Goal: Complete application form

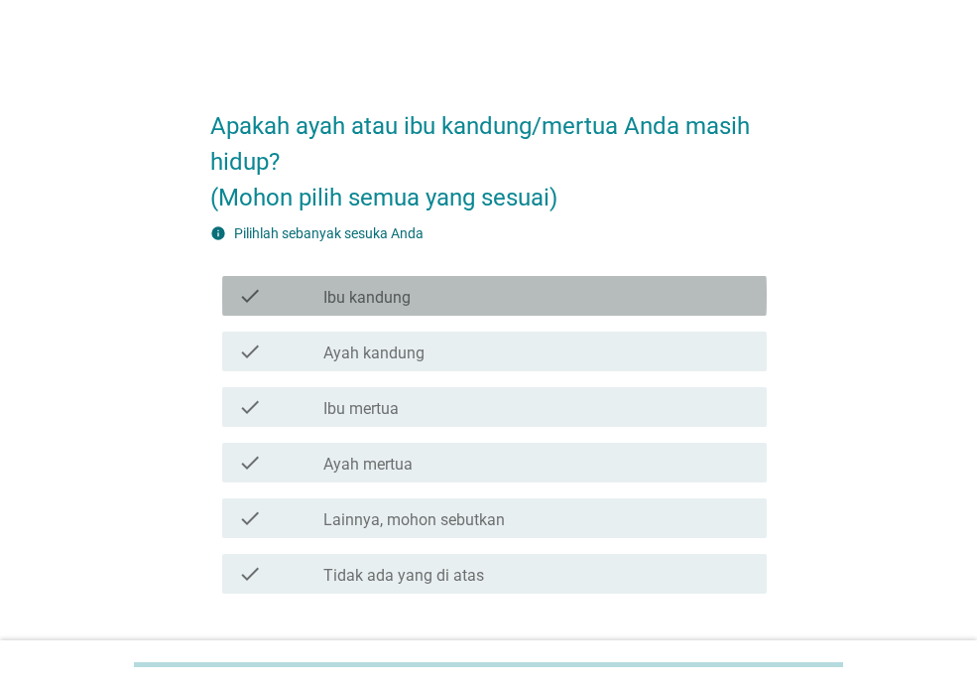
click at [357, 294] on label "Ibu kandung" at bounding box center [366, 298] width 87 height 20
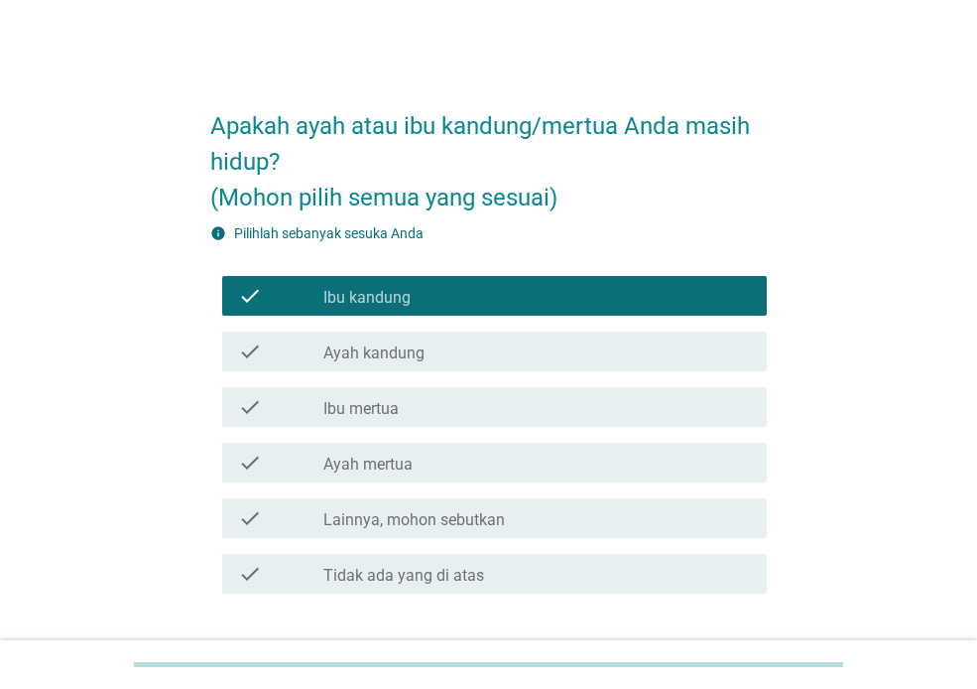
click at [345, 356] on label "Ayah kandung" at bounding box center [373, 353] width 101 height 20
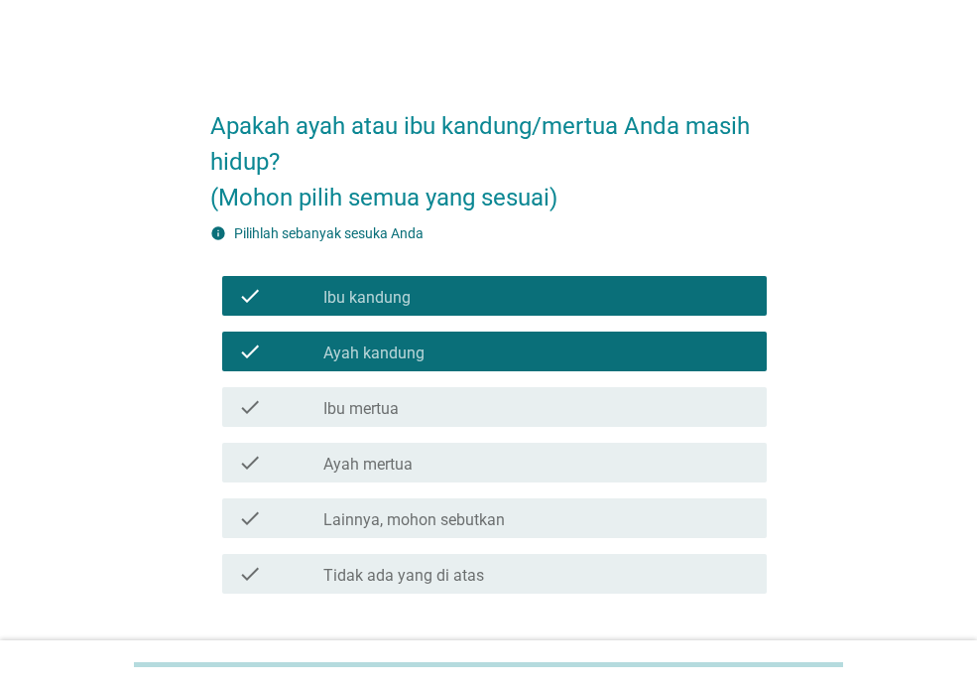
click at [360, 409] on label "Ibu mertua" at bounding box center [360, 409] width 75 height 20
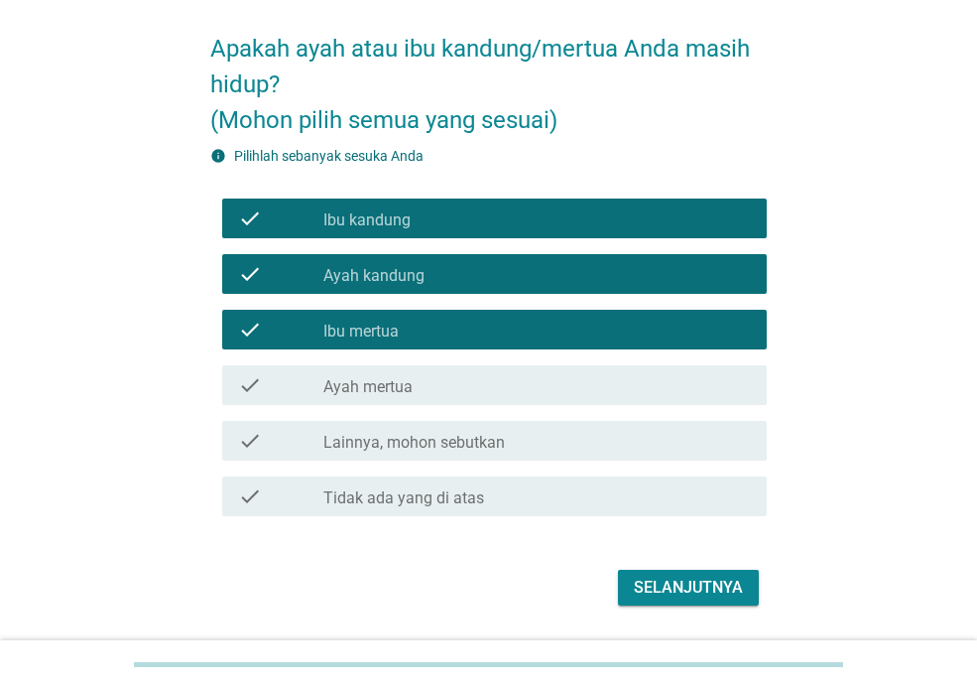
scroll to position [136, 0]
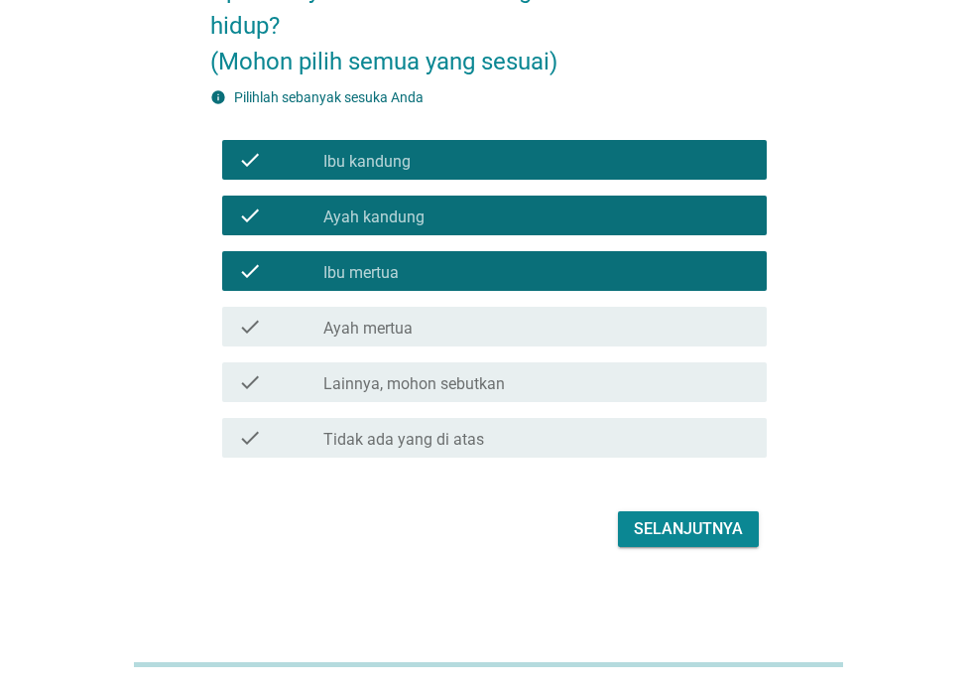
click at [715, 534] on div "Selanjutnya" at bounding box center [688, 529] width 109 height 24
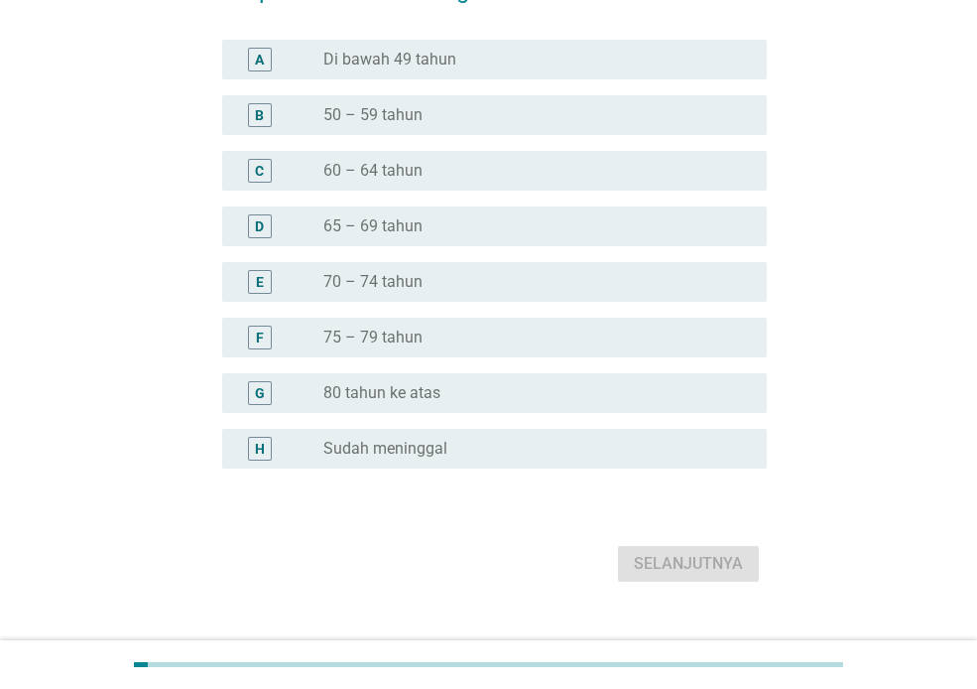
scroll to position [0, 0]
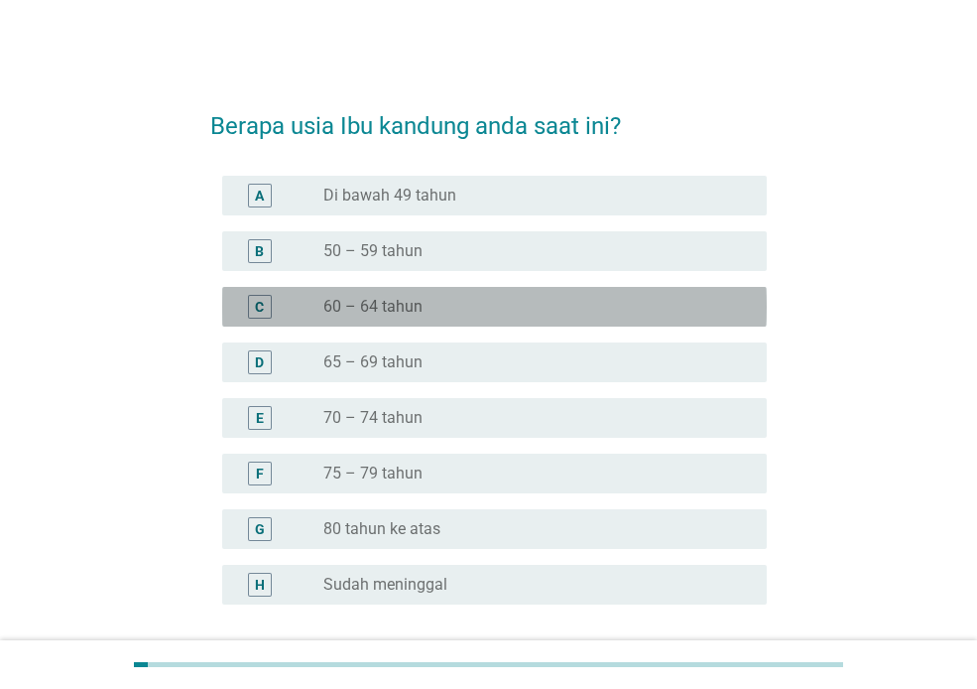
click at [321, 300] on div "C" at bounding box center [280, 307] width 85 height 24
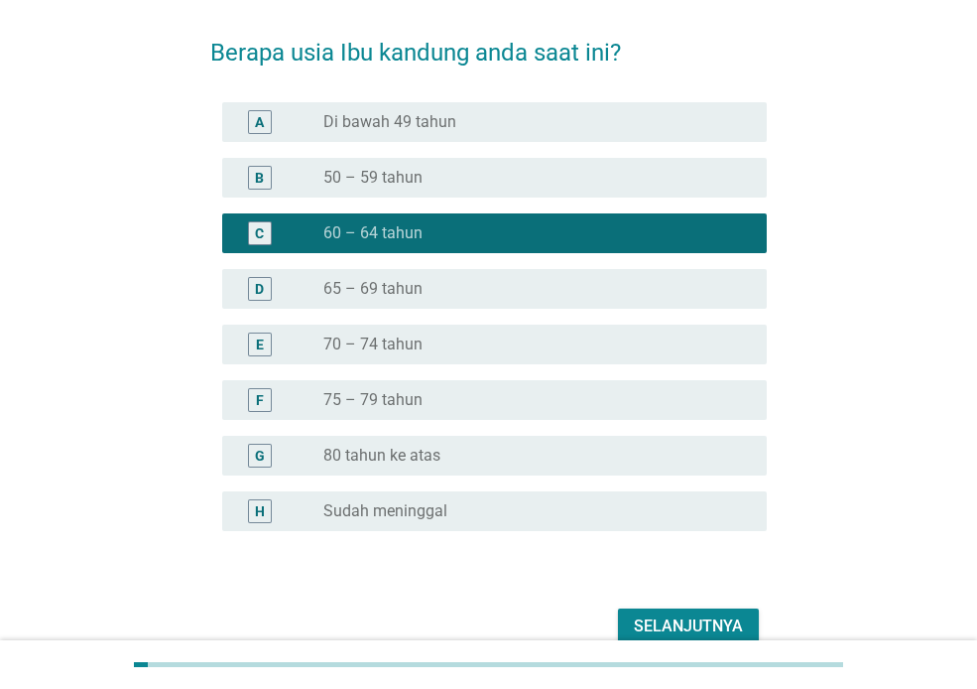
scroll to position [171, 0]
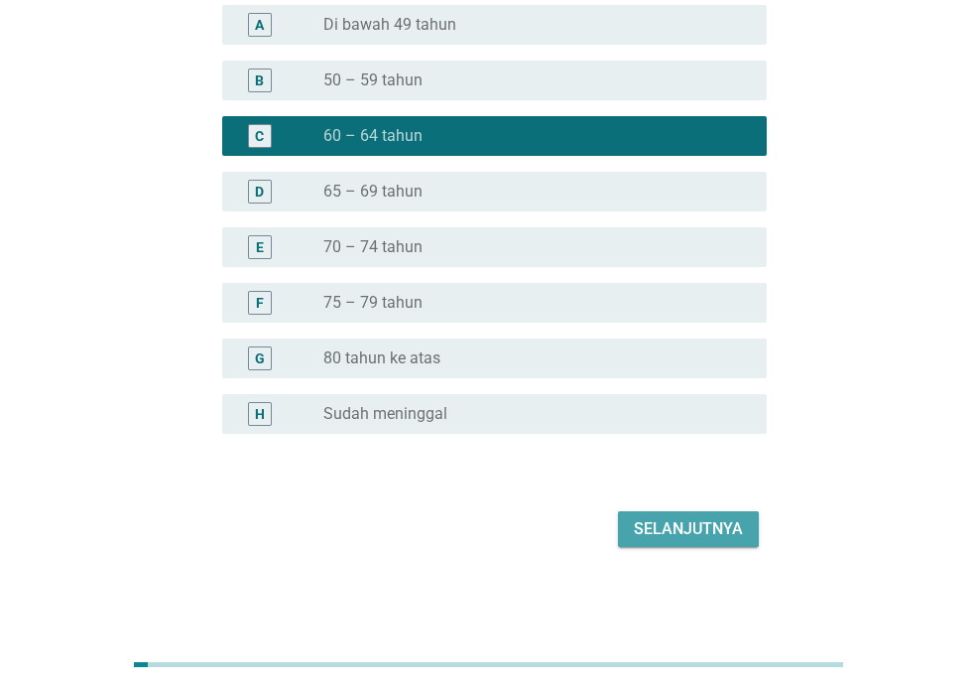
click at [692, 536] on div "Selanjutnya" at bounding box center [688, 529] width 109 height 24
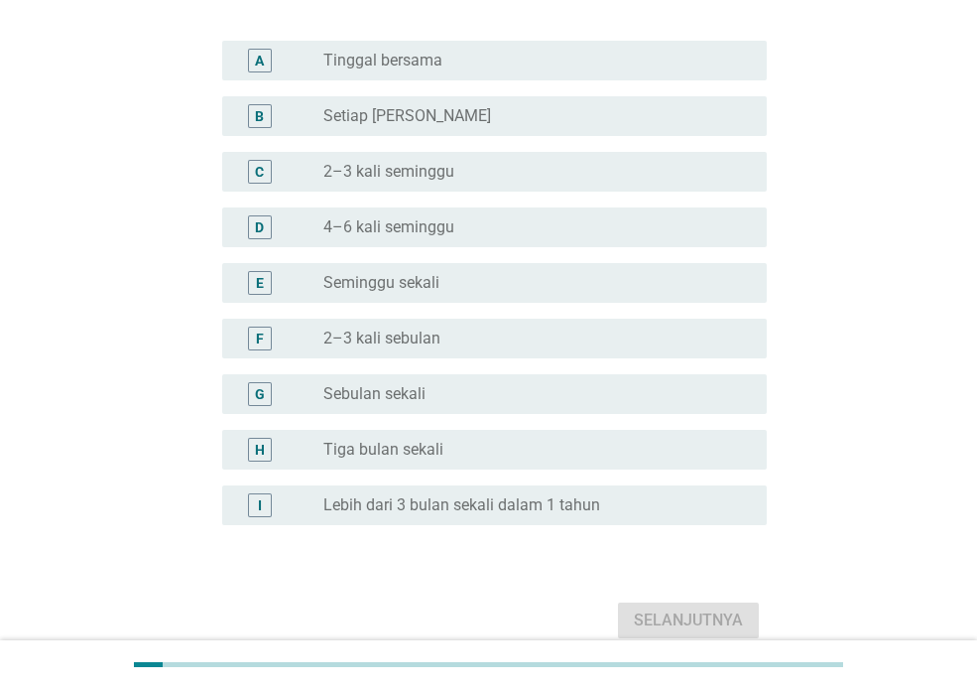
scroll to position [0, 0]
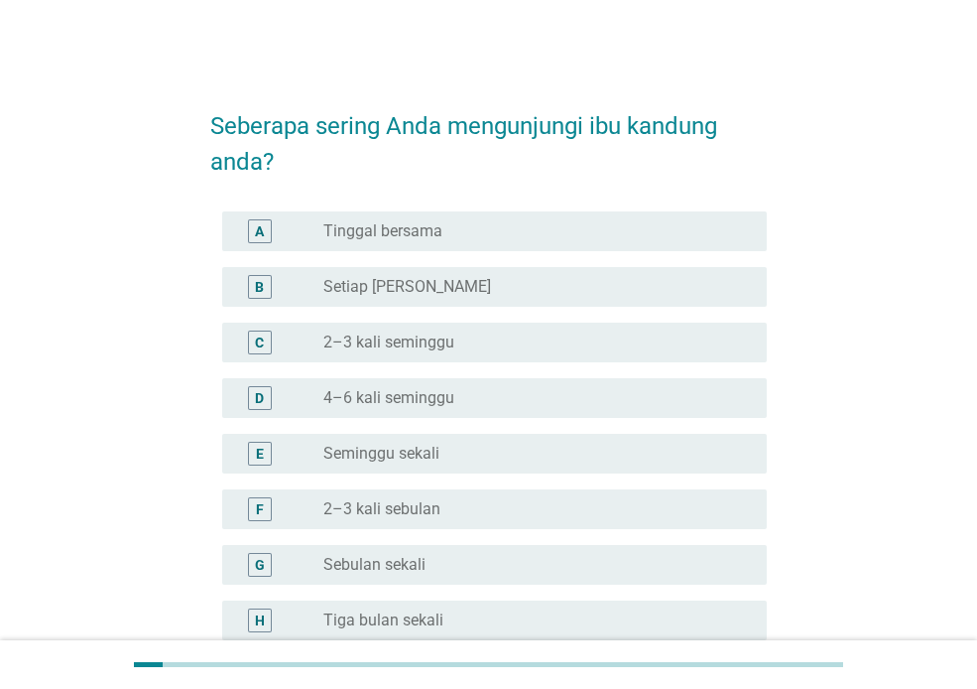
click at [382, 293] on label "Setiap [PERSON_NAME]" at bounding box center [407, 287] width 168 height 20
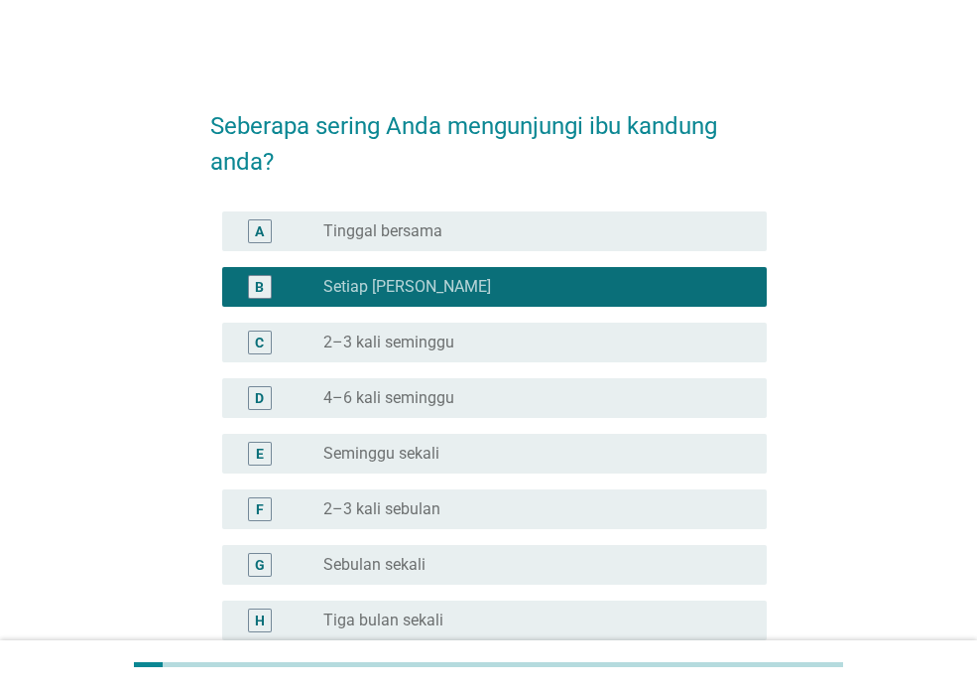
scroll to position [262, 0]
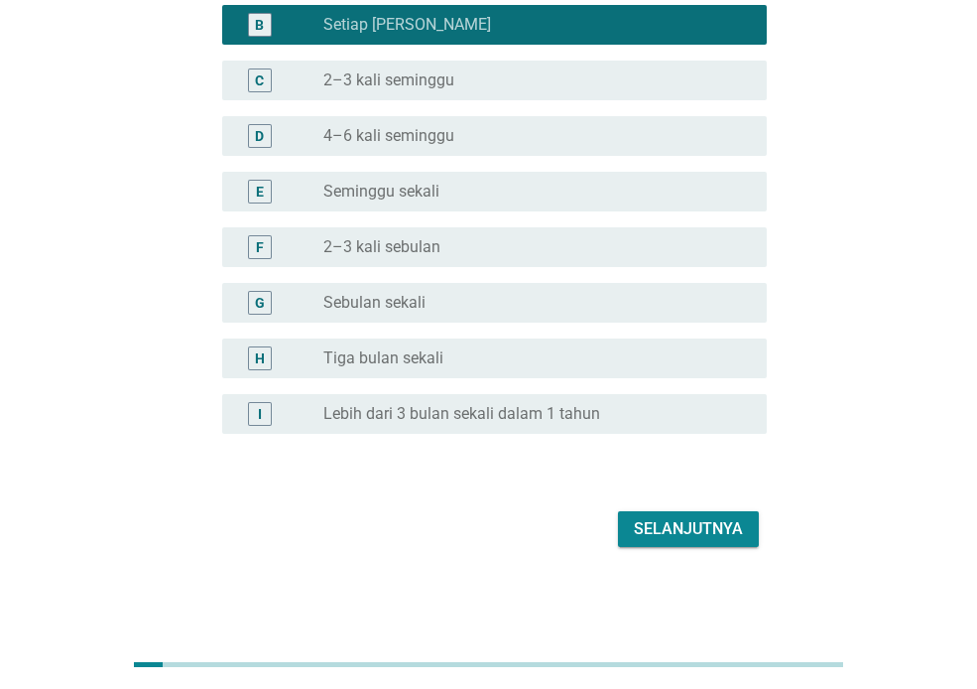
click at [683, 538] on div "Selanjutnya" at bounding box center [688, 529] width 109 height 24
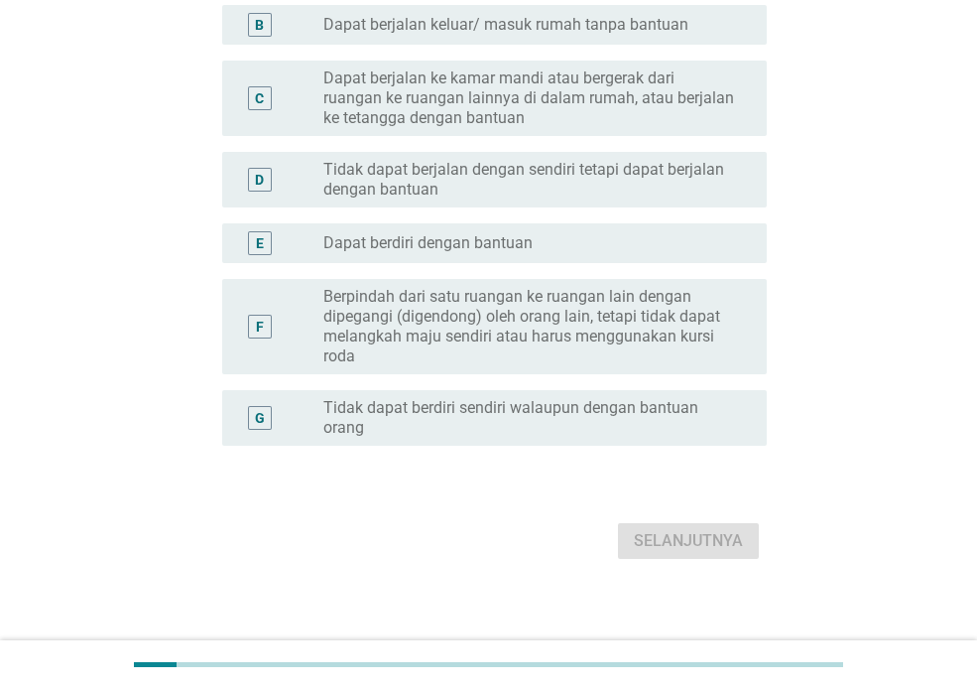
scroll to position [0, 0]
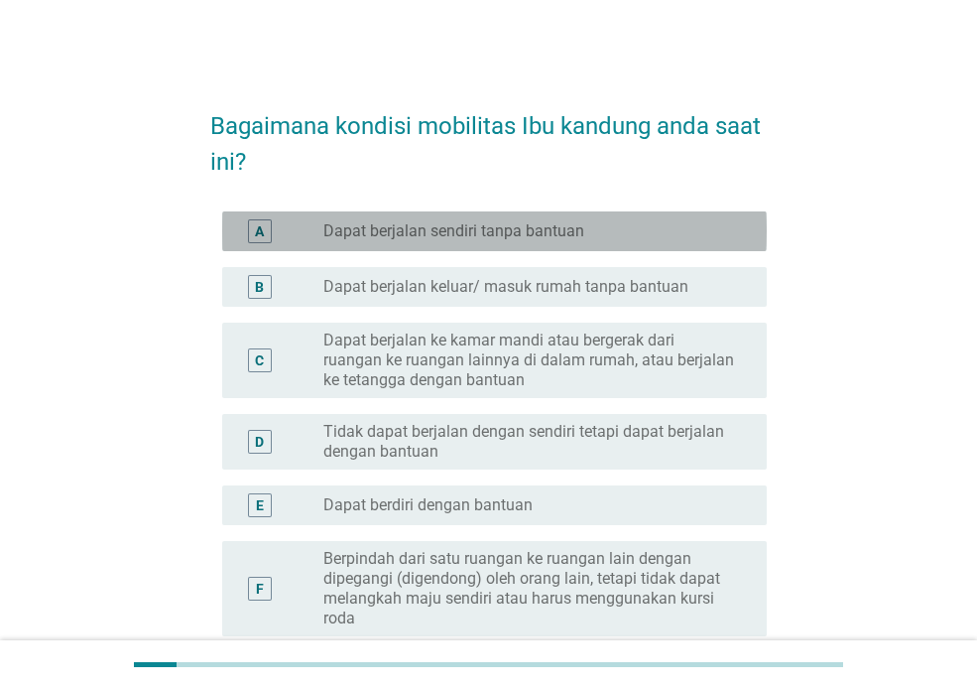
click at [315, 221] on div "A" at bounding box center [280, 231] width 85 height 24
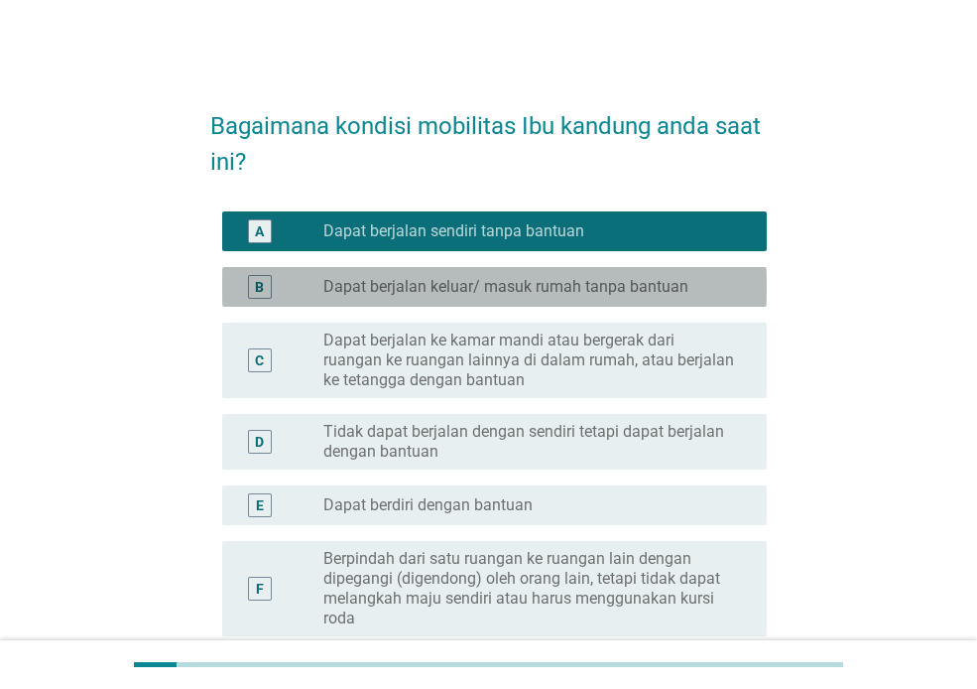
click at [349, 288] on label "Dapat berjalan keluar/ masuk rumah tanpa bantuan" at bounding box center [505, 287] width 365 height 20
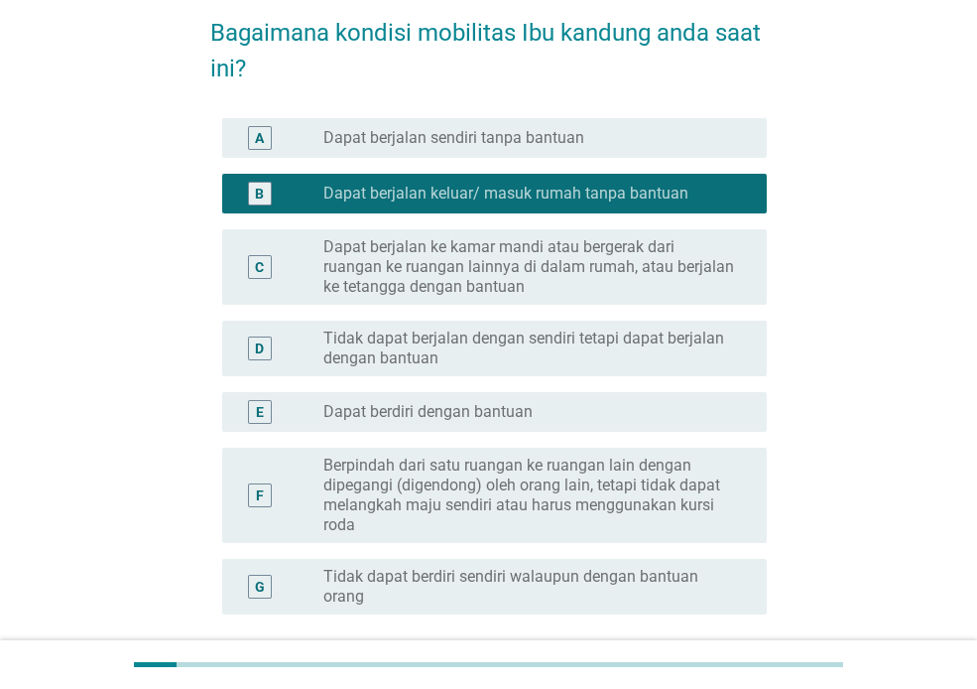
scroll to position [198, 0]
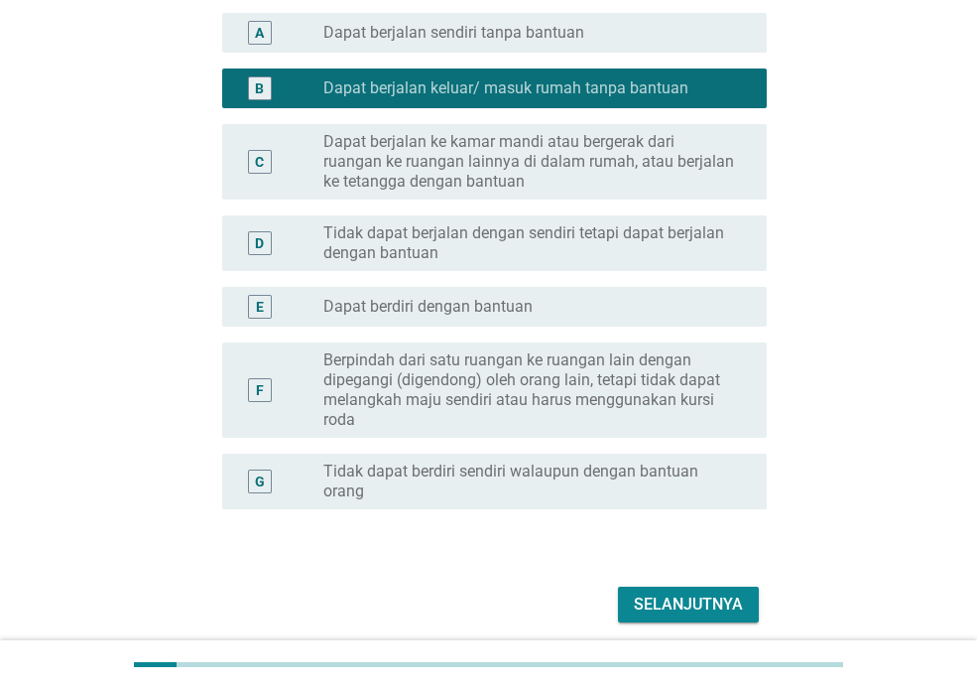
click at [665, 606] on div "Selanjutnya" at bounding box center [688, 604] width 109 height 24
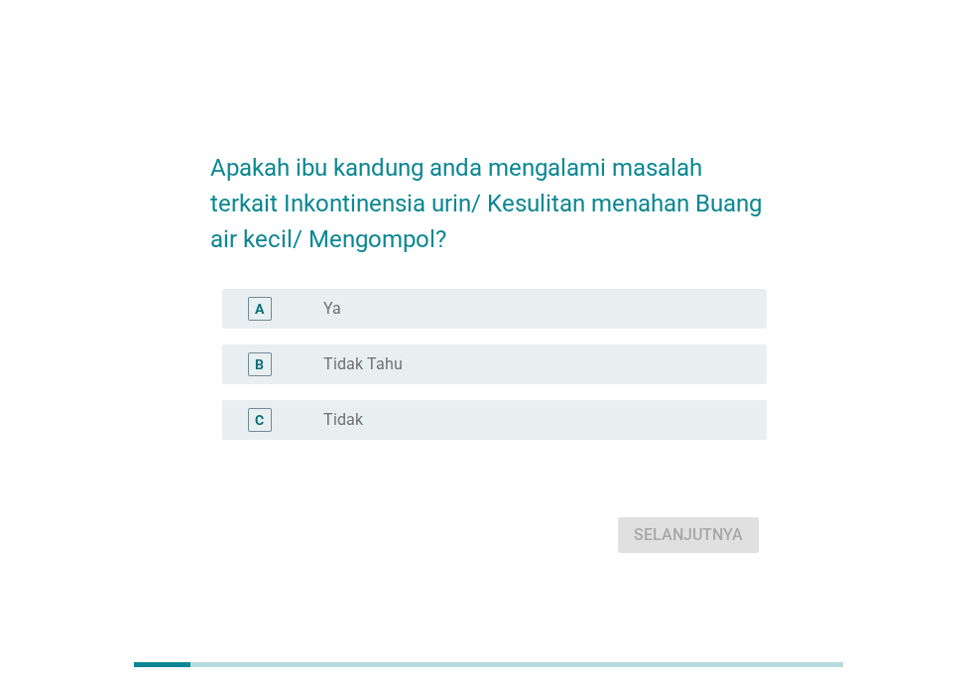
click at [319, 312] on div "A" at bounding box center [280, 309] width 85 height 24
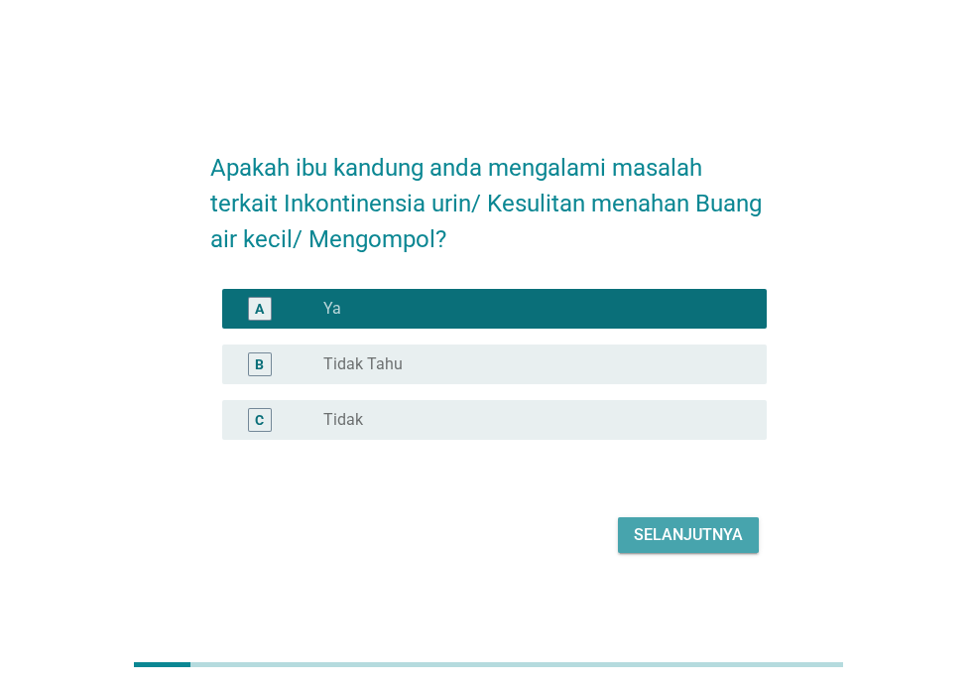
click at [673, 540] on div "Selanjutnya" at bounding box center [688, 535] width 109 height 24
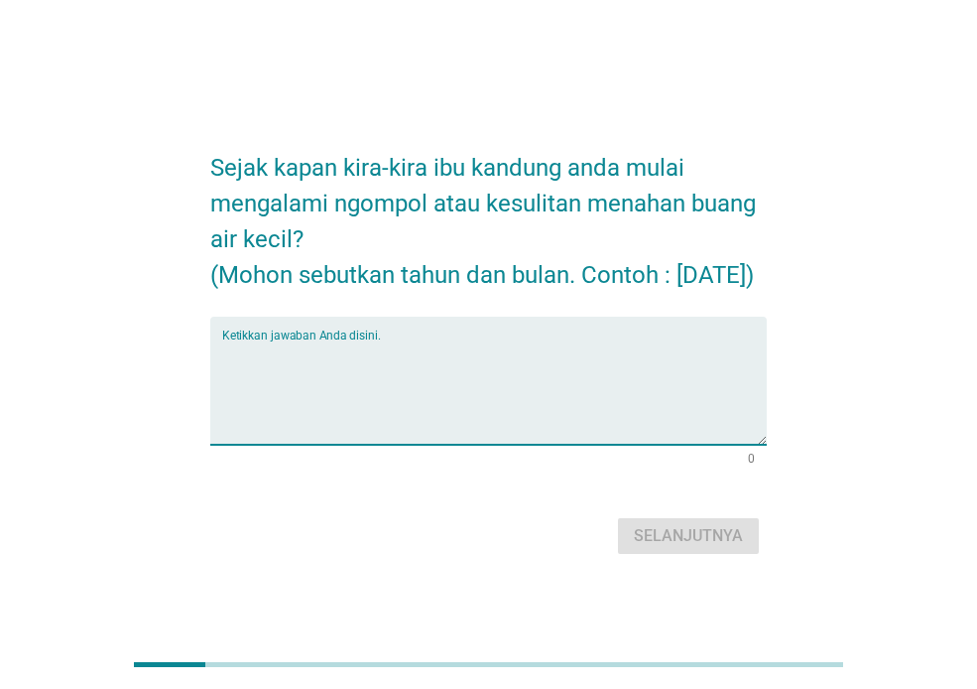
click at [402, 379] on textarea "Ketikkan jawaban Anda disini." at bounding box center [494, 392] width 545 height 104
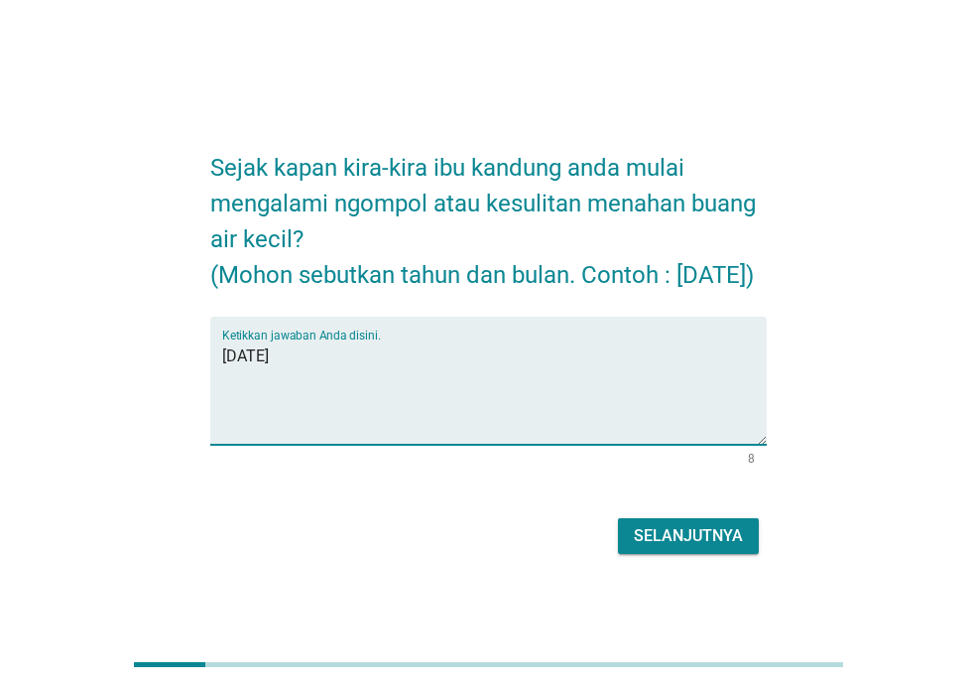
type textarea "[DATE]"
click at [684, 544] on div "Selanjutnya" at bounding box center [688, 536] width 109 height 24
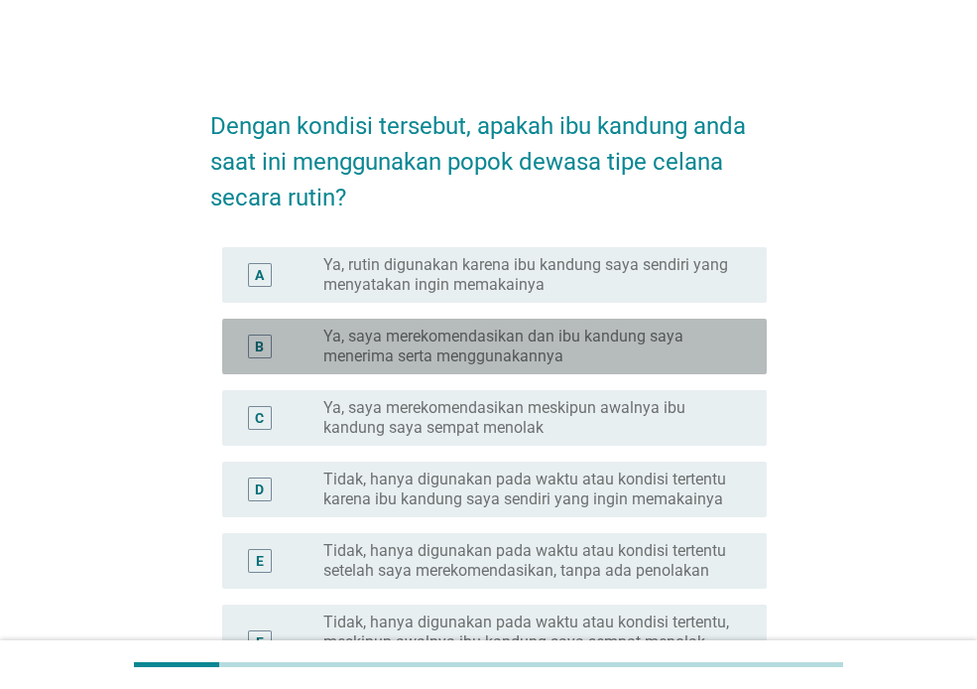
click at [505, 349] on label "Ya, saya merekomendasikan dan ibu kandung saya menerima serta menggunakannya" at bounding box center [529, 346] width 412 height 40
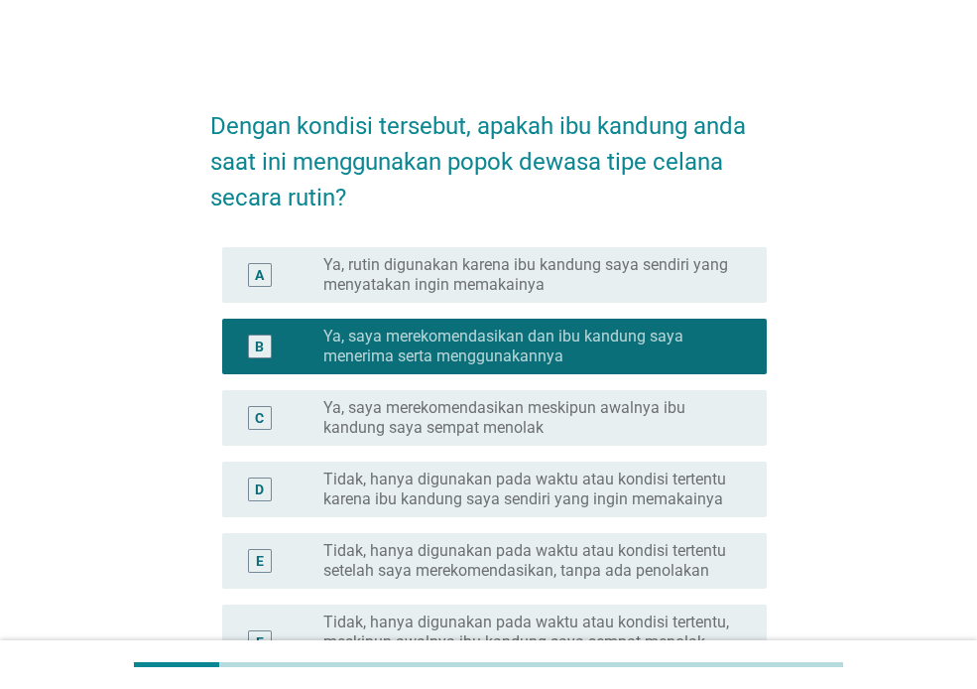
click at [430, 422] on label "Ya, saya merekomendasikan meskipun awalnya ibu kandung saya sempat menolak" at bounding box center [529, 418] width 412 height 40
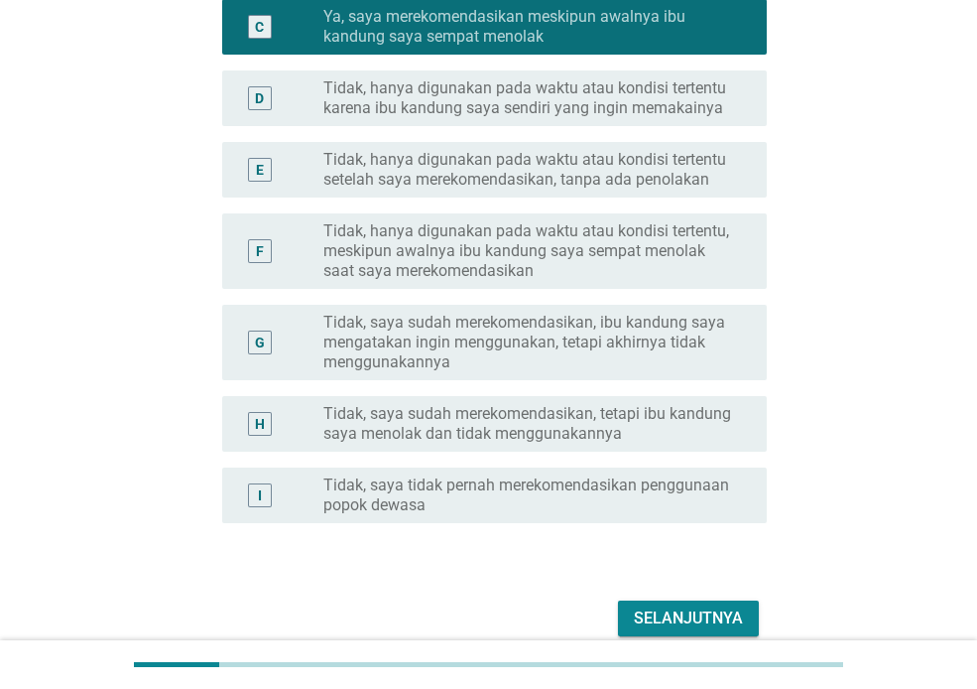
scroll to position [397, 0]
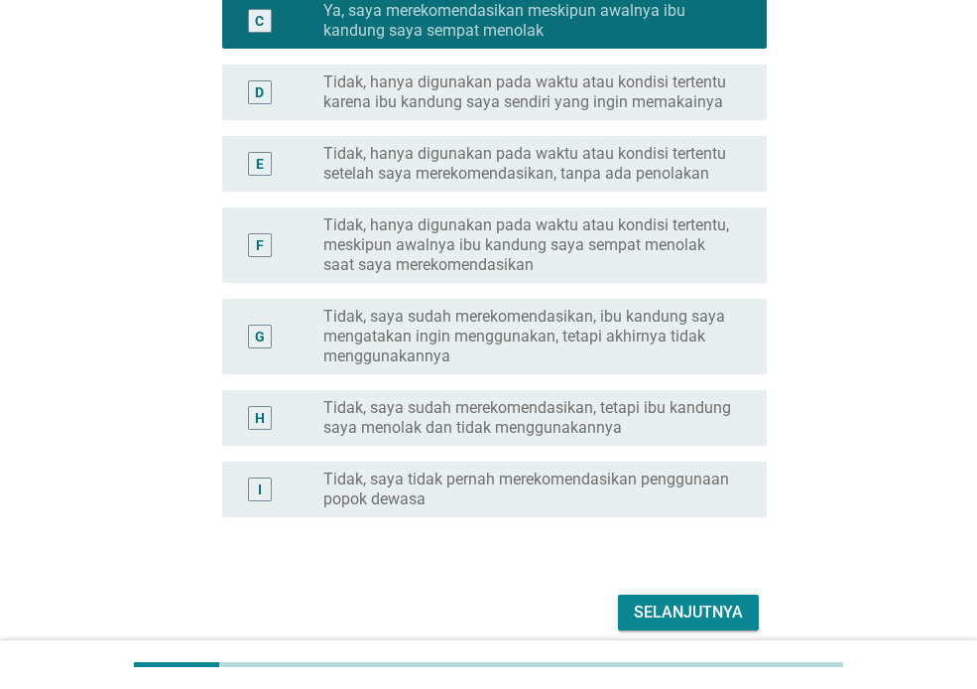
click at [679, 615] on div "Selanjutnya" at bounding box center [688, 612] width 109 height 24
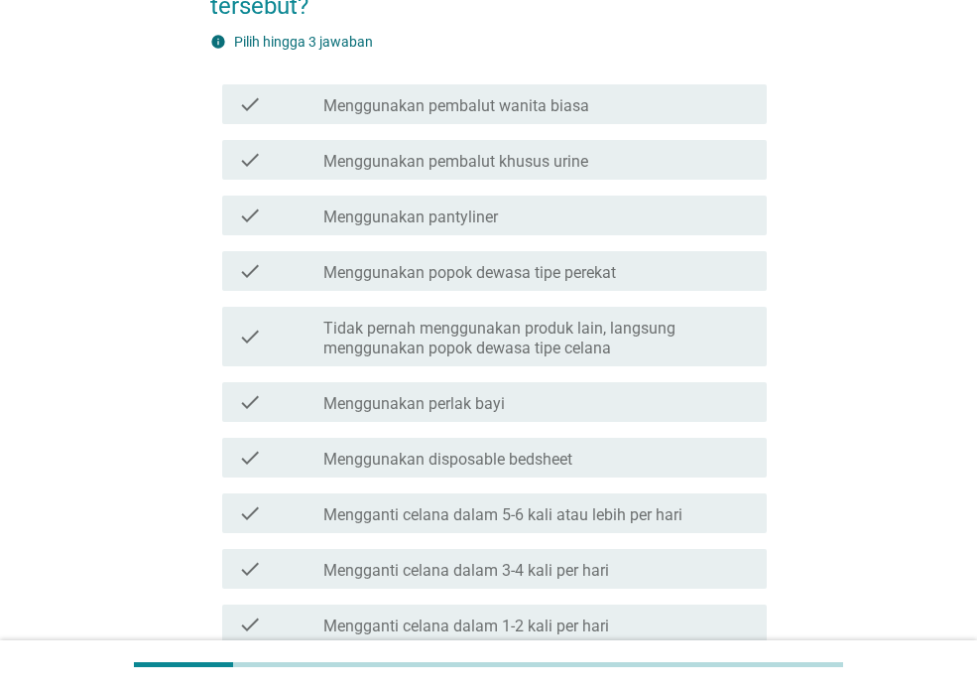
scroll to position [298, 0]
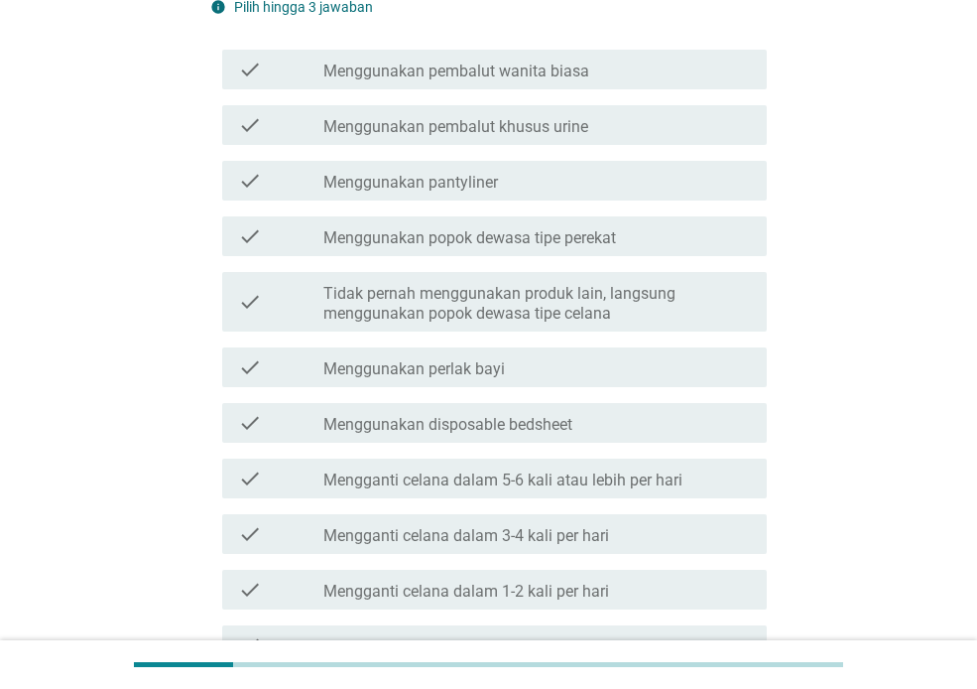
click at [470, 535] on label "Mengganti celana dalam 3-4 kali per hari" at bounding box center [466, 536] width 286 height 20
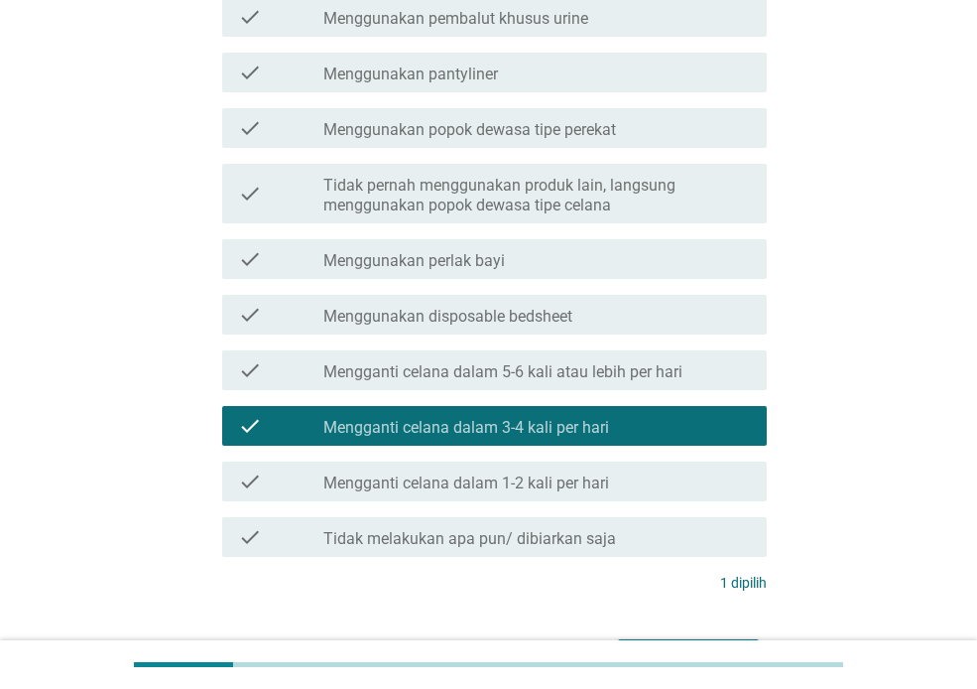
scroll to position [534, 0]
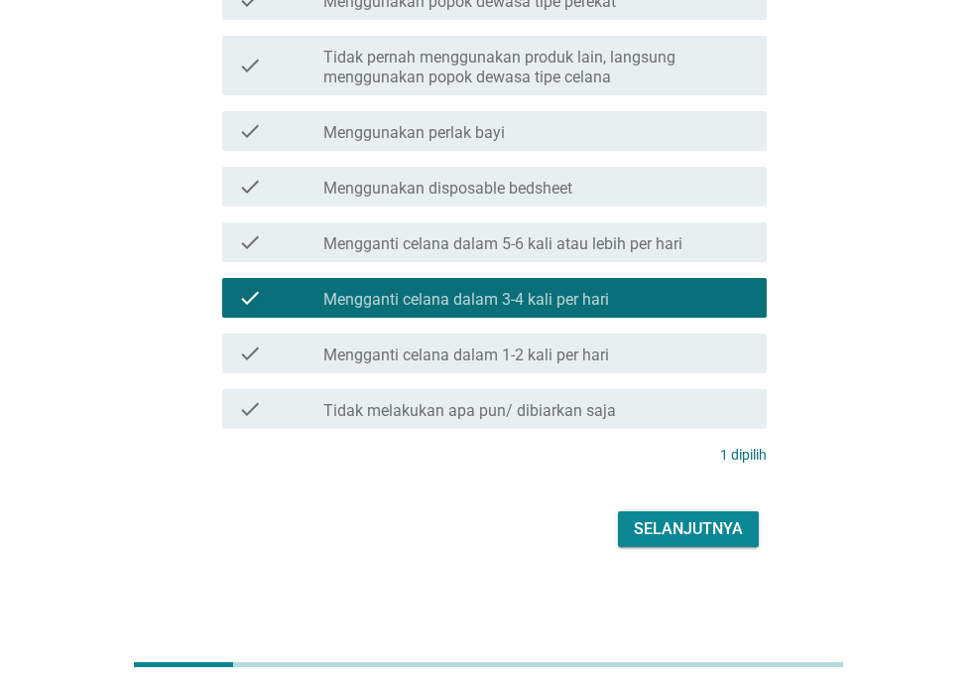
click at [707, 528] on div "Selanjutnya" at bounding box center [688, 529] width 109 height 24
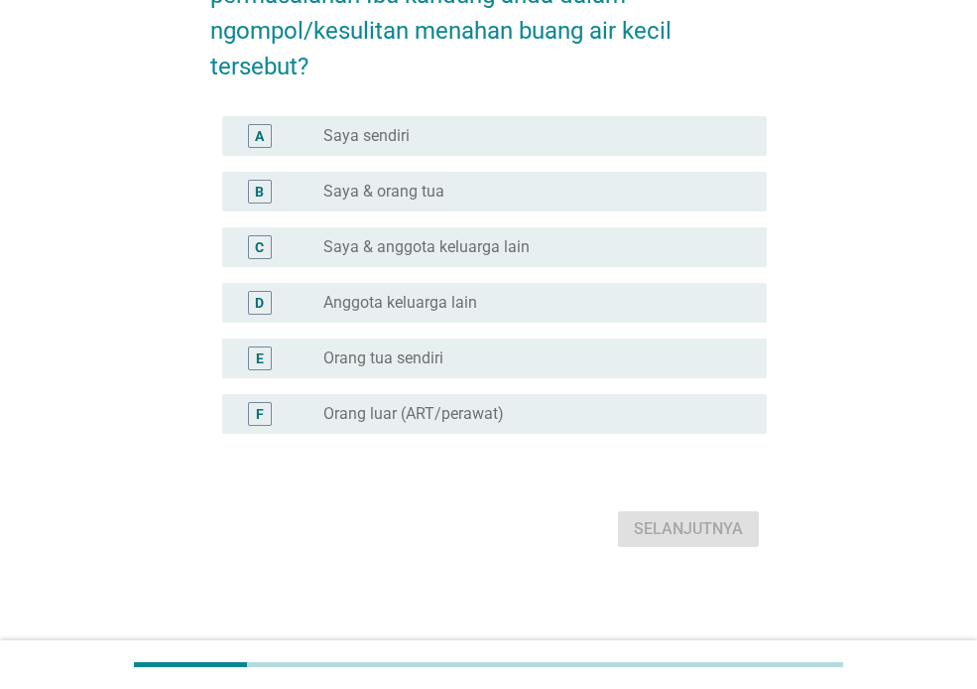
scroll to position [0, 0]
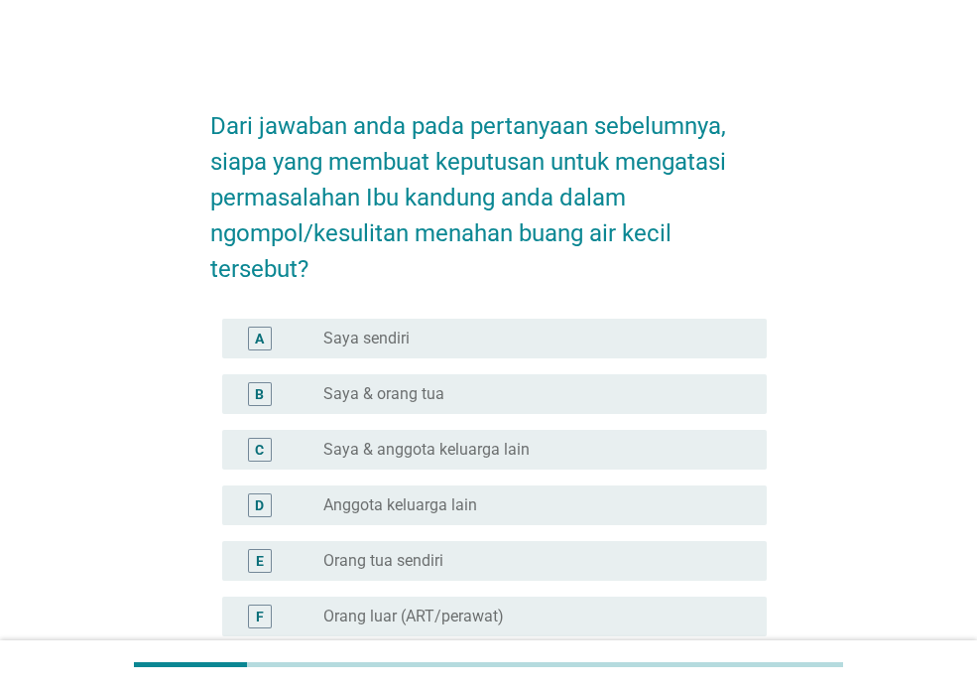
click at [425, 456] on label "Saya & anggota keluarga lain" at bounding box center [426, 450] width 206 height 20
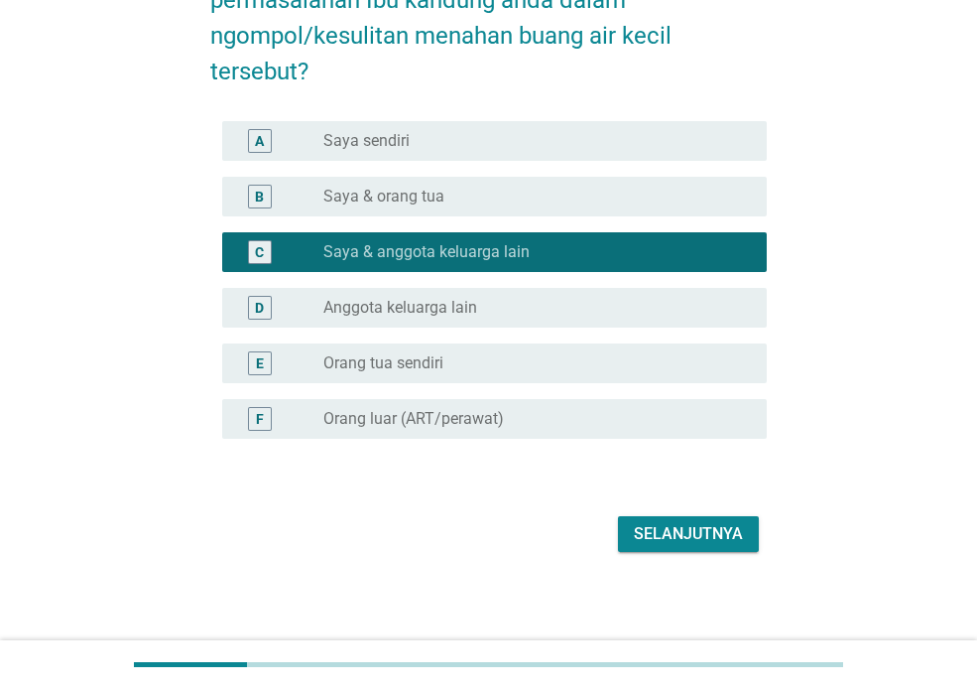
scroll to position [202, 0]
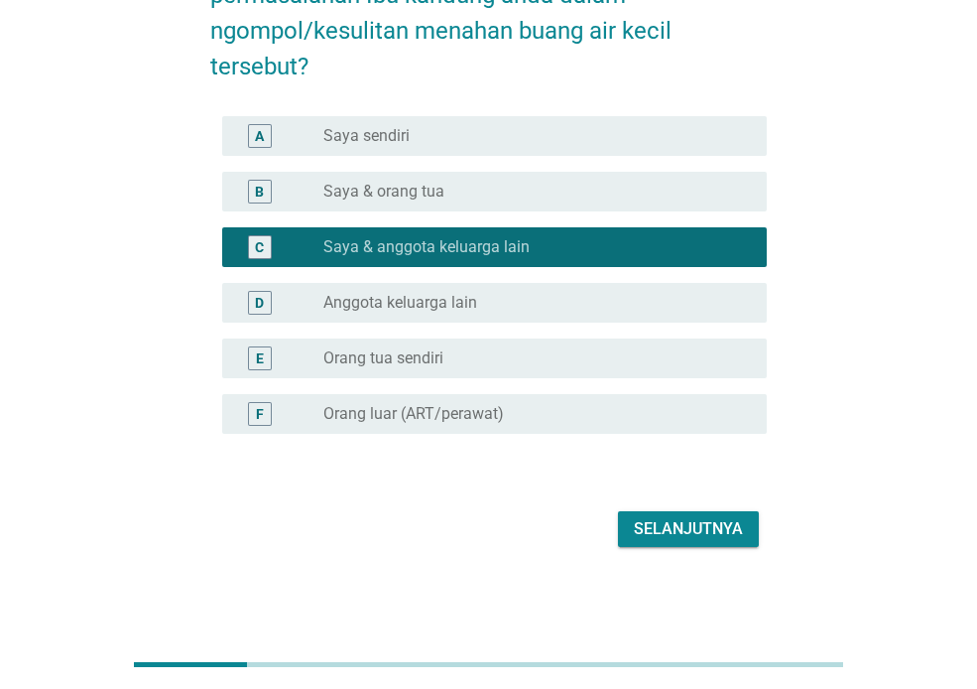
click at [707, 535] on div "Selanjutnya" at bounding box center [688, 529] width 109 height 24
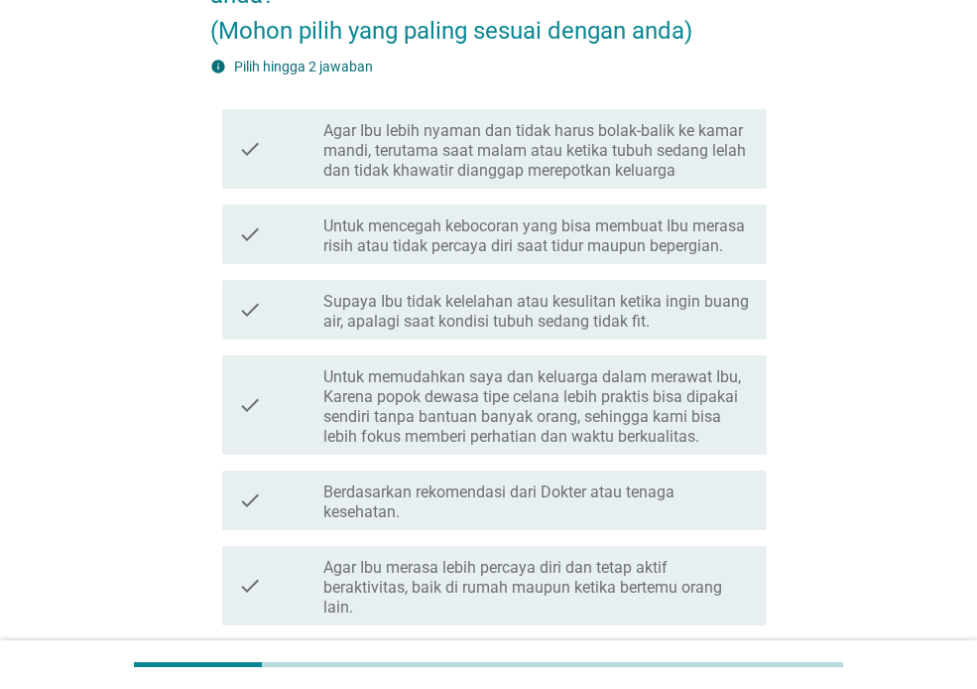
scroll to position [0, 0]
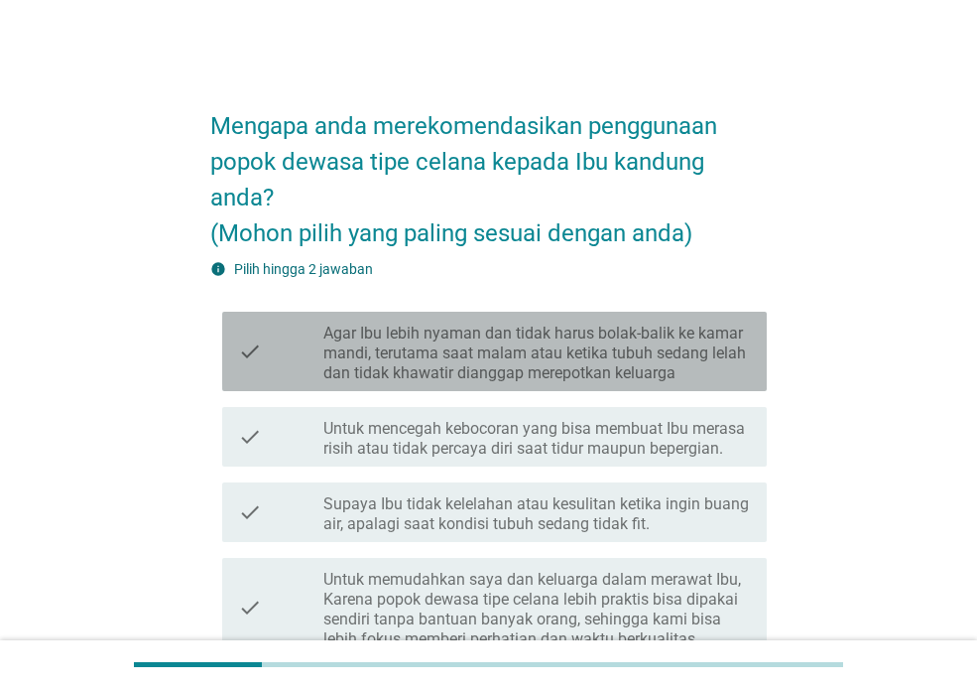
click at [495, 351] on label "Agar Ibu lebih nyaman dan tidak harus bolak-balik ke kamar mandi, terutama saat…" at bounding box center [537, 353] width 428 height 60
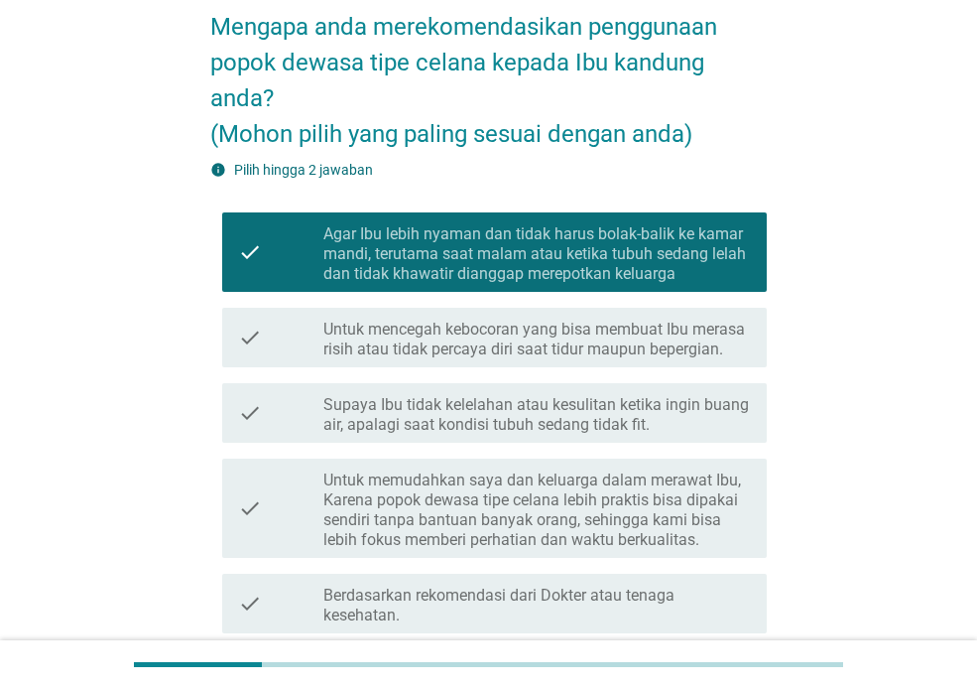
scroll to position [198, 0]
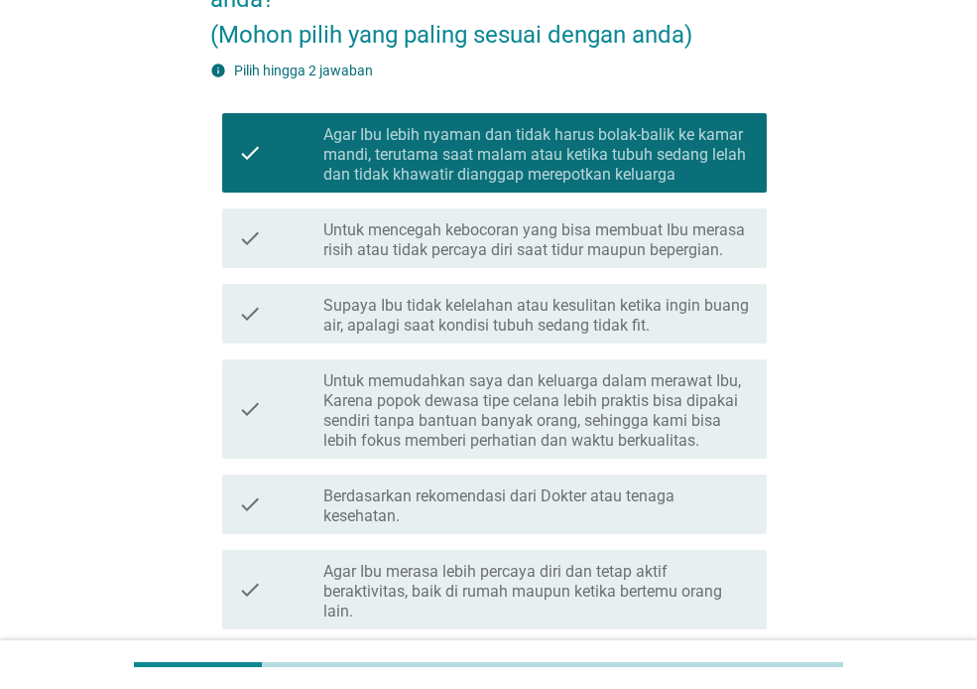
click at [513, 406] on label "Untuk memudahkan saya dan keluarga dalam merawat Ibu, Karena popok dewasa tipe …" at bounding box center [537, 410] width 428 height 79
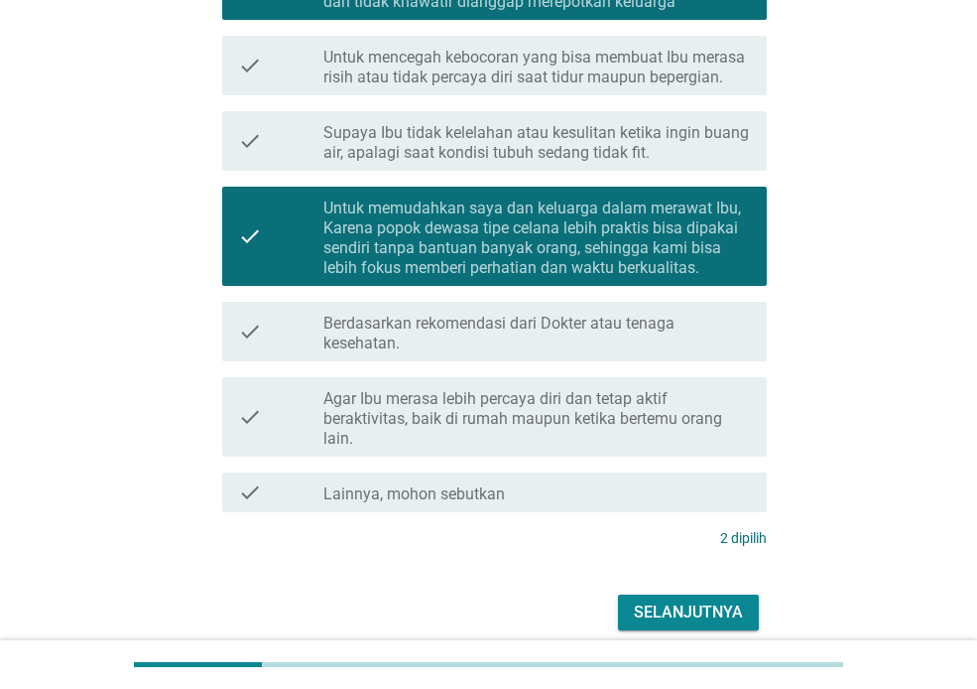
scroll to position [397, 0]
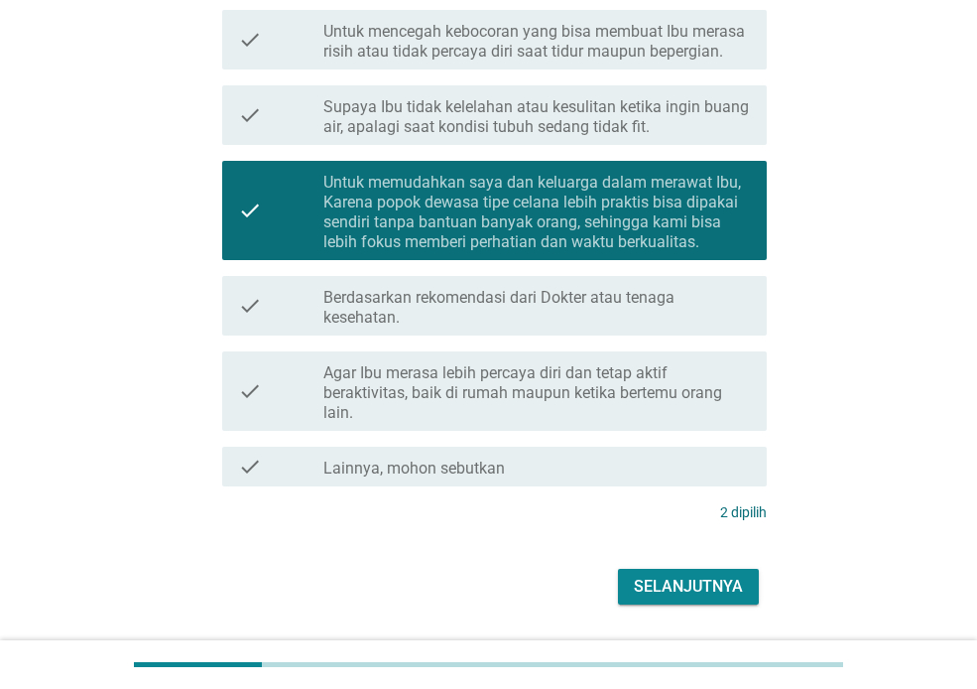
click at [538, 394] on label "Agar Ibu merasa lebih percaya diri dan tetap aktif beraktivitas, baik di rumah …" at bounding box center [537, 393] width 428 height 60
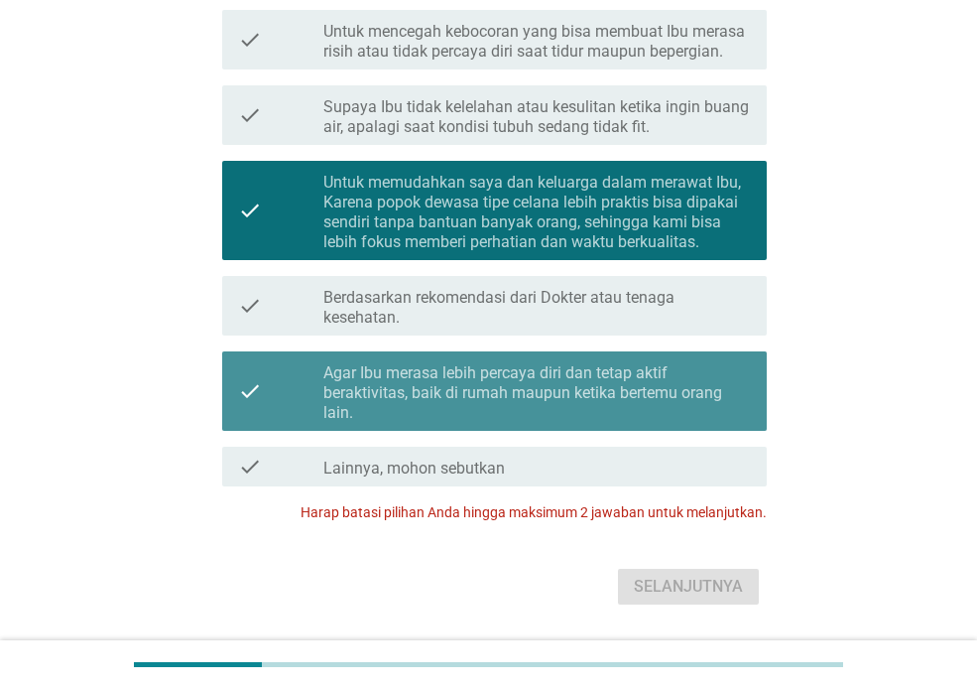
click at [537, 403] on label "Agar Ibu merasa lebih percaya diri dan tetap aktif beraktivitas, baik di rumah …" at bounding box center [537, 393] width 428 height 60
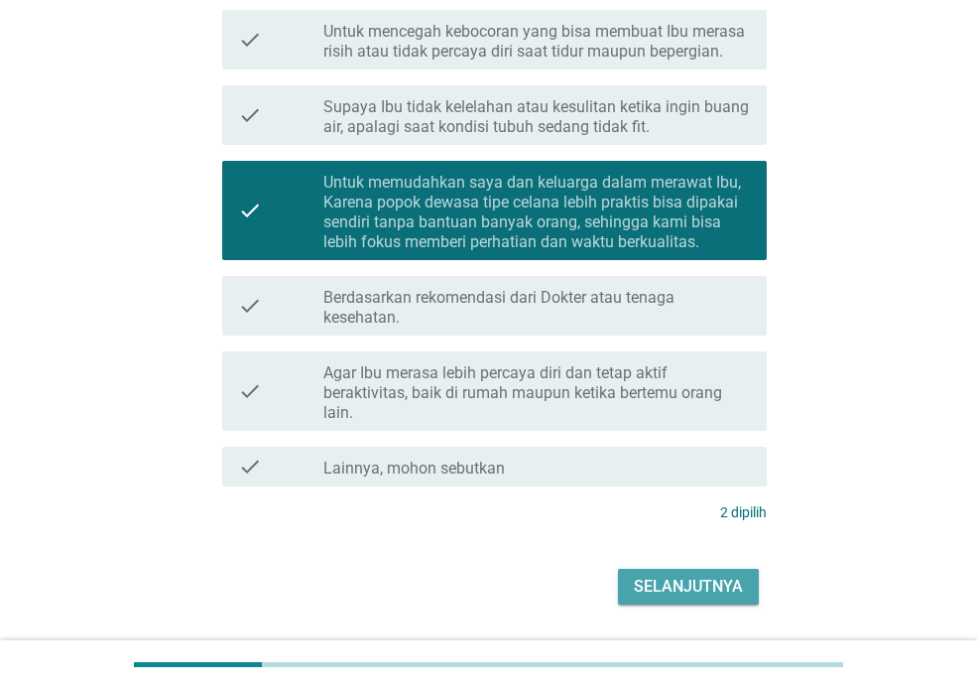
click at [693, 585] on div "Selanjutnya" at bounding box center [688, 586] width 109 height 24
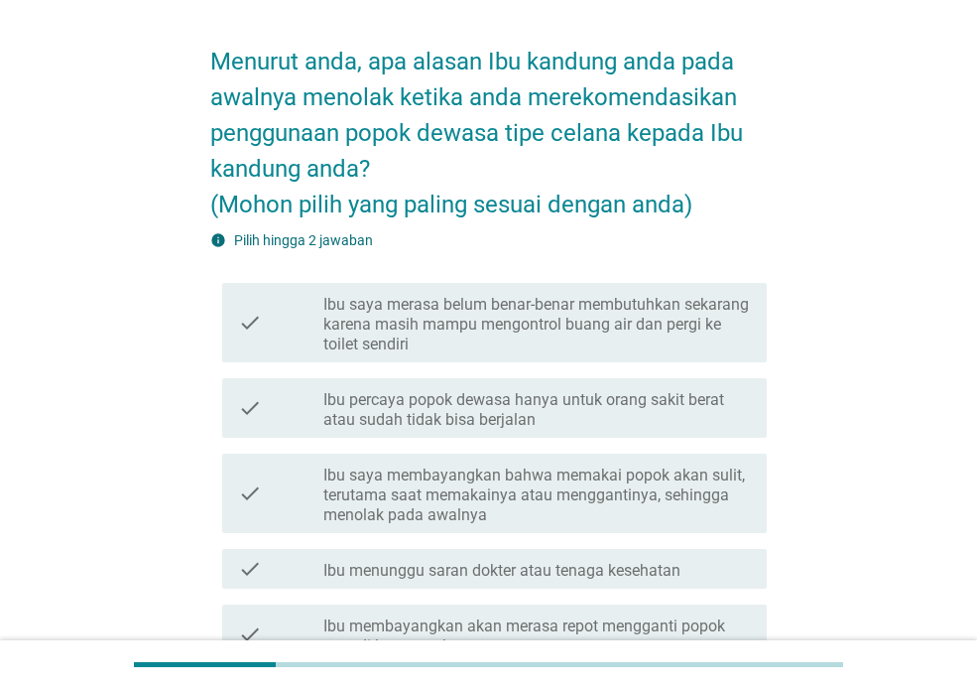
scroll to position [99, 0]
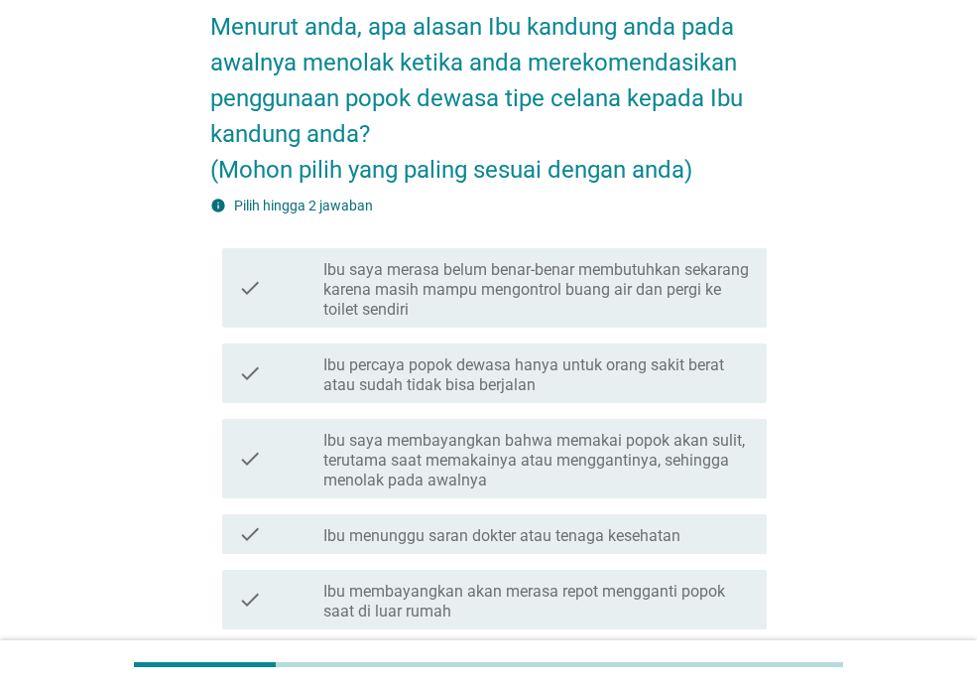
click at [602, 371] on label "Ibu percaya popok dewasa hanya untuk orang sakit berat atau sudah tidak bisa be…" at bounding box center [537, 375] width 428 height 40
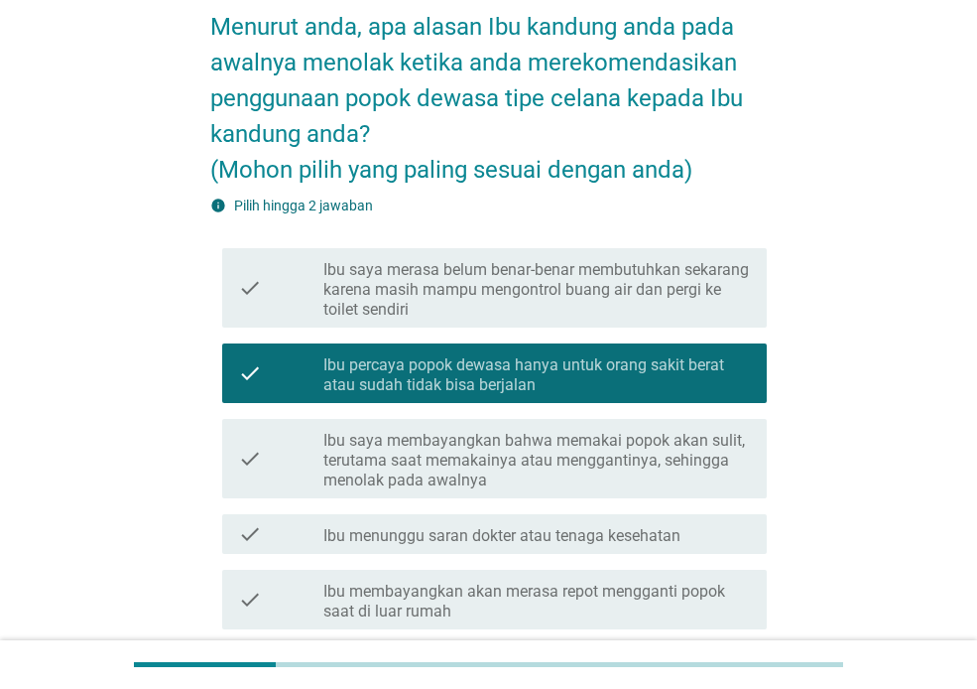
click at [500, 452] on label "Ibu saya membayangkan bahwa memakai popok akan sulit, terutama saat memakainya …" at bounding box center [537, 461] width 428 height 60
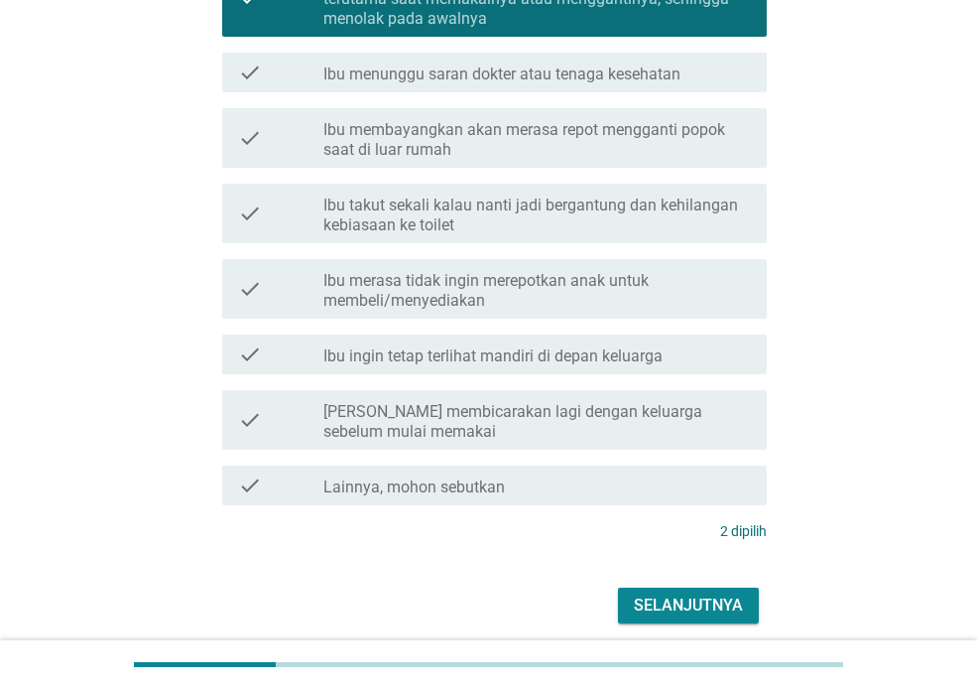
scroll to position [595, 0]
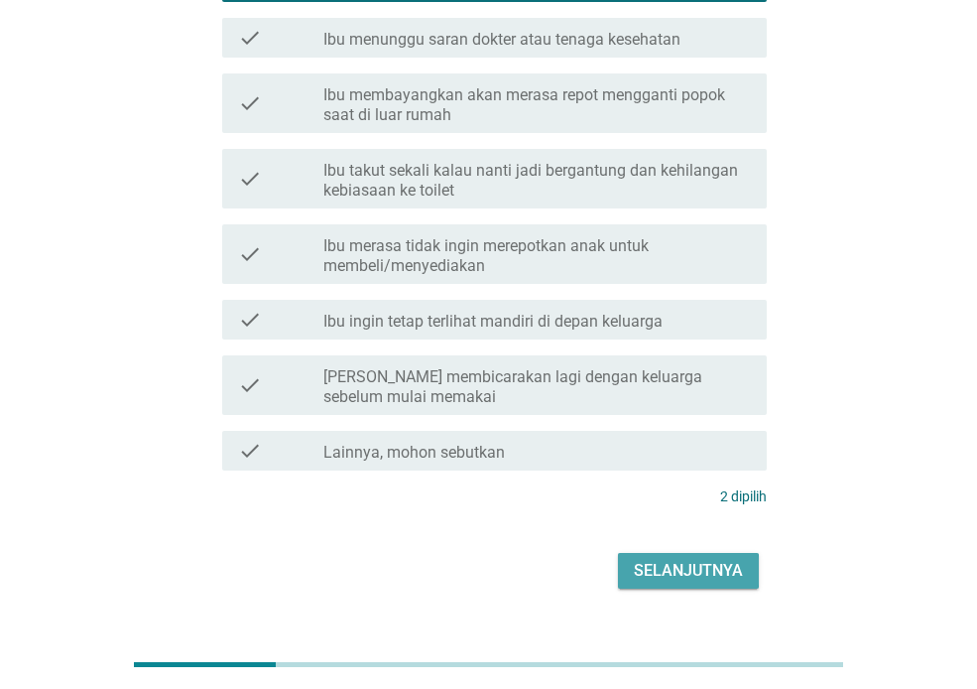
click at [684, 576] on div "Selanjutnya" at bounding box center [688, 571] width 109 height 24
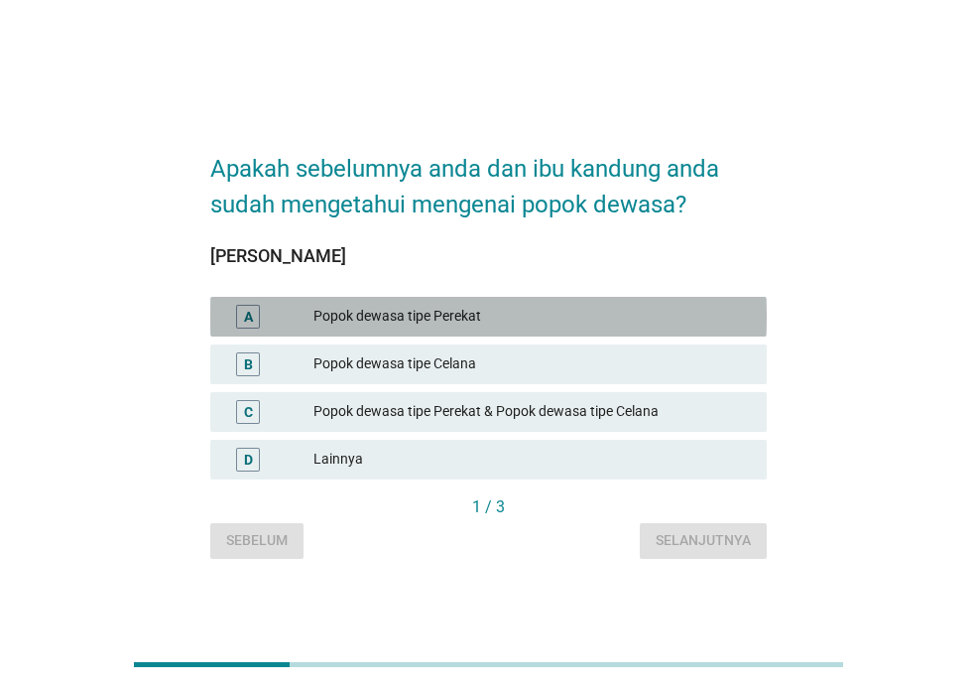
click at [417, 324] on div "Popok dewasa tipe Perekat" at bounding box center [533, 317] width 438 height 24
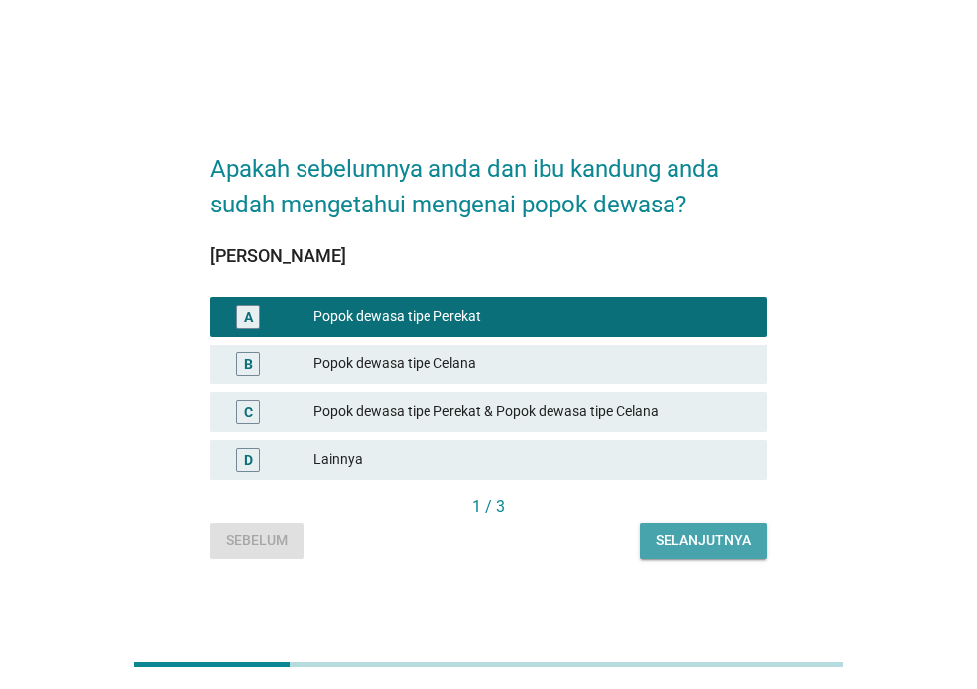
click at [688, 543] on div "Selanjutnya" at bounding box center [703, 540] width 95 height 21
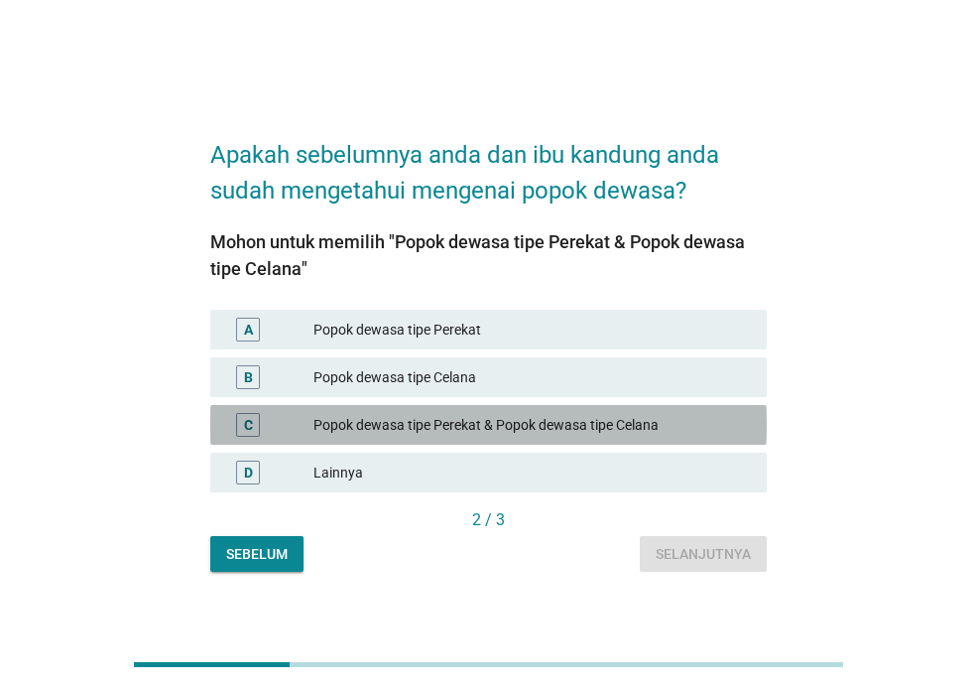
click at [531, 423] on div "Popok dewasa tipe Perekat & Popok dewasa tipe Celana" at bounding box center [533, 425] width 438 height 24
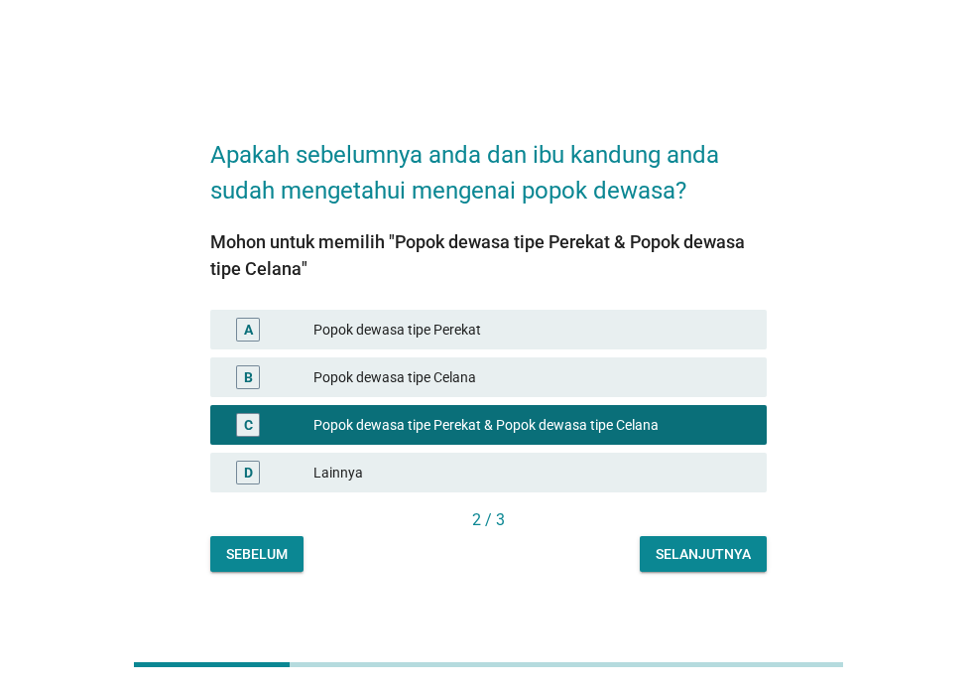
click at [710, 561] on div "Selanjutnya" at bounding box center [703, 554] width 95 height 21
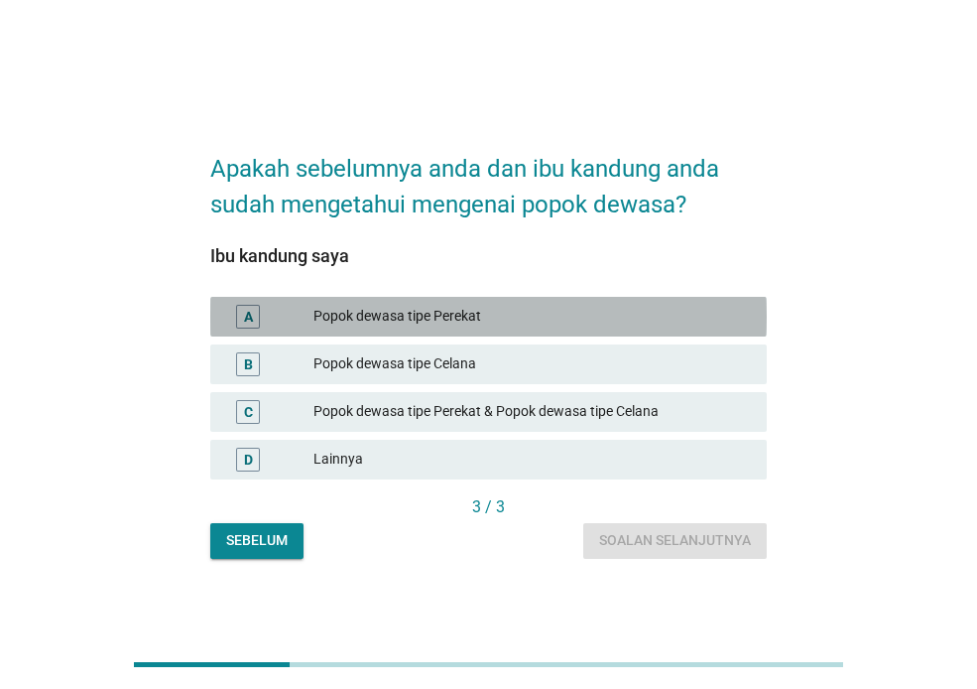
click at [413, 316] on div "Popok dewasa tipe Perekat" at bounding box center [533, 317] width 438 height 24
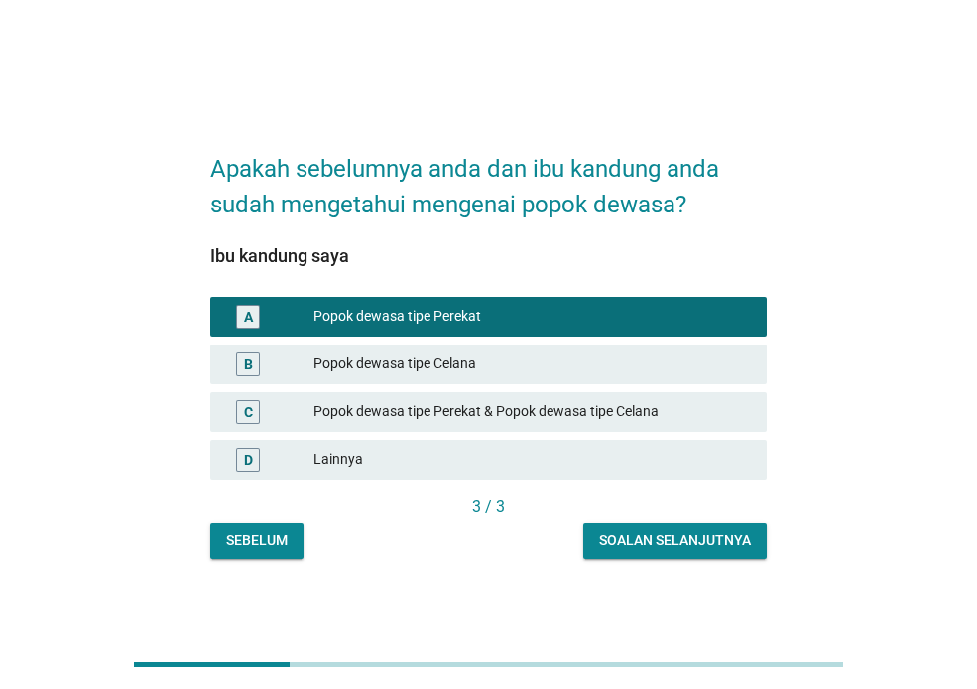
click at [665, 551] on button "Soalan selanjutnya" at bounding box center [675, 541] width 184 height 36
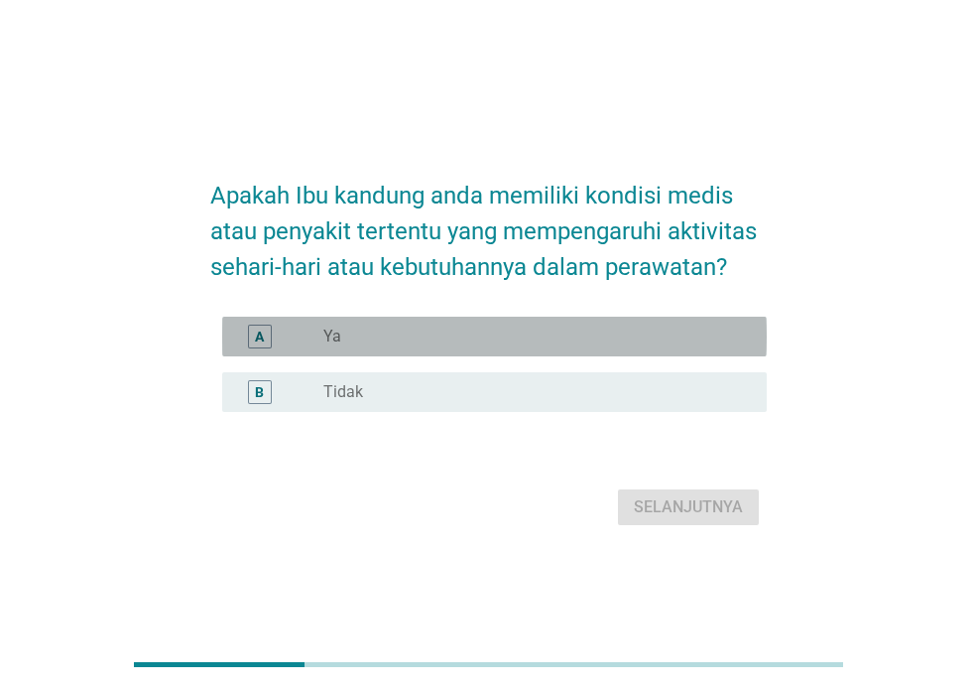
click at [502, 326] on div "radio_button_unchecked Ya" at bounding box center [529, 336] width 412 height 20
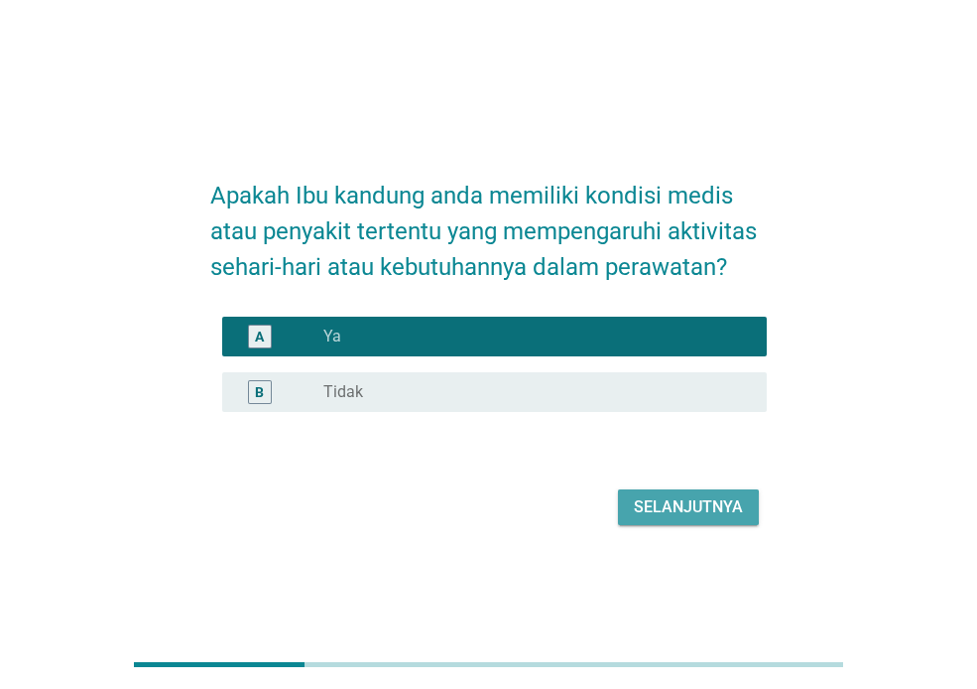
click at [683, 510] on div "Selanjutnya" at bounding box center [688, 507] width 109 height 24
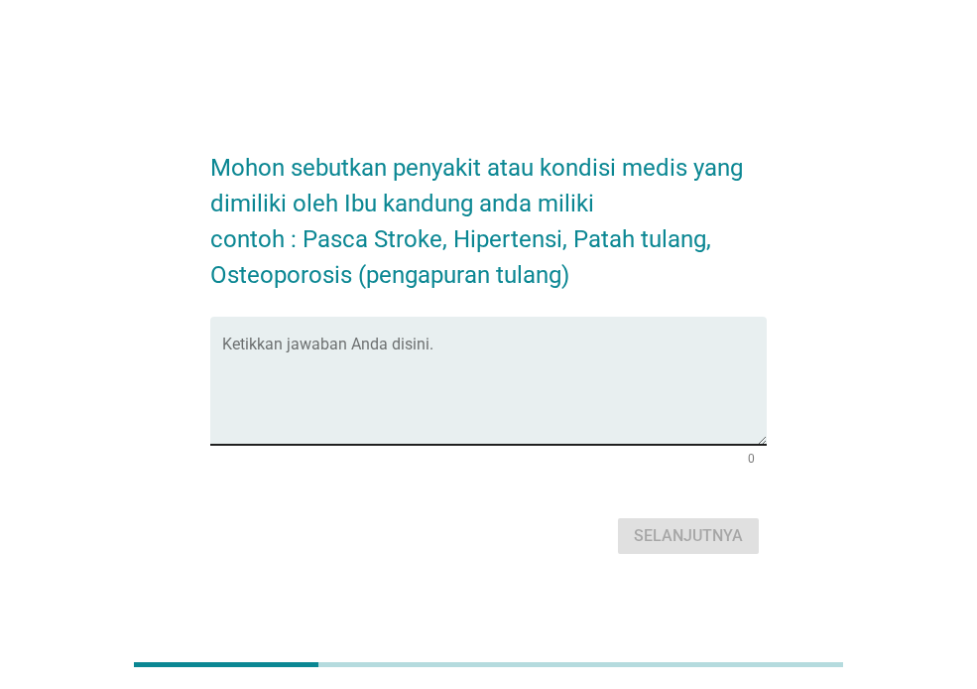
click at [448, 338] on div "Ketikkan jawaban Anda disini." at bounding box center [494, 380] width 545 height 128
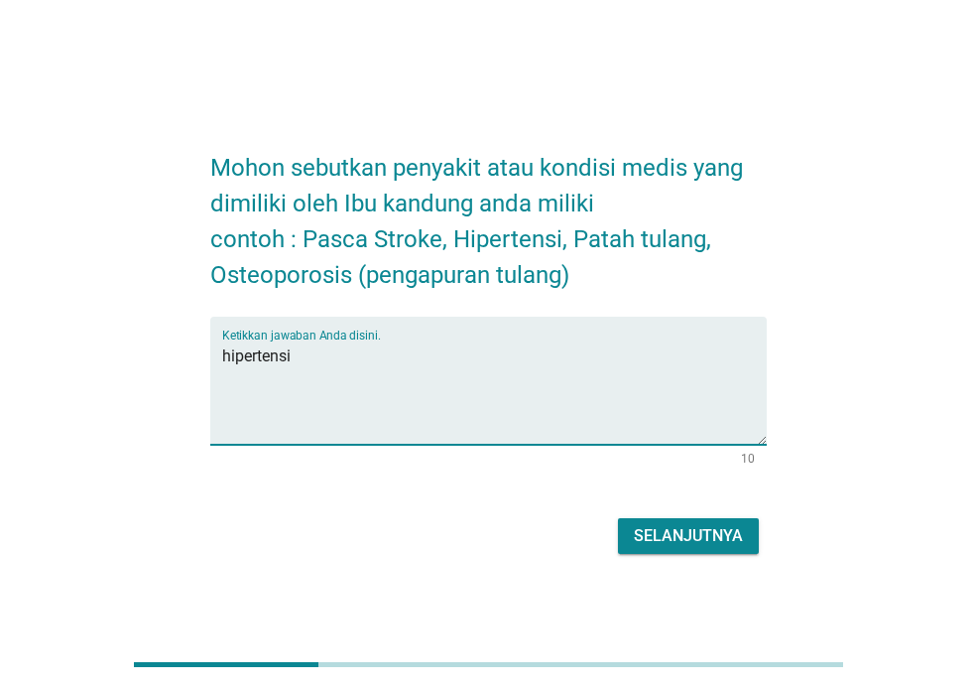
type textarea "hipertensi"
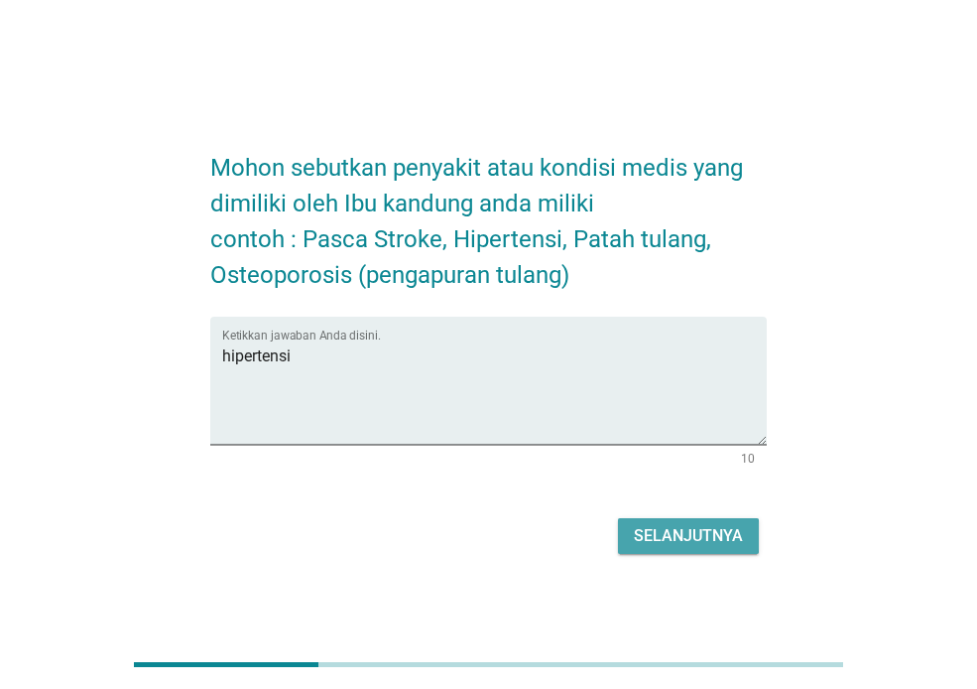
click at [661, 543] on div "Selanjutnya" at bounding box center [688, 536] width 109 height 24
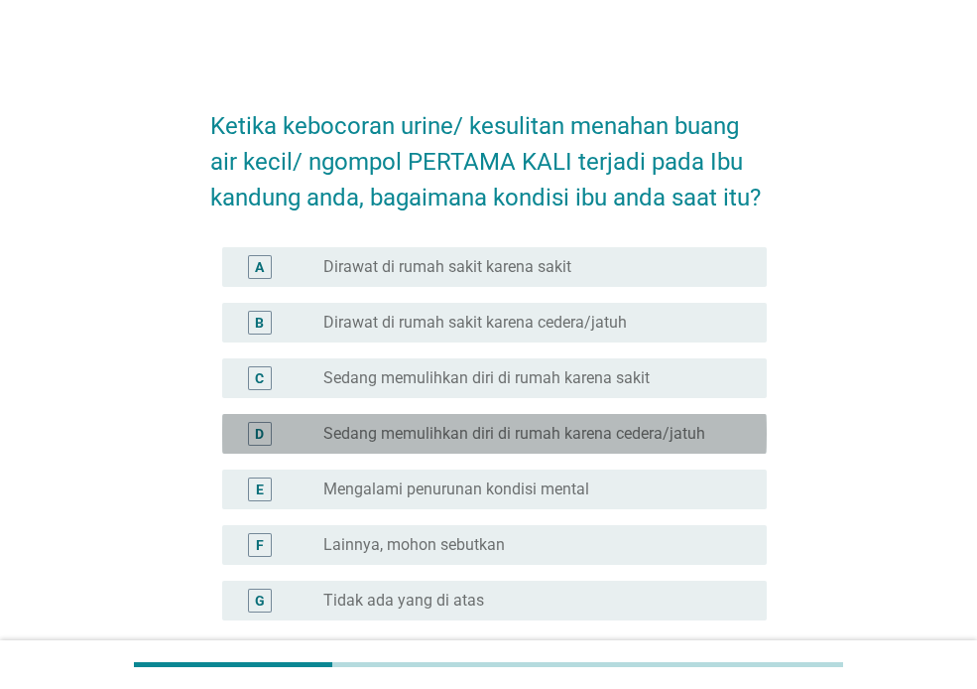
click at [564, 439] on label "Sedang memulihkan diri di rumah karena cedera/jatuh" at bounding box center [514, 434] width 382 height 20
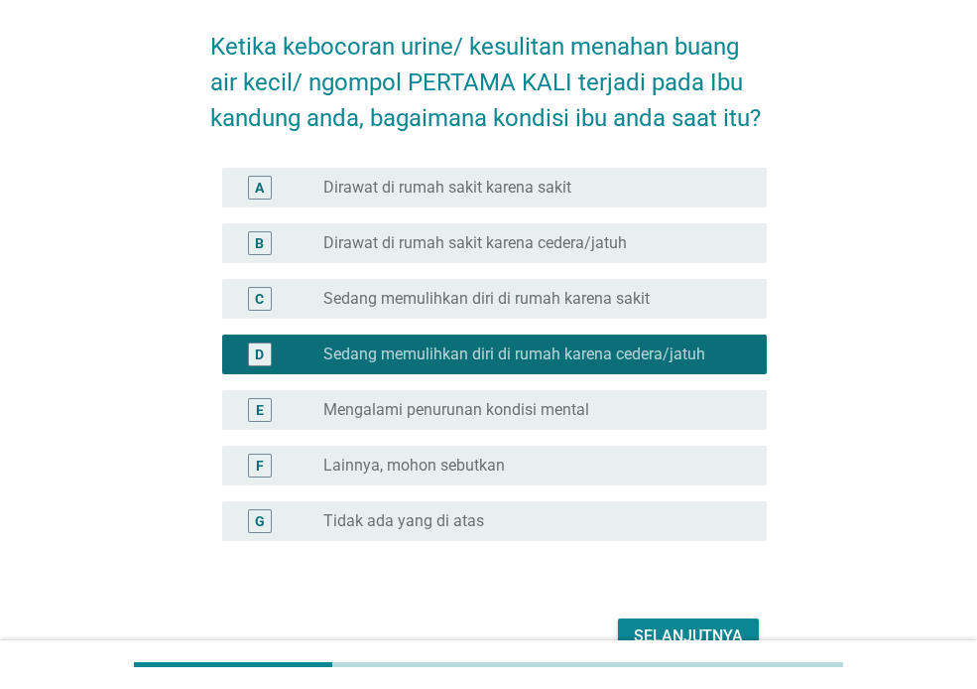
scroll to position [187, 0]
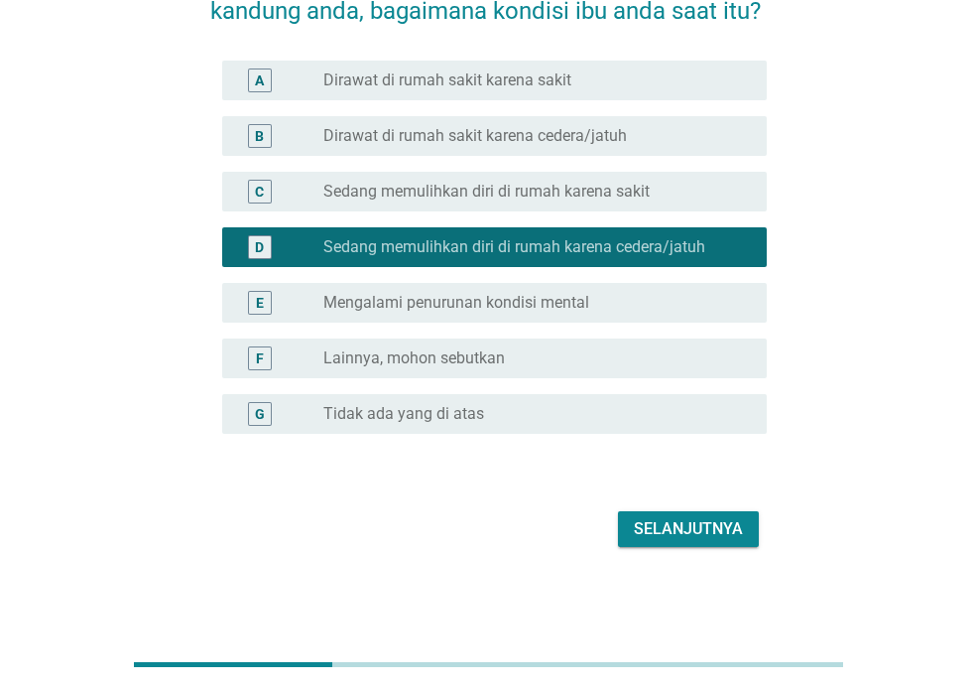
click at [693, 541] on button "Selanjutnya" at bounding box center [688, 529] width 141 height 36
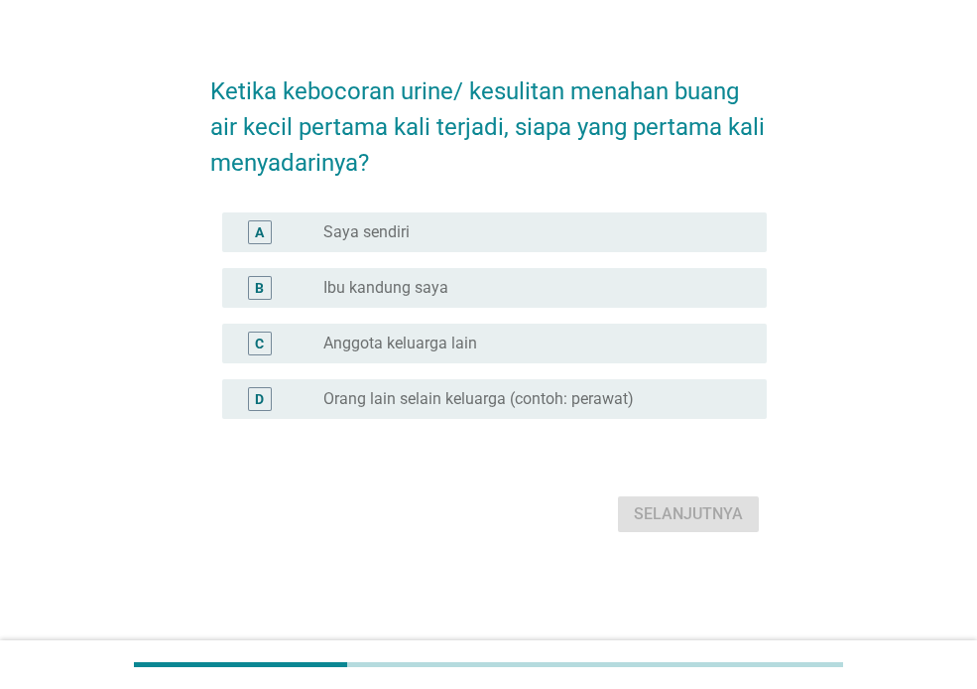
scroll to position [0, 0]
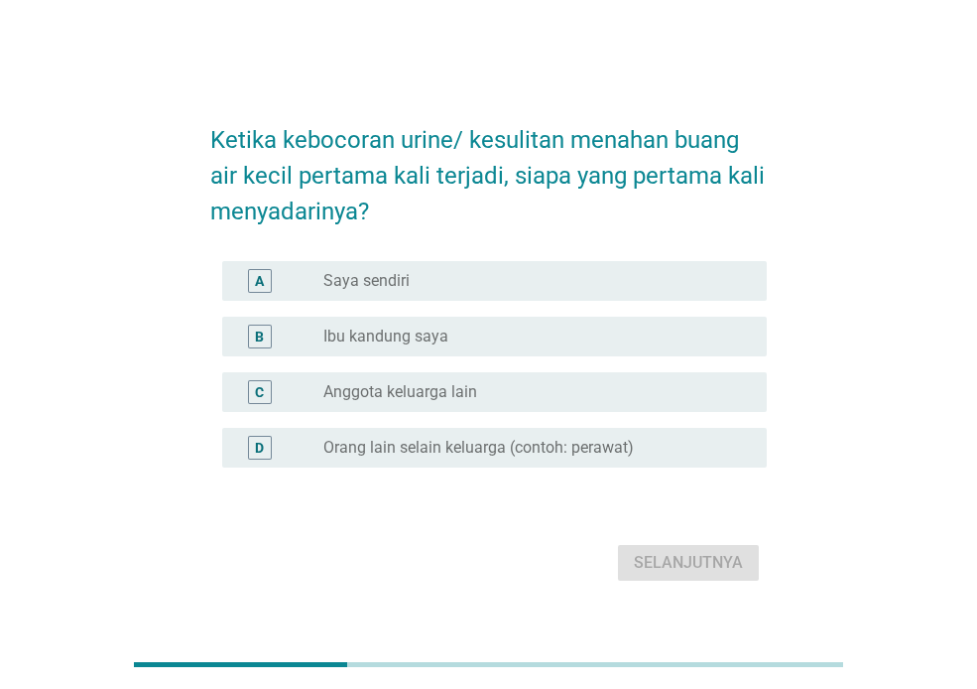
click at [416, 330] on label "Ibu kandung saya" at bounding box center [385, 336] width 125 height 20
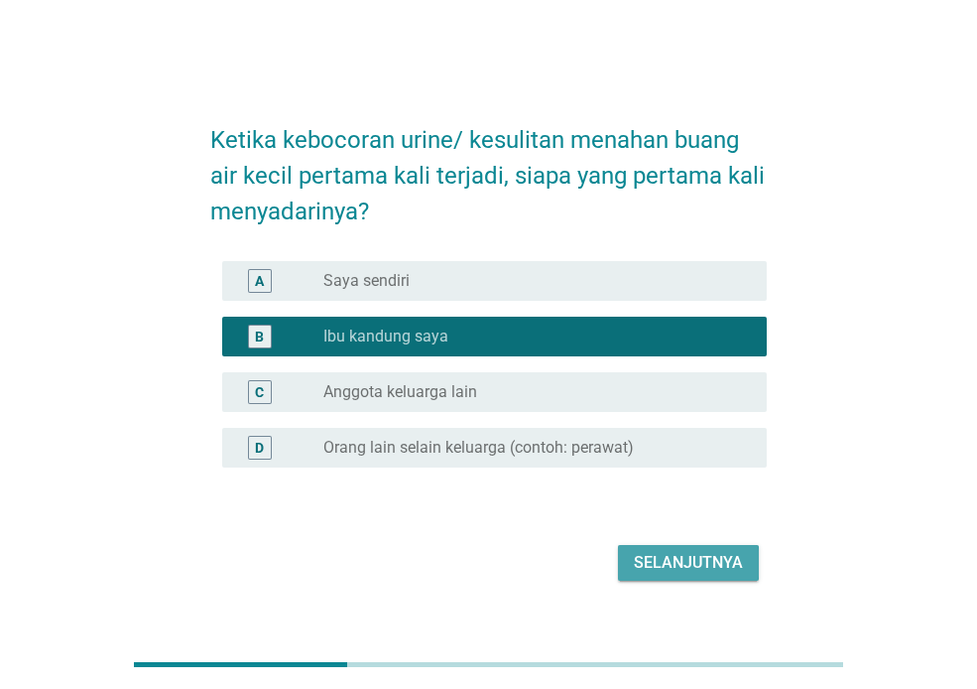
click at [701, 569] on div "Selanjutnya" at bounding box center [688, 563] width 109 height 24
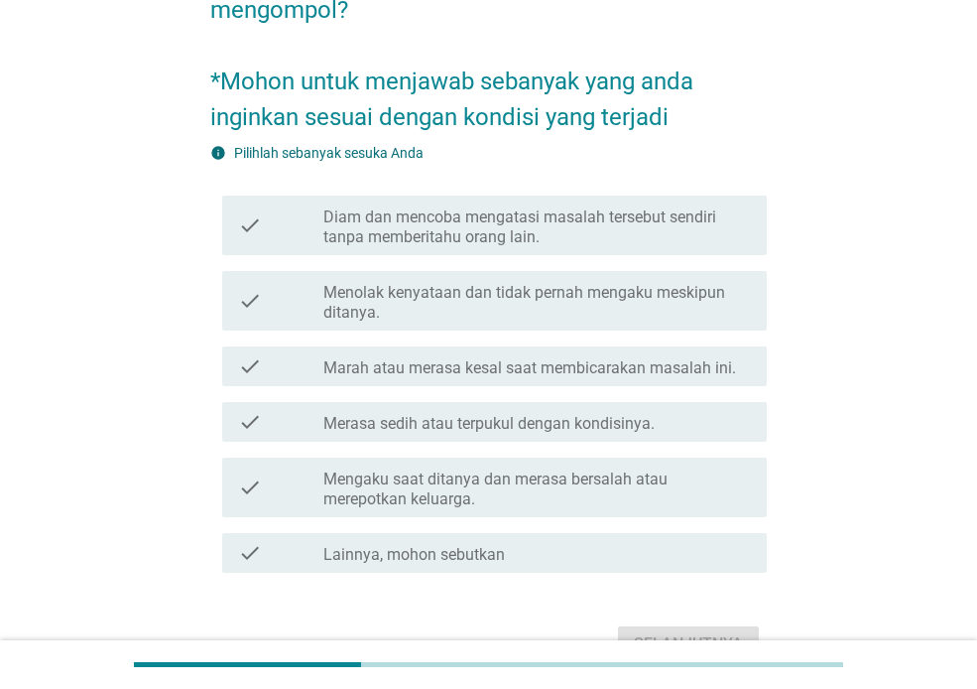
scroll to position [198, 0]
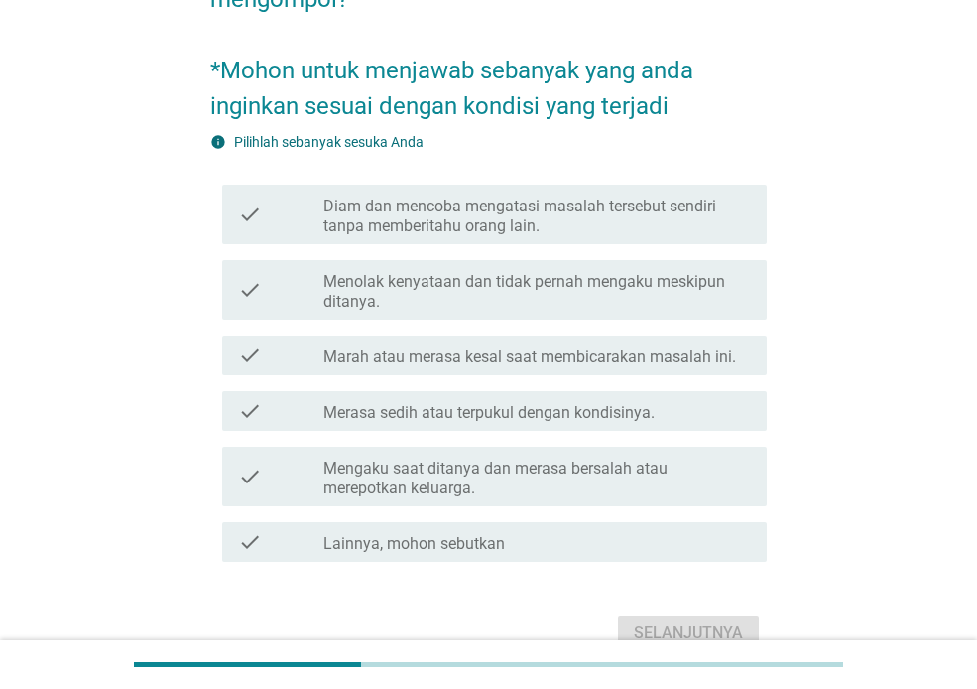
click at [579, 224] on label "Diam dan mencoba mengatasi masalah tersebut sendiri tanpa memberitahu orang lai…" at bounding box center [537, 216] width 428 height 40
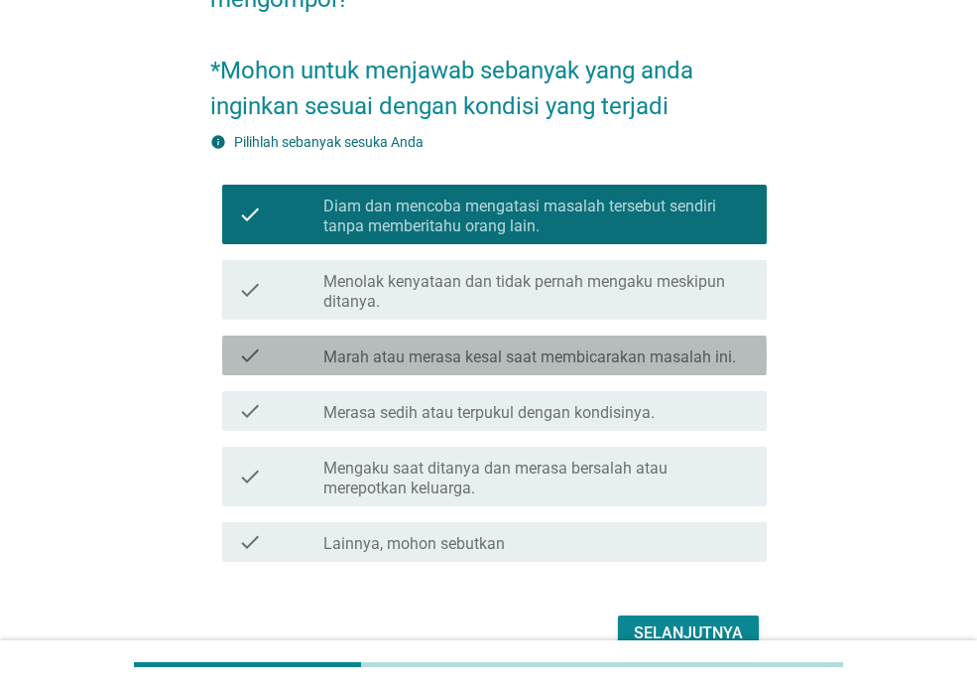
click at [579, 350] on label "Marah atau merasa kesal saat membicarakan masalah ini." at bounding box center [529, 357] width 413 height 20
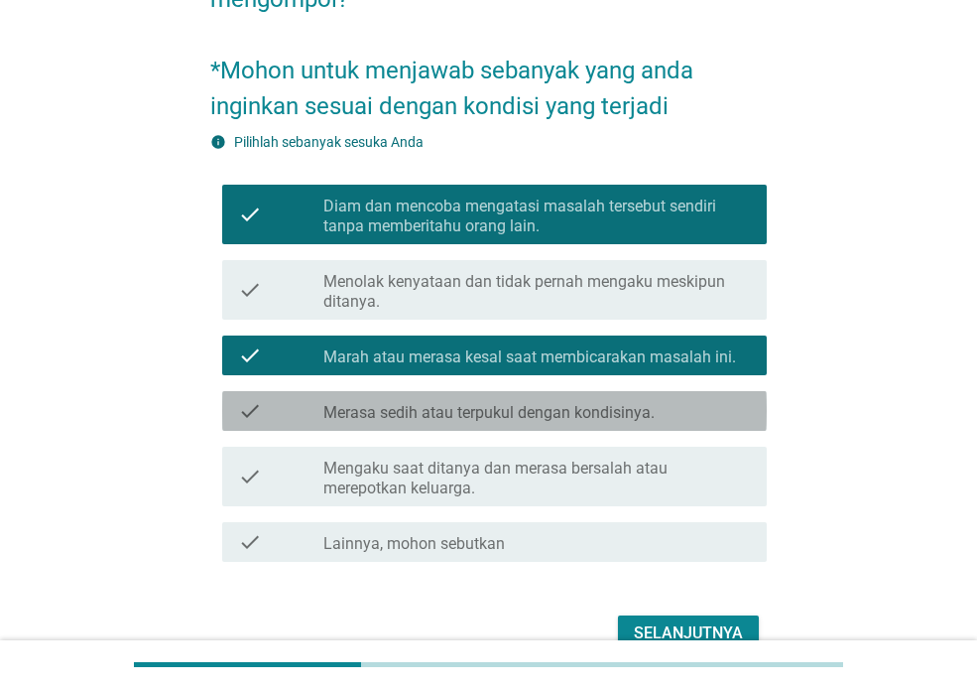
click at [461, 408] on label "Merasa sedih atau terpukul dengan kondisinya." at bounding box center [488, 413] width 331 height 20
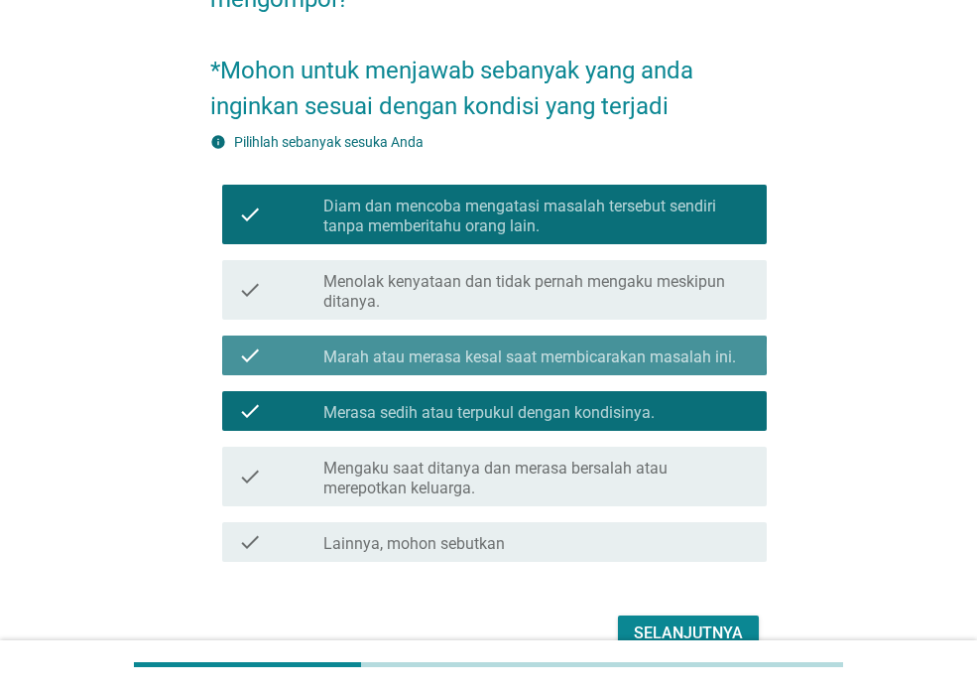
click at [450, 349] on label "Marah atau merasa kesal saat membicarakan masalah ini." at bounding box center [529, 357] width 413 height 20
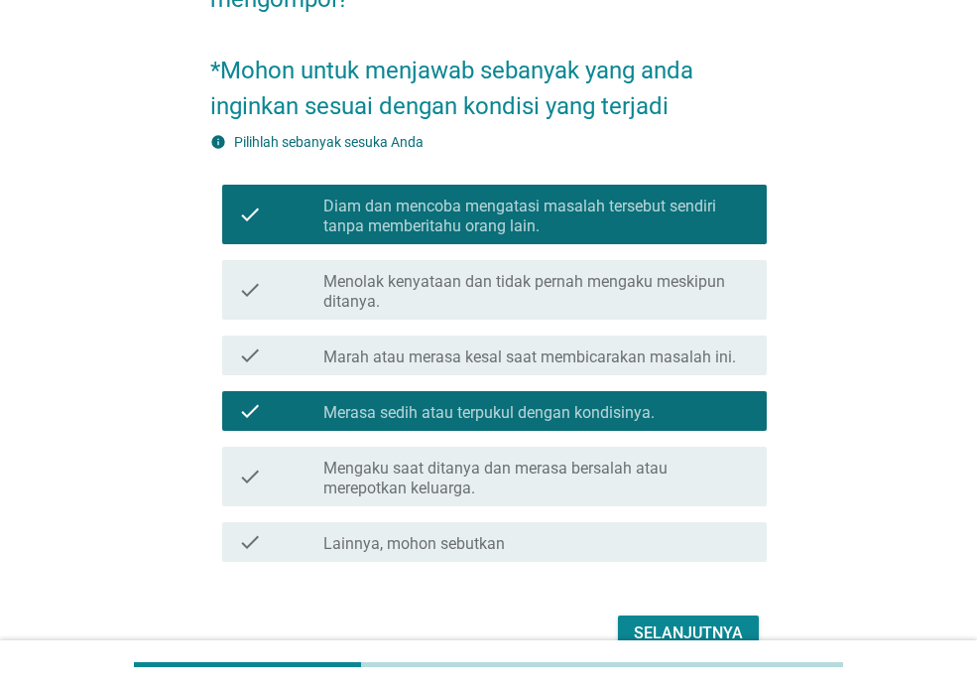
click at [391, 476] on label "Mengaku saat ditanya dan merasa bersalah atau merepotkan keluarga." at bounding box center [537, 478] width 428 height 40
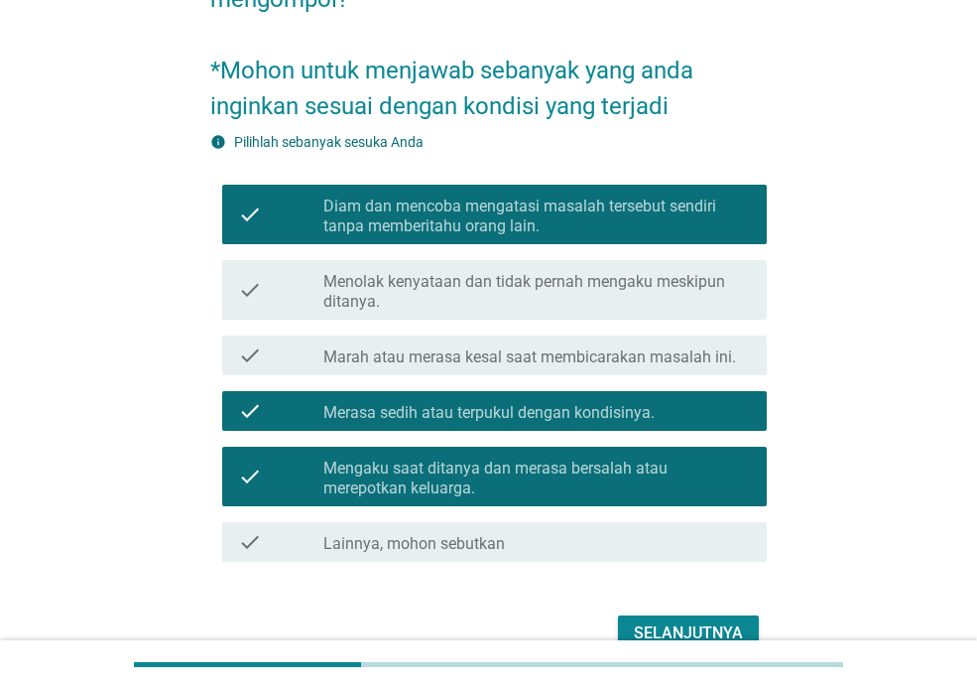
click at [648, 625] on div "Selanjutnya" at bounding box center [688, 633] width 109 height 24
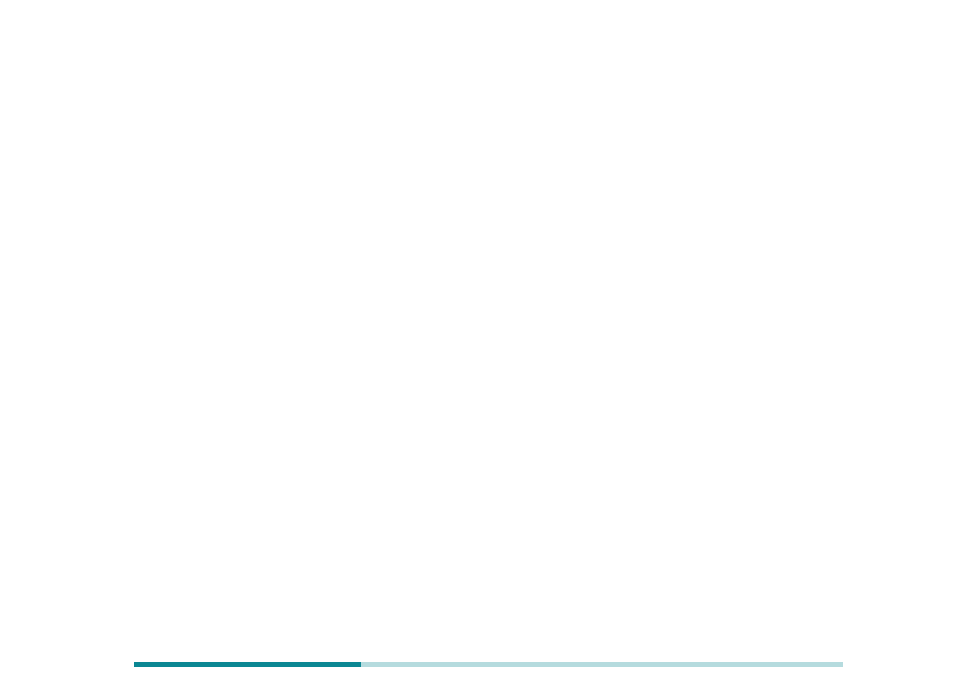
scroll to position [0, 0]
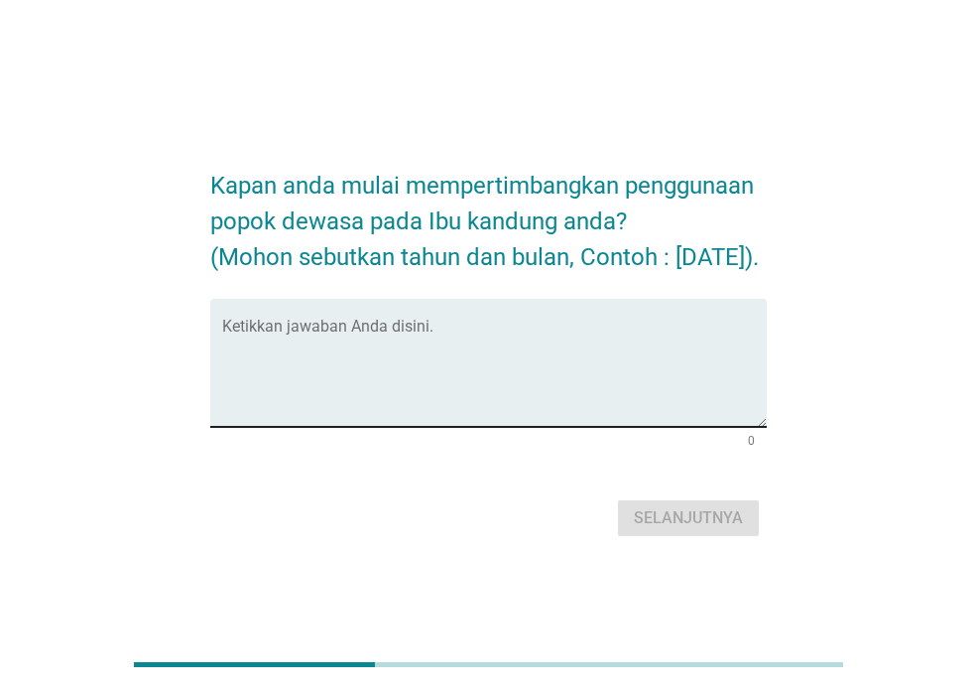
click at [439, 354] on textarea "Ketikkan jawaban Anda disini." at bounding box center [494, 374] width 545 height 104
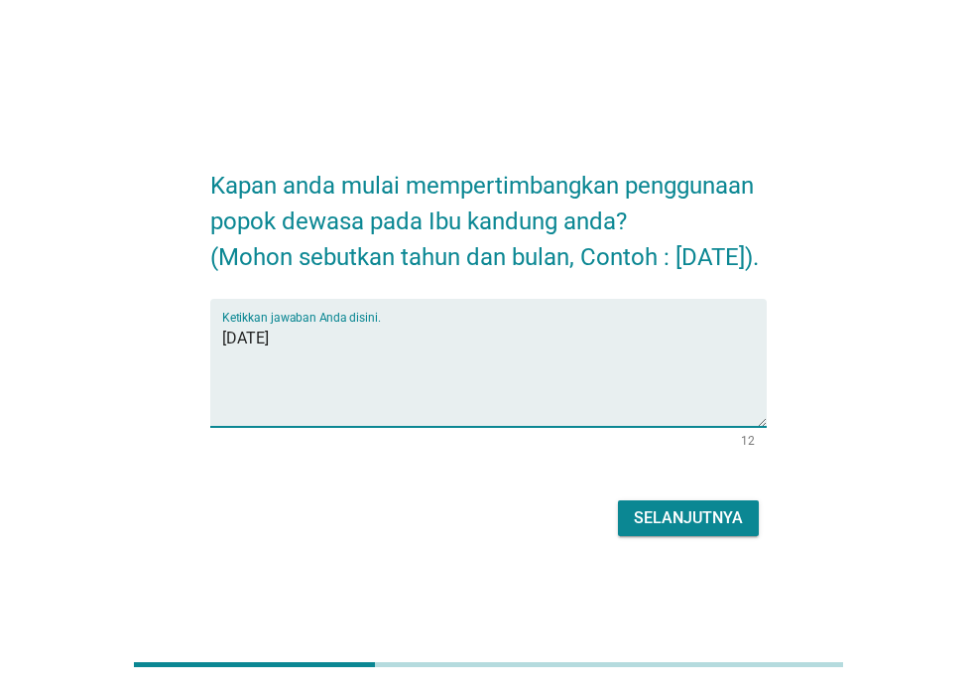
type textarea "[DATE]"
click at [725, 529] on div "Selanjutnya" at bounding box center [688, 518] width 109 height 24
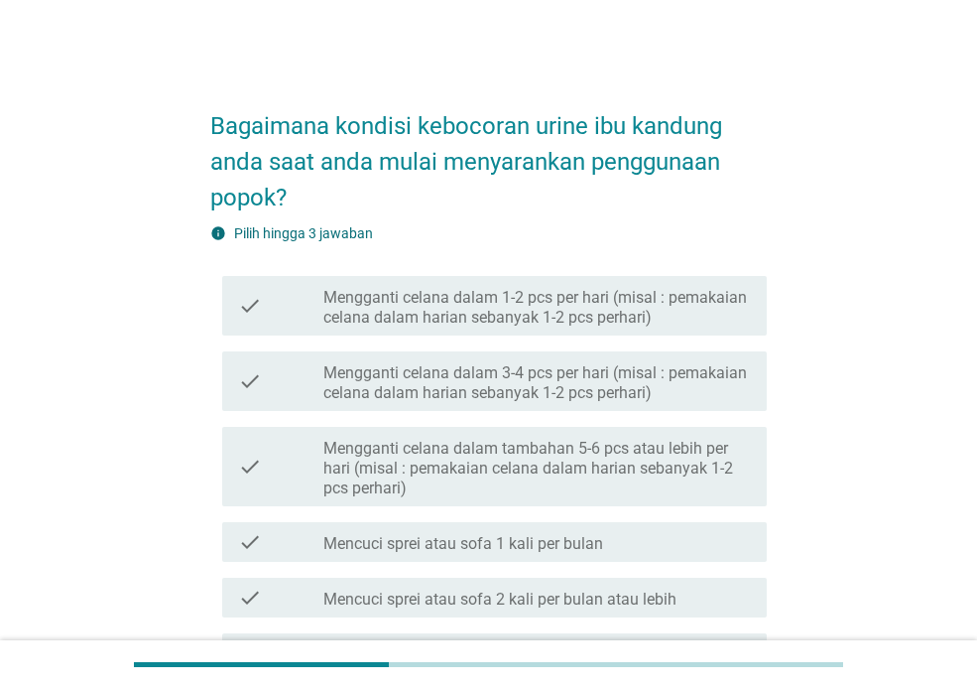
click at [535, 470] on label "Mengganti celana dalam tambahan 5-6 pcs atau lebih per hari (misal : pemakaian …" at bounding box center [537, 469] width 428 height 60
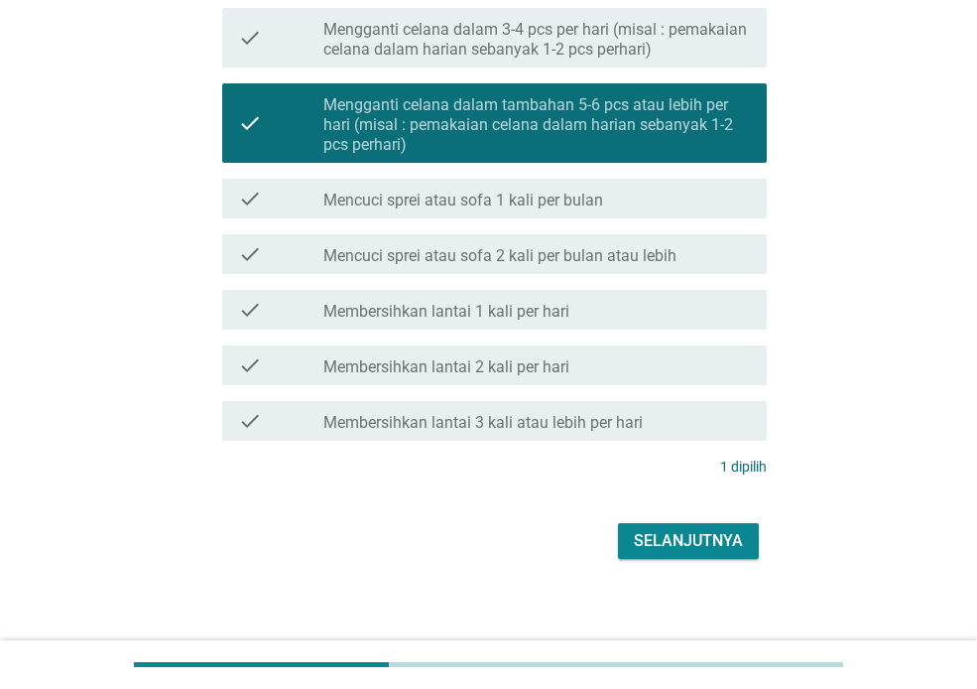
scroll to position [355, 0]
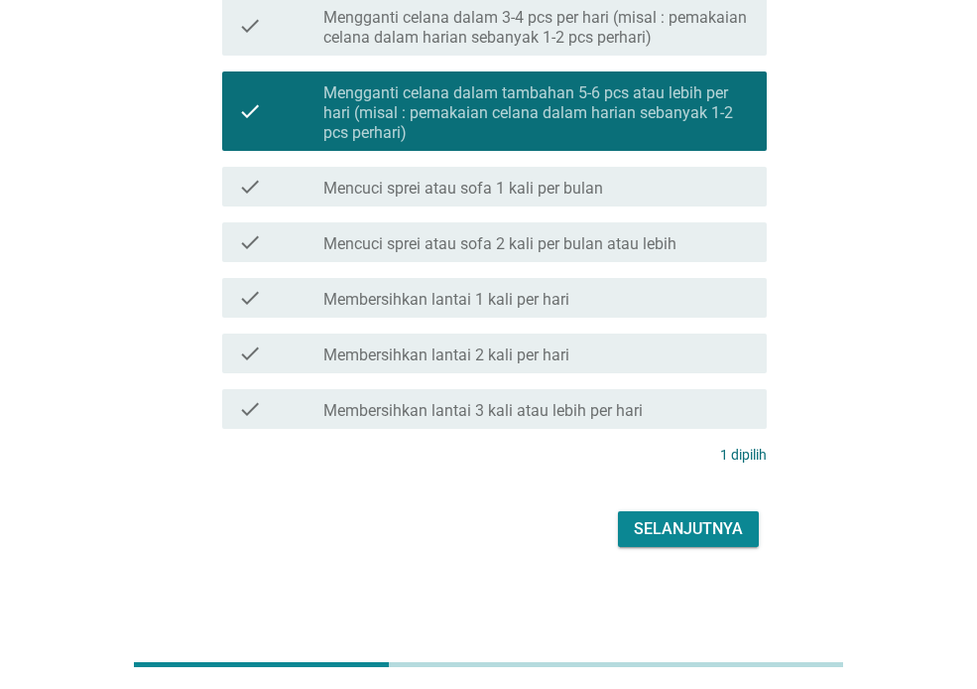
click at [709, 534] on div "Selanjutnya" at bounding box center [688, 529] width 109 height 24
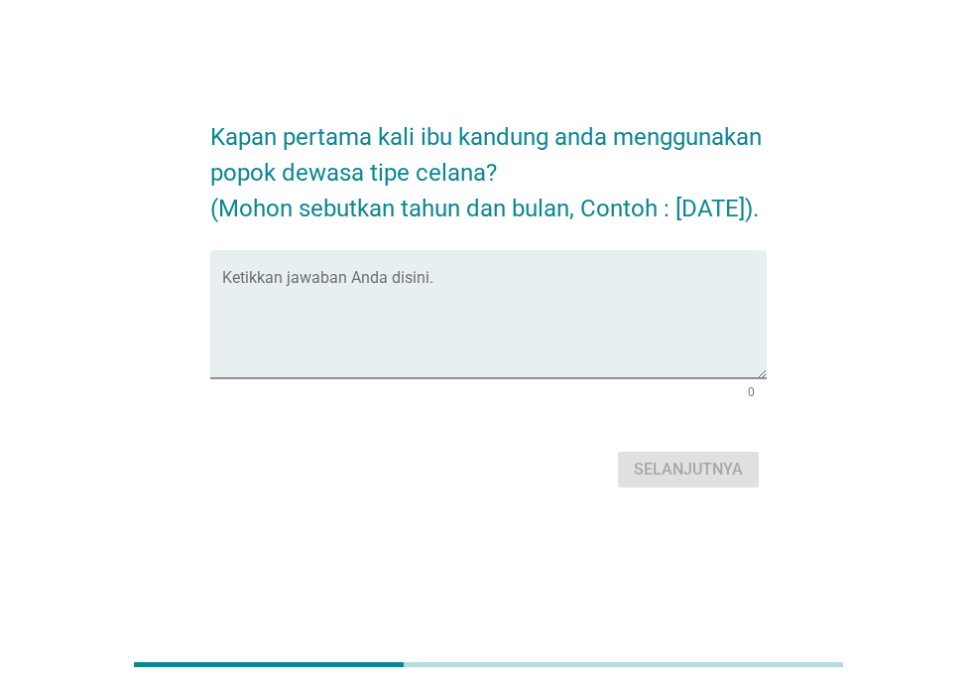
scroll to position [0, 0]
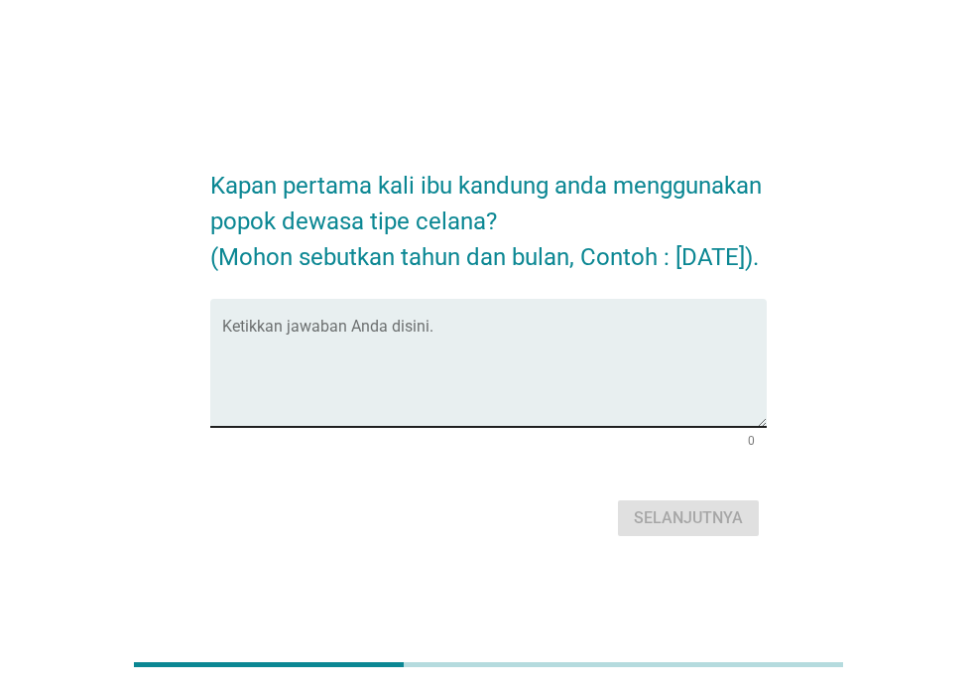
click at [476, 361] on textarea "Ketikkan jawaban Anda disini." at bounding box center [494, 374] width 545 height 104
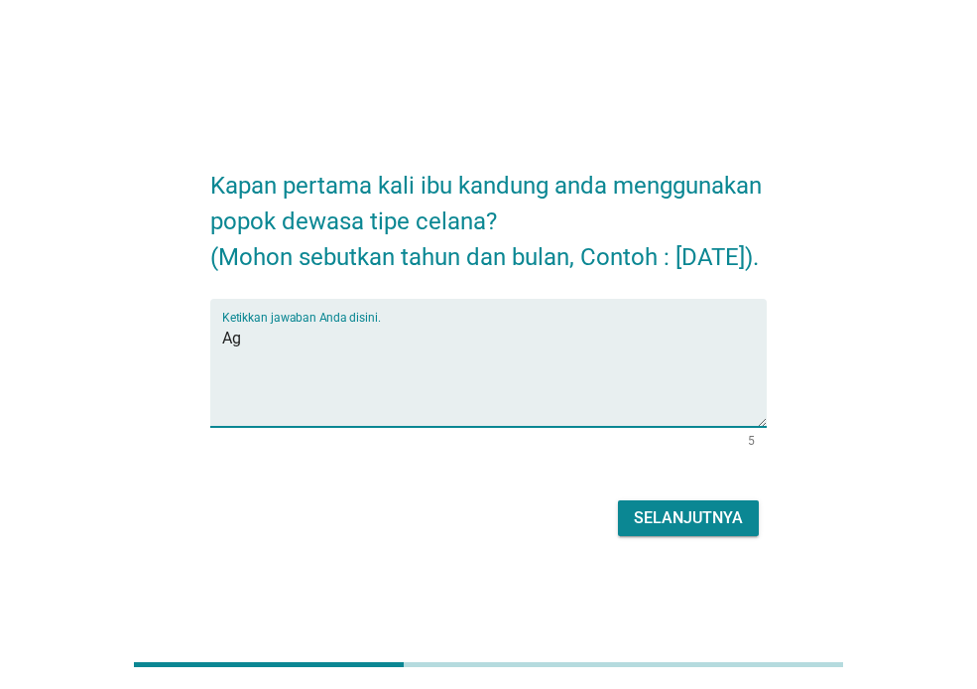
type textarea "A"
type textarea "[DATE]"
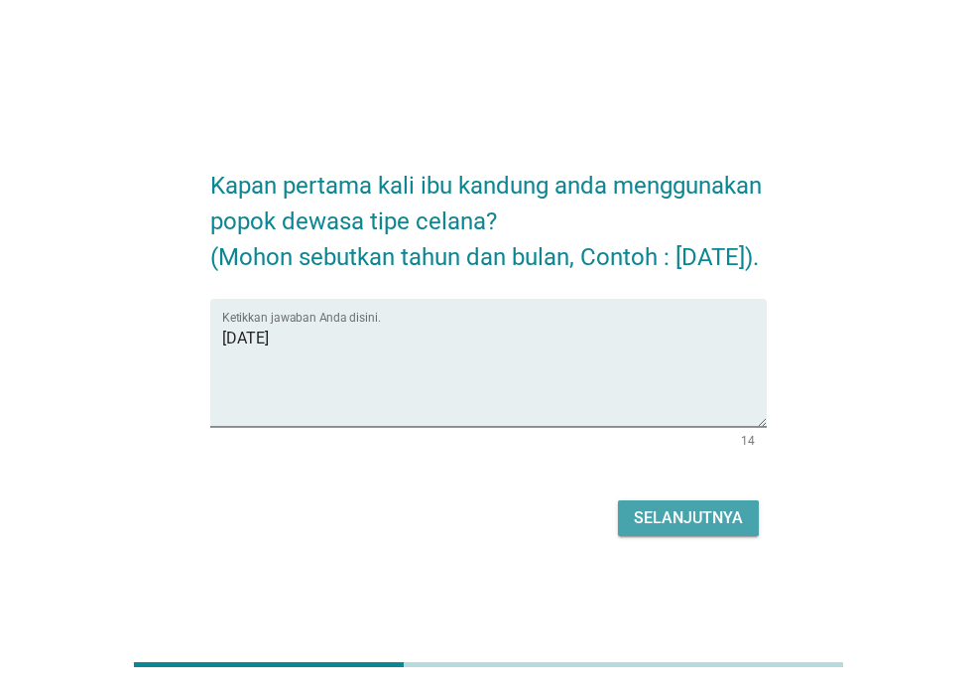
click at [687, 530] on div "Selanjutnya" at bounding box center [688, 518] width 109 height 24
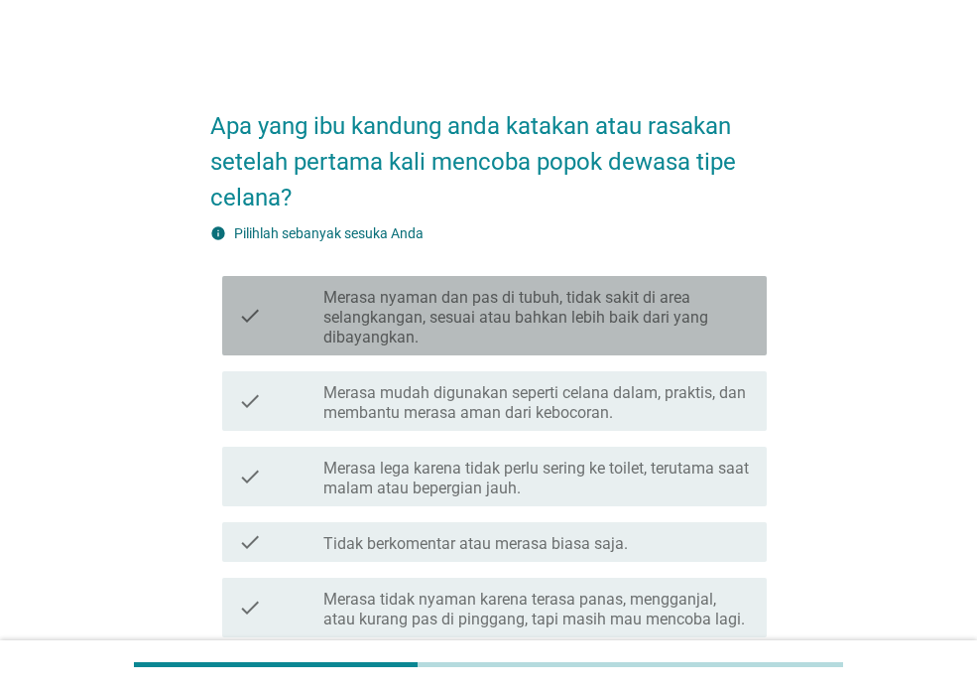
click at [464, 334] on label "Merasa nyaman dan pas di tubuh, tidak sakit di area selangkangan, sesuai atau b…" at bounding box center [537, 318] width 428 height 60
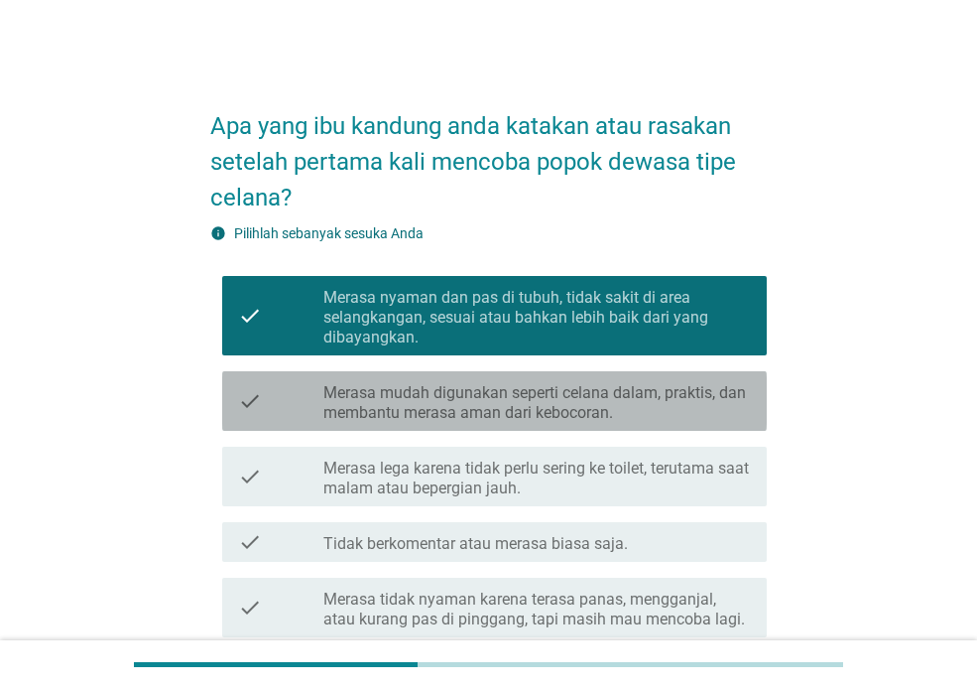
click at [473, 408] on label "Merasa mudah digunakan seperti celana dalam, praktis, dan membantu merasa aman …" at bounding box center [537, 403] width 428 height 40
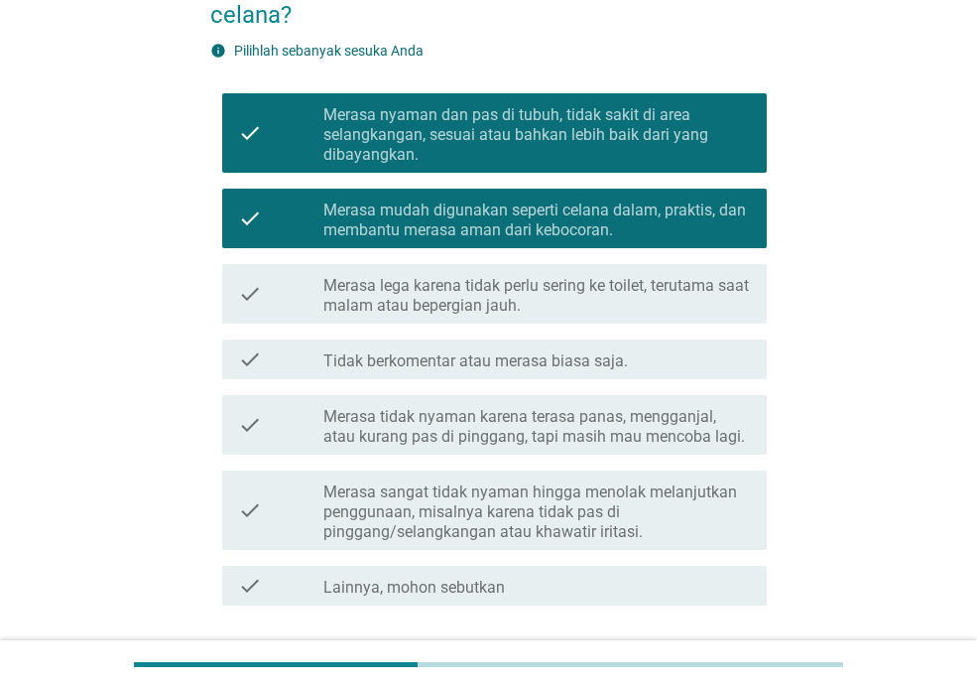
scroll to position [198, 0]
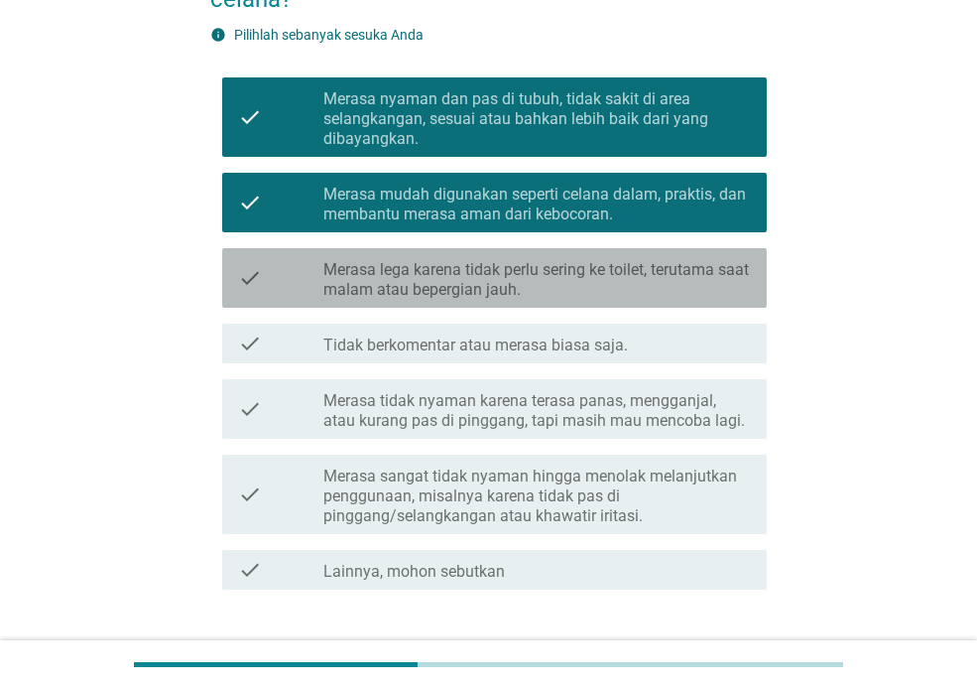
click at [507, 277] on label "Merasa lega karena tidak perlu sering ke toilet, terutama saat malam atau beper…" at bounding box center [537, 280] width 428 height 40
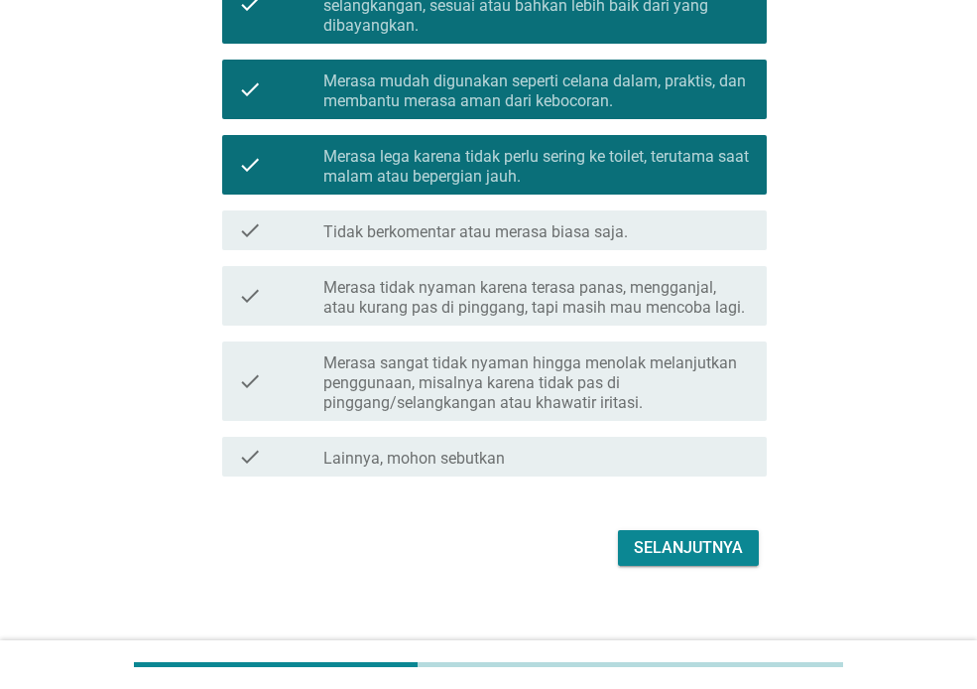
scroll to position [330, 0]
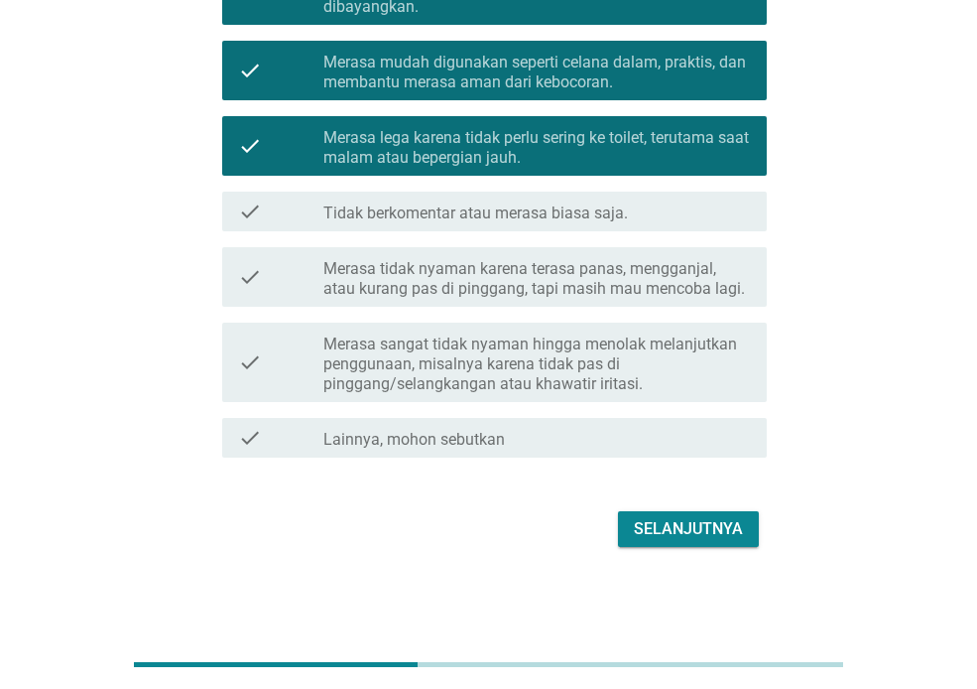
click at [699, 522] on div "Selanjutnya" at bounding box center [688, 529] width 109 height 24
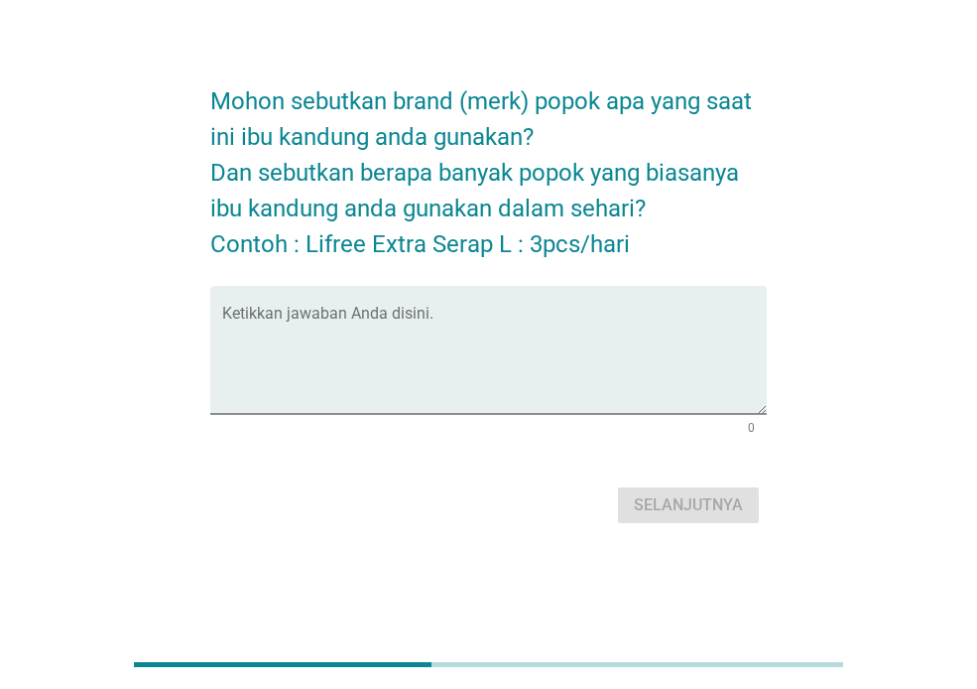
scroll to position [0, 0]
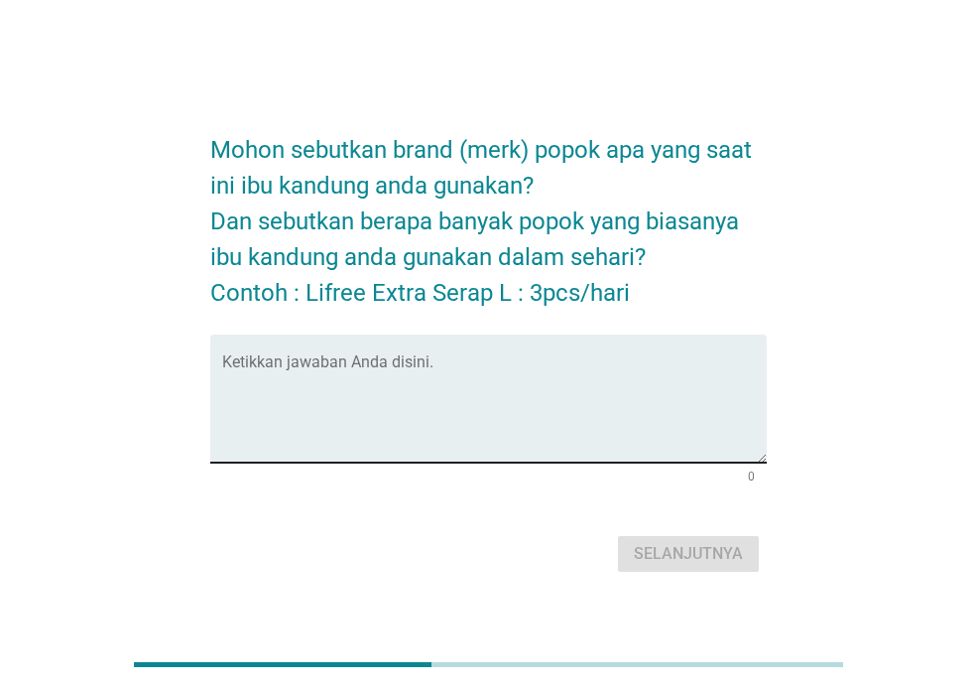
click at [354, 361] on textarea "Ketikkan jawaban Anda disini." at bounding box center [494, 410] width 545 height 104
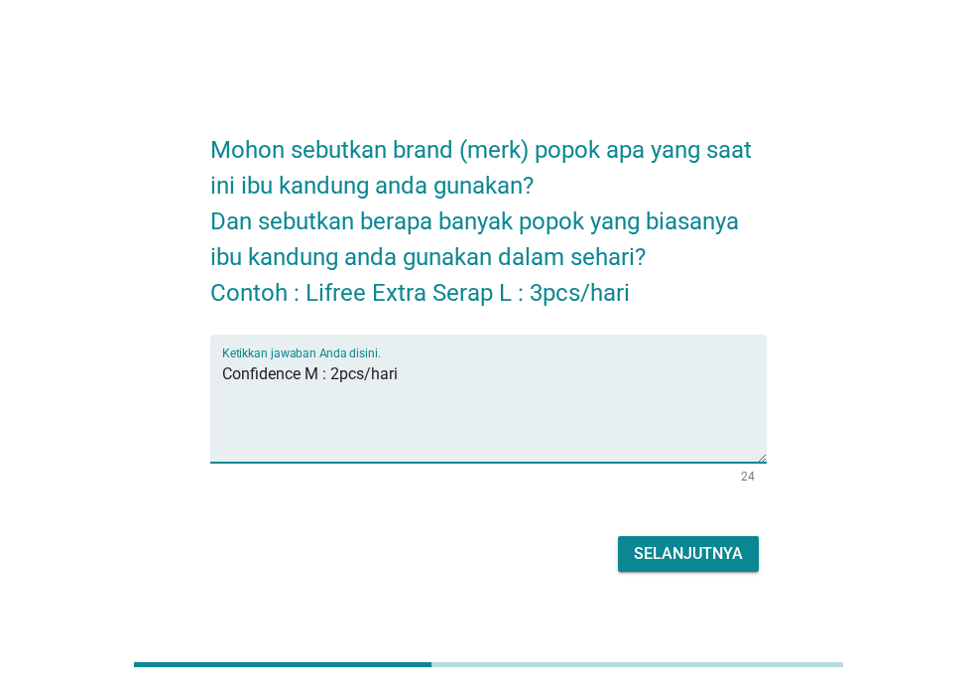
type textarea "Confidence M : 2pcs/hari"
click at [705, 555] on div "Selanjutnya" at bounding box center [688, 554] width 109 height 24
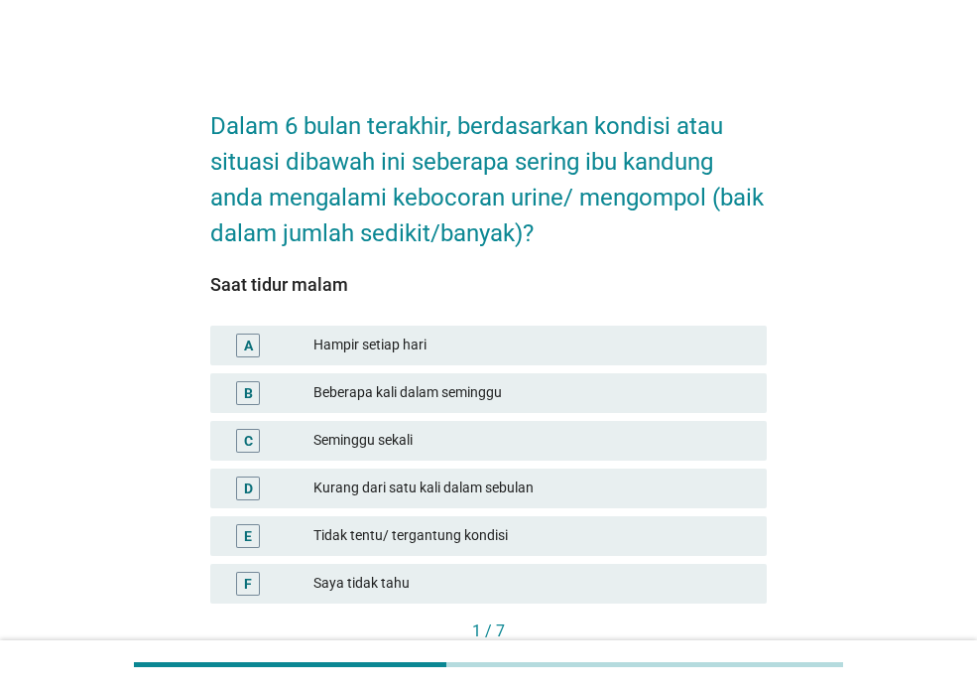
click at [382, 344] on div "Hampir setiap hari" at bounding box center [533, 345] width 438 height 24
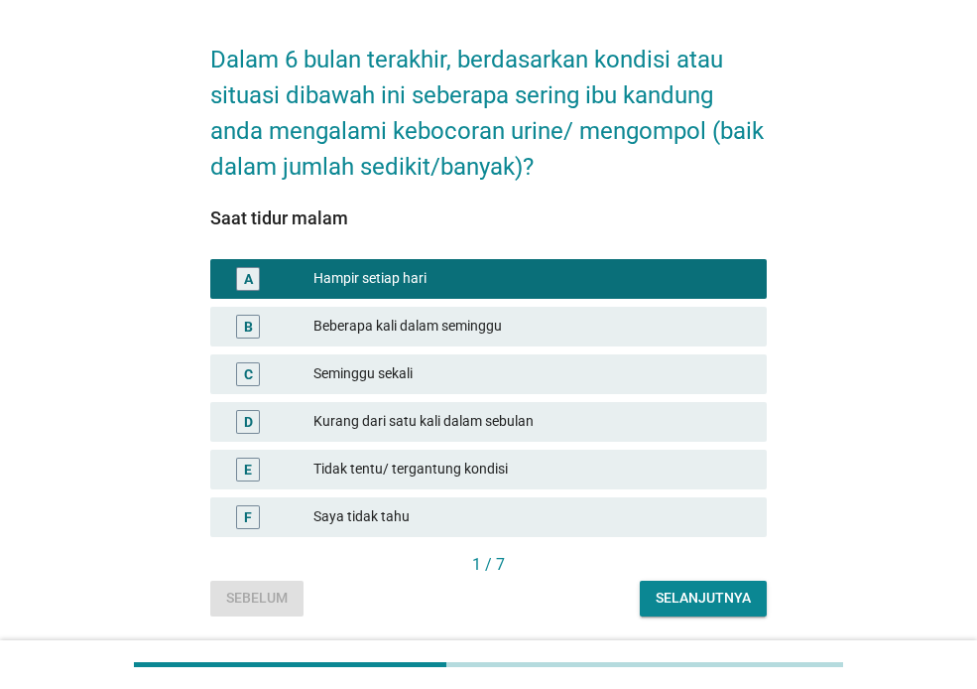
scroll to position [130, 0]
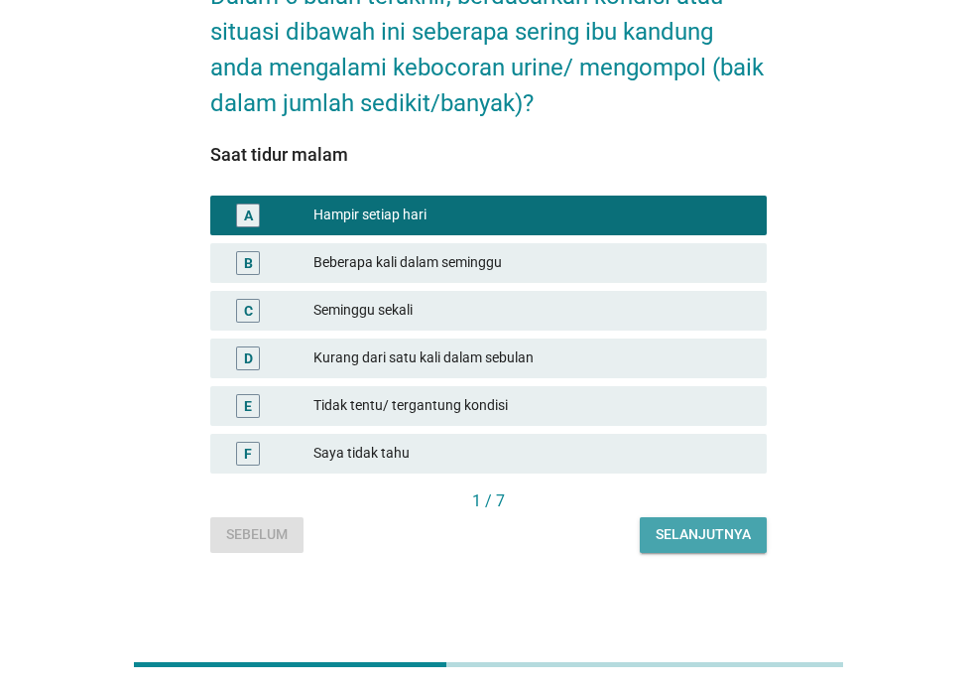
click at [705, 522] on button "Selanjutnya" at bounding box center [703, 535] width 127 height 36
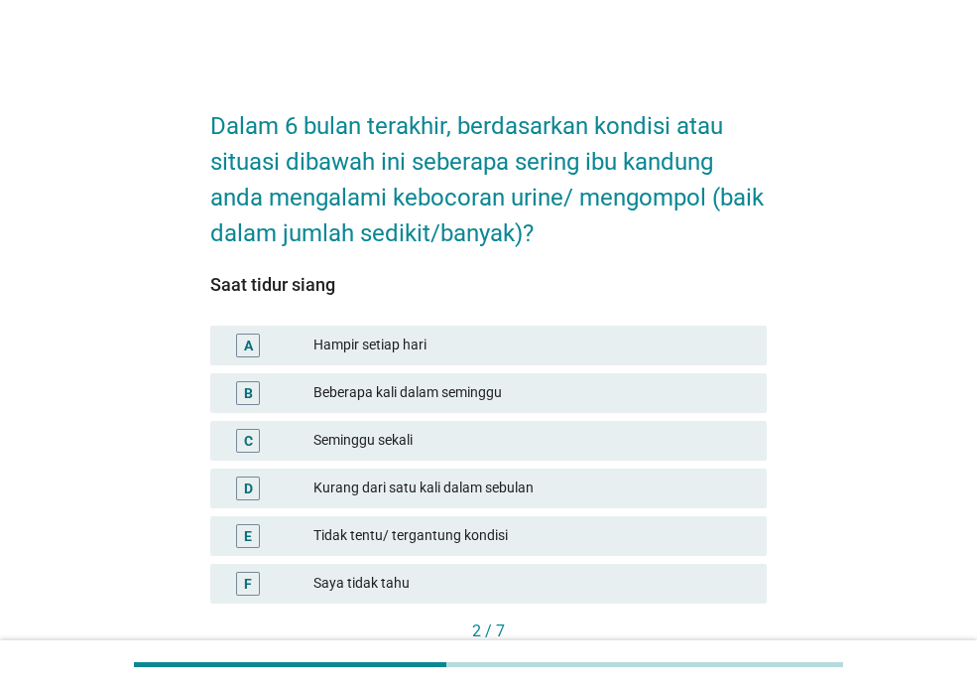
click at [364, 347] on div "Hampir setiap hari" at bounding box center [533, 345] width 438 height 24
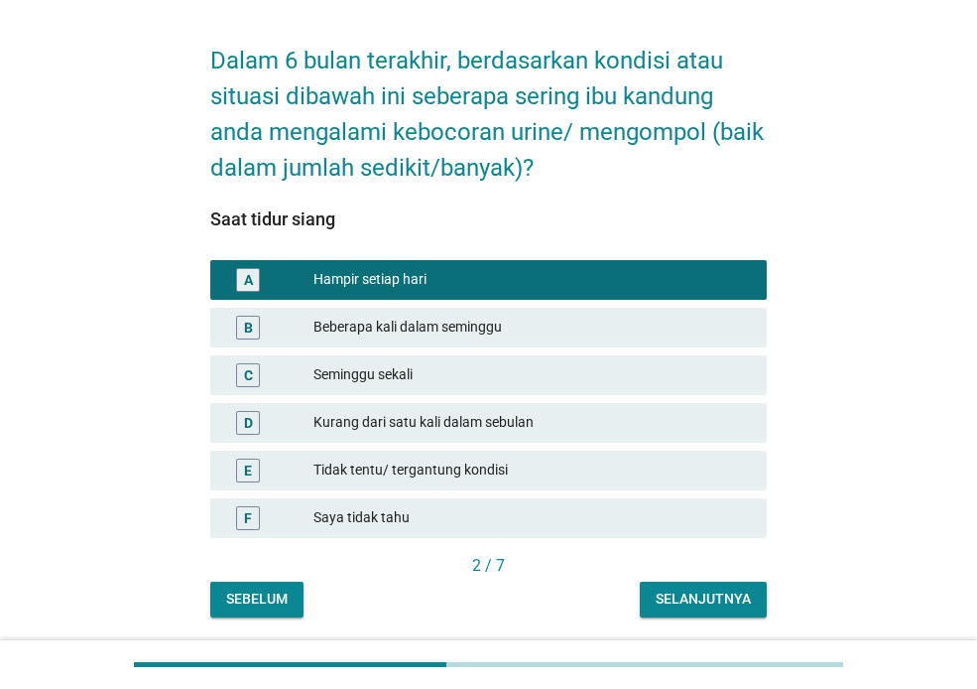
scroll to position [130, 0]
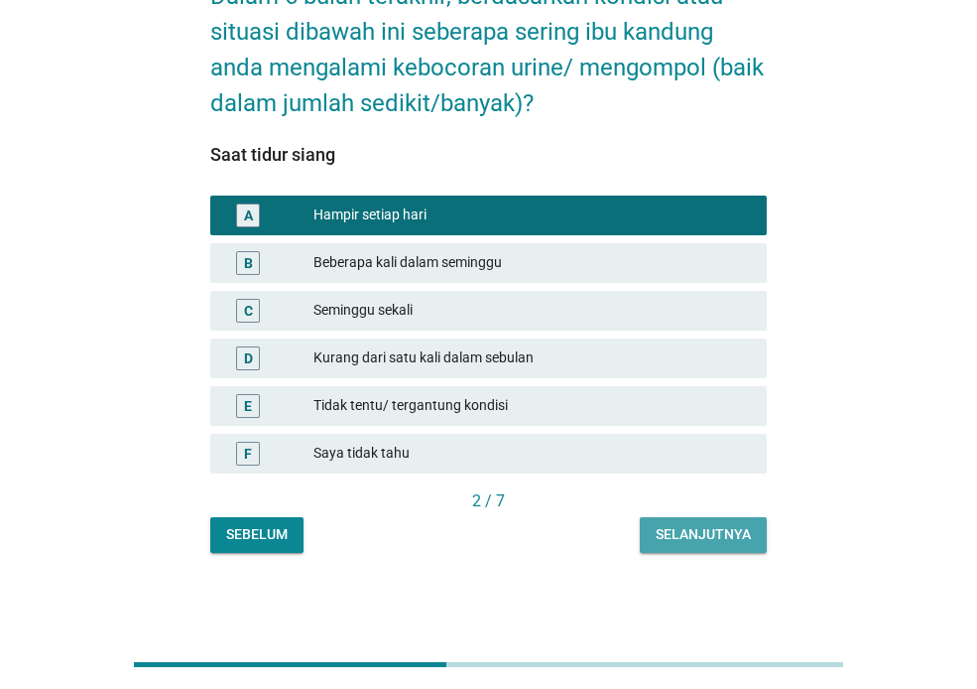
click at [696, 527] on div "Selanjutnya" at bounding box center [703, 534] width 95 height 21
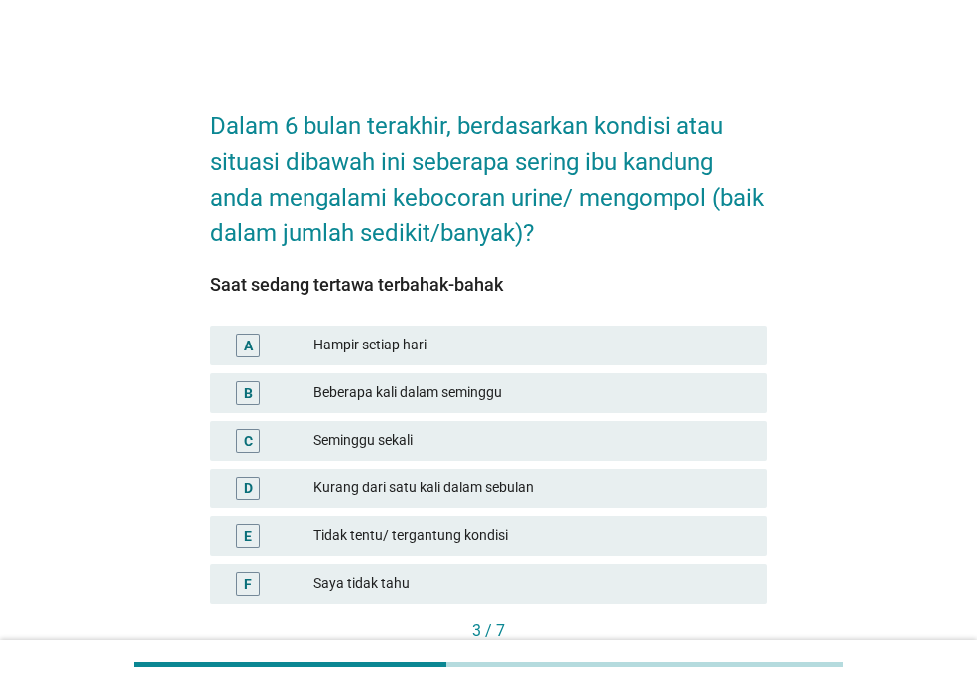
click at [361, 350] on div "Hampir setiap hari" at bounding box center [533, 345] width 438 height 24
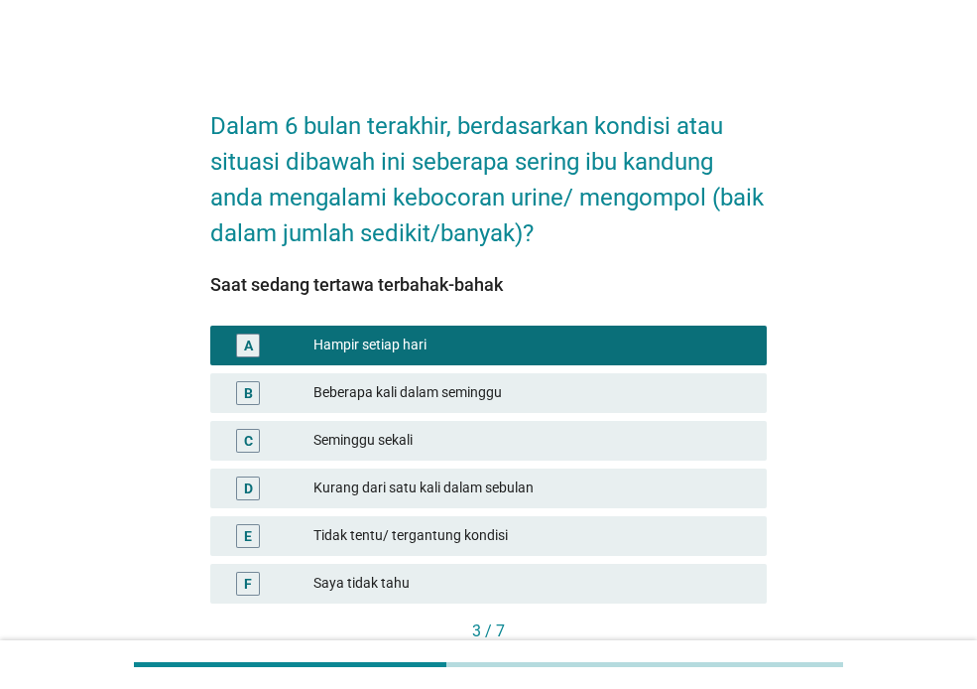
scroll to position [130, 0]
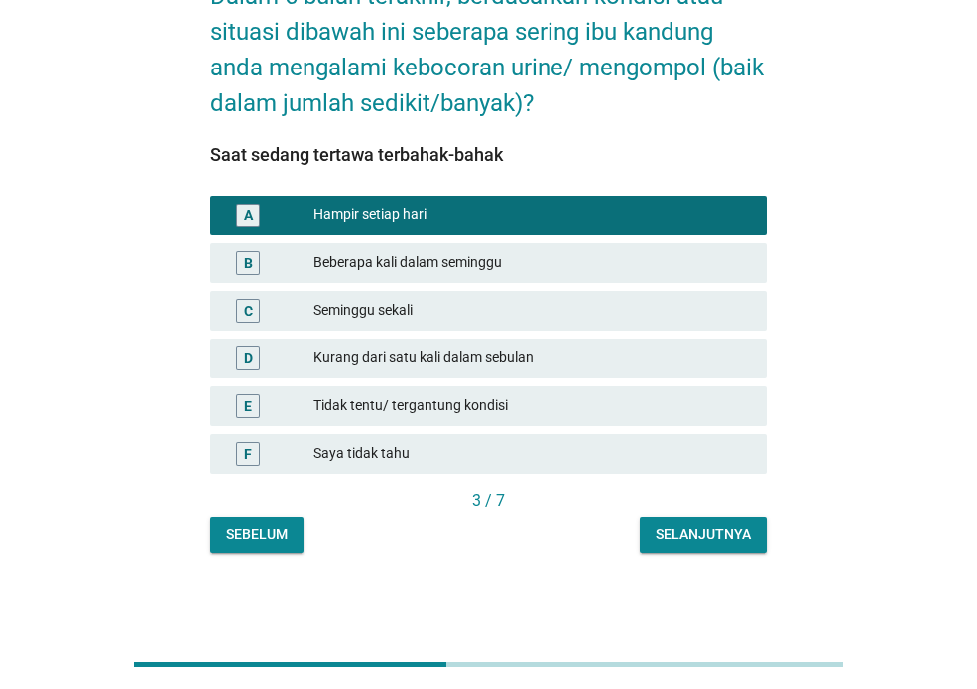
click at [719, 548] on button "Selanjutnya" at bounding box center [703, 535] width 127 height 36
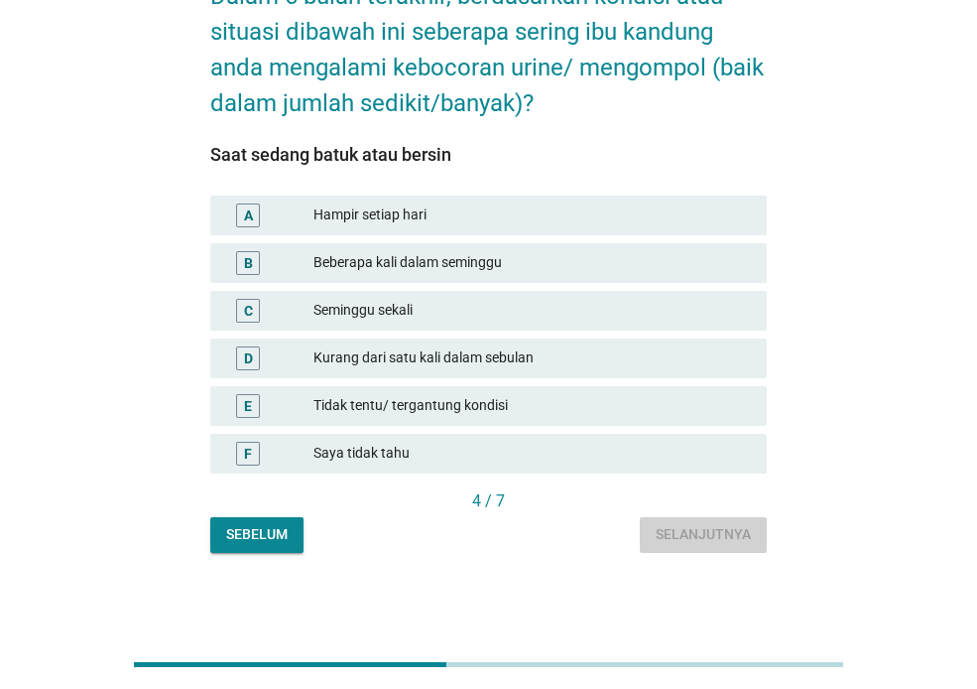
scroll to position [0, 0]
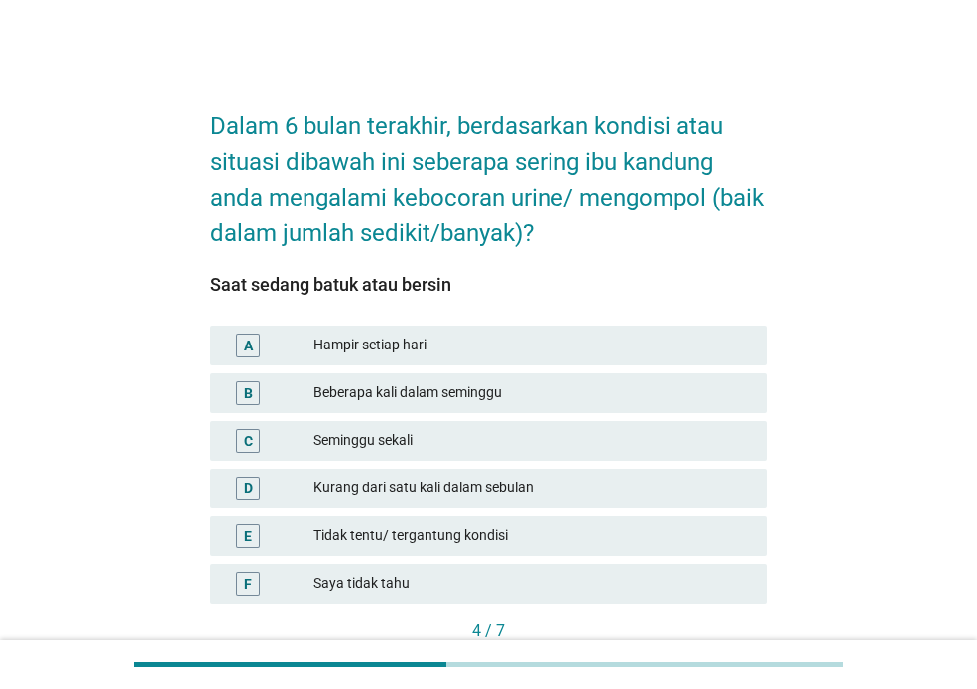
click at [411, 398] on div "Beberapa kali dalam seminggu" at bounding box center [533, 393] width 438 height 24
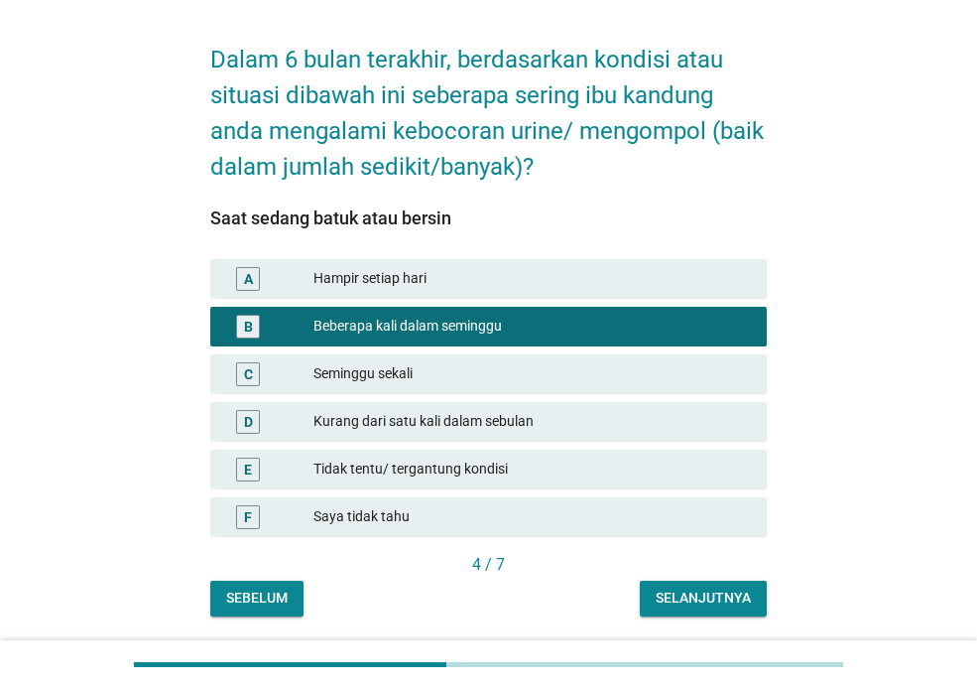
scroll to position [130, 0]
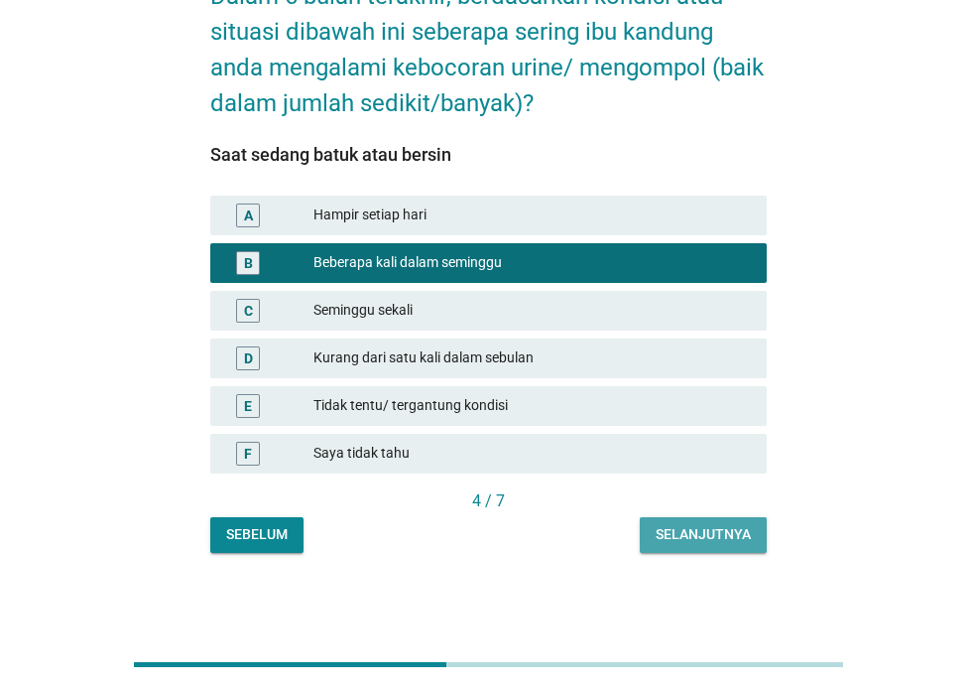
click at [727, 538] on div "Selanjutnya" at bounding box center [703, 534] width 95 height 21
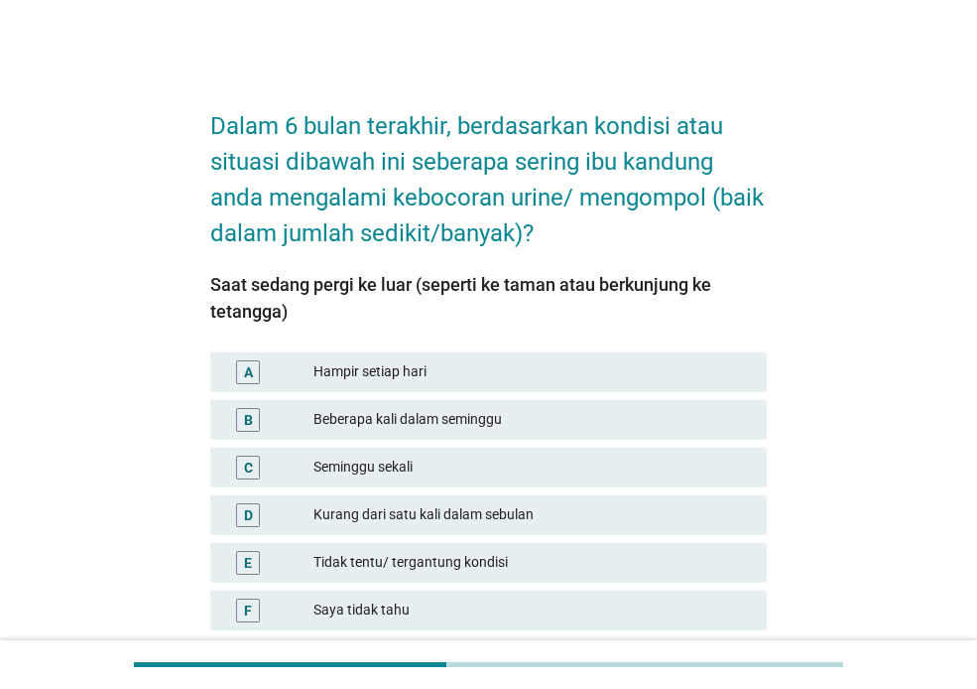
click at [348, 368] on div "Hampir setiap hari" at bounding box center [533, 372] width 438 height 24
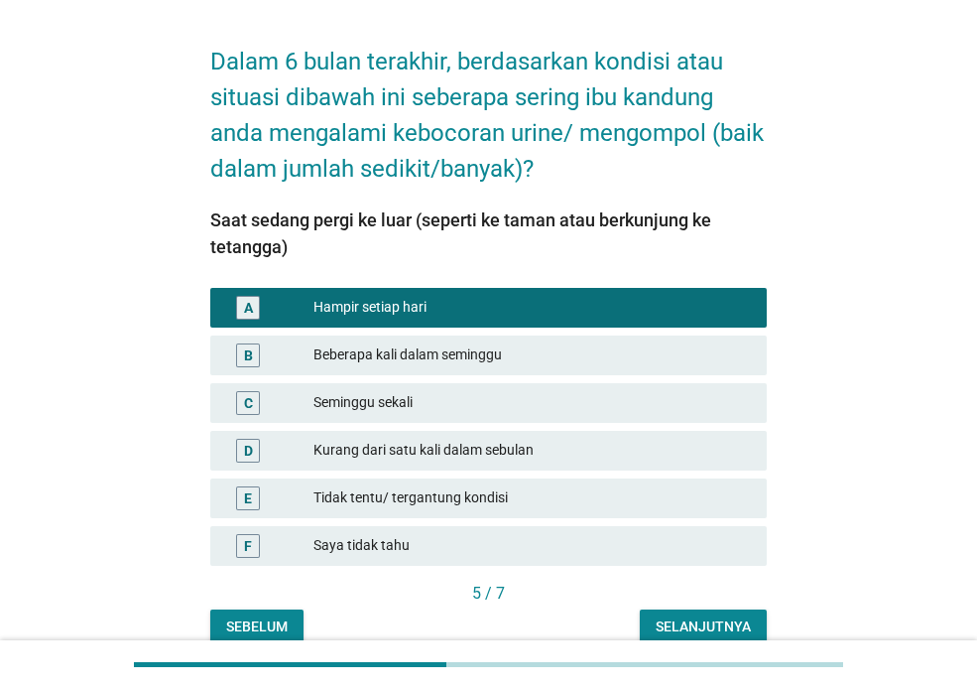
scroll to position [99, 0]
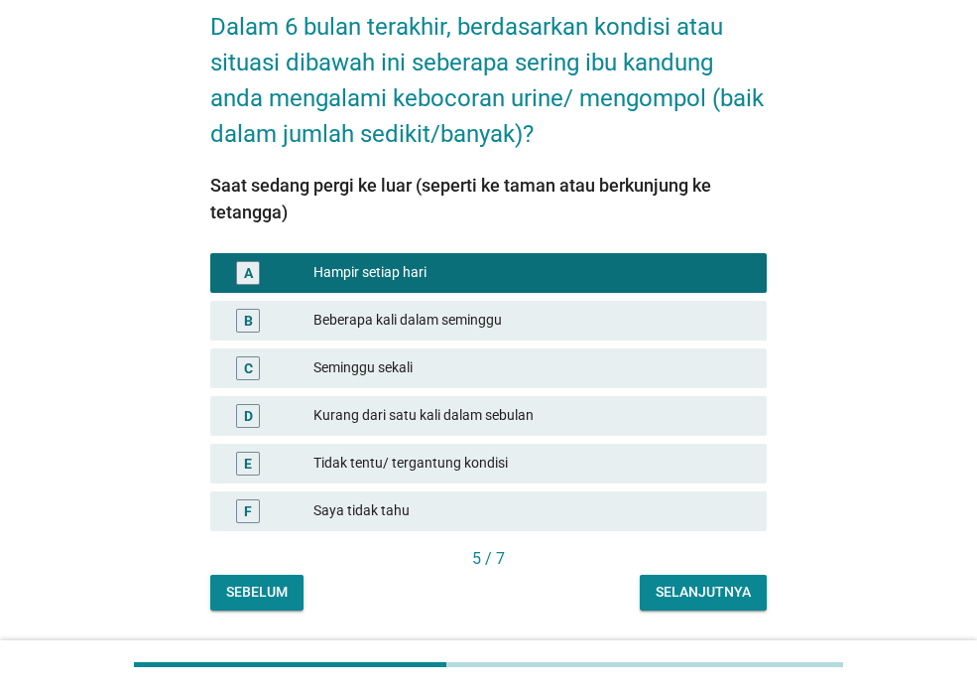
click at [694, 602] on button "Selanjutnya" at bounding box center [703, 592] width 127 height 36
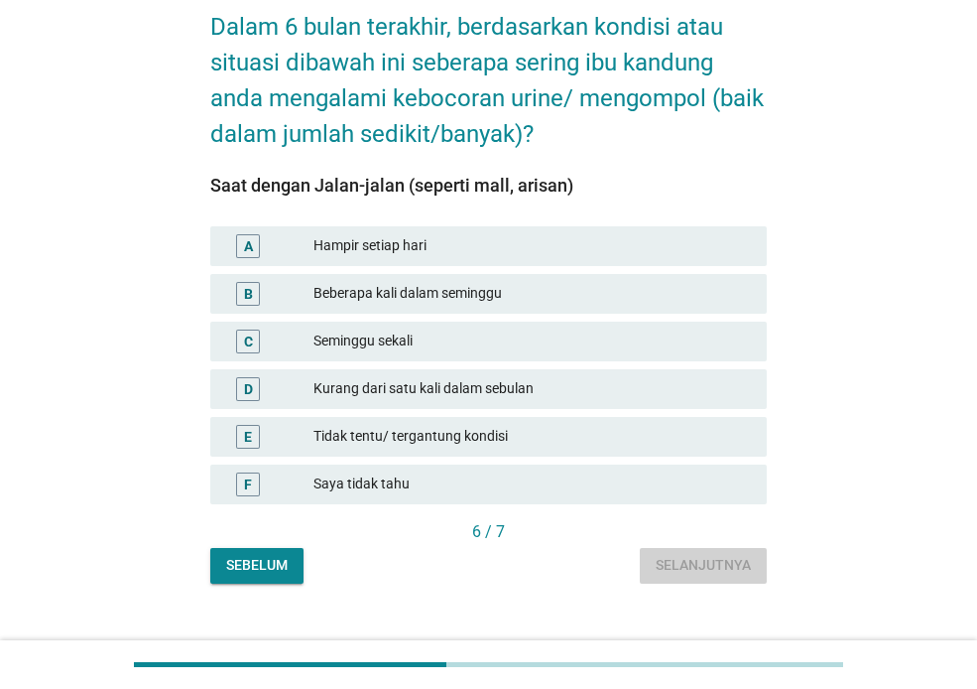
scroll to position [0, 0]
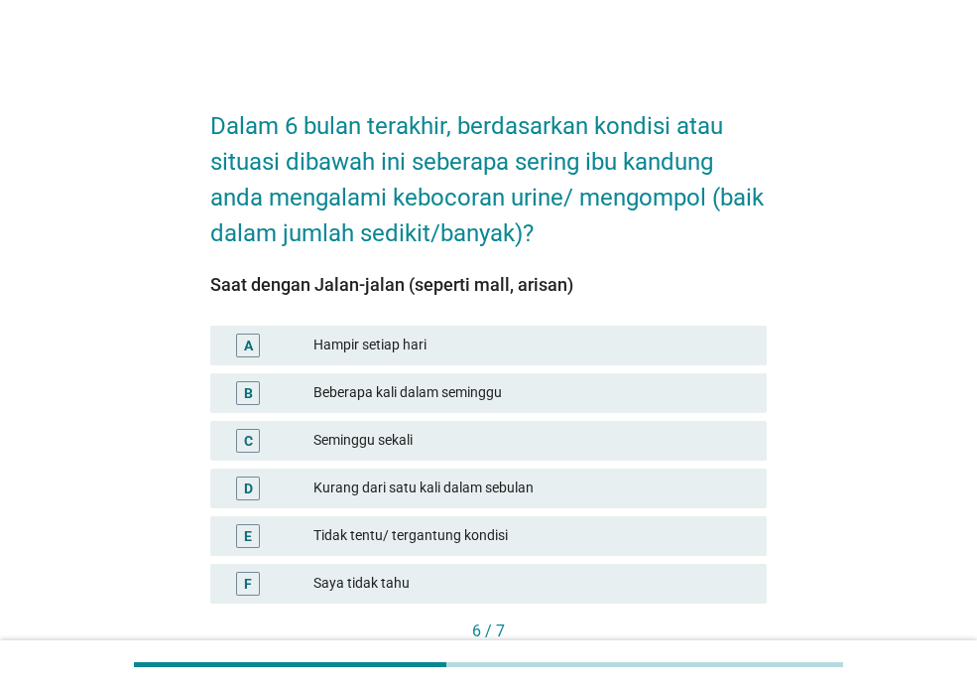
click at [406, 348] on div "Hampir setiap hari" at bounding box center [533, 345] width 438 height 24
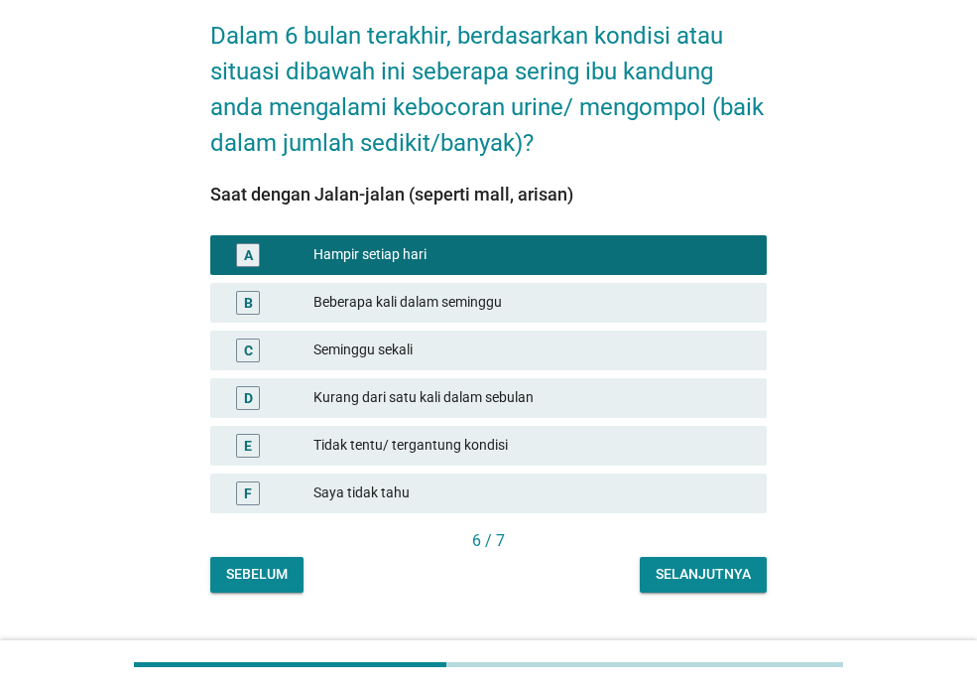
scroll to position [130, 0]
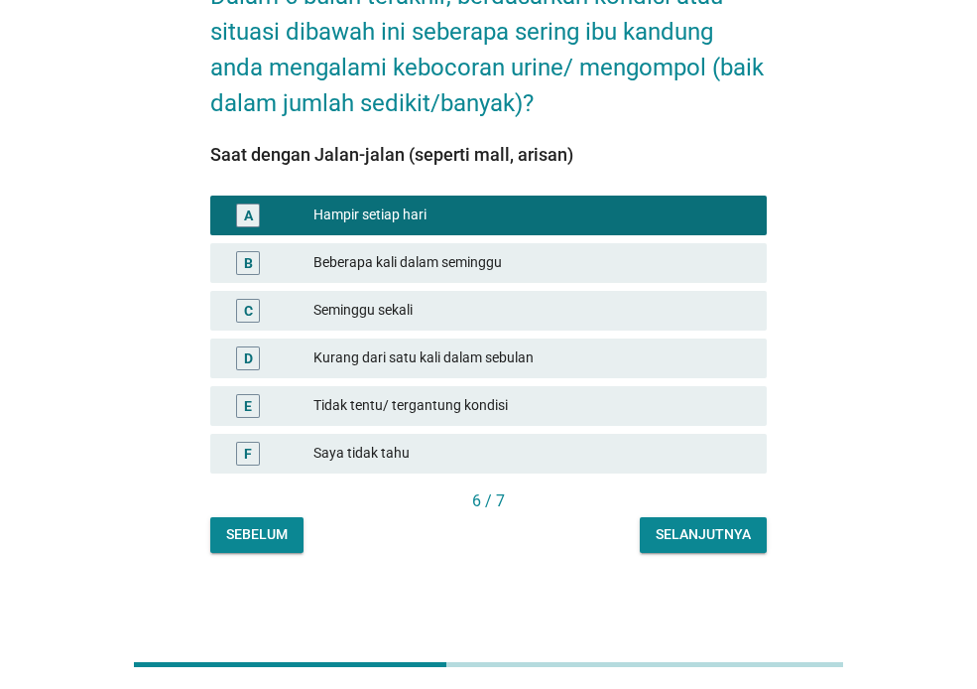
click at [720, 528] on div "Selanjutnya" at bounding box center [703, 534] width 95 height 21
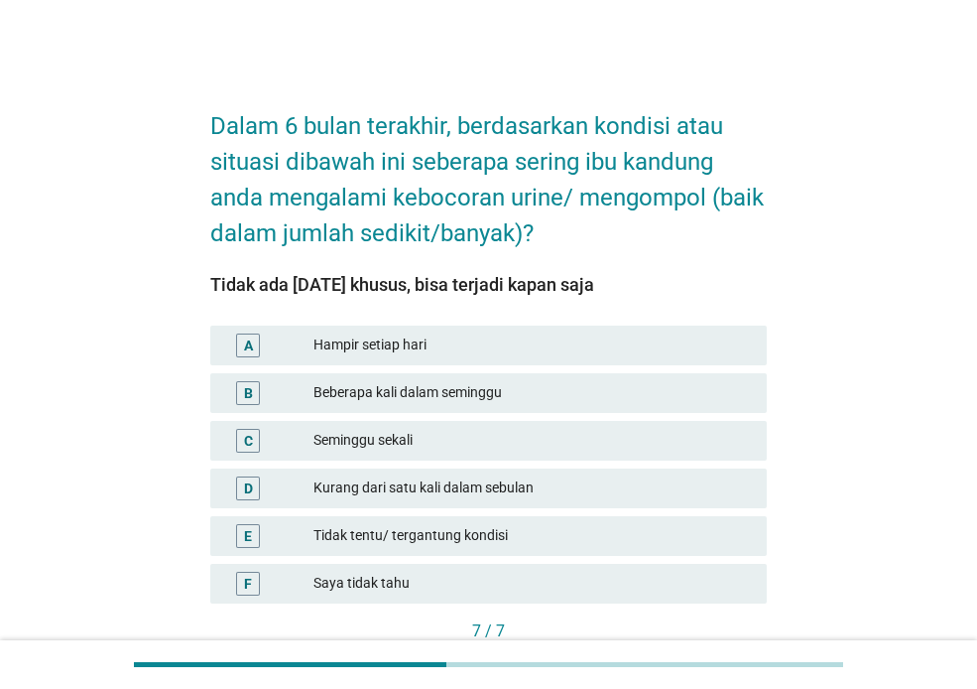
click at [395, 394] on div "Beberapa kali dalam seminggu" at bounding box center [533, 393] width 438 height 24
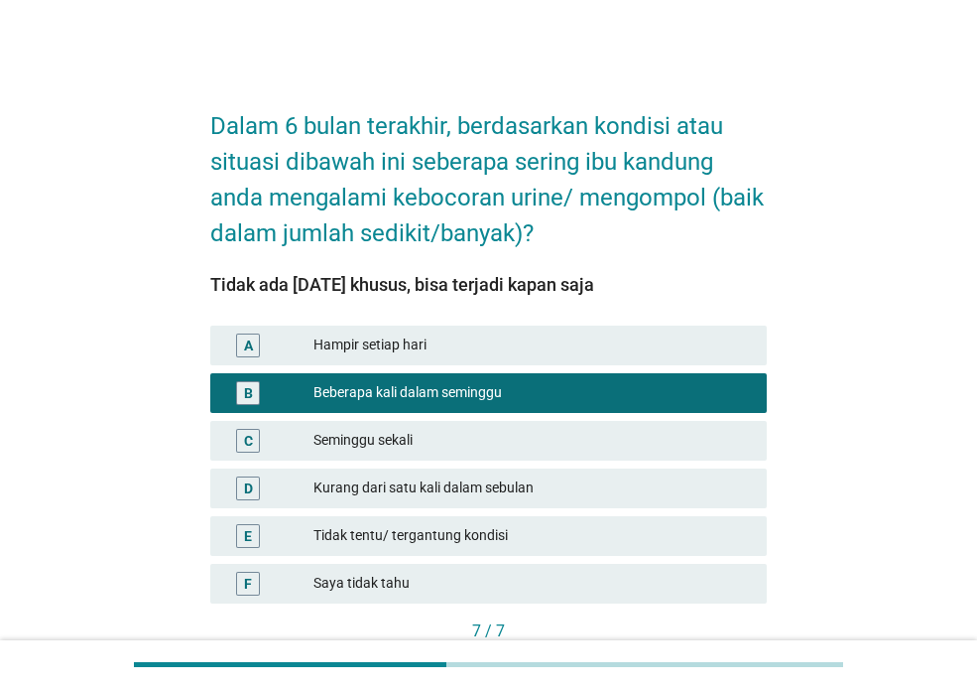
scroll to position [130, 0]
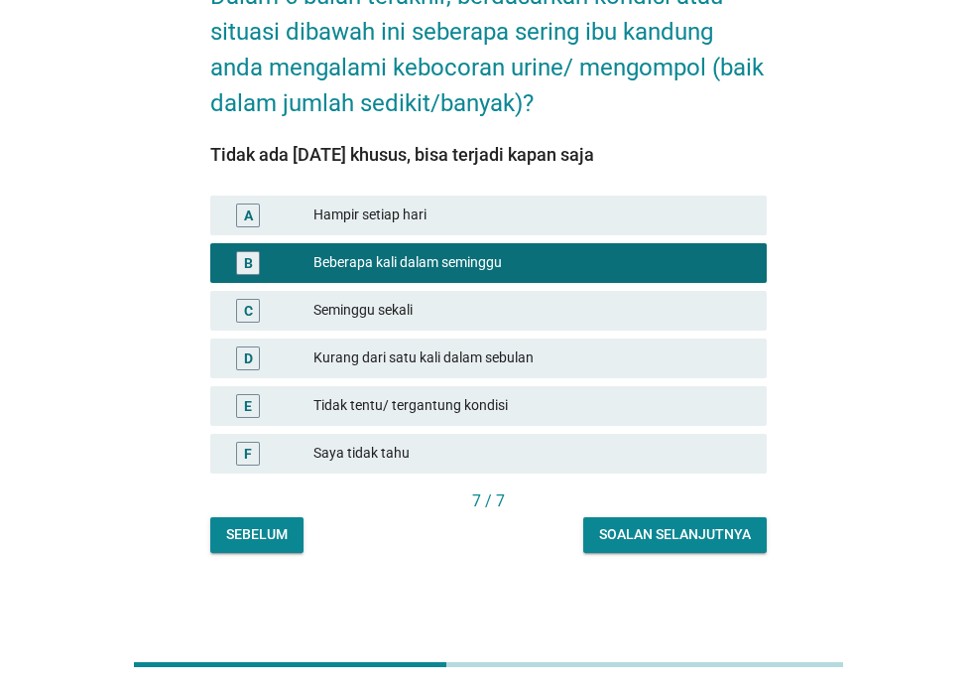
click at [708, 534] on div "Soalan selanjutnya" at bounding box center [675, 534] width 152 height 21
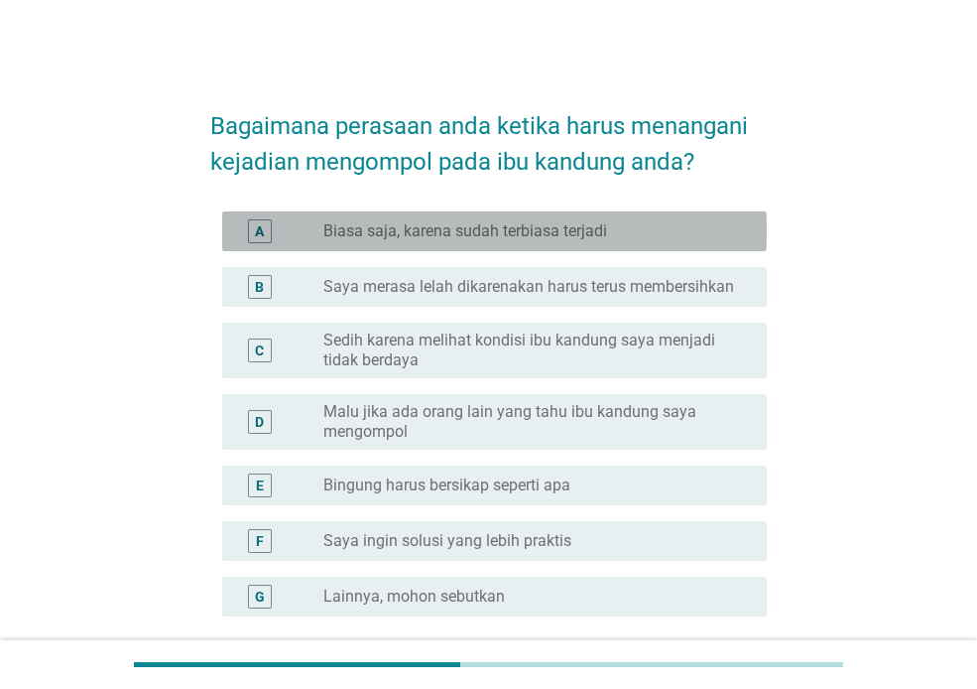
click at [492, 223] on label "Biasa saja, karena sudah terbiasa terjadi" at bounding box center [465, 231] width 284 height 20
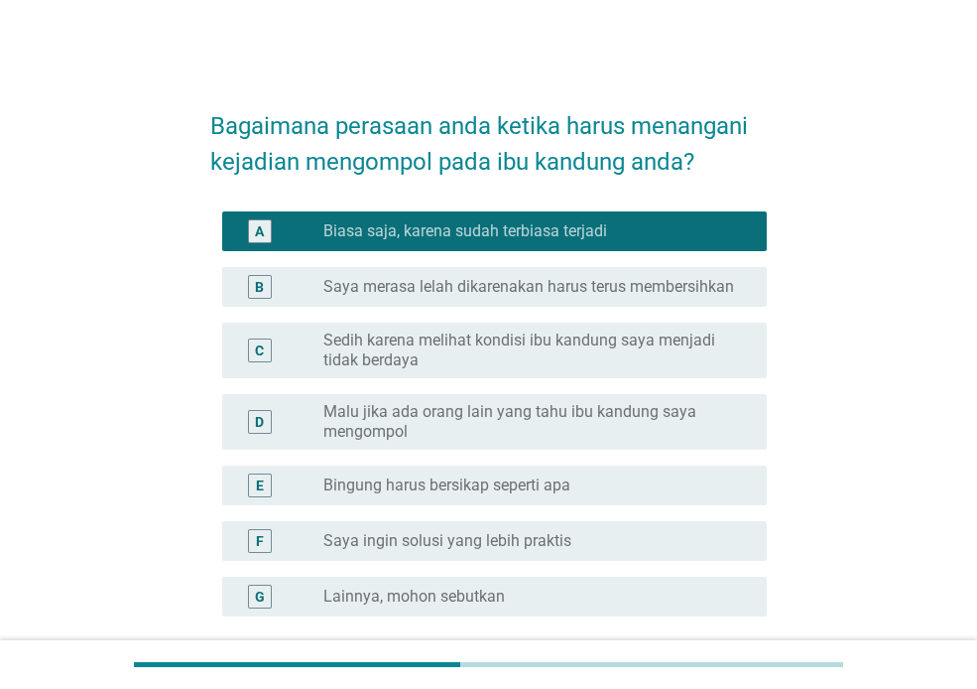
click at [560, 338] on label "Sedih karena melihat kondisi ibu kandung saya menjadi tidak berdaya" at bounding box center [529, 350] width 412 height 40
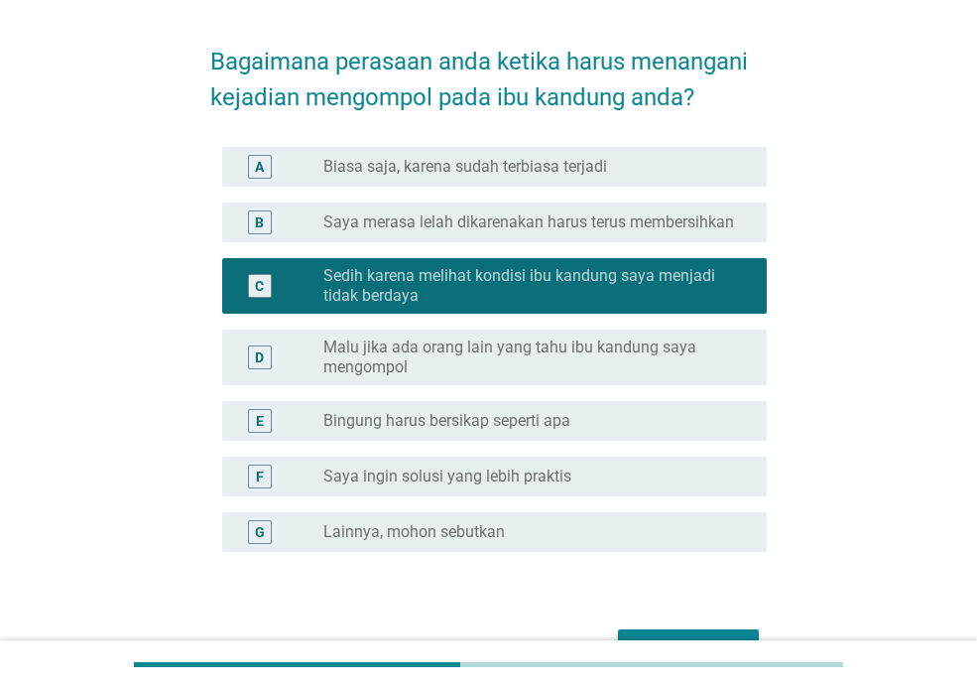
scroll to position [99, 0]
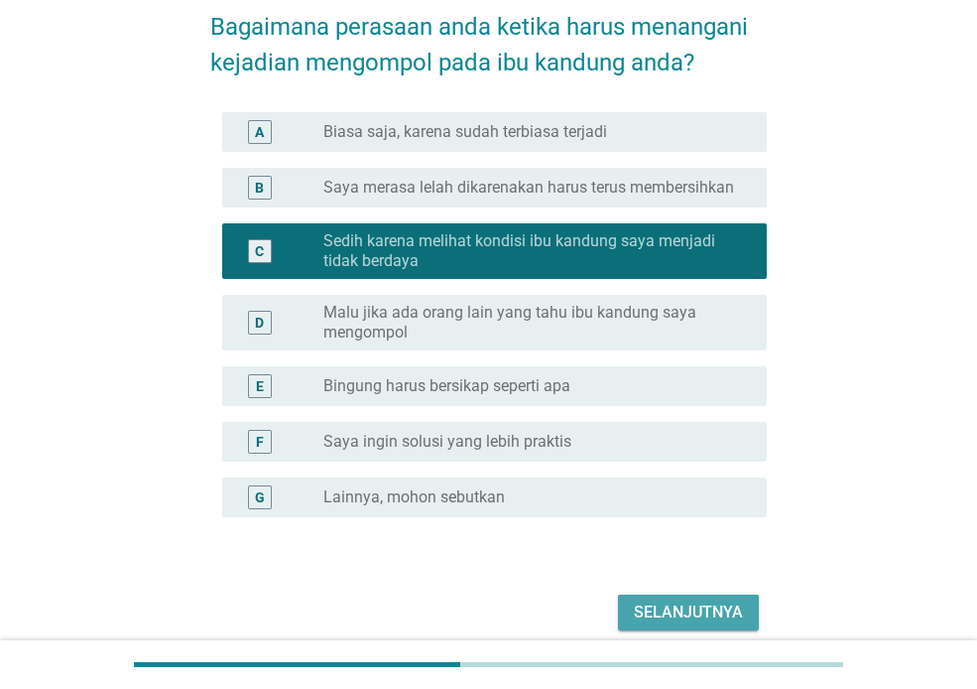
click at [703, 597] on button "Selanjutnya" at bounding box center [688, 612] width 141 height 36
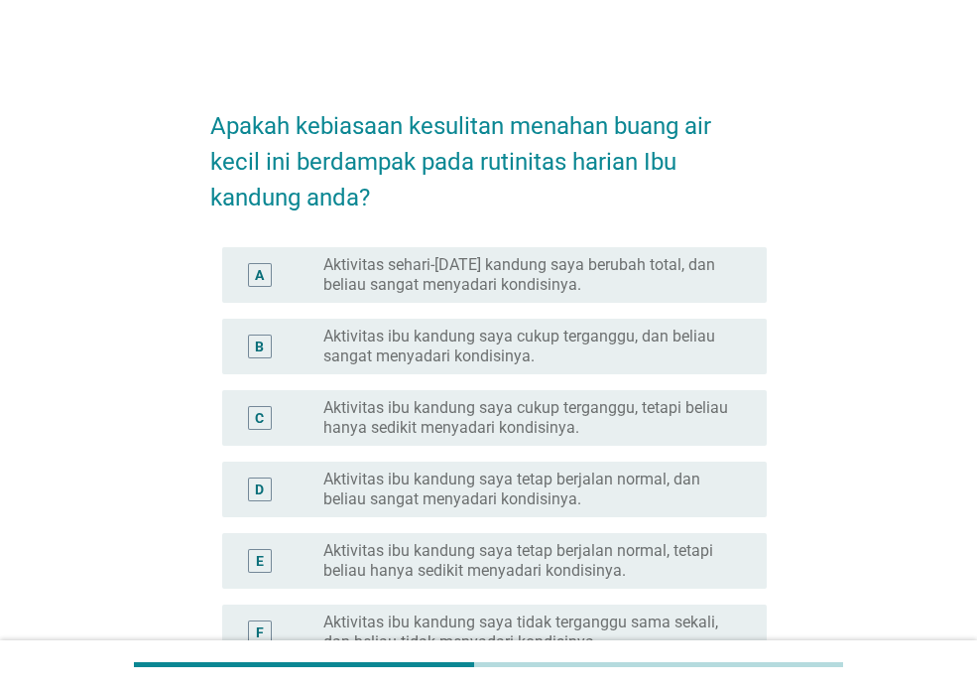
click at [479, 290] on label "Aktivitas sehari-[DATE] kandung saya berubah total, dan beliau sangat menyadari…" at bounding box center [529, 275] width 412 height 40
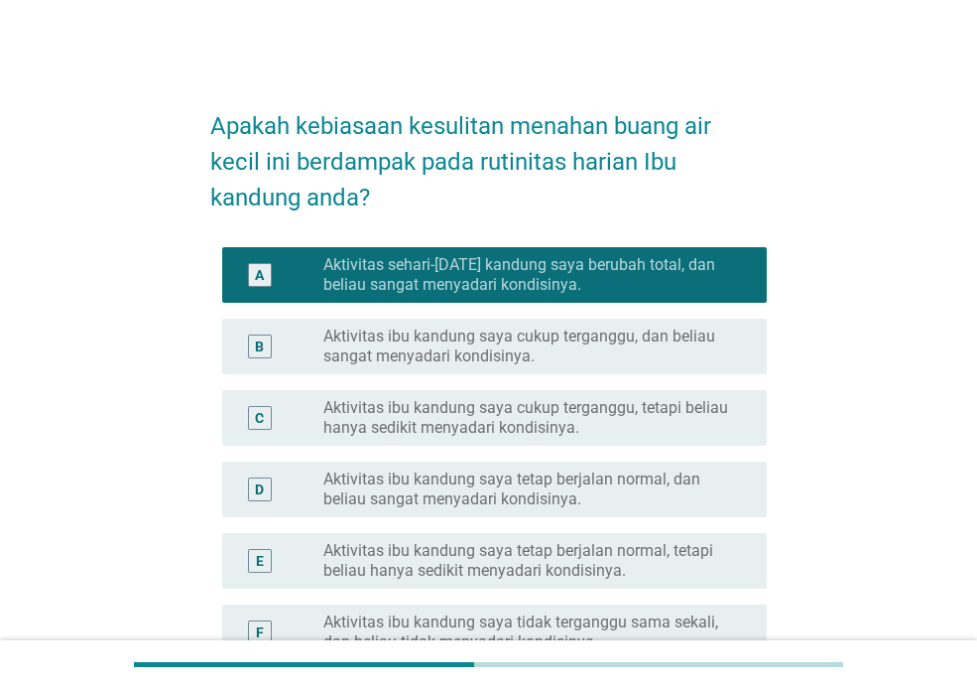
click at [476, 347] on label "Aktivitas ibu kandung saya cukup terganggu, dan beliau sangat menyadari kondisi…" at bounding box center [529, 346] width 412 height 40
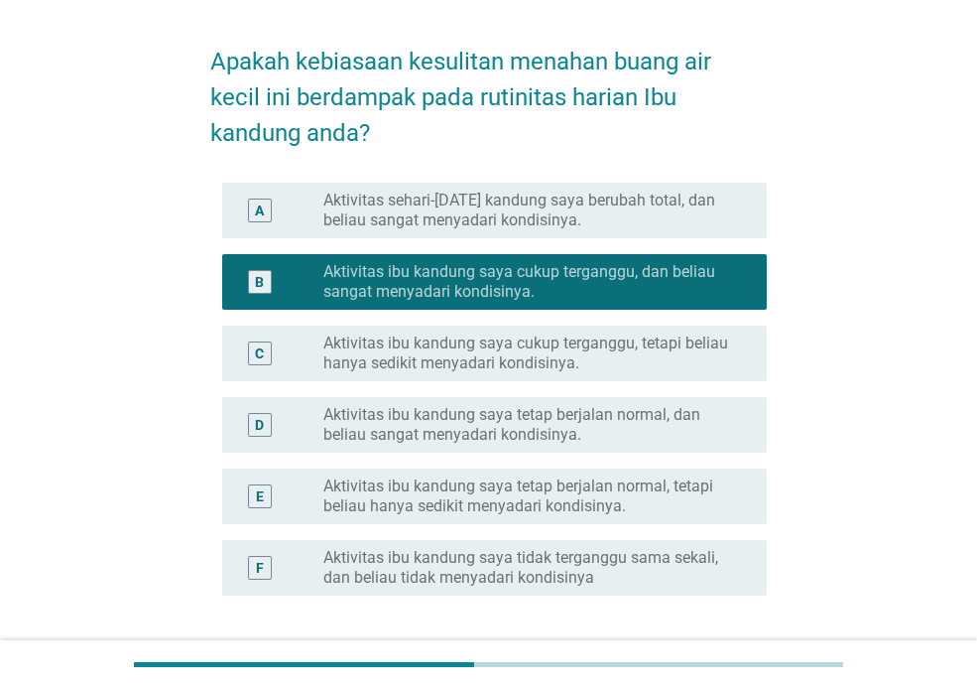
scroll to position [99, 0]
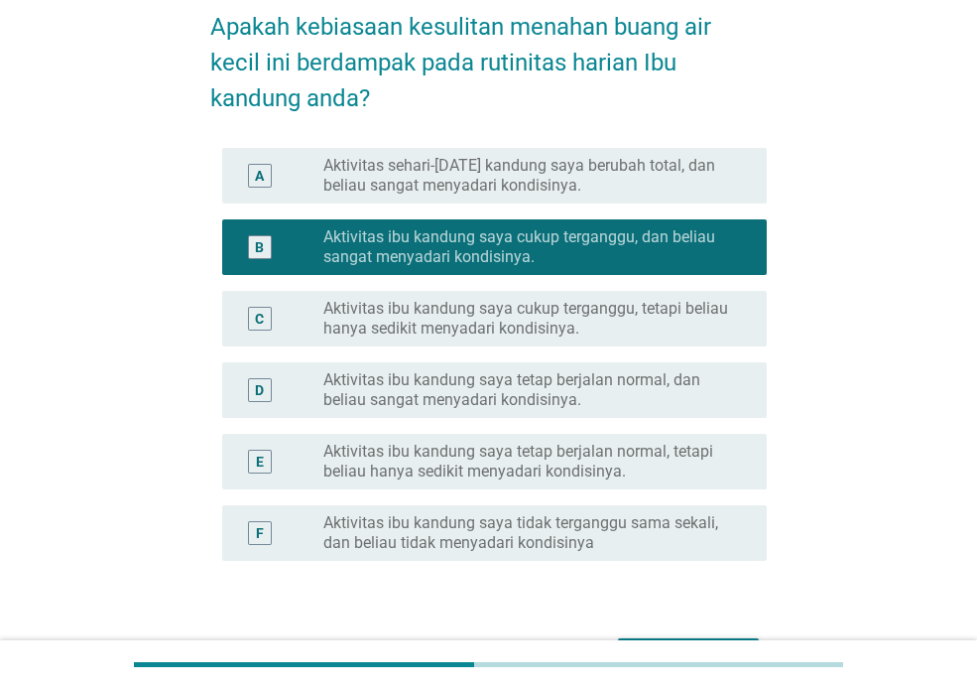
click at [445, 395] on label "Aktivitas ibu kandung saya tetap berjalan normal, dan beliau sangat menyadari k…" at bounding box center [529, 390] width 412 height 40
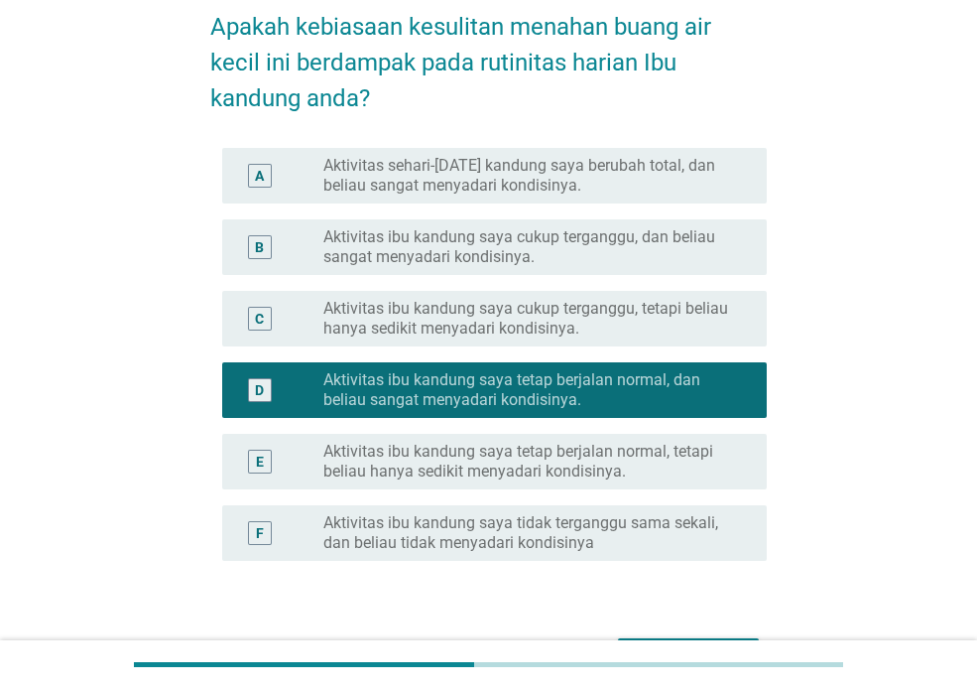
scroll to position [226, 0]
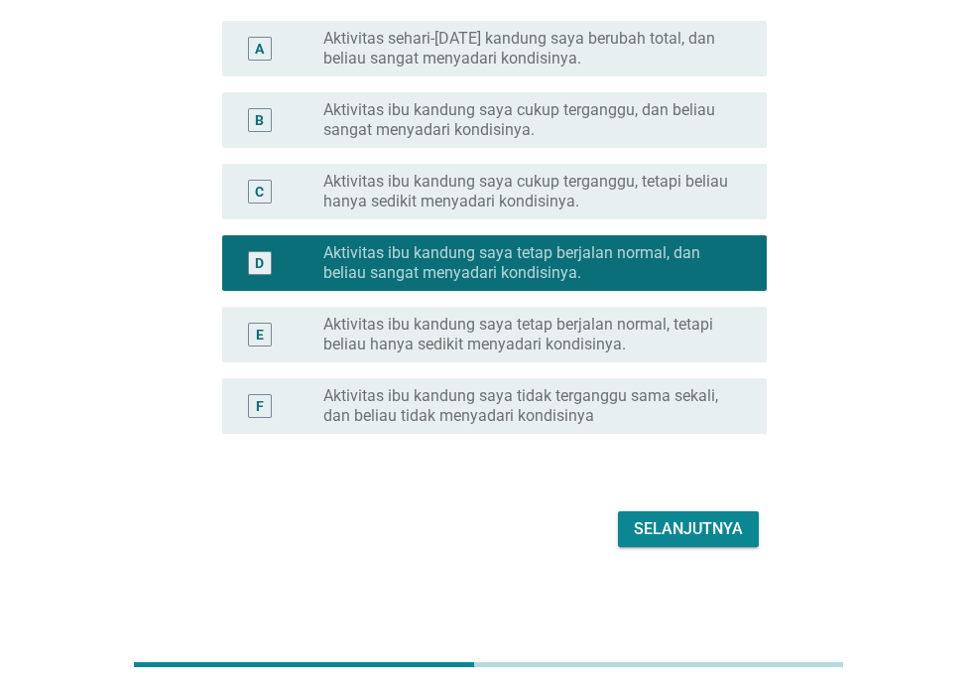
click at [687, 526] on div "Selanjutnya" at bounding box center [688, 529] width 109 height 24
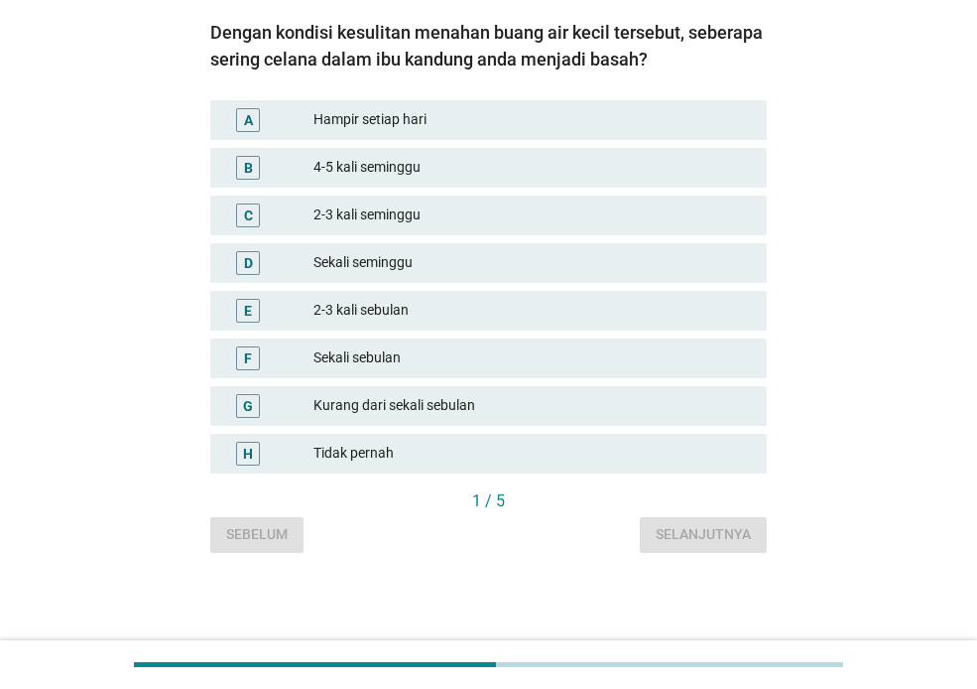
scroll to position [0, 0]
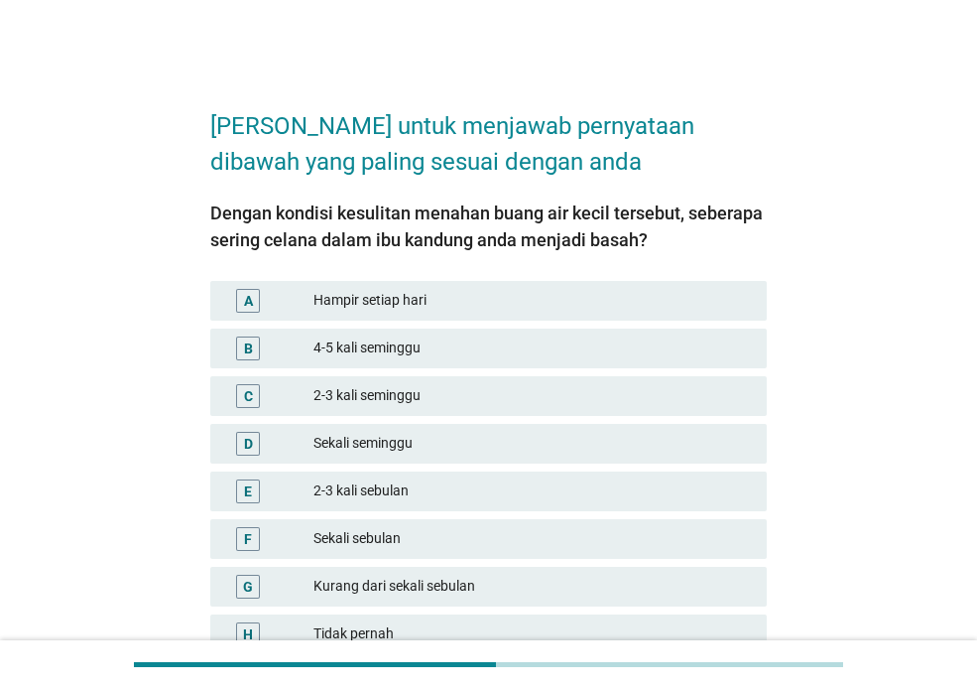
click at [387, 296] on div "Hampir setiap hari" at bounding box center [533, 301] width 438 height 24
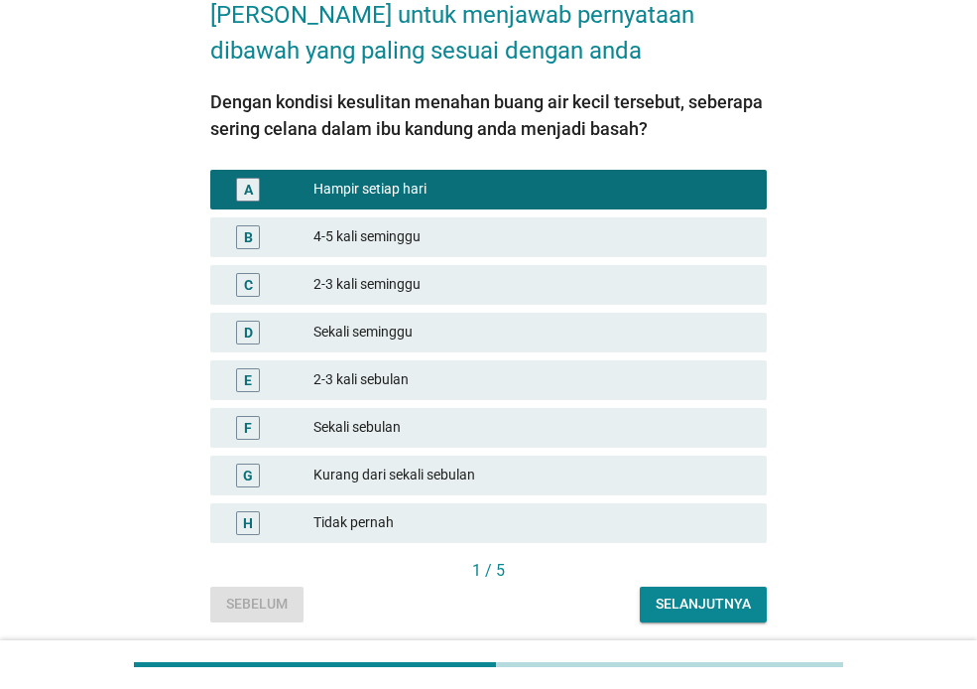
scroll to position [181, 0]
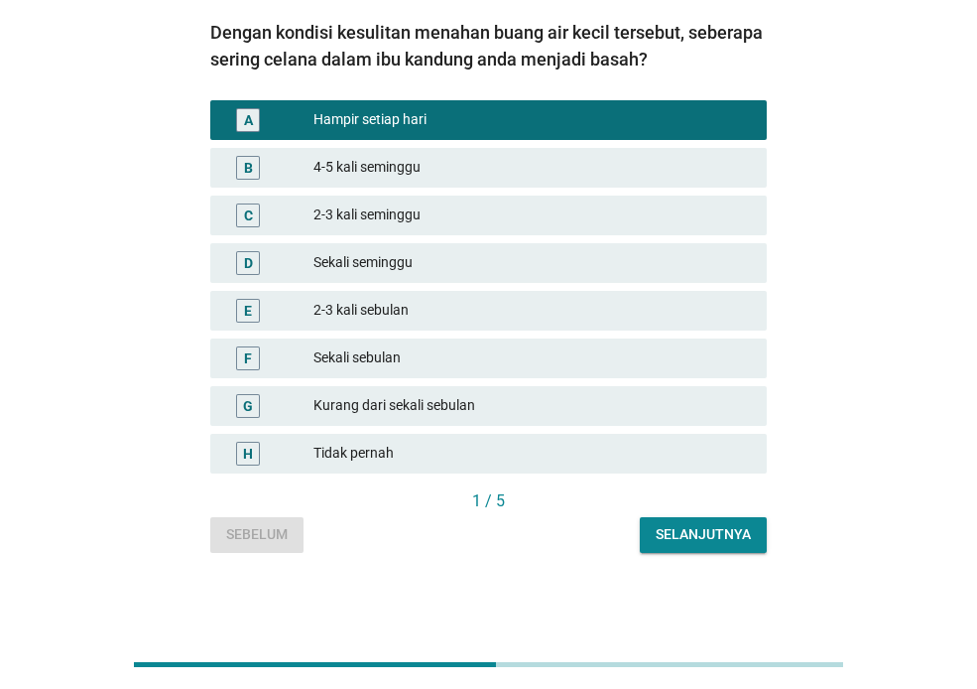
click at [702, 529] on div "Selanjutnya" at bounding box center [703, 534] width 95 height 21
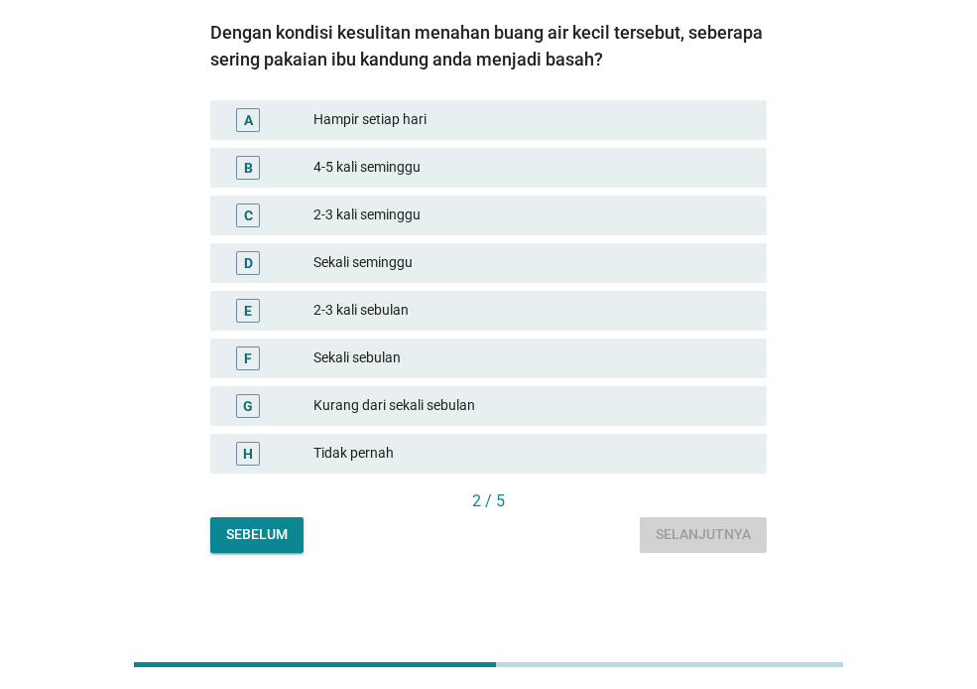
scroll to position [0, 0]
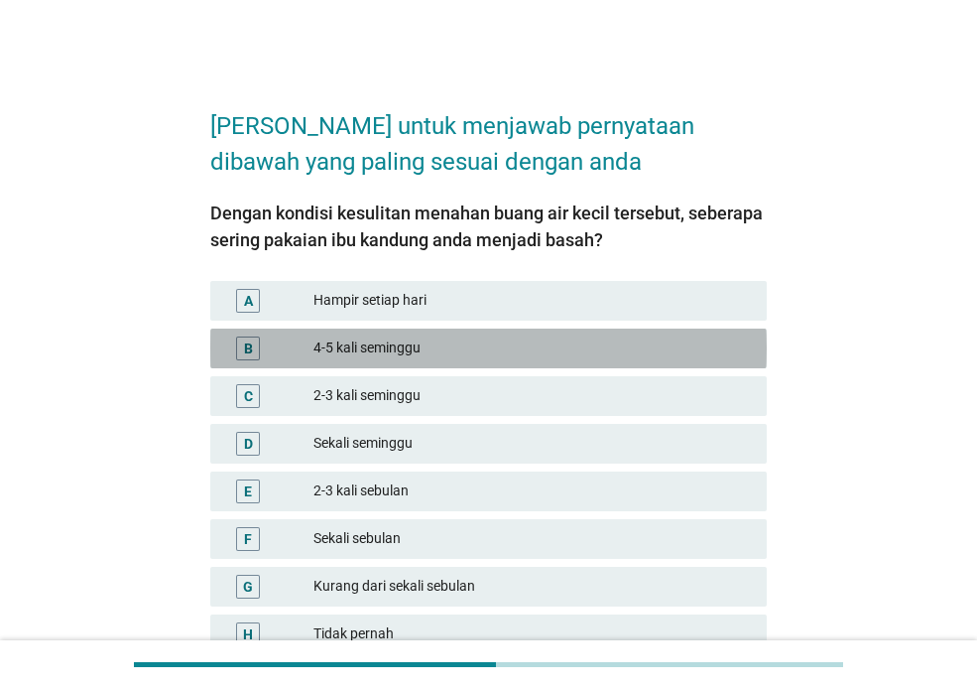
click at [396, 349] on div "4-5 kali seminggu" at bounding box center [533, 348] width 438 height 24
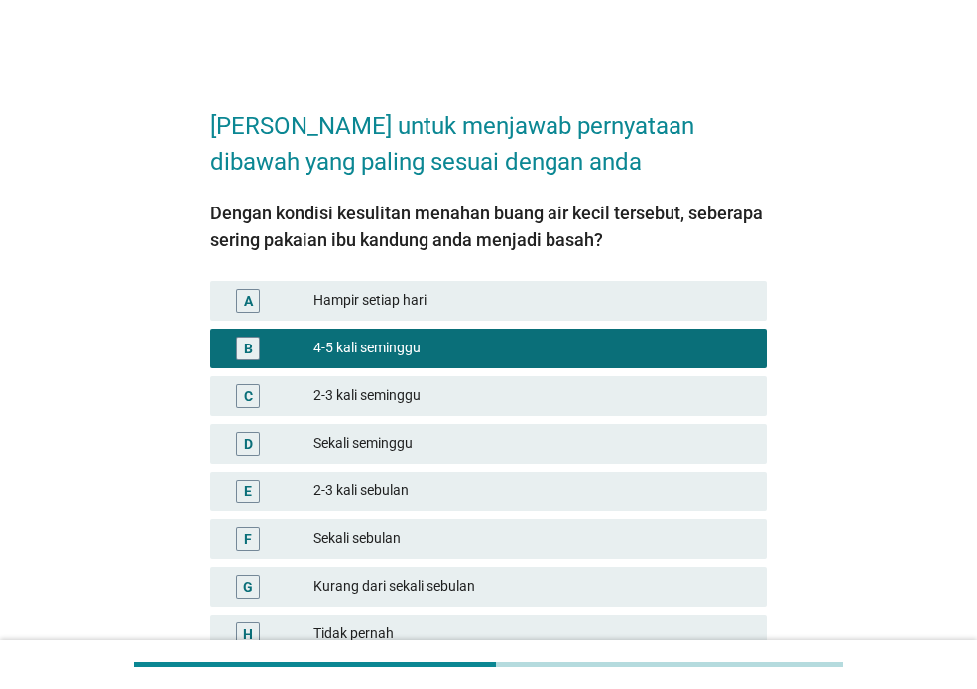
click at [385, 391] on div "2-3 kali seminggu" at bounding box center [533, 396] width 438 height 24
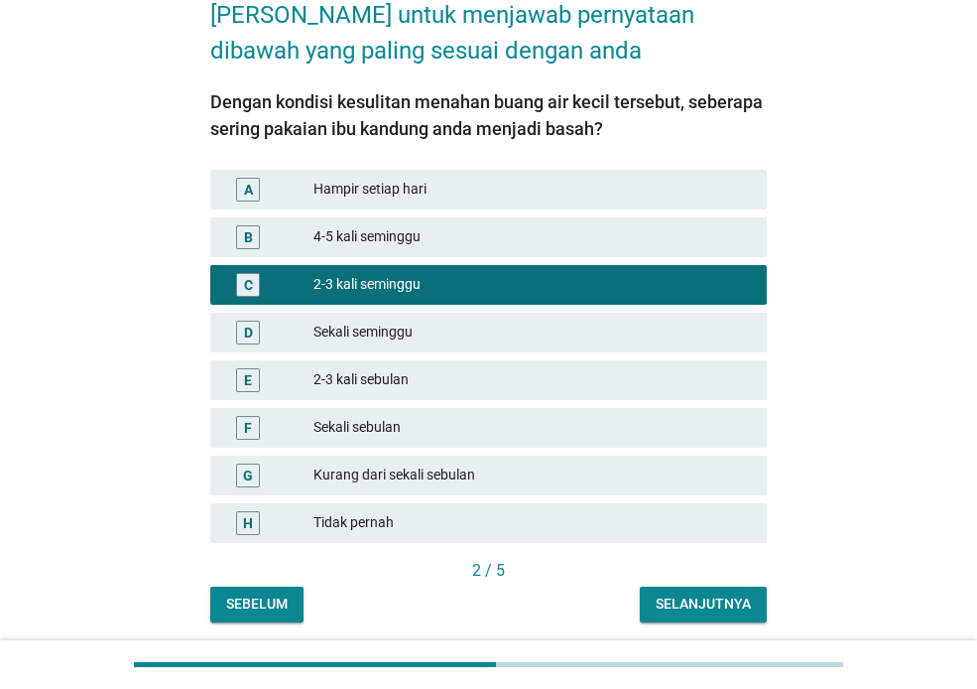
scroll to position [181, 0]
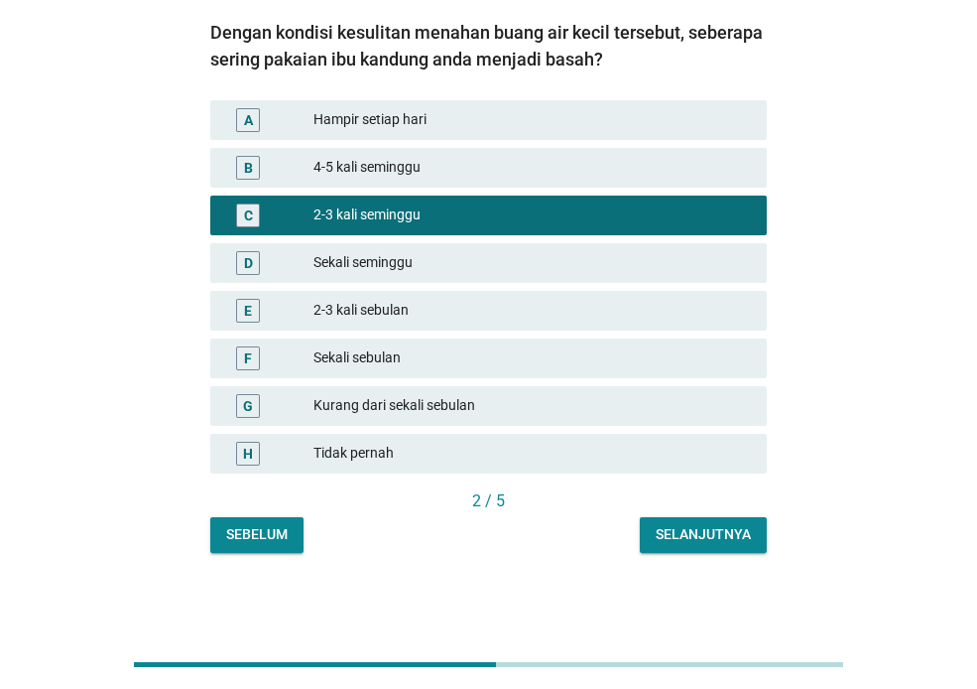
click at [728, 539] on div "Selanjutnya" at bounding box center [703, 534] width 95 height 21
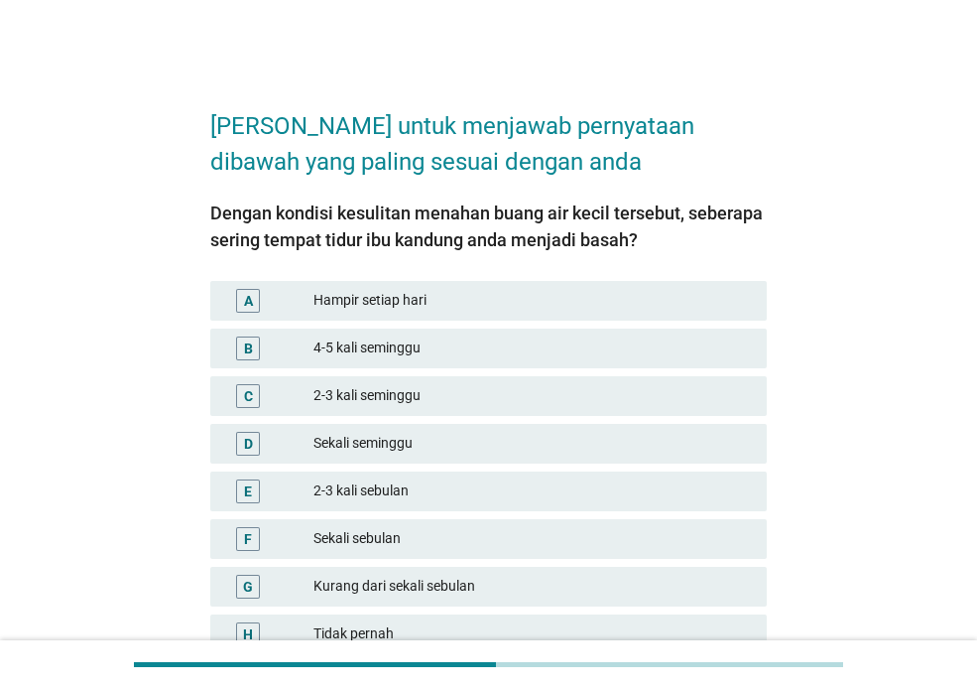
click at [391, 397] on div "2-3 kali seminggu" at bounding box center [533, 396] width 438 height 24
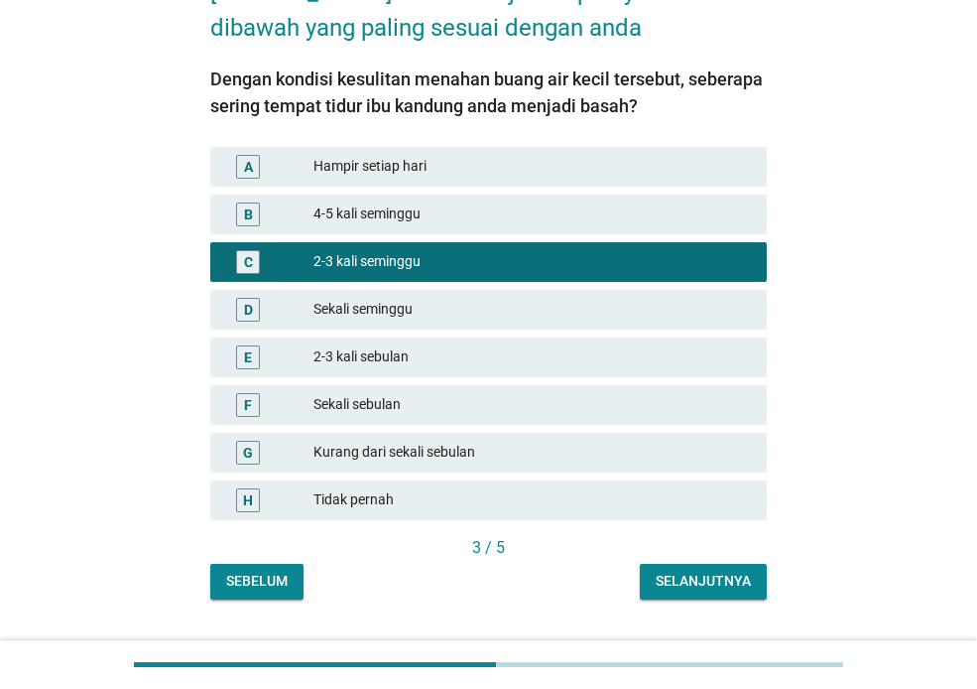
scroll to position [181, 0]
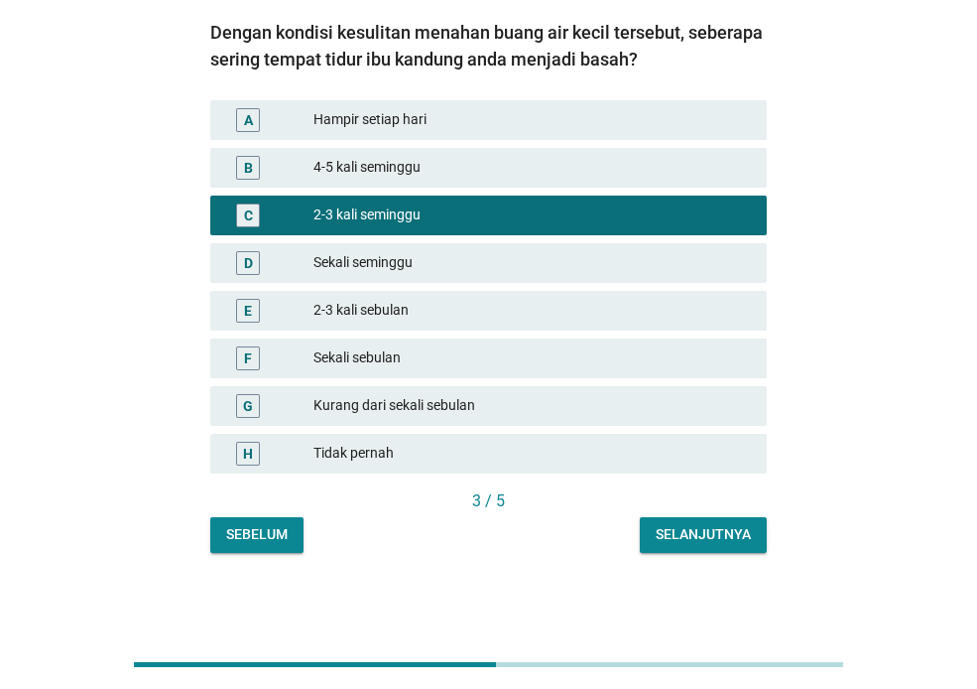
click at [703, 537] on div "Selanjutnya" at bounding box center [703, 534] width 95 height 21
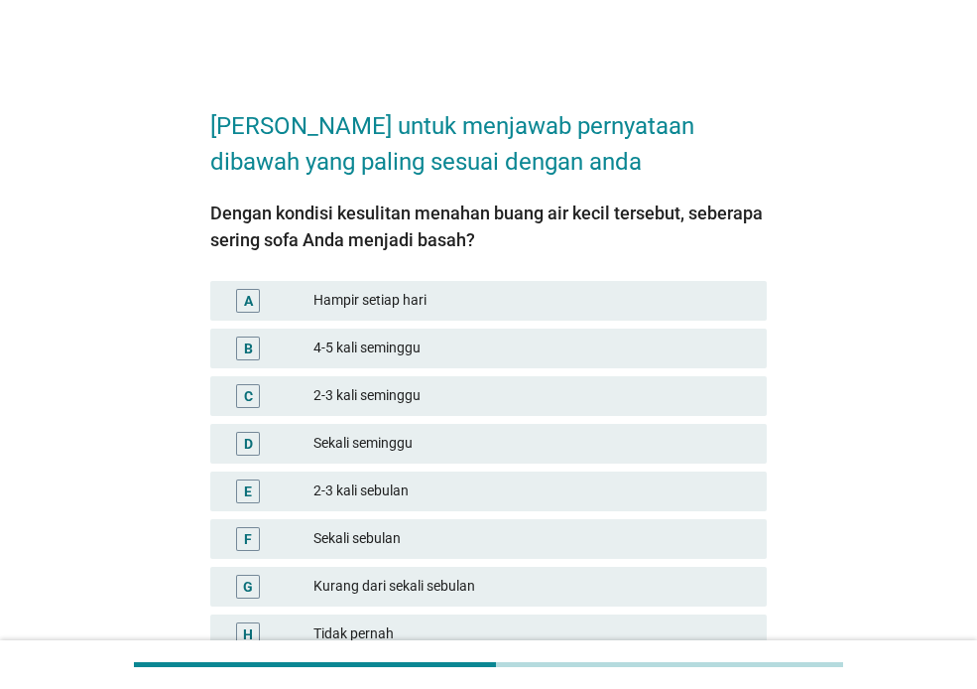
click at [381, 447] on div "Sekali seminggu" at bounding box center [533, 444] width 438 height 24
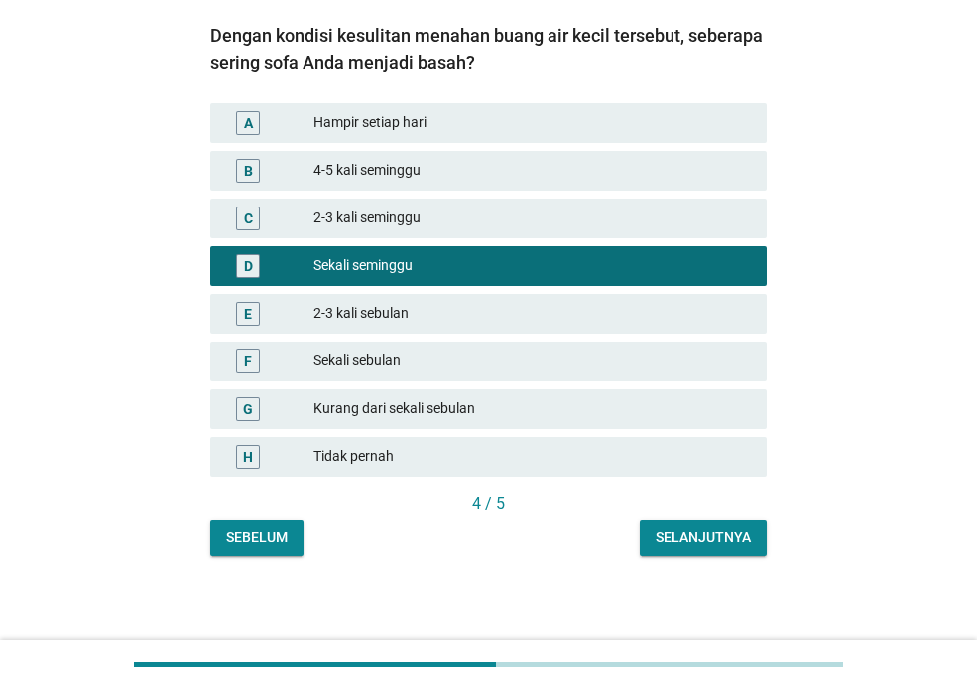
scroll to position [181, 0]
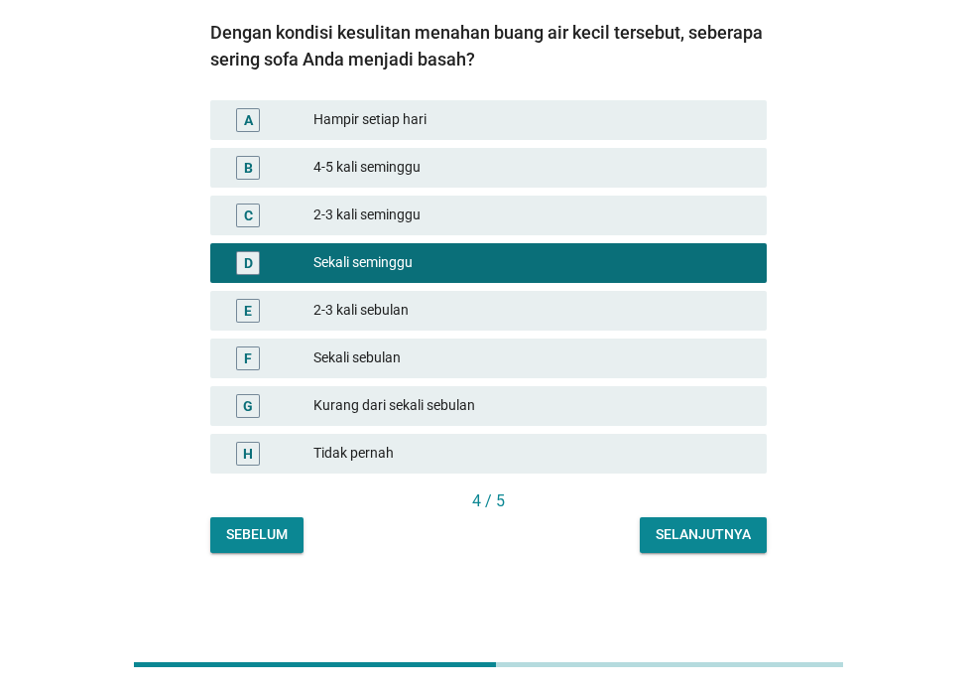
click at [712, 538] on div "Selanjutnya" at bounding box center [703, 534] width 95 height 21
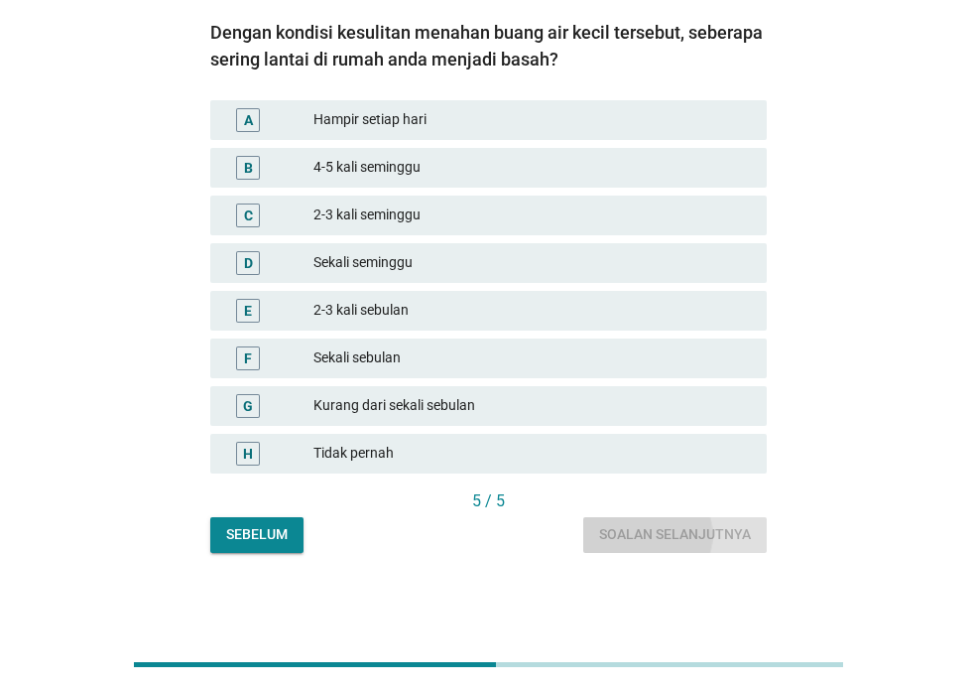
scroll to position [0, 0]
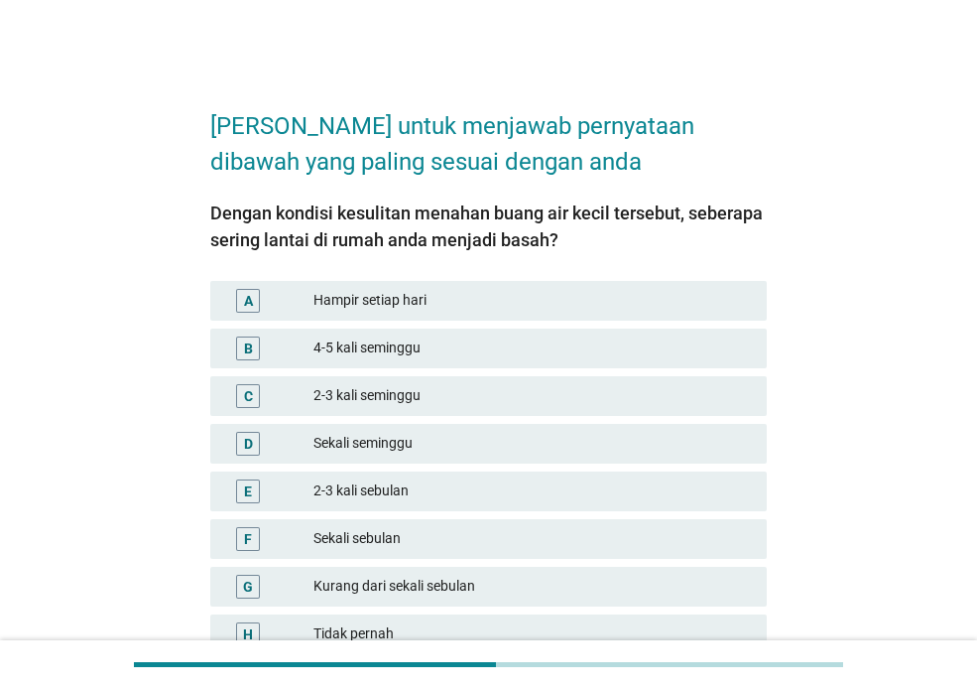
click at [344, 352] on div "4-5 kali seminggu" at bounding box center [533, 348] width 438 height 24
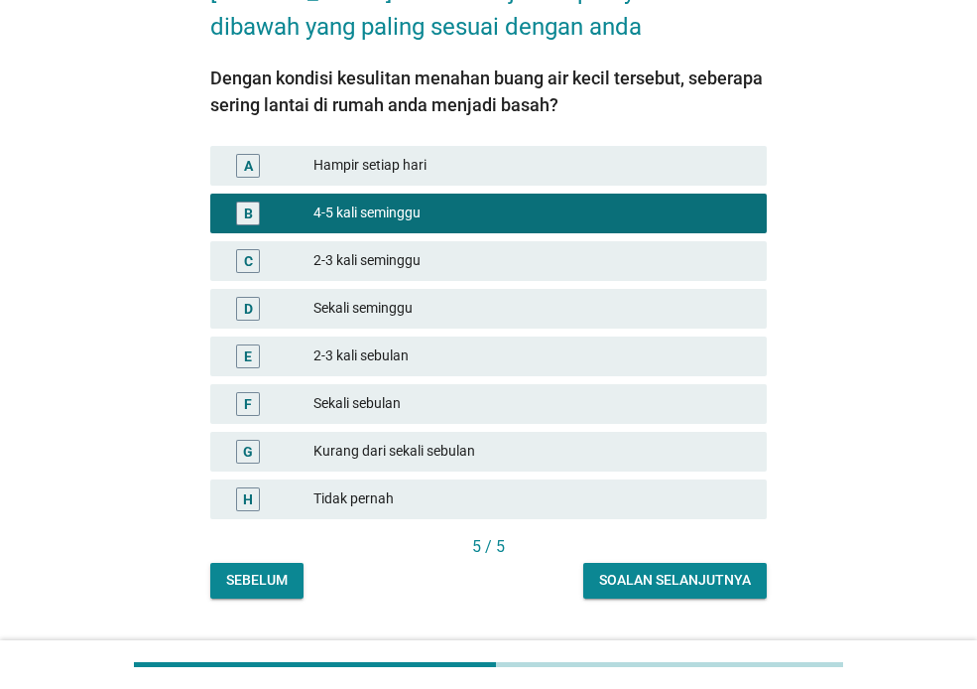
scroll to position [181, 0]
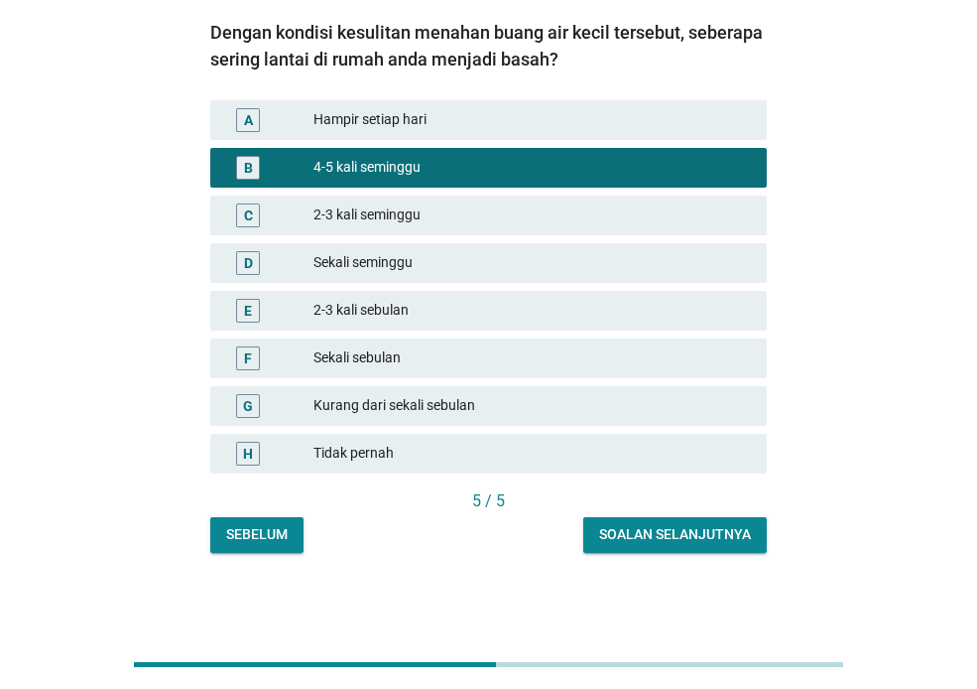
click at [726, 531] on div "Soalan selanjutnya" at bounding box center [675, 534] width 152 height 21
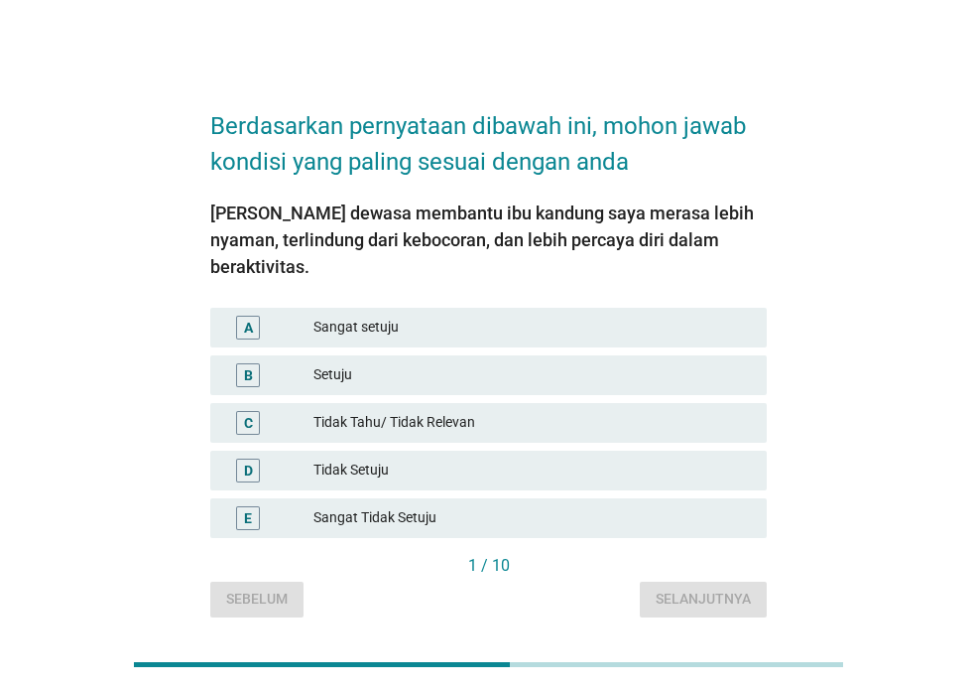
click at [334, 315] on div "Sangat setuju" at bounding box center [533, 327] width 438 height 24
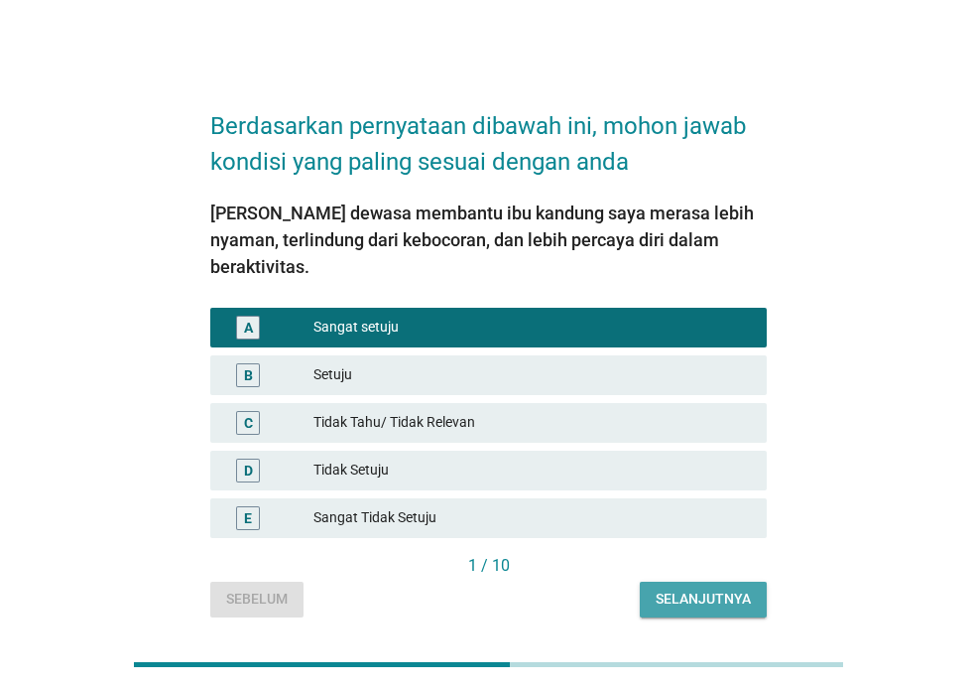
click at [712, 588] on div "Selanjutnya" at bounding box center [703, 598] width 95 height 21
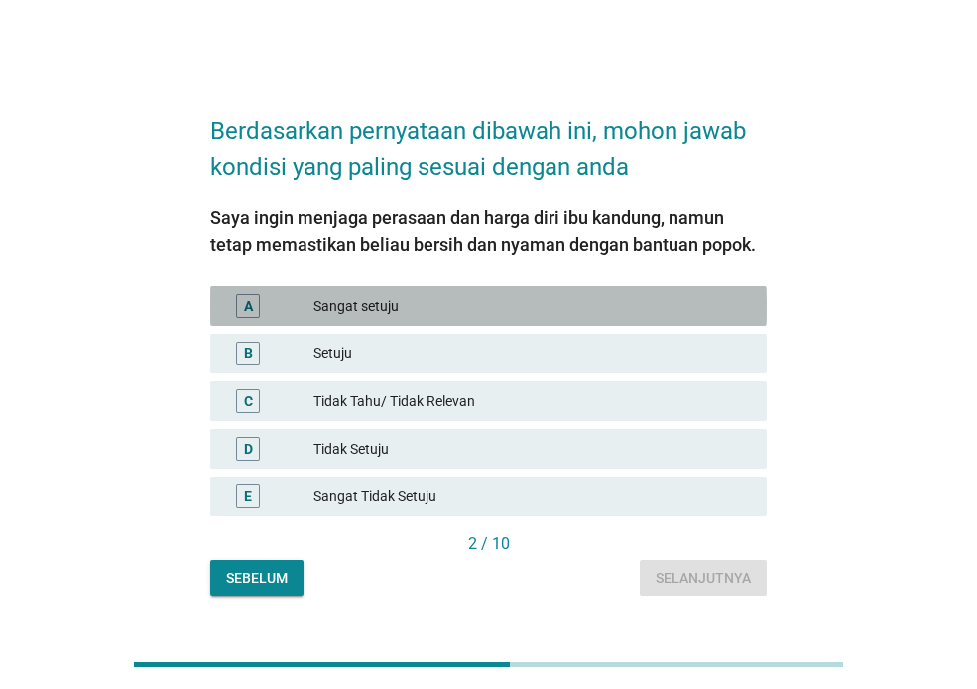
drag, startPoint x: 378, startPoint y: 310, endPoint x: 438, endPoint y: 358, distance: 76.9
click at [379, 310] on div "Sangat setuju" at bounding box center [533, 306] width 438 height 24
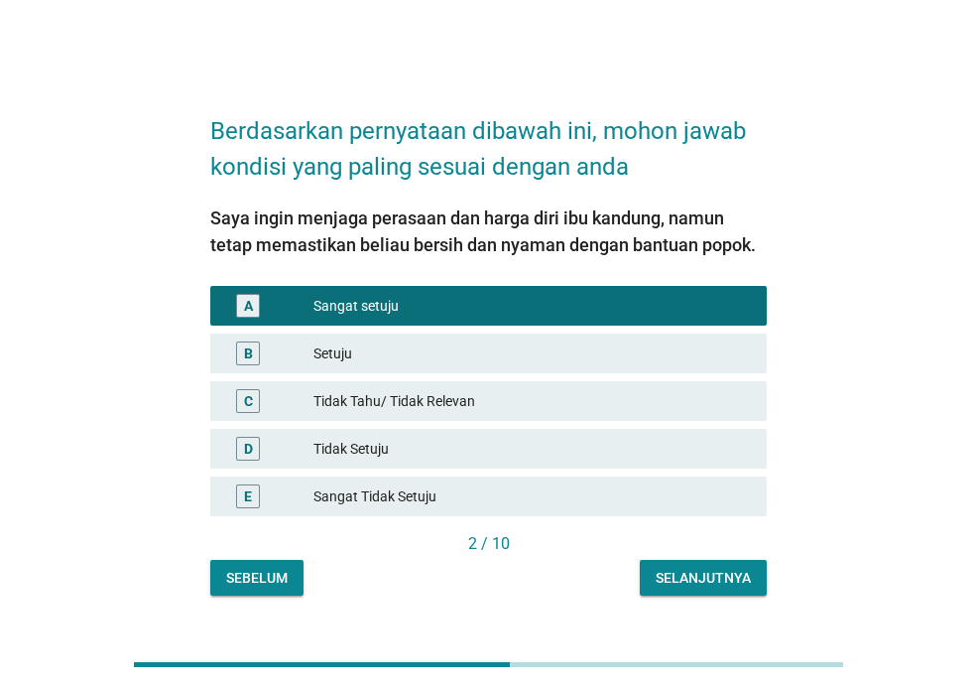
click at [745, 583] on div "Selanjutnya" at bounding box center [703, 577] width 95 height 21
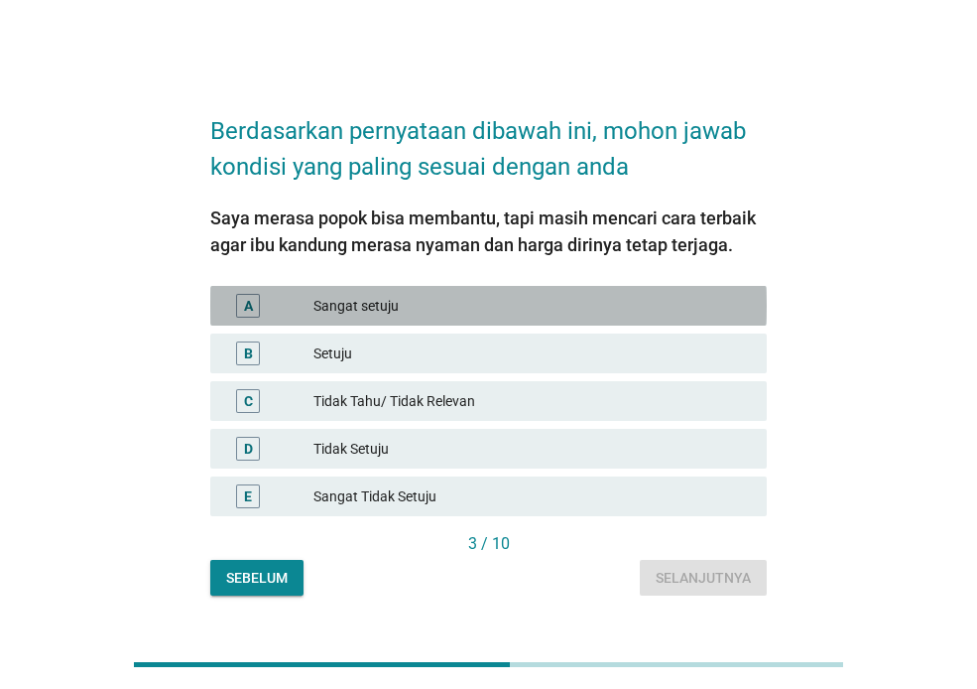
click at [363, 311] on div "Sangat setuju" at bounding box center [533, 306] width 438 height 24
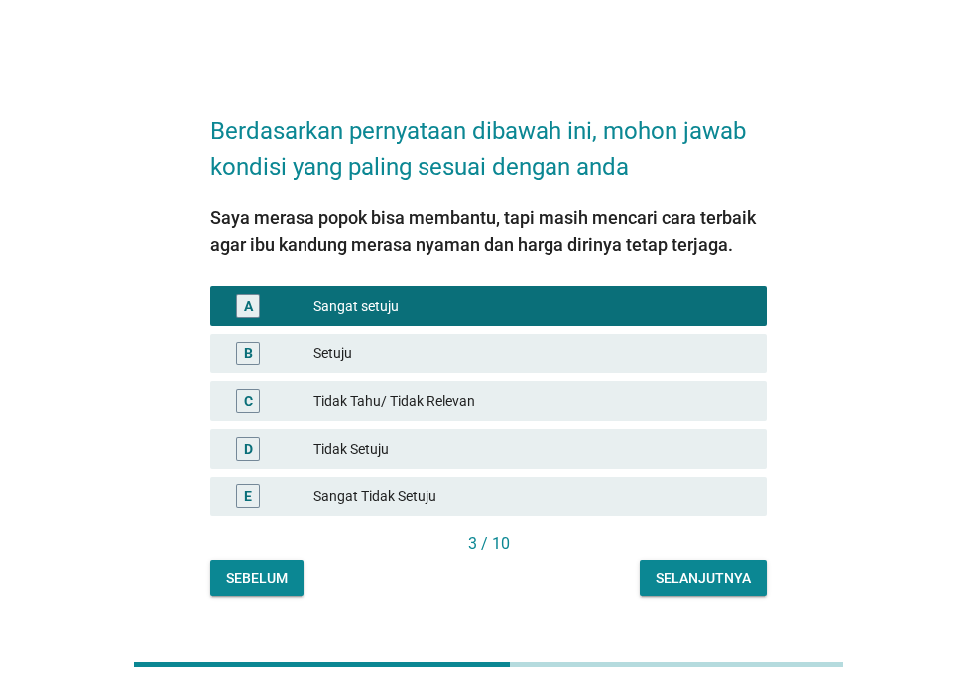
click at [721, 576] on div "Selanjutnya" at bounding box center [703, 577] width 95 height 21
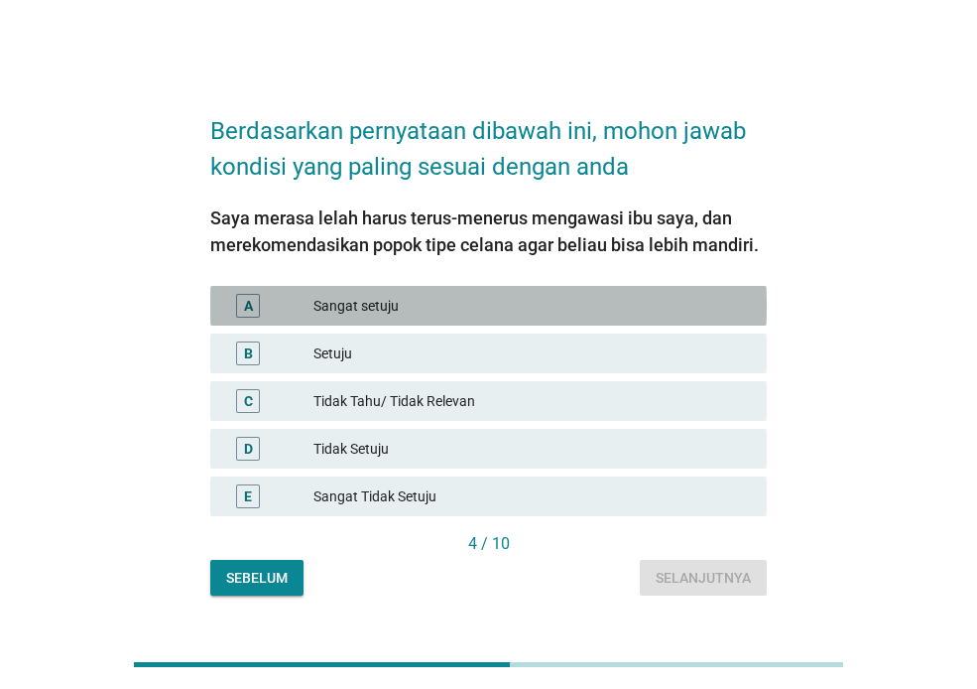
click at [334, 304] on div "Sangat setuju" at bounding box center [533, 306] width 438 height 24
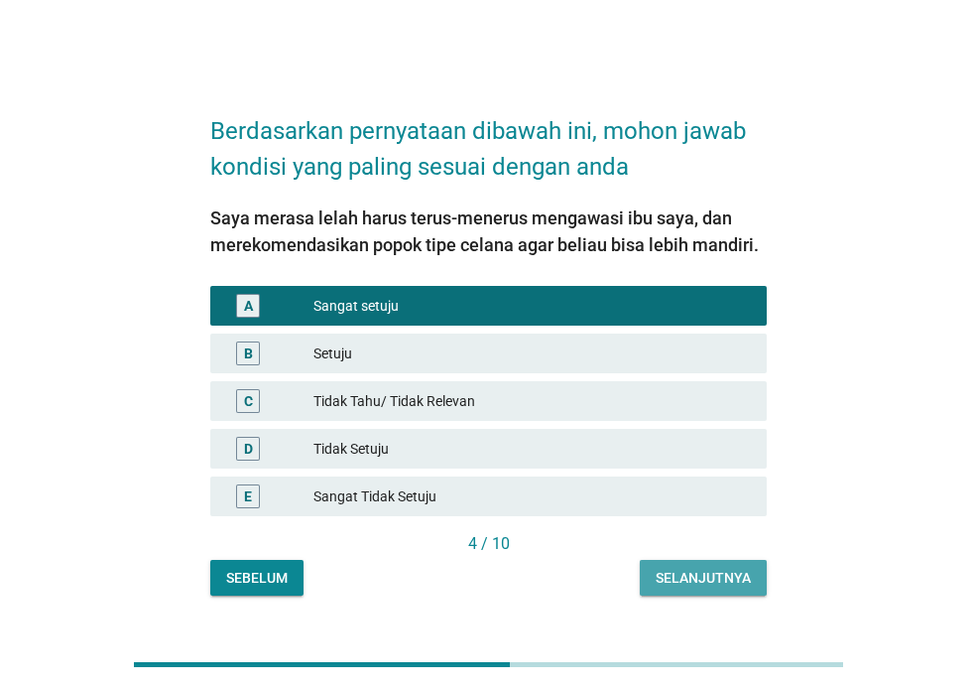
click at [699, 584] on div "Selanjutnya" at bounding box center [703, 577] width 95 height 21
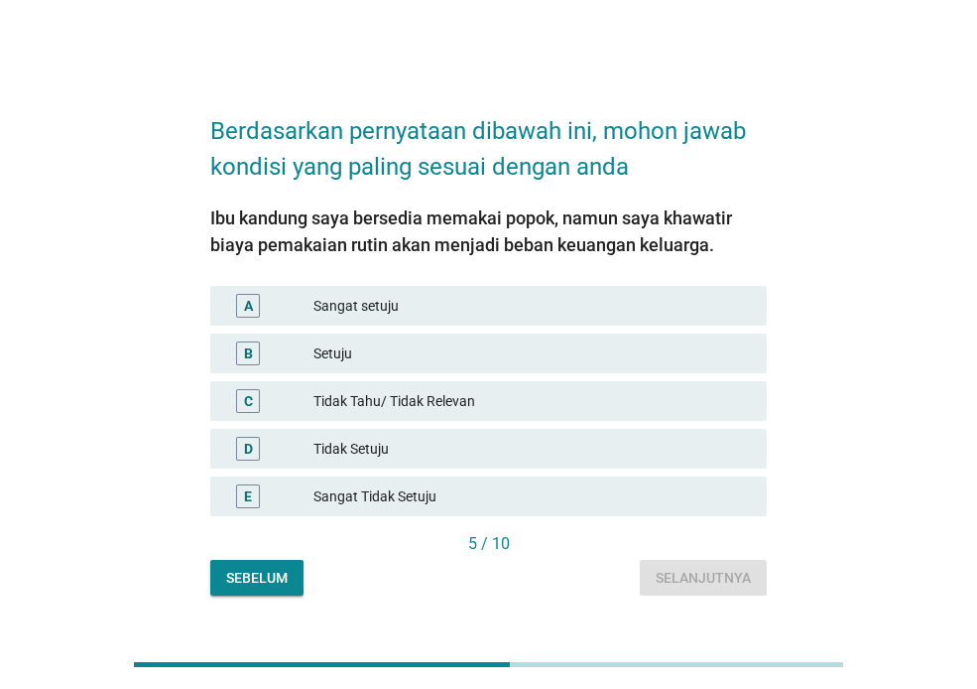
click at [400, 400] on div "Tidak Tahu/ Tidak Relevan" at bounding box center [533, 401] width 438 height 24
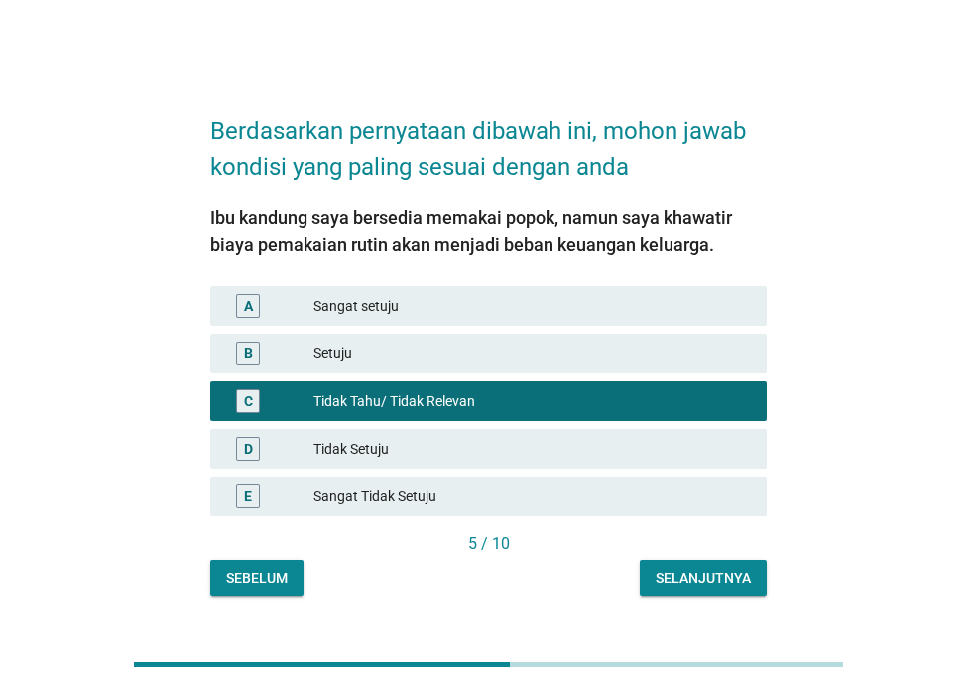
click at [409, 445] on div "Tidak Setuju" at bounding box center [533, 449] width 438 height 24
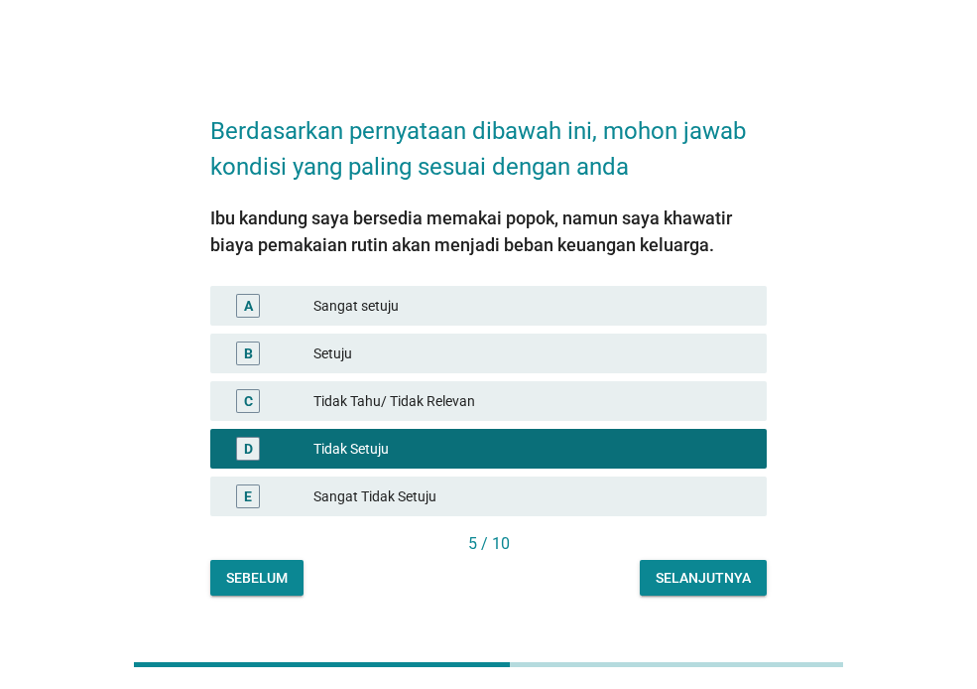
click at [686, 558] on div "5 / 10" at bounding box center [488, 546] width 557 height 28
click at [696, 585] on div "Selanjutnya" at bounding box center [703, 577] width 95 height 21
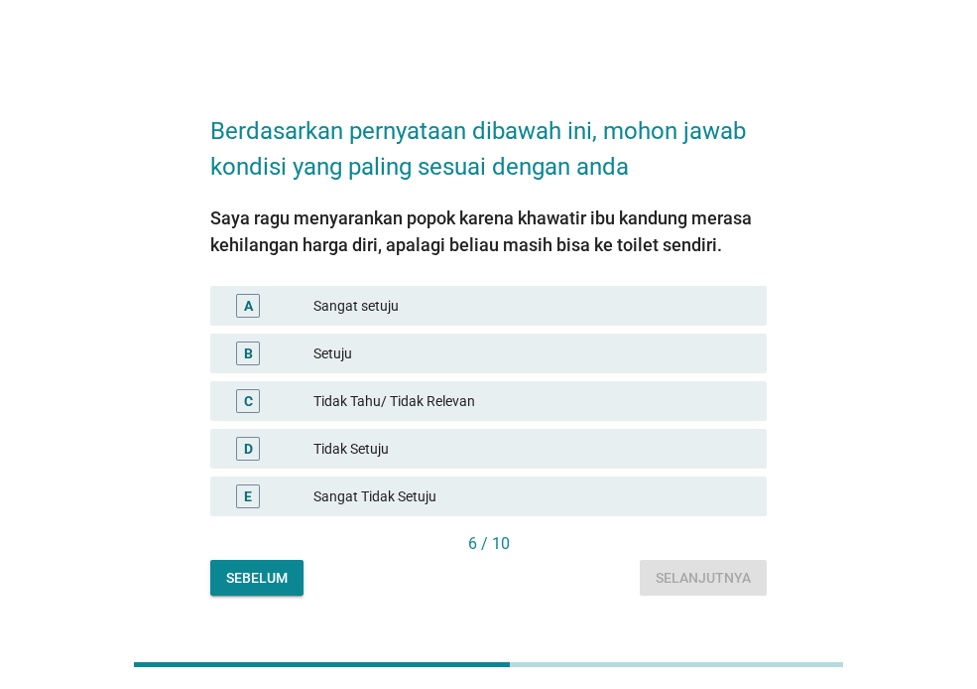
click at [331, 449] on div "Tidak Setuju" at bounding box center [533, 449] width 438 height 24
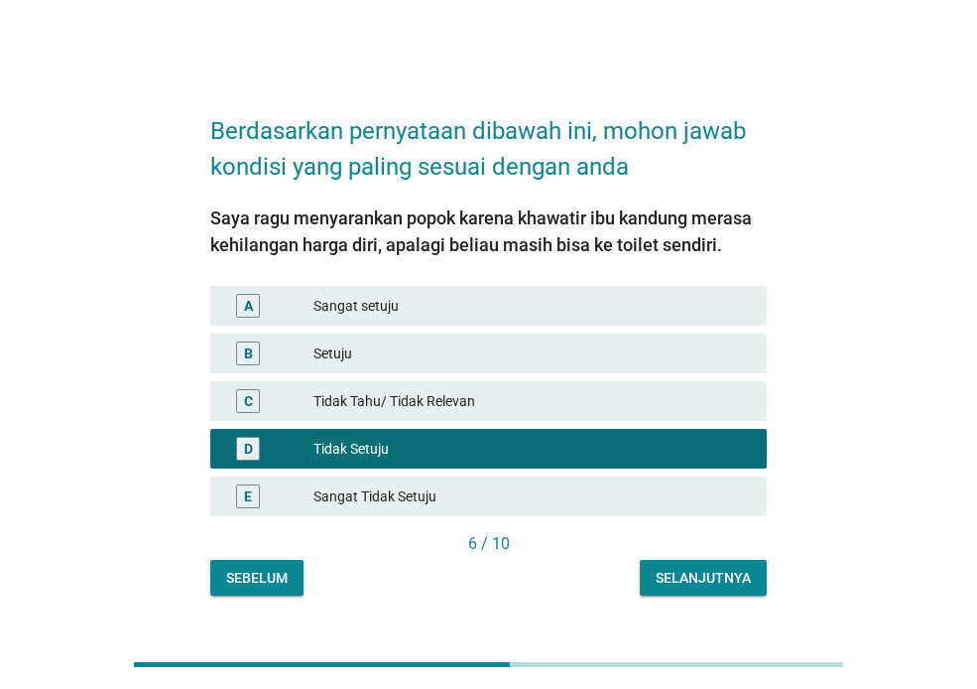
click at [684, 582] on div "Selanjutnya" at bounding box center [703, 577] width 95 height 21
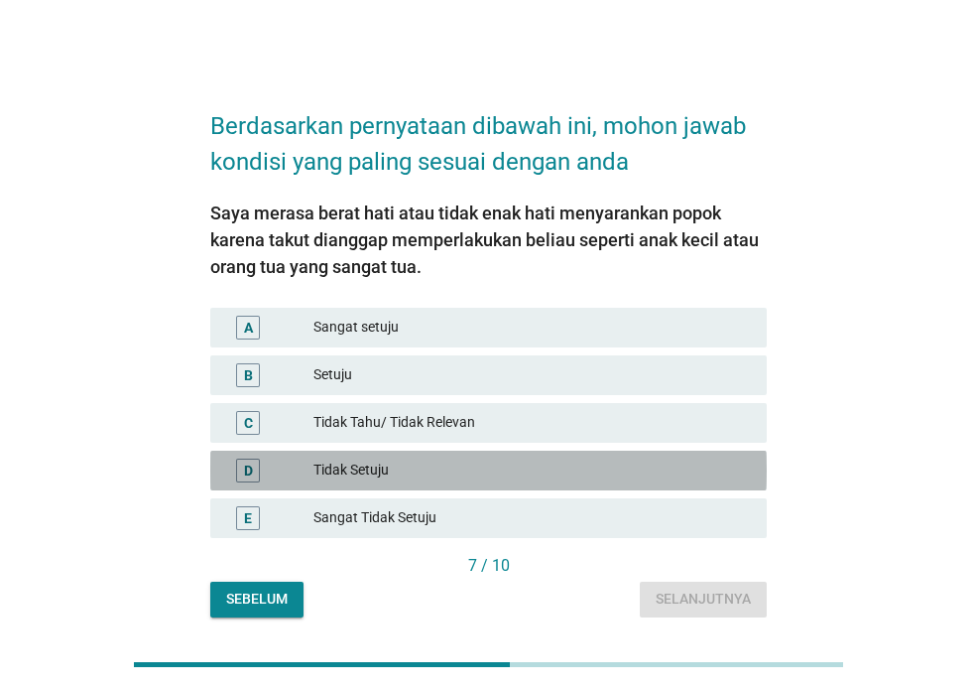
click at [397, 479] on div "Tidak Setuju" at bounding box center [533, 470] width 438 height 24
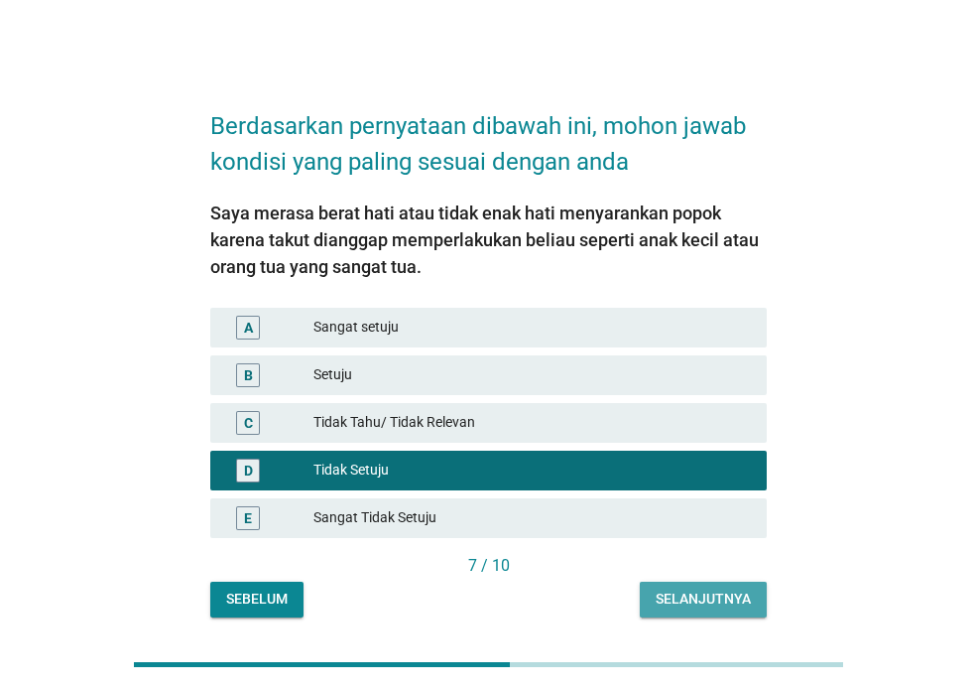
click at [674, 608] on div "Selanjutnya" at bounding box center [703, 598] width 95 height 21
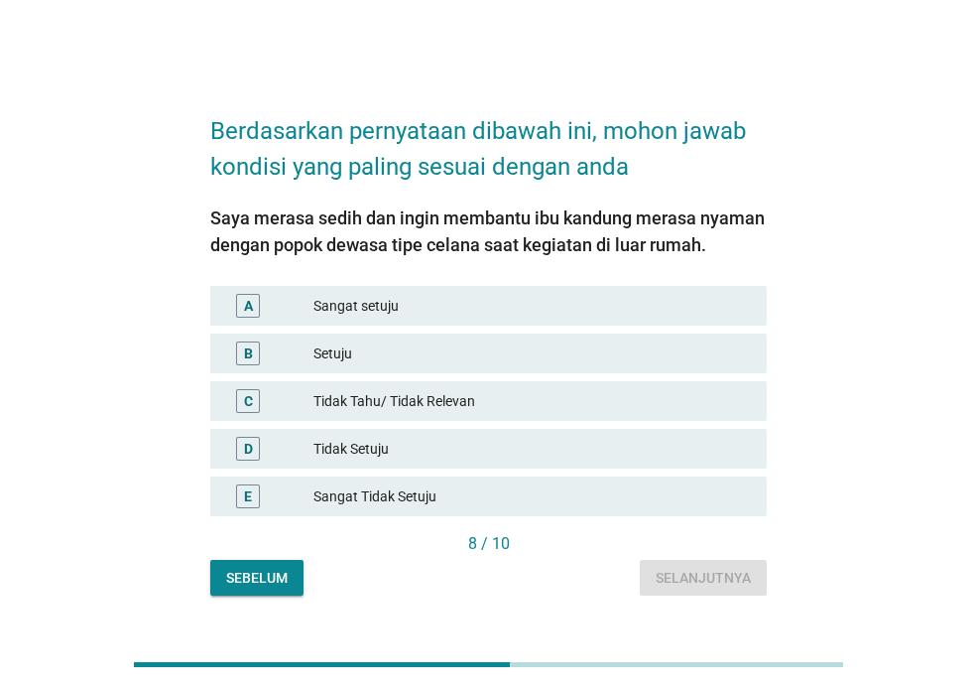
click at [357, 359] on div "Setuju" at bounding box center [533, 353] width 438 height 24
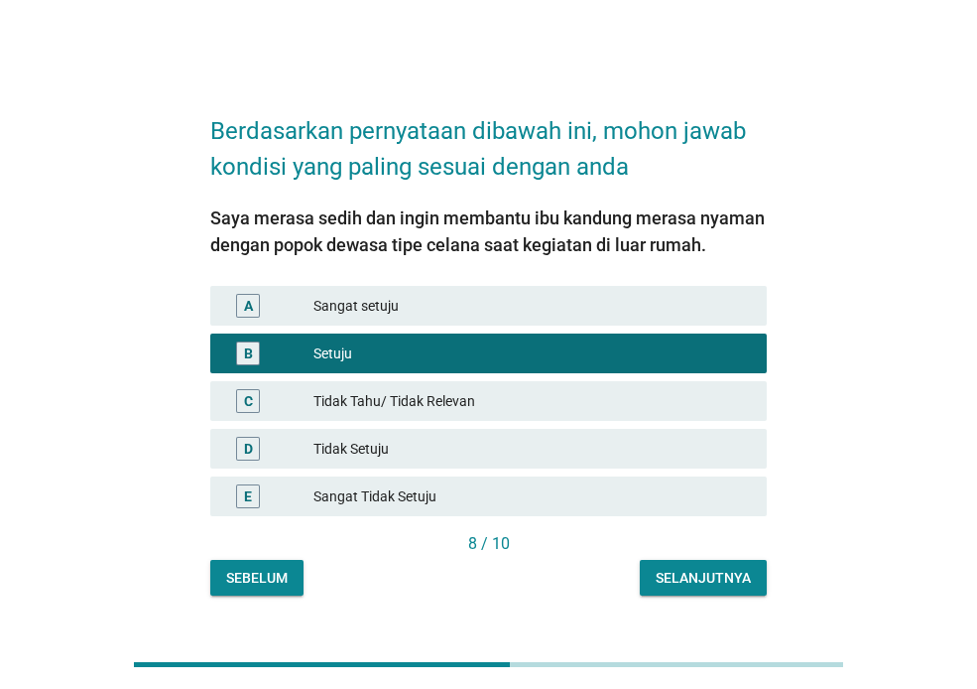
click at [735, 578] on div "Selanjutnya" at bounding box center [703, 577] width 95 height 21
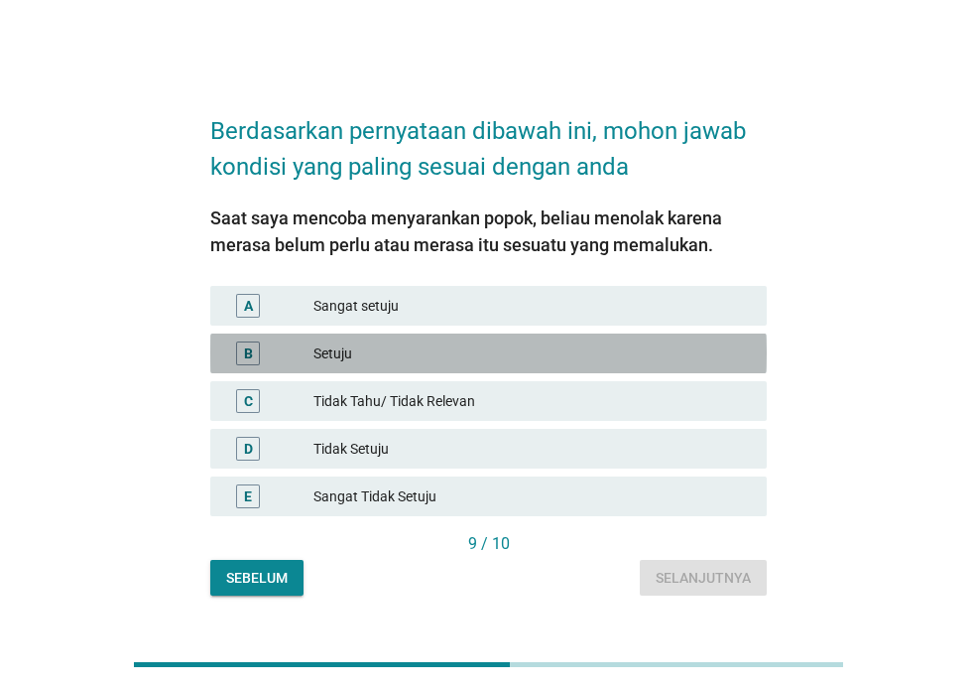
click at [358, 352] on div "Setuju" at bounding box center [533, 353] width 438 height 24
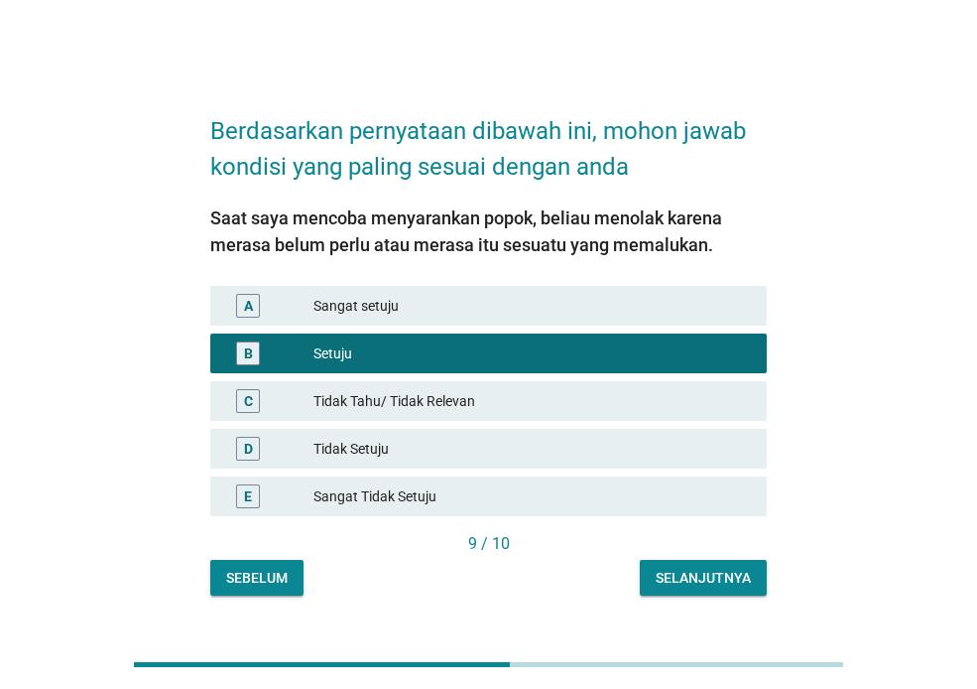
click at [699, 574] on div "Selanjutnya" at bounding box center [703, 577] width 95 height 21
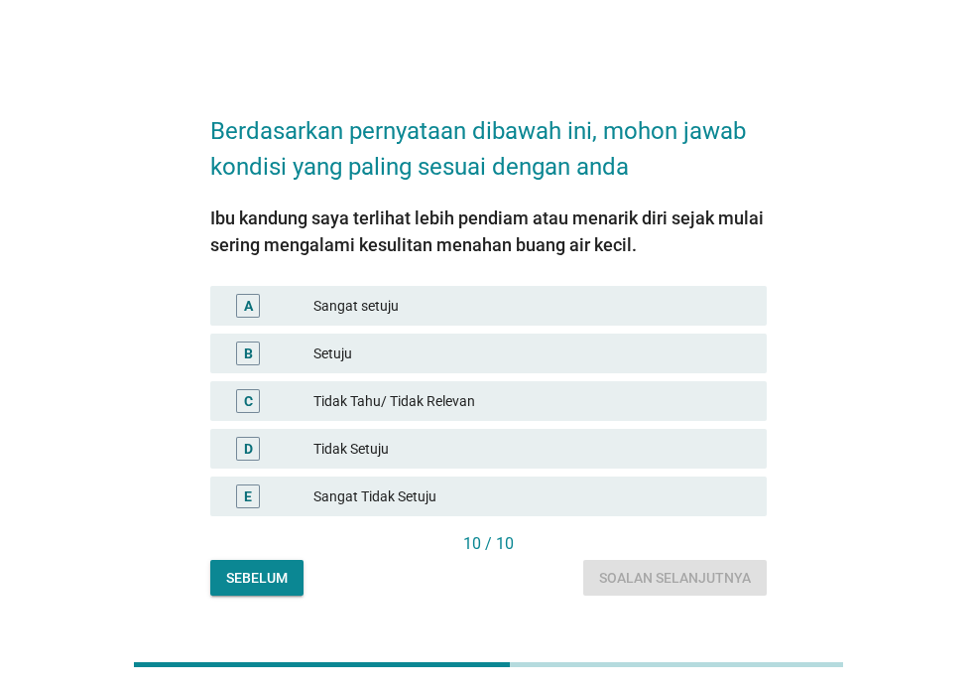
click at [344, 356] on div "Setuju" at bounding box center [533, 353] width 438 height 24
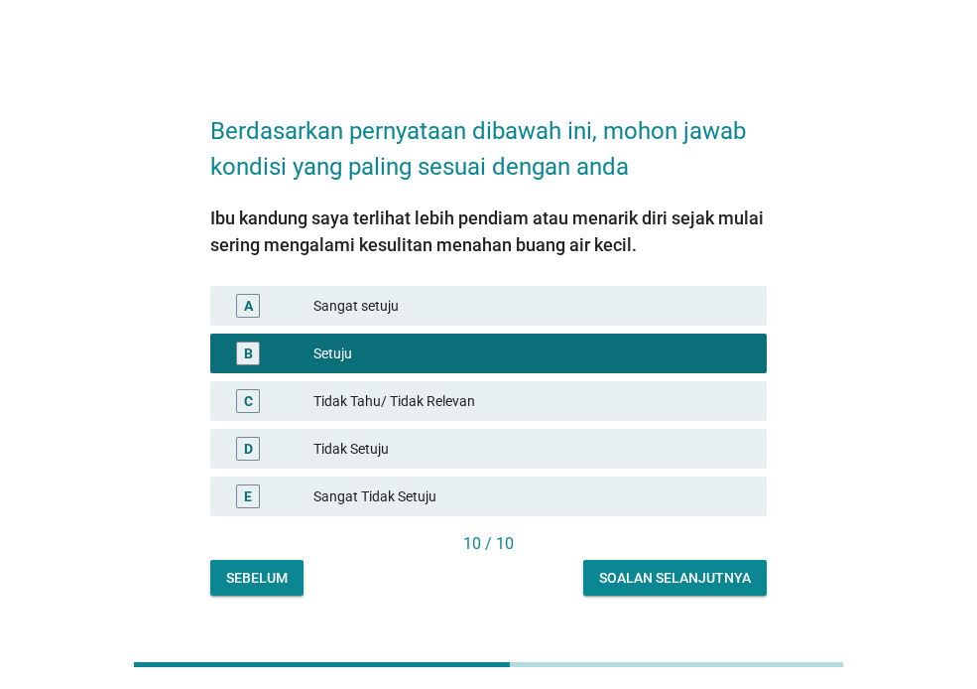
click at [645, 590] on button "Soalan selanjutnya" at bounding box center [675, 578] width 184 height 36
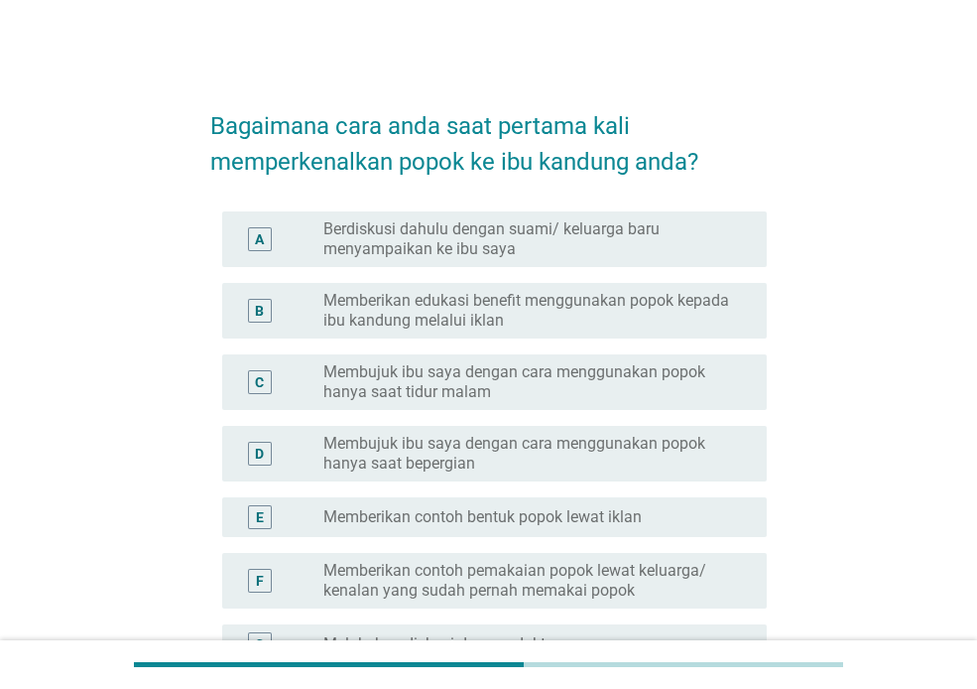
click at [515, 245] on label "Berdiskusi dahulu dengan suami/ keluarga baru menyampaikan ke ibu saya" at bounding box center [529, 239] width 412 height 40
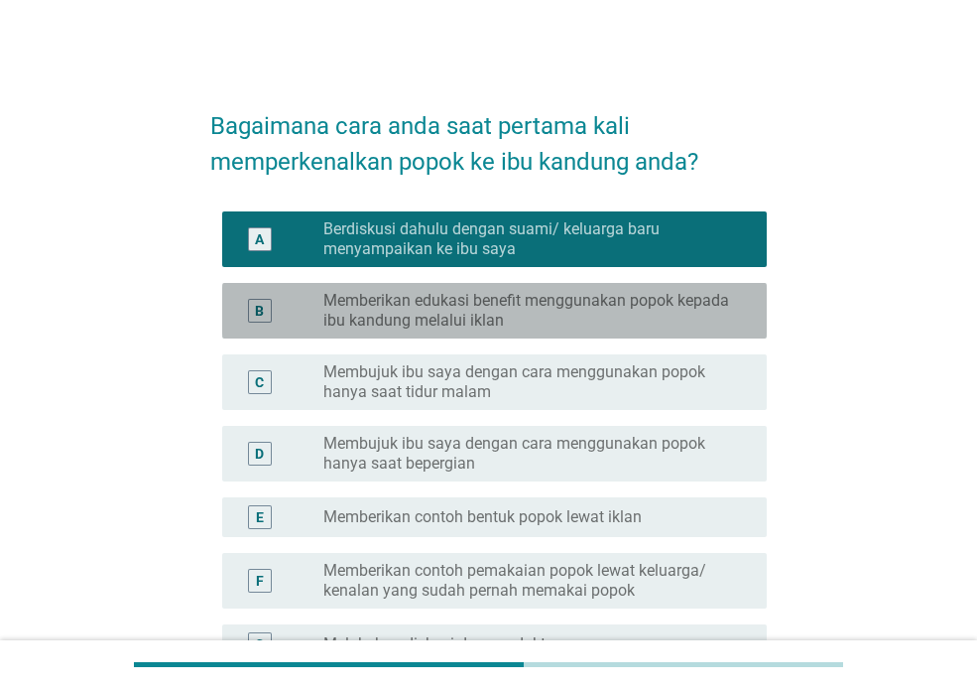
click at [518, 316] on label "Memberikan edukasi benefit menggunakan popok kepada ibu kandung melalui iklan" at bounding box center [529, 311] width 412 height 40
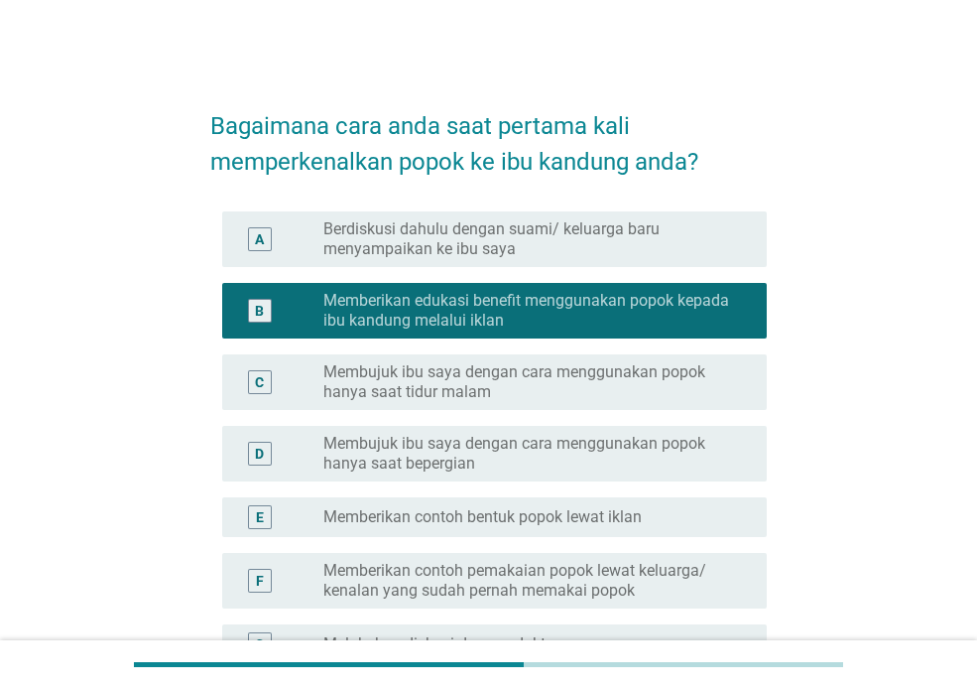
click at [481, 392] on label "Membujuk ibu saya dengan cara menggunakan popok hanya saat tidur malam" at bounding box center [529, 382] width 412 height 40
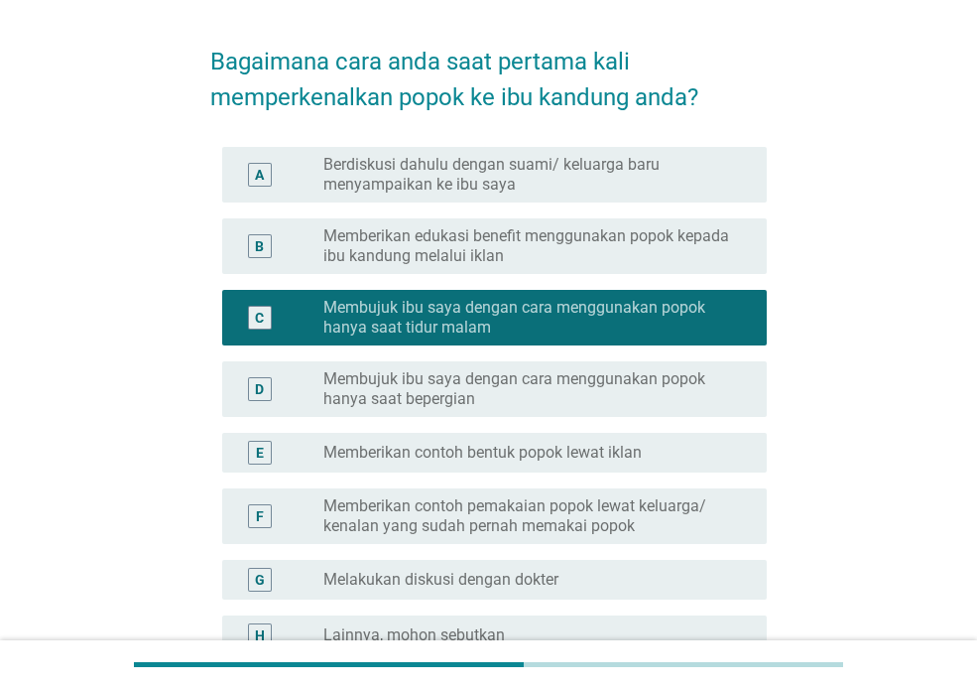
scroll to position [99, 0]
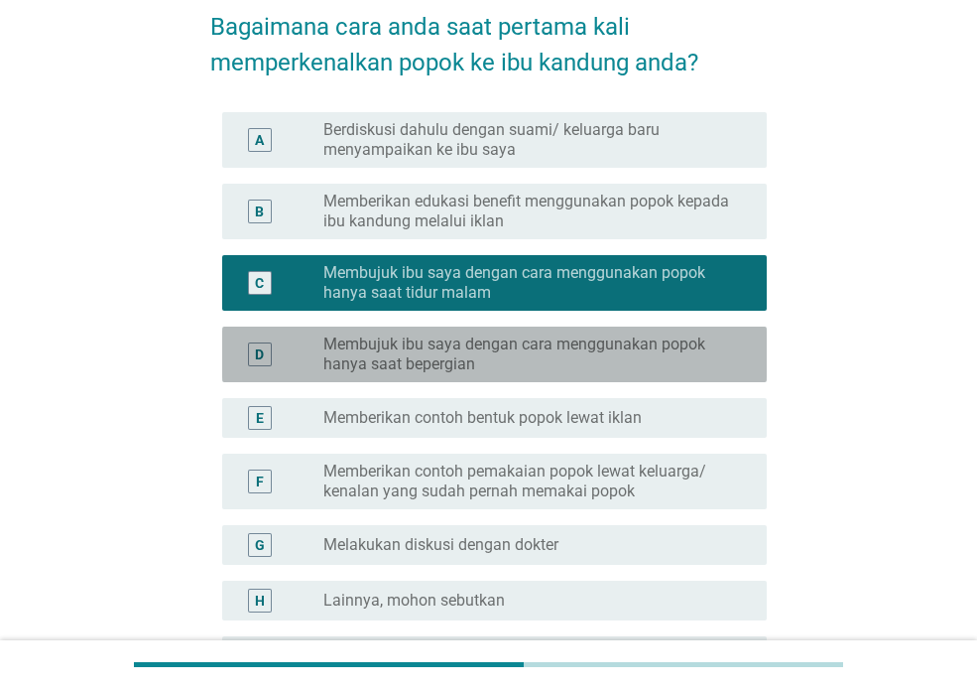
click at [470, 364] on label "Membujuk ibu saya dengan cara menggunakan popok hanya saat bepergian" at bounding box center [529, 354] width 412 height 40
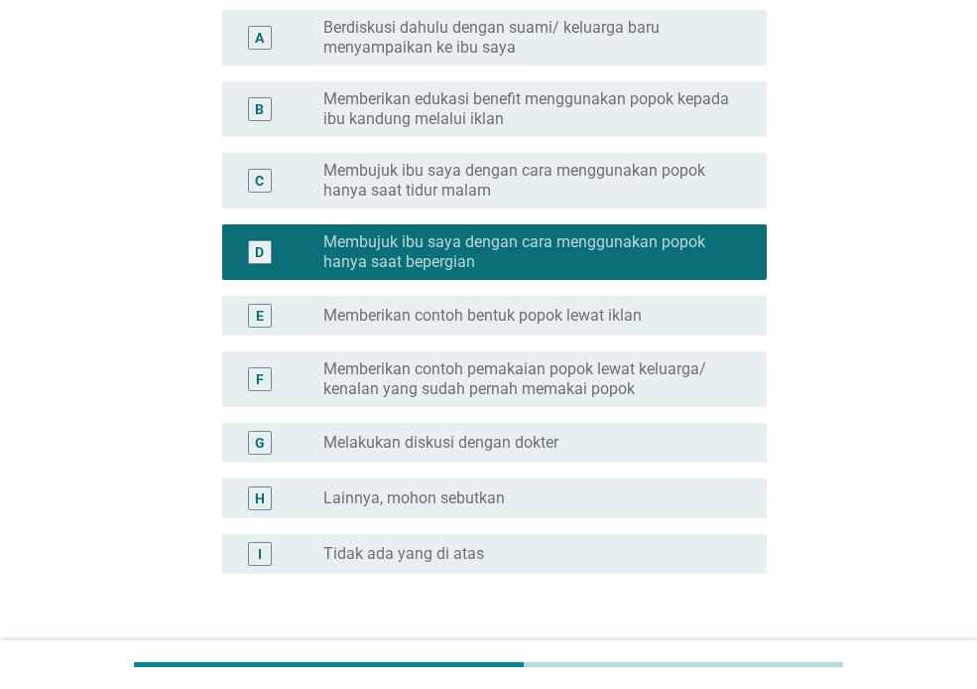
scroll to position [298, 0]
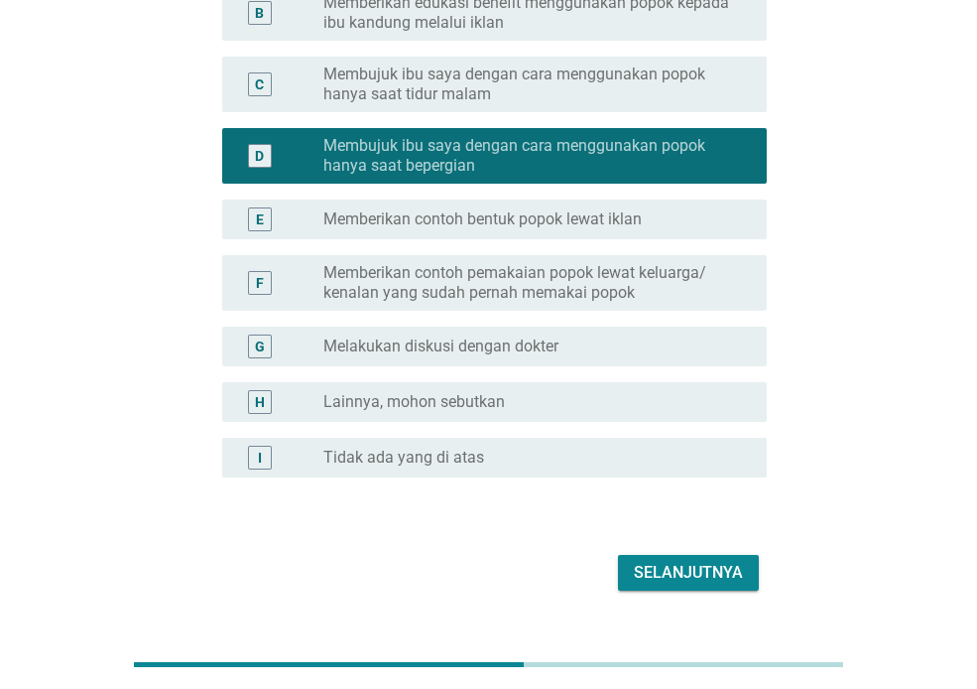
click at [669, 574] on div "Selanjutnya" at bounding box center [688, 573] width 109 height 24
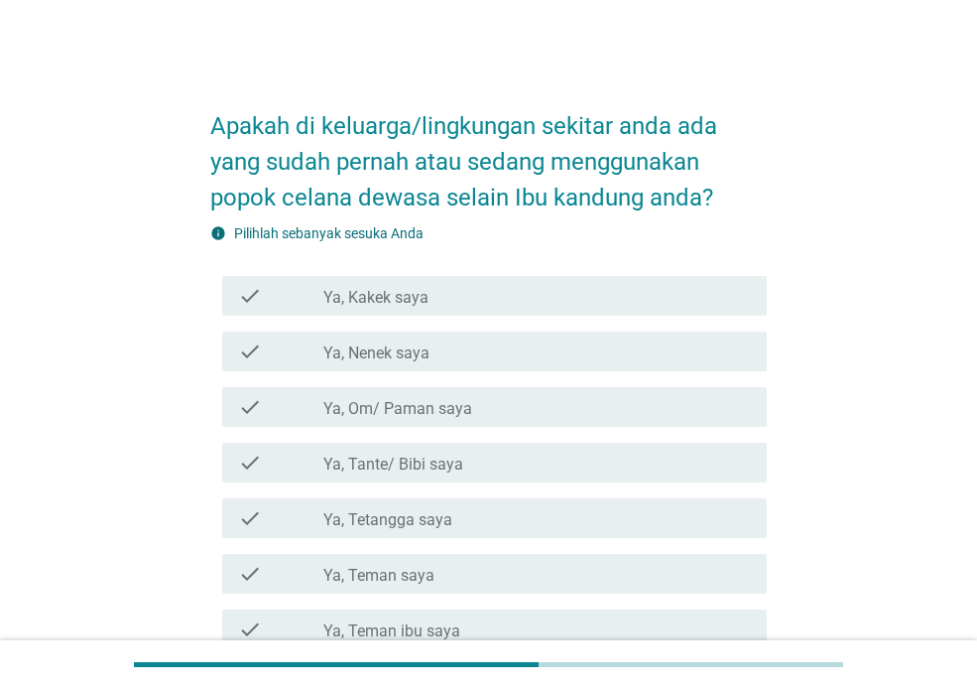
scroll to position [99, 0]
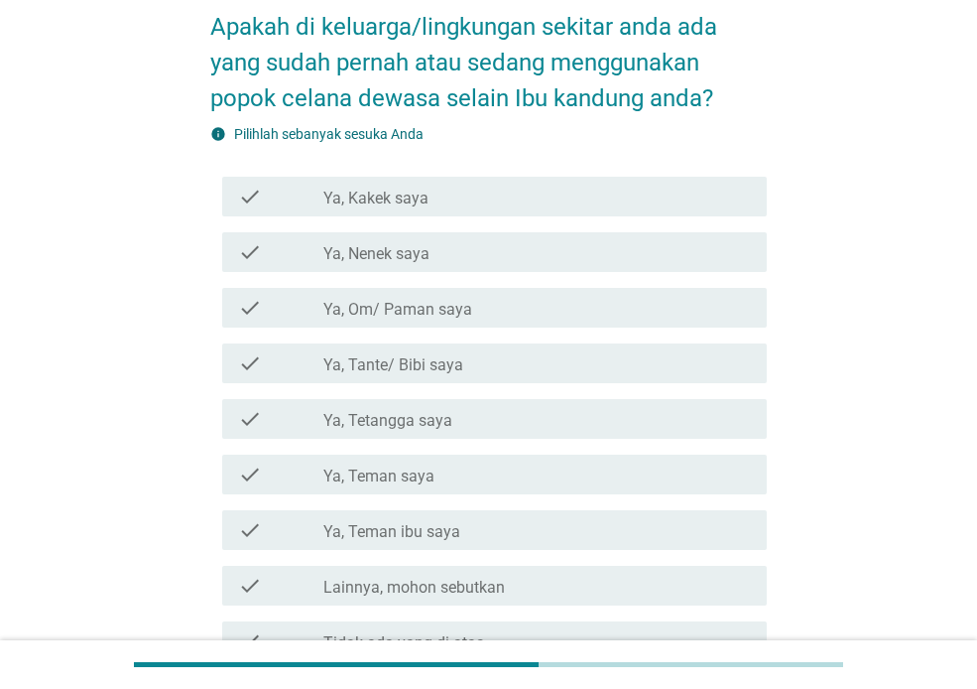
click at [438, 361] on label "Ya, Tante/ Bibi saya" at bounding box center [393, 365] width 140 height 20
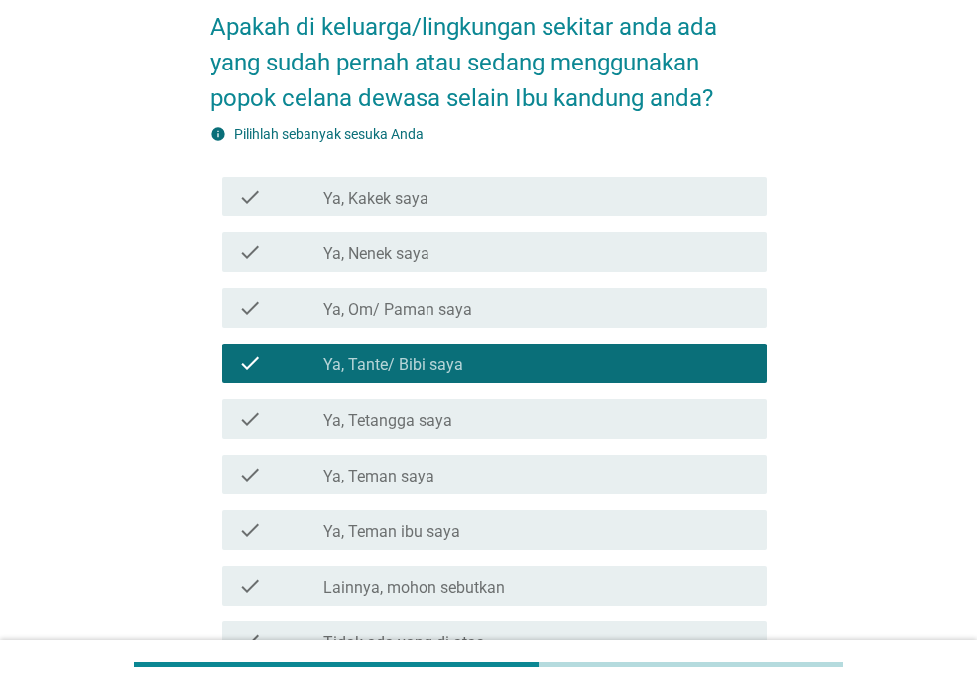
scroll to position [303, 0]
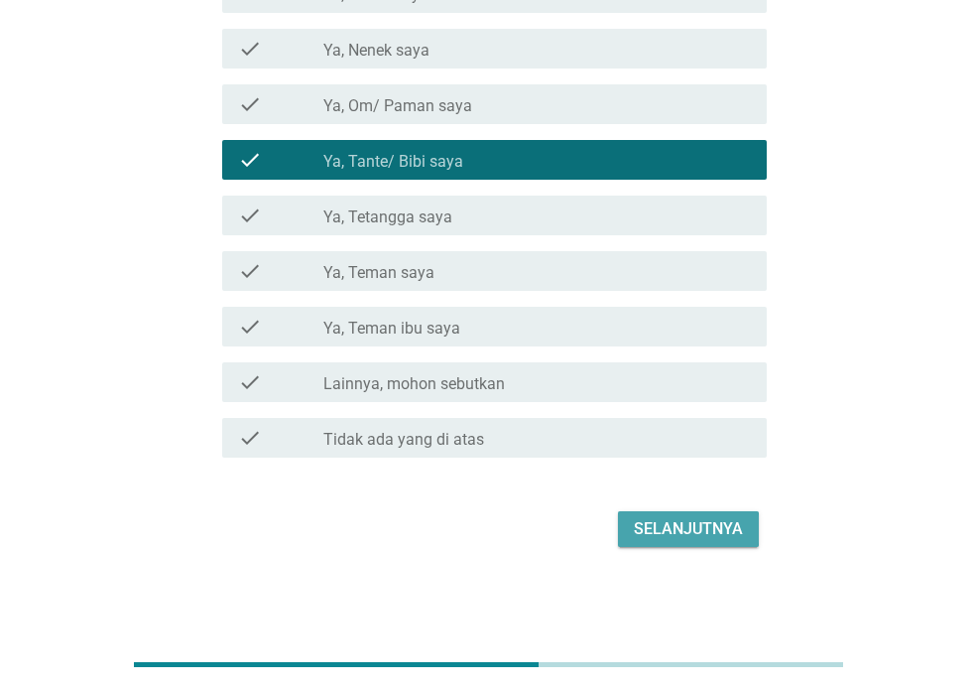
click at [674, 511] on button "Selanjutnya" at bounding box center [688, 529] width 141 height 36
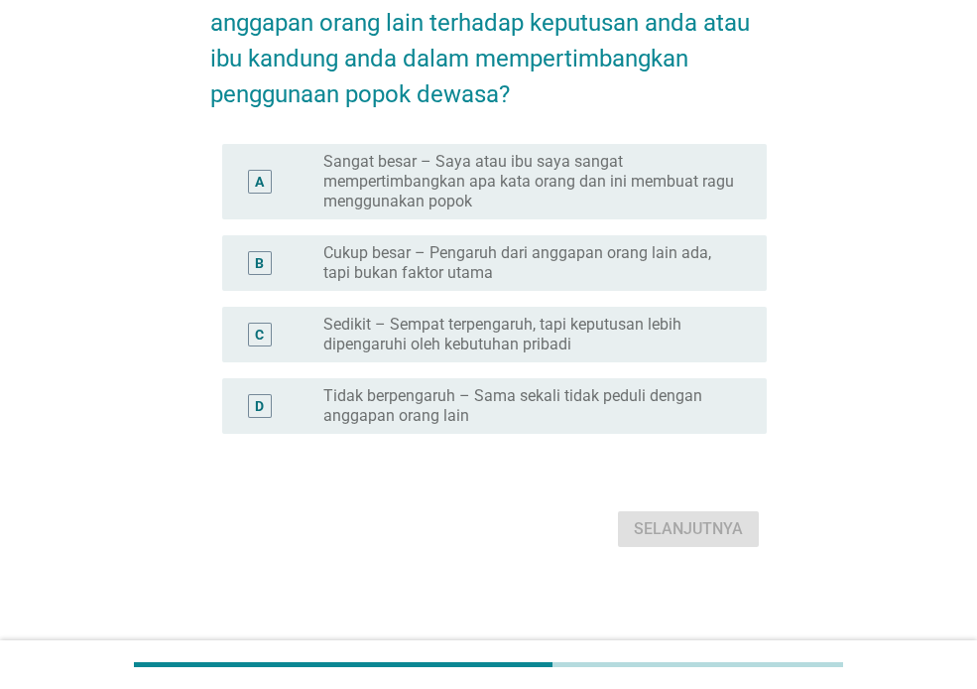
scroll to position [0, 0]
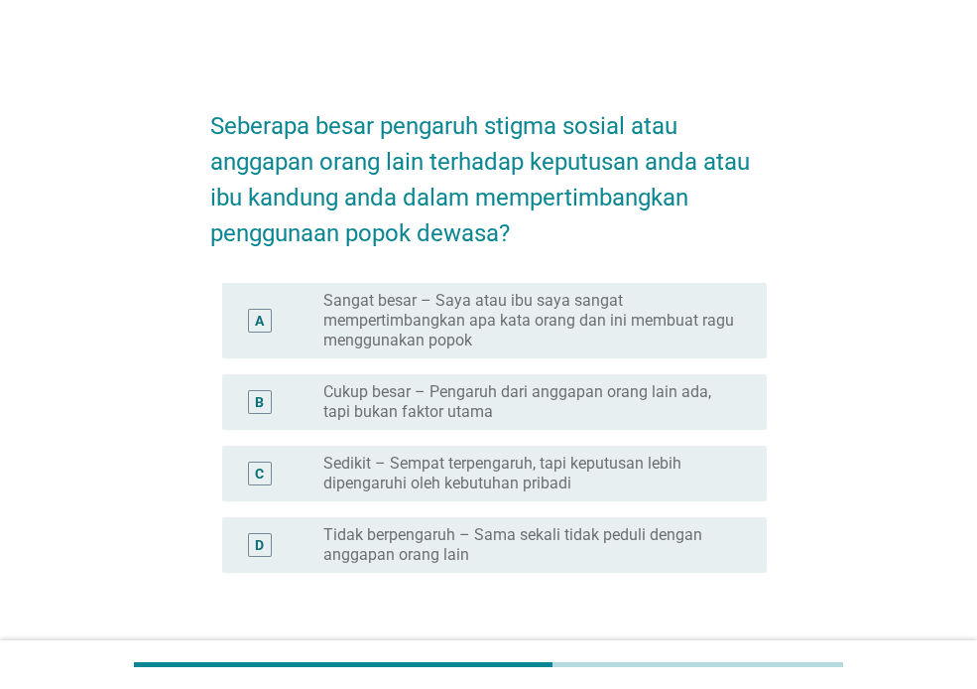
click at [465, 464] on label "Sedikit – Sempat terpengaruh, tapi keputusan lebih dipengaruhi oleh kebutuhan p…" at bounding box center [529, 473] width 412 height 40
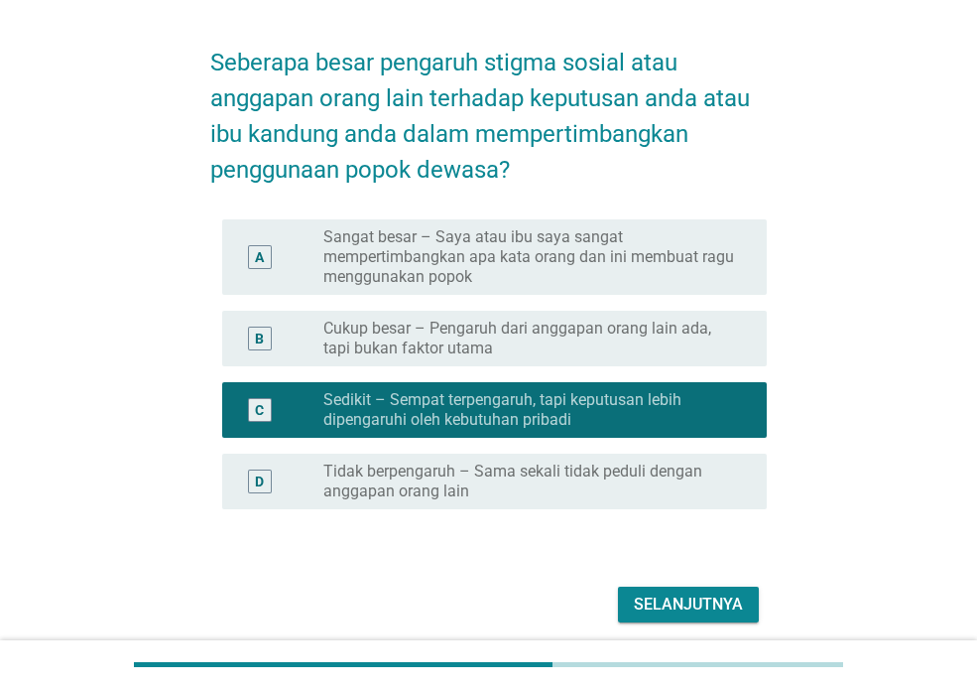
scroll to position [139, 0]
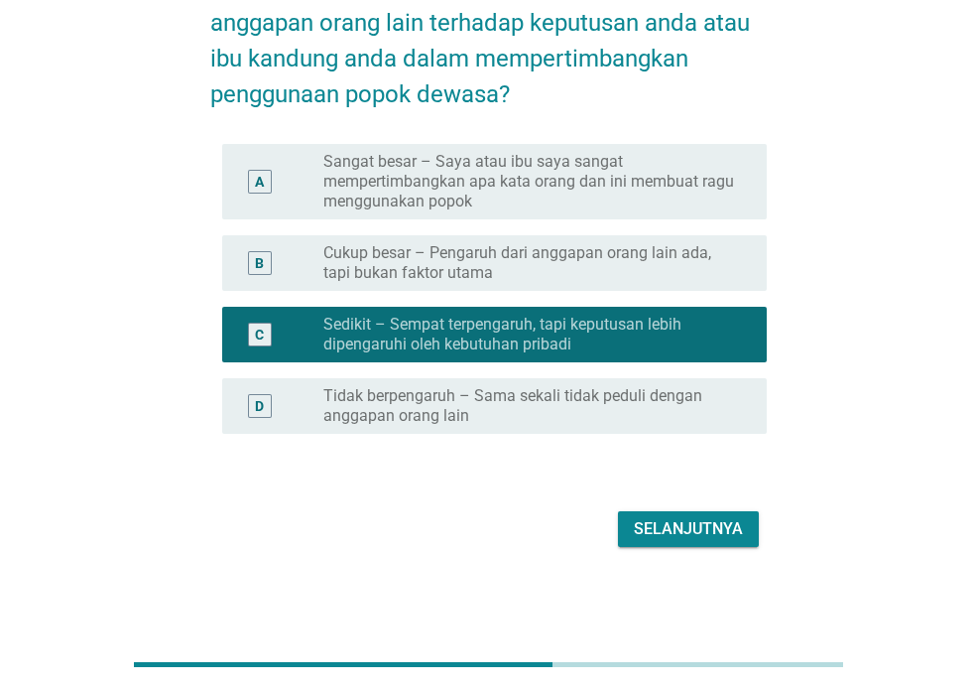
click at [689, 538] on div "Selanjutnya" at bounding box center [688, 529] width 109 height 24
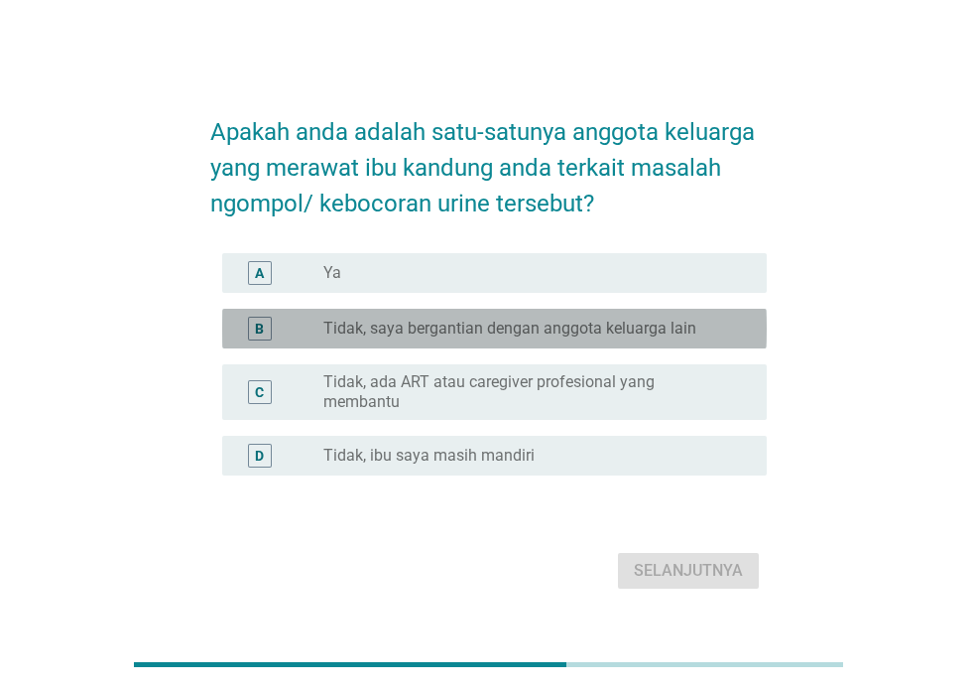
click at [532, 333] on label "Tidak, saya bergantian dengan anggota keluarga lain" at bounding box center [509, 328] width 373 height 20
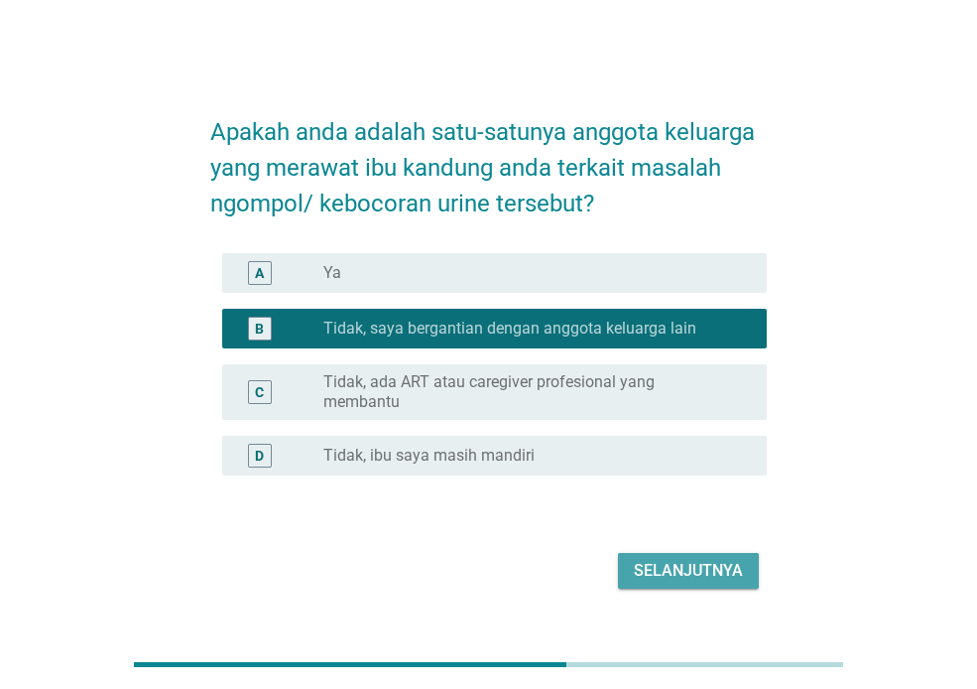
click at [666, 565] on div "Selanjutnya" at bounding box center [688, 571] width 109 height 24
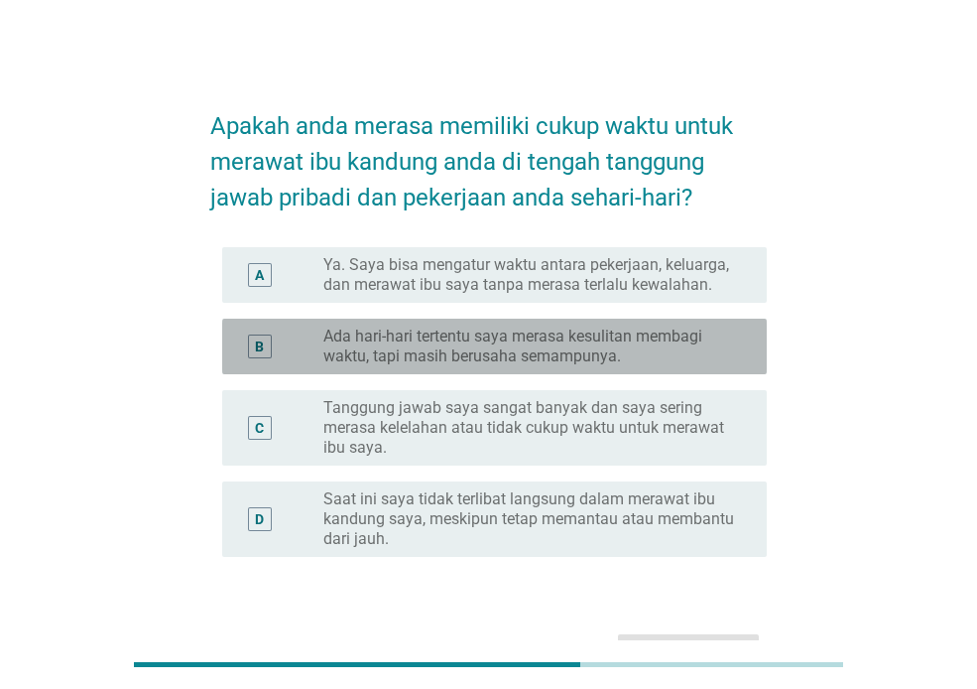
click at [551, 340] on label "Ada hari-hari tertentu saya merasa kesulitan membagi waktu, tapi masih berusaha…" at bounding box center [529, 346] width 412 height 40
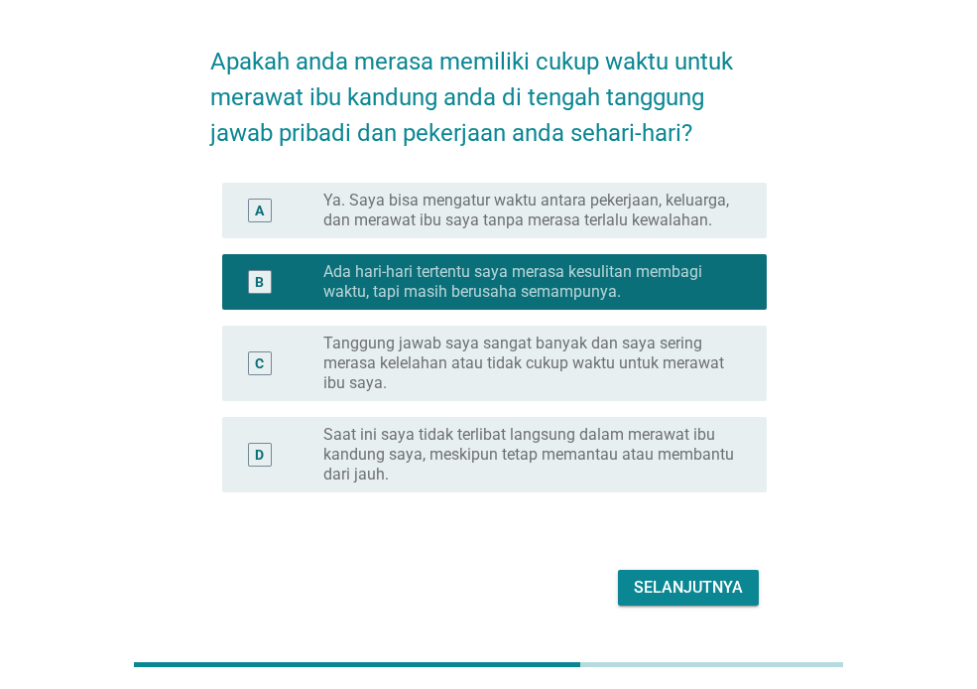
scroll to position [99, 0]
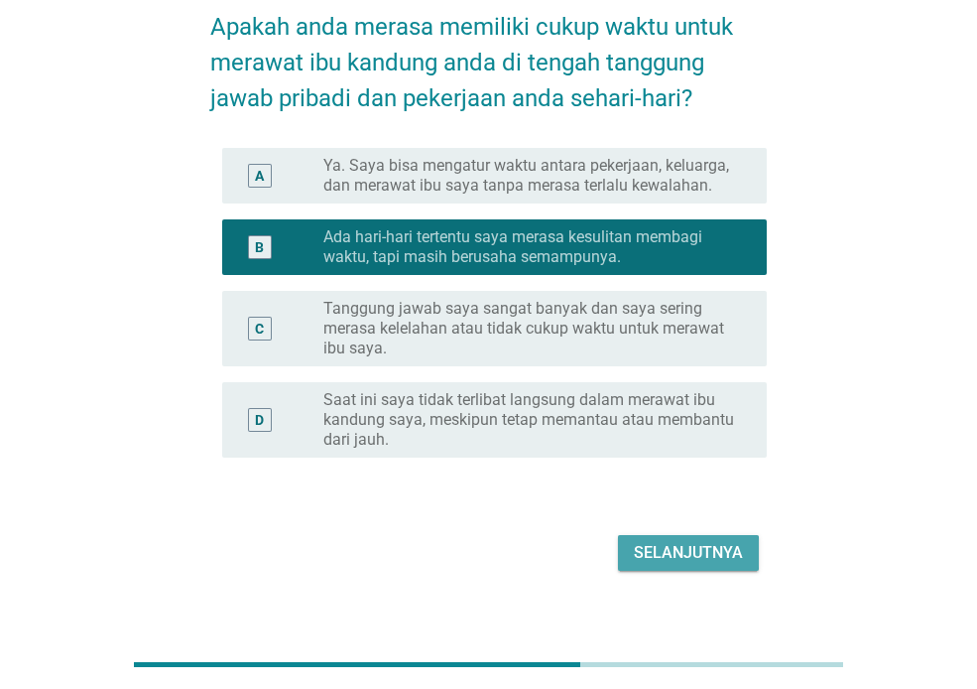
click at [672, 561] on div "Selanjutnya" at bounding box center [688, 553] width 109 height 24
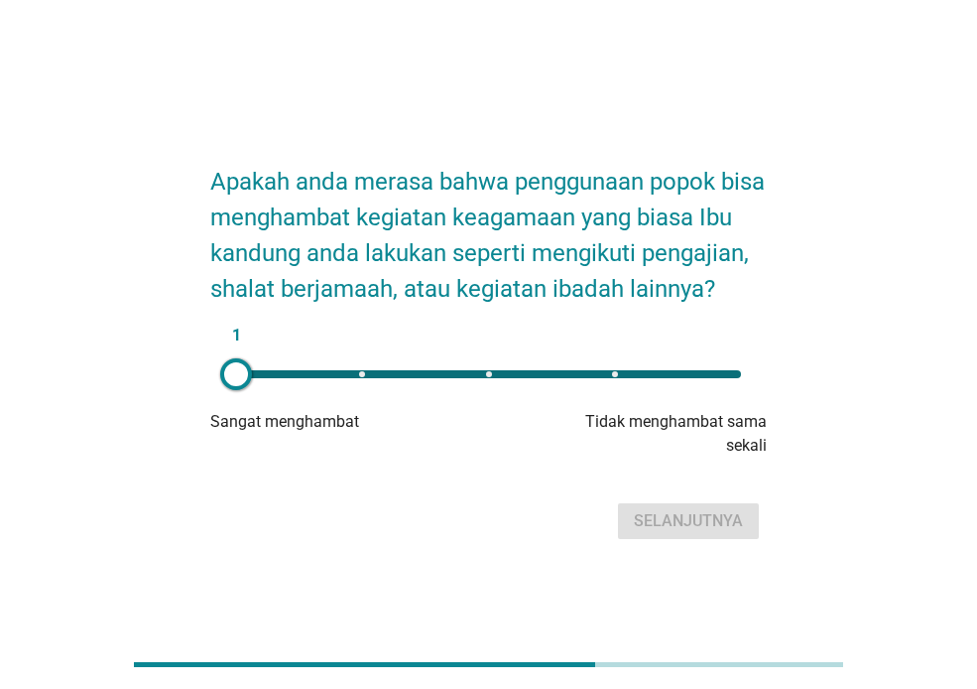
click at [739, 385] on div "1" at bounding box center [488, 374] width 537 height 40
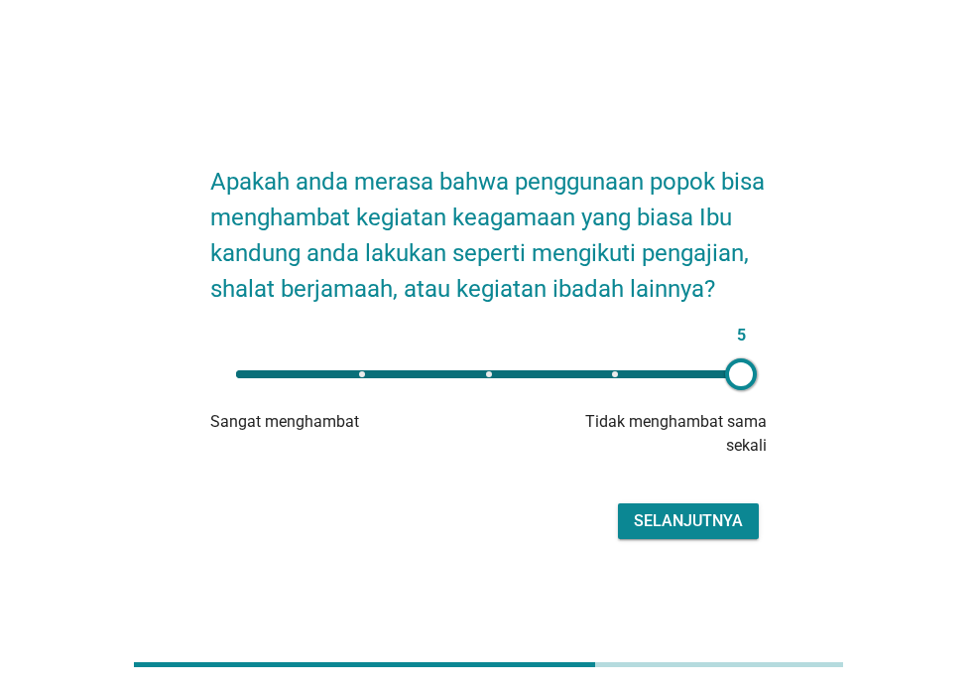
click at [616, 394] on div "5" at bounding box center [488, 374] width 537 height 40
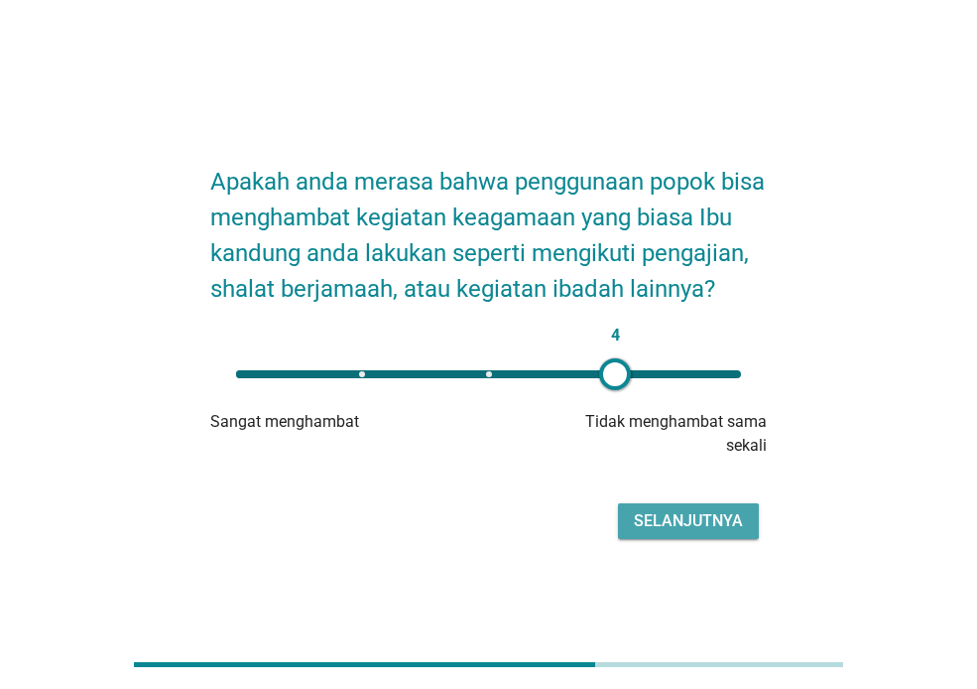
click at [690, 533] on div "Selanjutnya" at bounding box center [688, 521] width 109 height 24
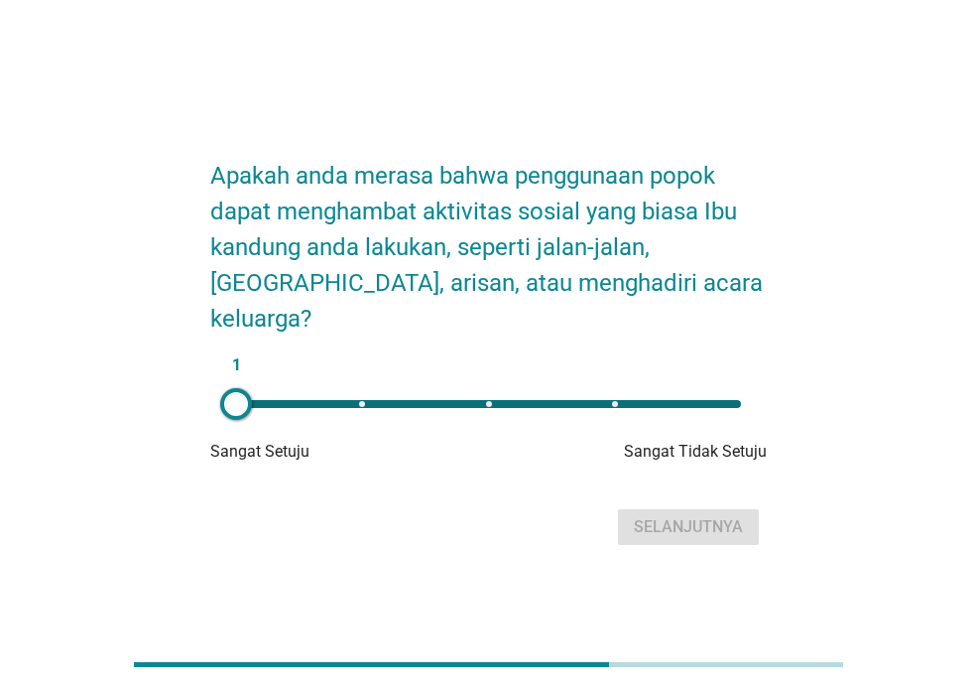
click at [715, 400] on div "1" at bounding box center [488, 404] width 505 height 8
type input "5"
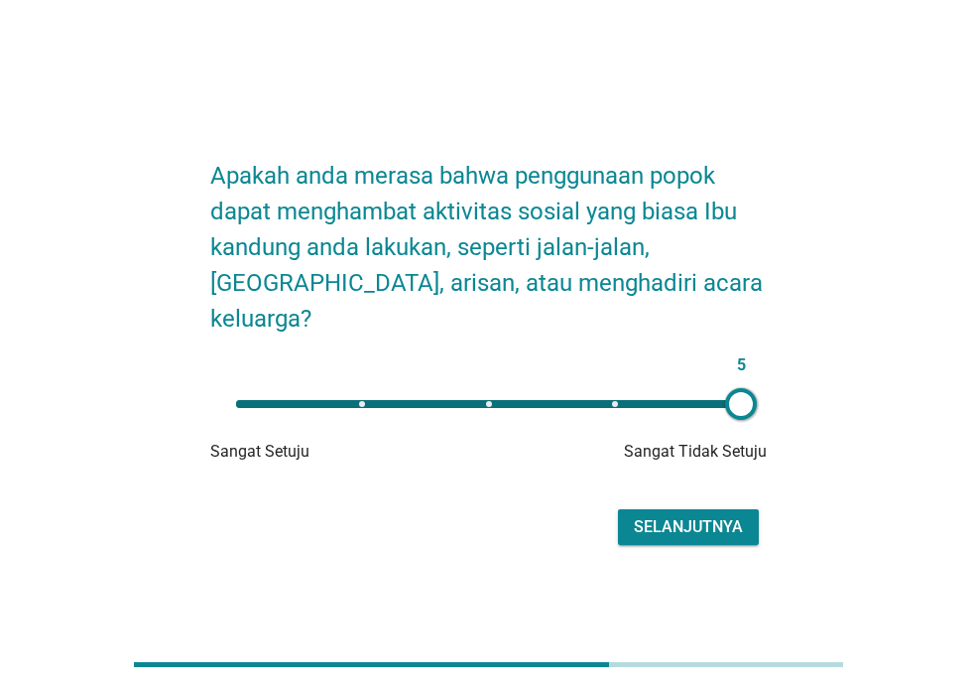
click at [707, 515] on div "Selanjutnya" at bounding box center [688, 527] width 109 height 24
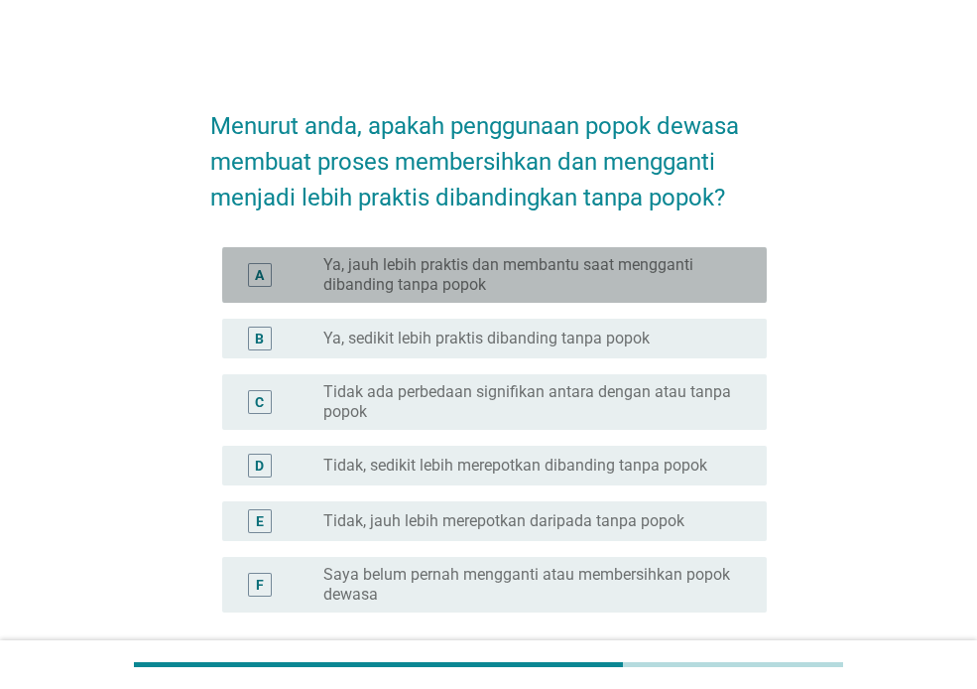
click at [461, 279] on label "Ya, jauh lebih praktis dan membantu saat mengganti dibanding tanpa popok" at bounding box center [529, 275] width 412 height 40
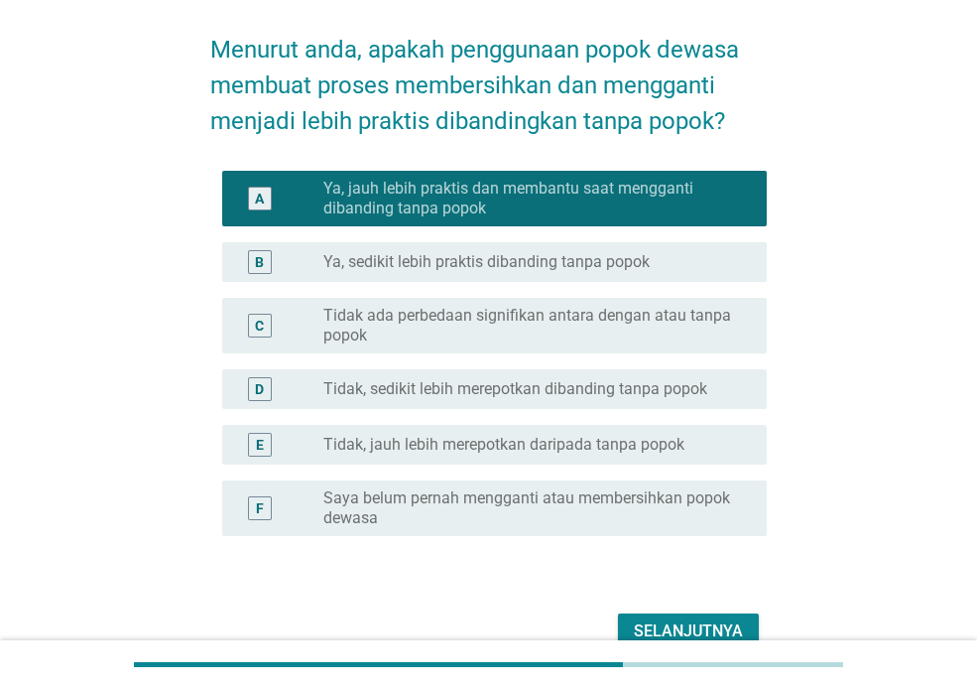
scroll to position [179, 0]
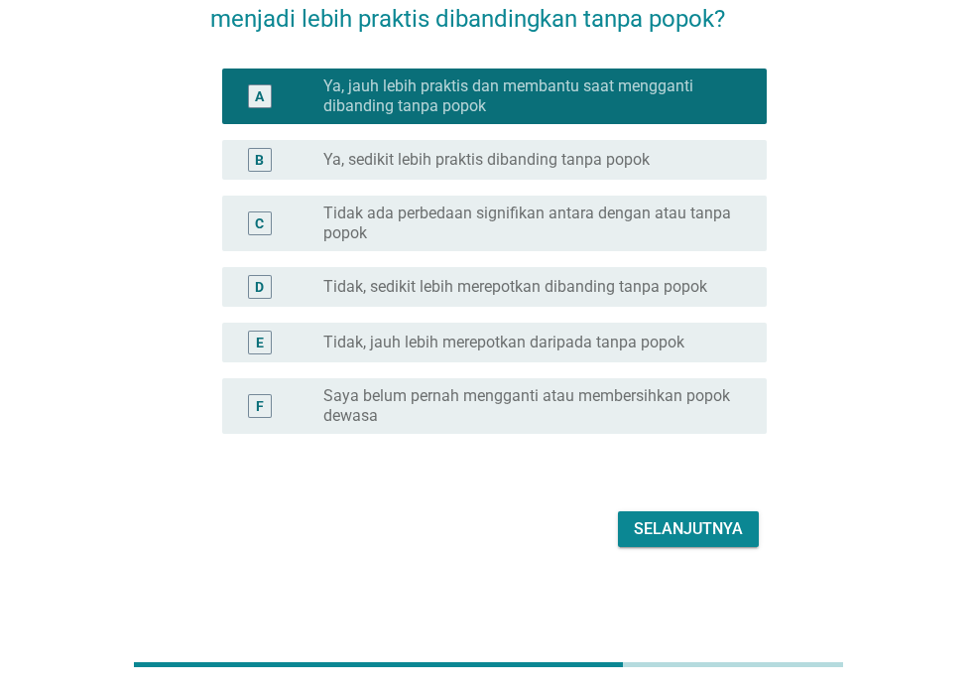
click at [665, 533] on div "Selanjutnya" at bounding box center [688, 529] width 109 height 24
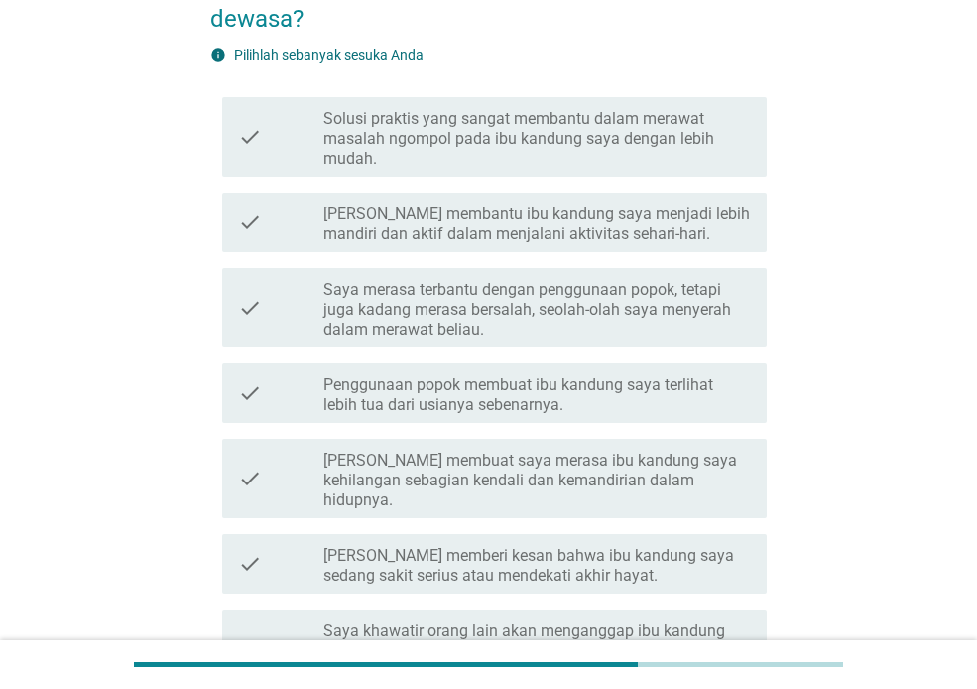
scroll to position [0, 0]
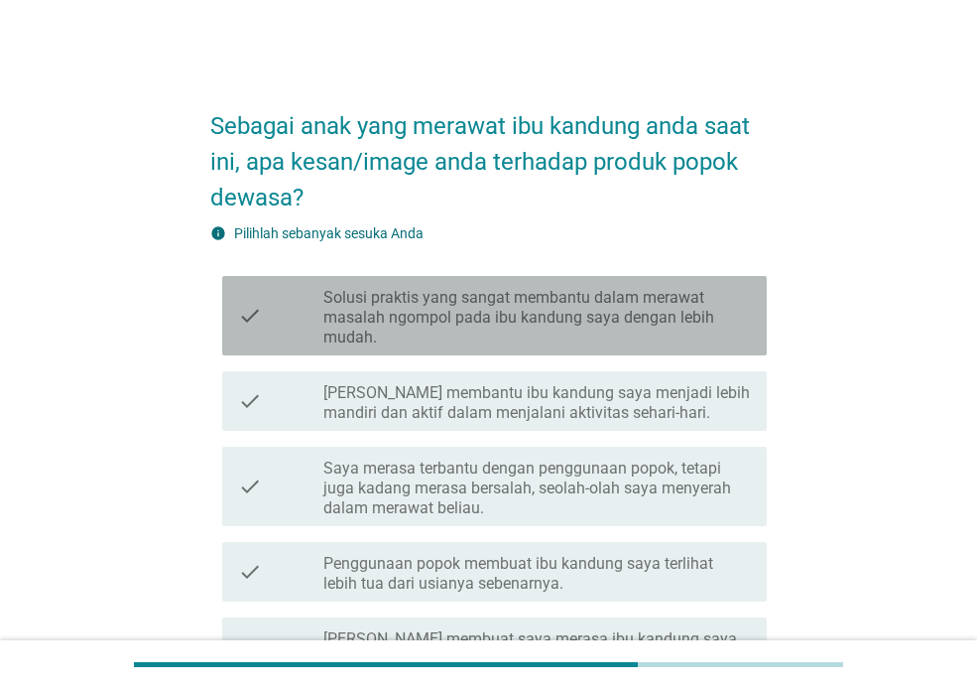
click at [520, 322] on label "Solusi praktis yang sangat membantu dalam merawat masalah ngompol pada ibu kand…" at bounding box center [537, 318] width 428 height 60
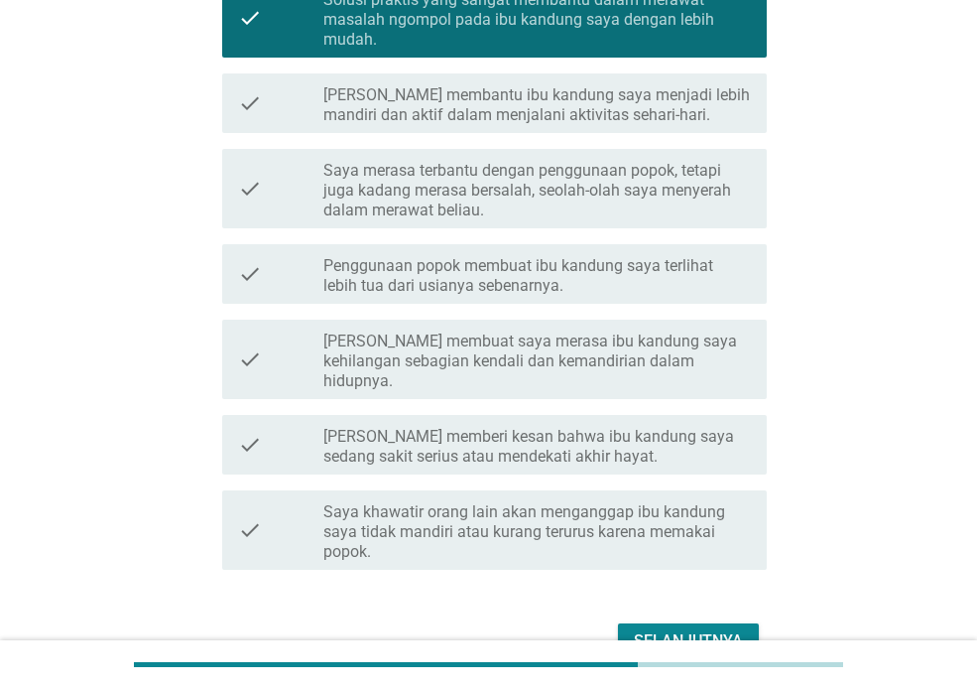
scroll to position [198, 0]
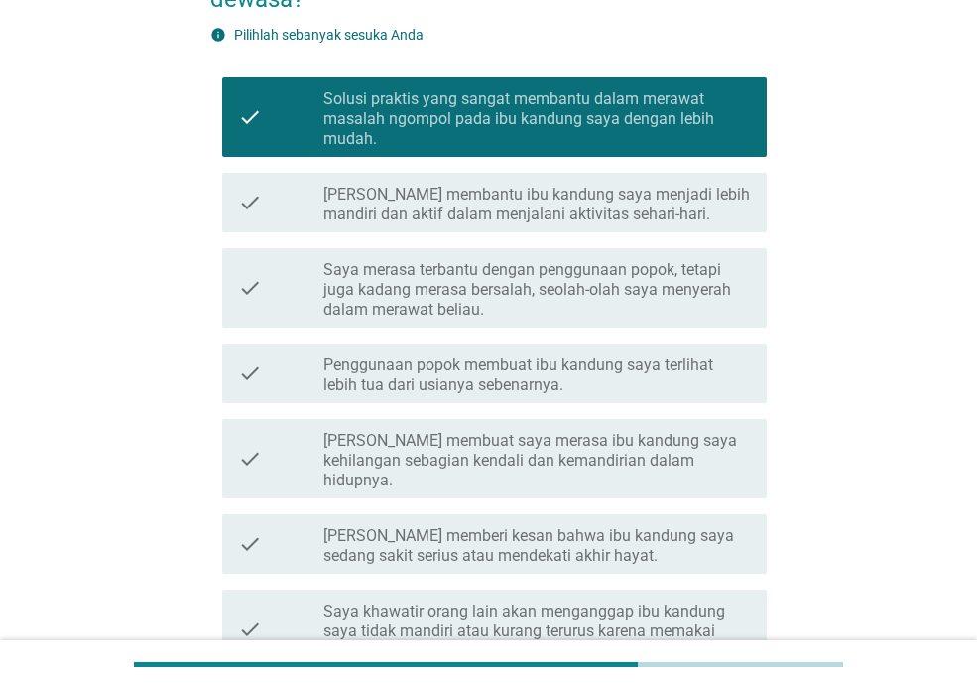
click at [422, 202] on label "[PERSON_NAME] membantu ibu kandung saya menjadi lebih mandiri dan aktif dalam m…" at bounding box center [537, 205] width 428 height 40
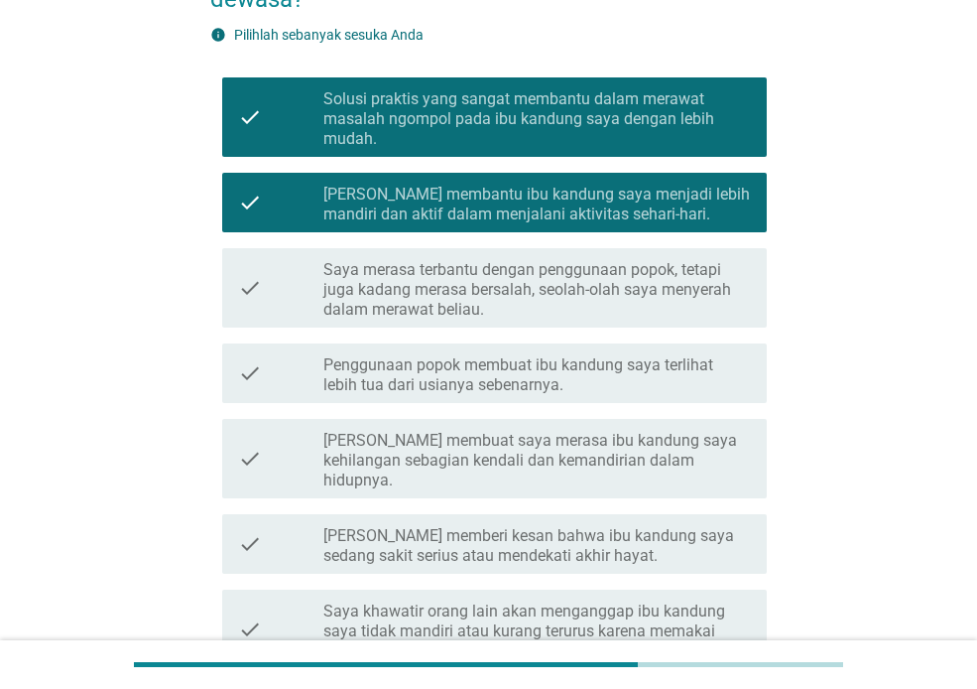
scroll to position [298, 0]
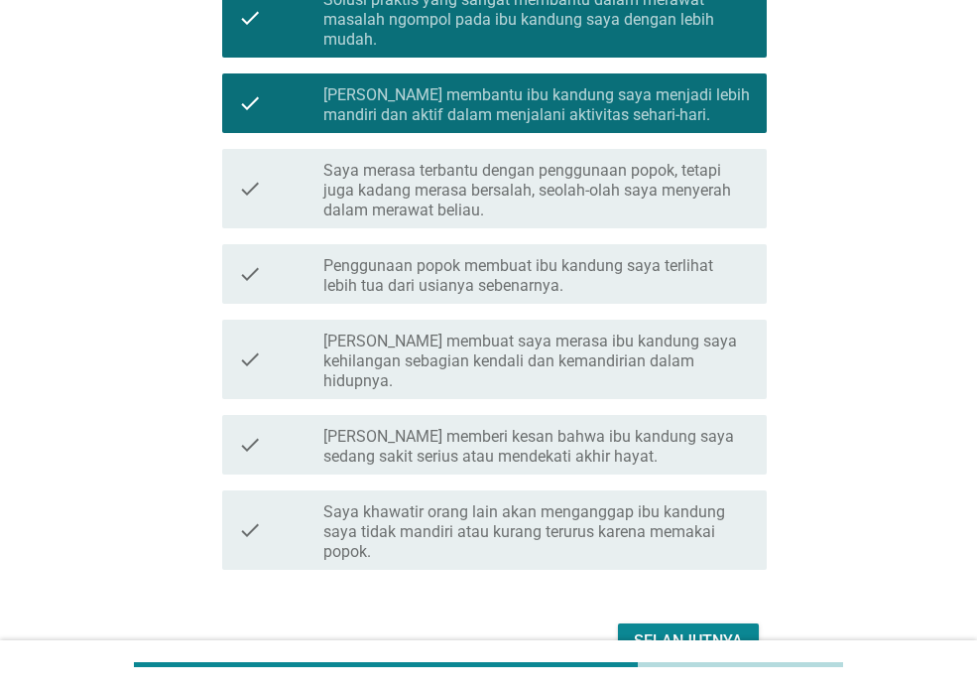
click at [703, 623] on button "Selanjutnya" at bounding box center [688, 641] width 141 height 36
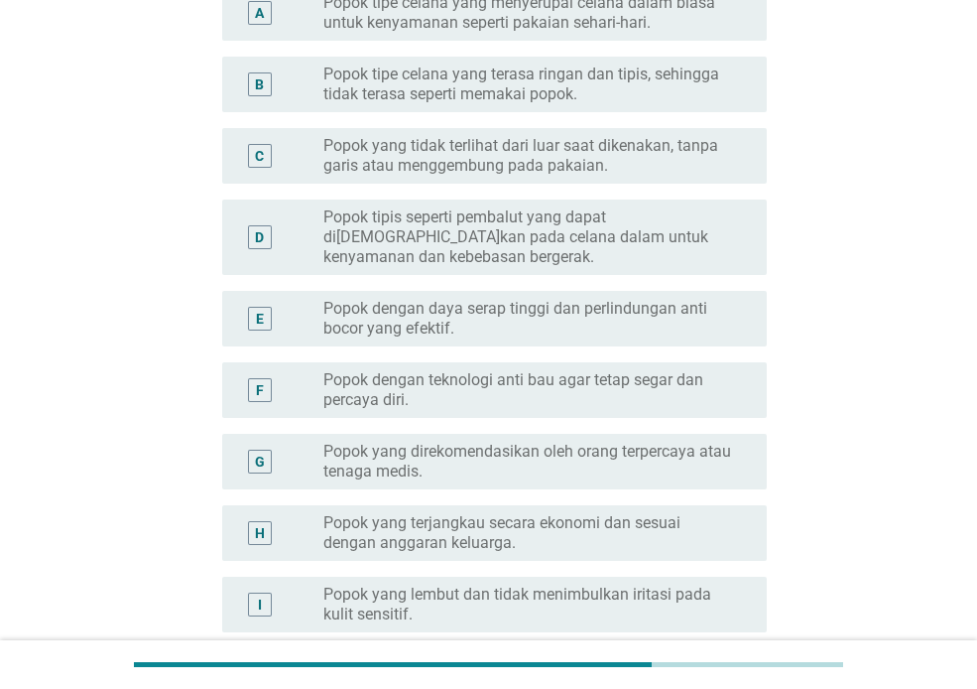
scroll to position [0, 0]
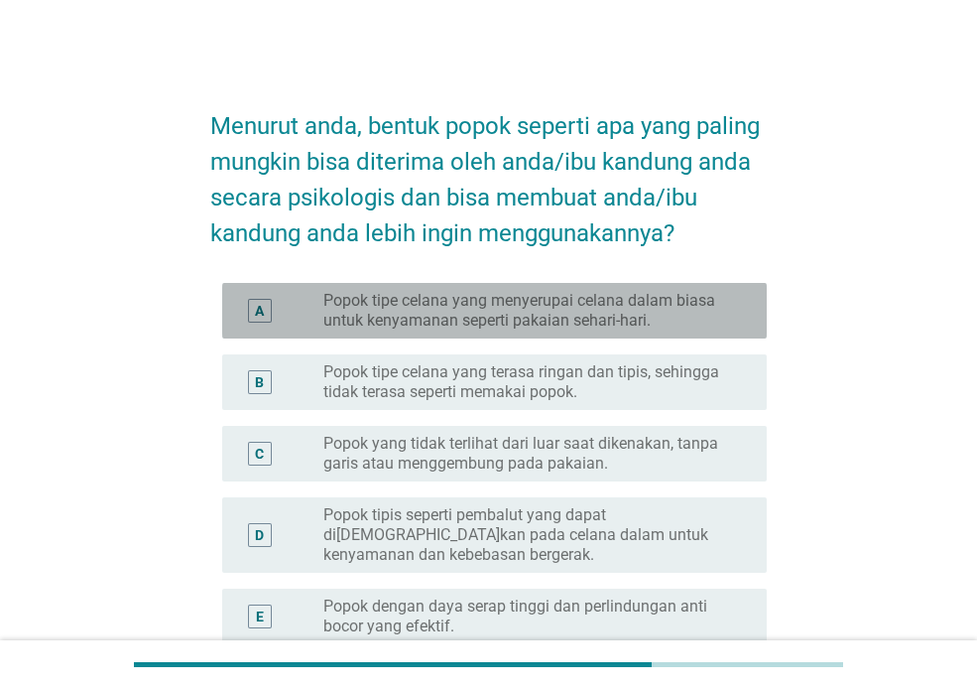
click at [628, 321] on label "Popok tipe celana yang menyerupai celana dalam biasa untuk kenyamanan seperti p…" at bounding box center [529, 311] width 412 height 40
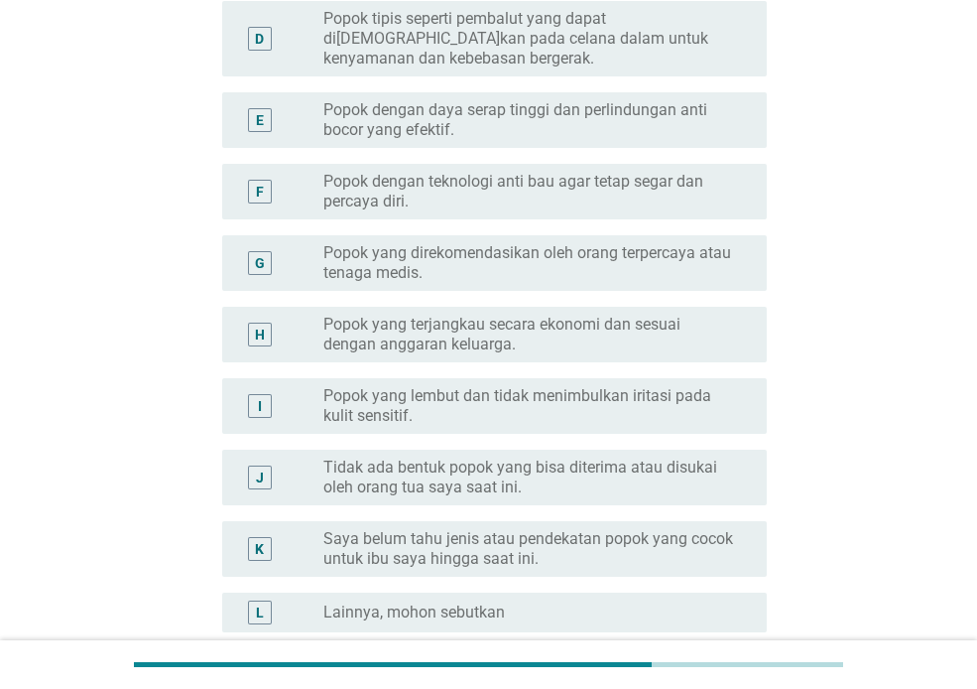
scroll to position [99, 0]
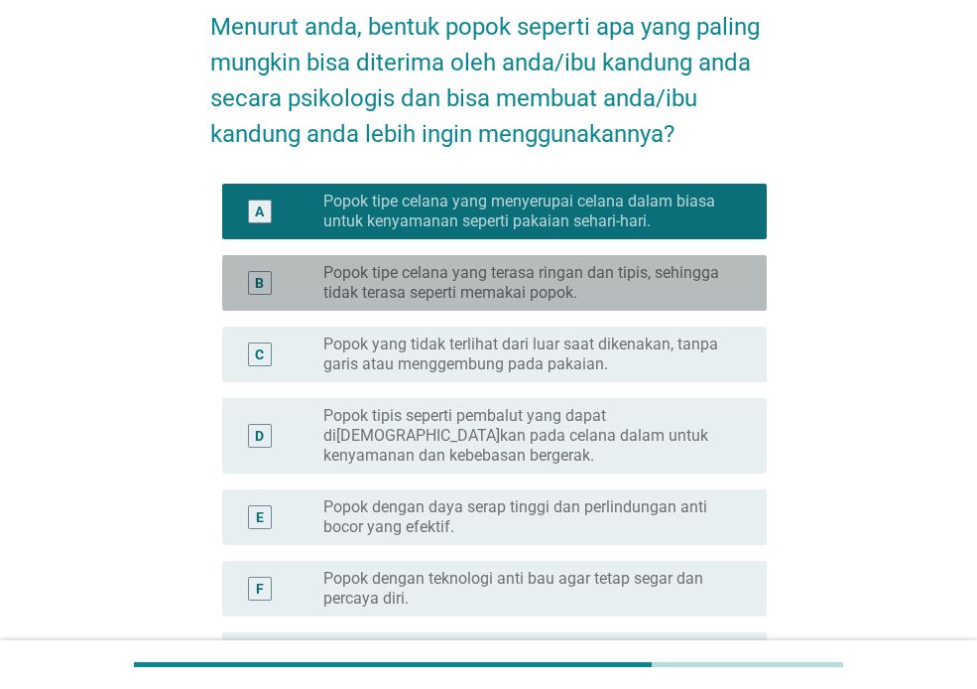
click at [405, 294] on label "Popok tipe celana yang terasa ringan dan tipis, sehingga tidak terasa seperti m…" at bounding box center [529, 283] width 412 height 40
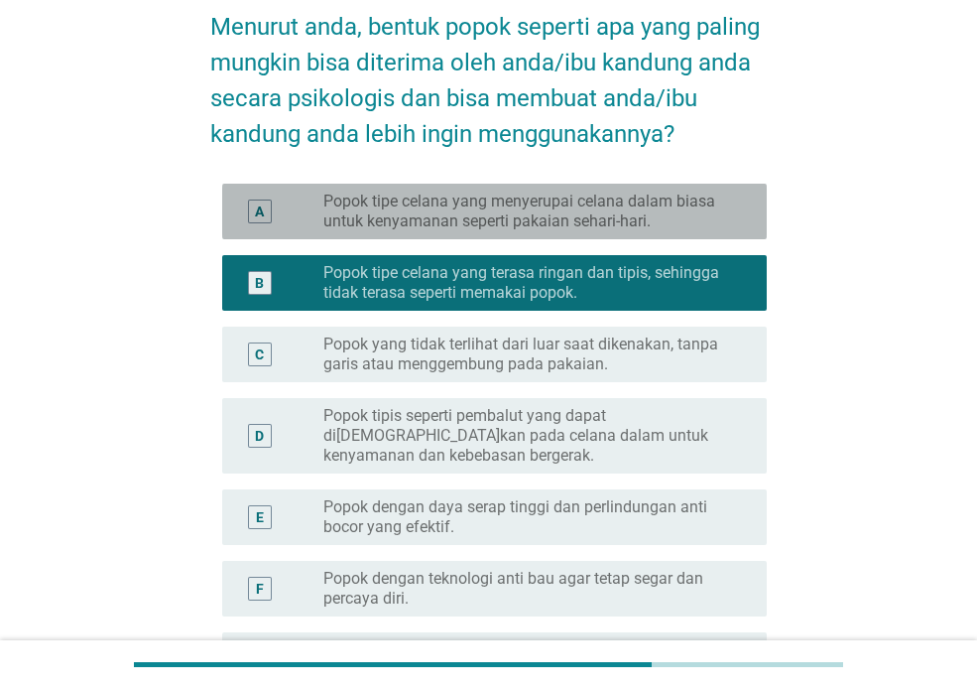
click at [441, 201] on label "Popok tipe celana yang menyerupai celana dalam biasa untuk kenyamanan seperti p…" at bounding box center [529, 211] width 412 height 40
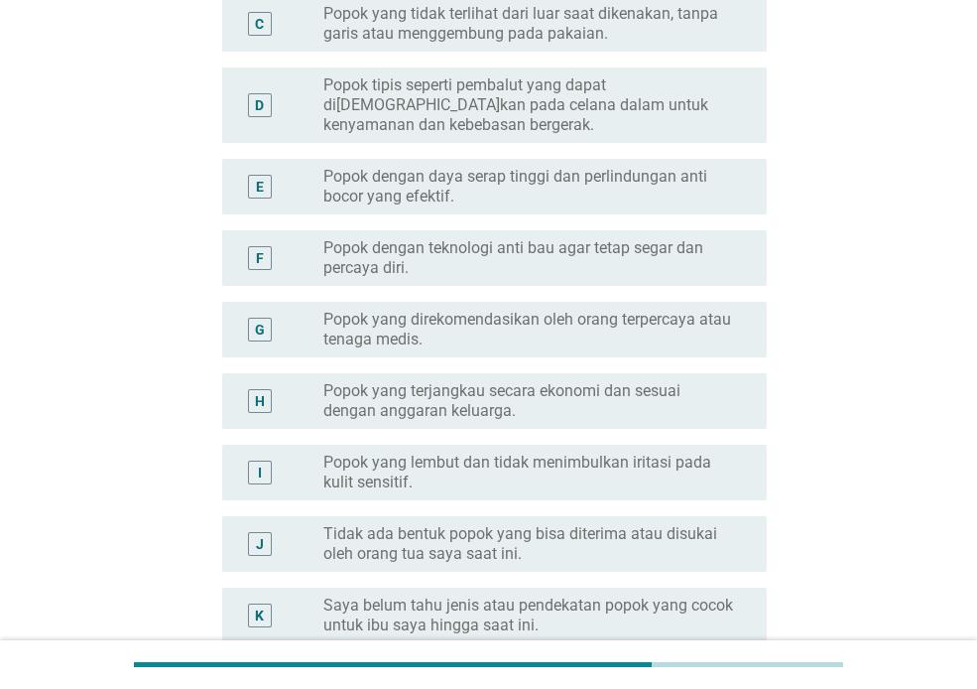
scroll to position [694, 0]
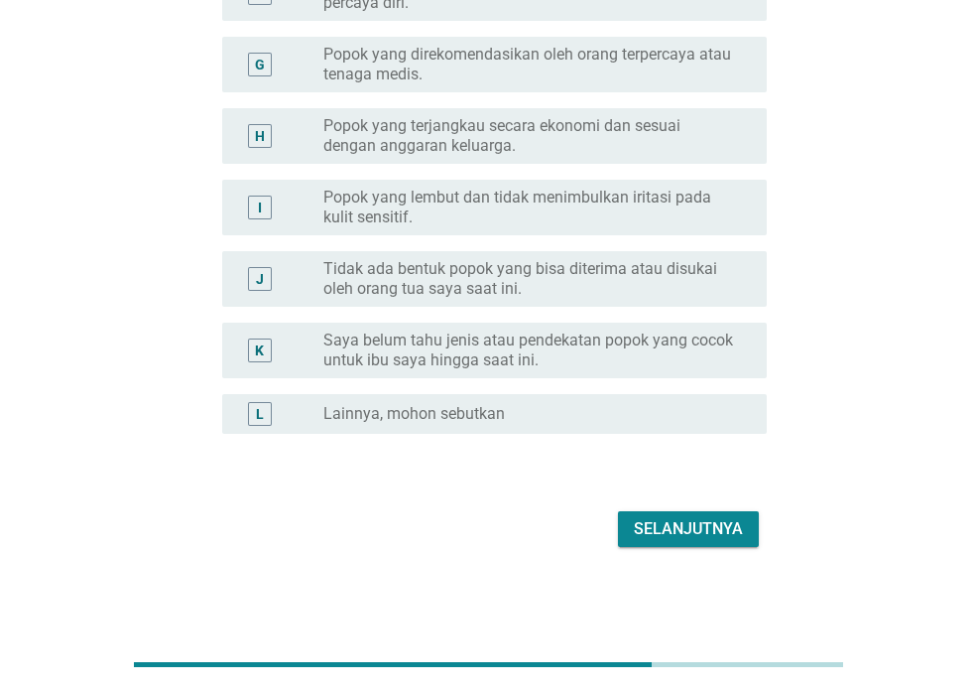
click at [691, 530] on div "Selanjutnya" at bounding box center [688, 529] width 109 height 24
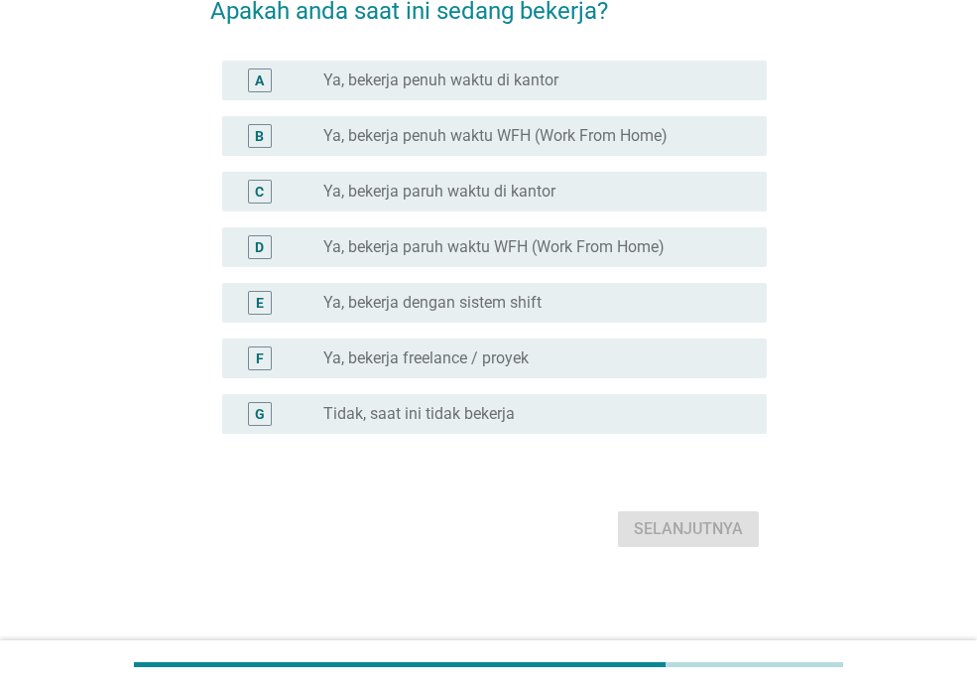
scroll to position [0, 0]
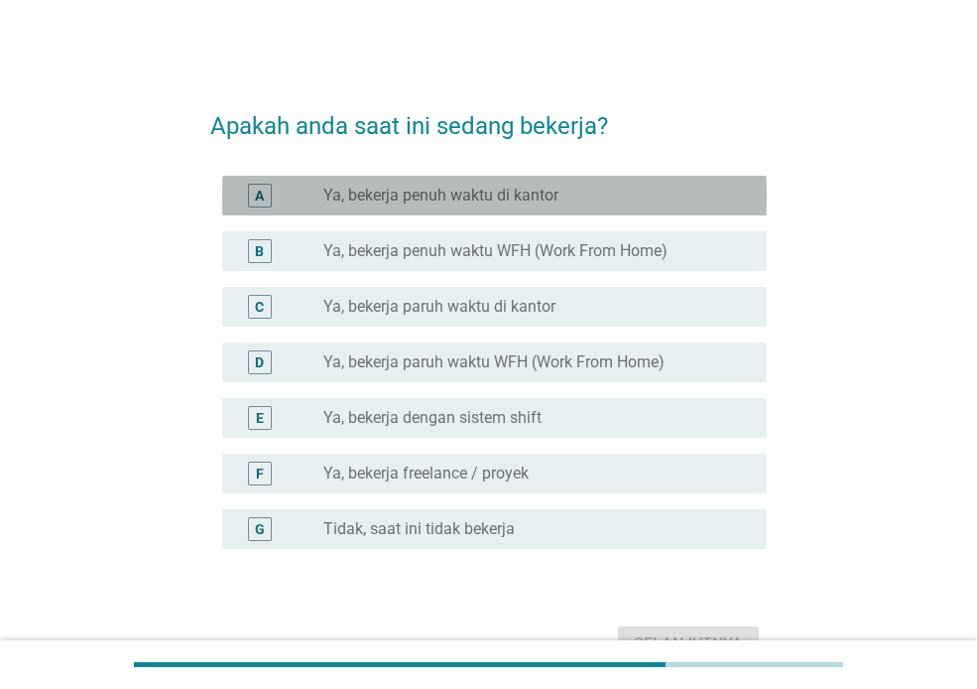
click at [413, 193] on label "Ya, bekerja penuh waktu di kantor" at bounding box center [440, 196] width 235 height 20
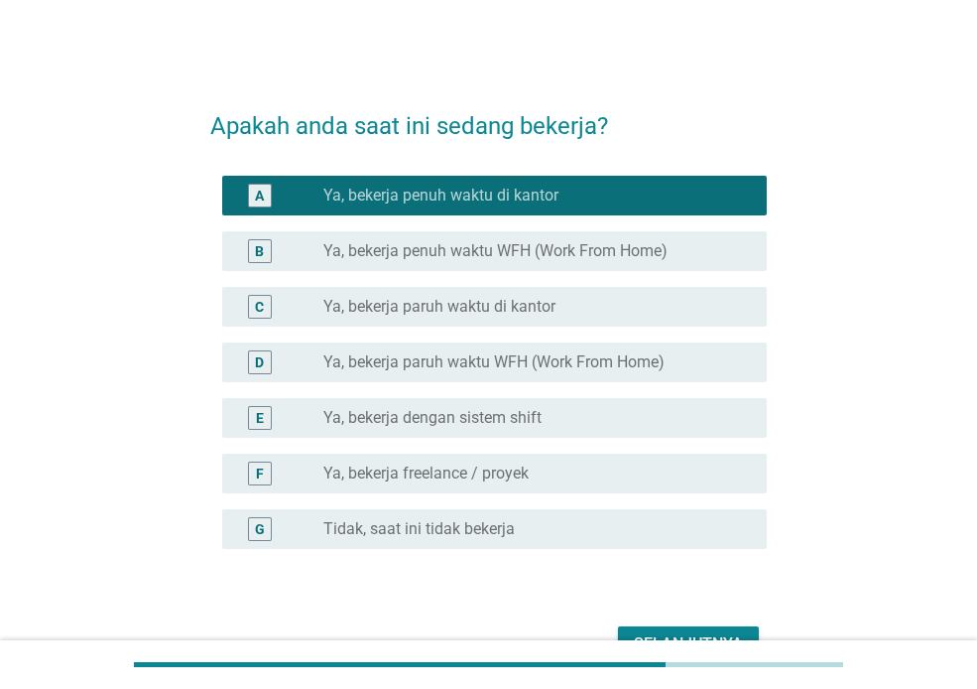
scroll to position [99, 0]
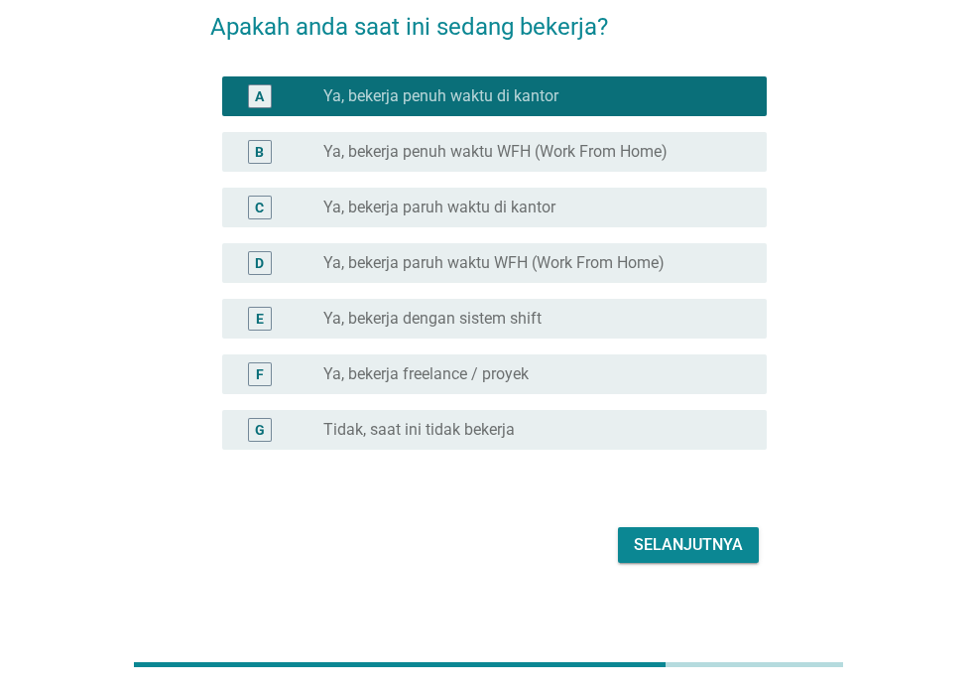
click at [689, 546] on div "Selanjutnya" at bounding box center [688, 545] width 109 height 24
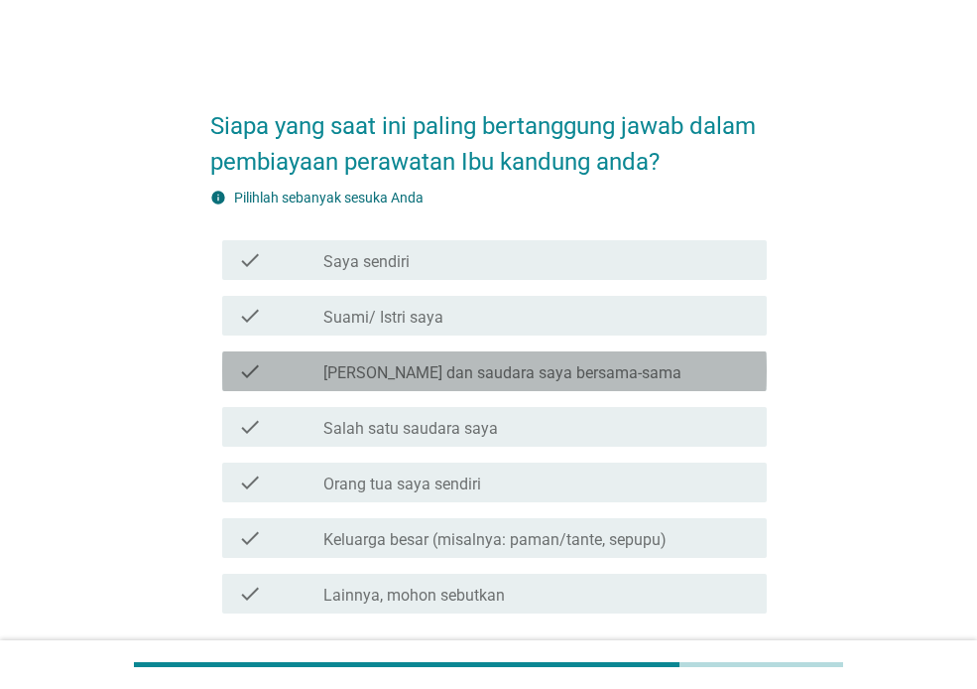
click at [490, 370] on label "[PERSON_NAME] dan saudara saya bersama-sama" at bounding box center [502, 373] width 358 height 20
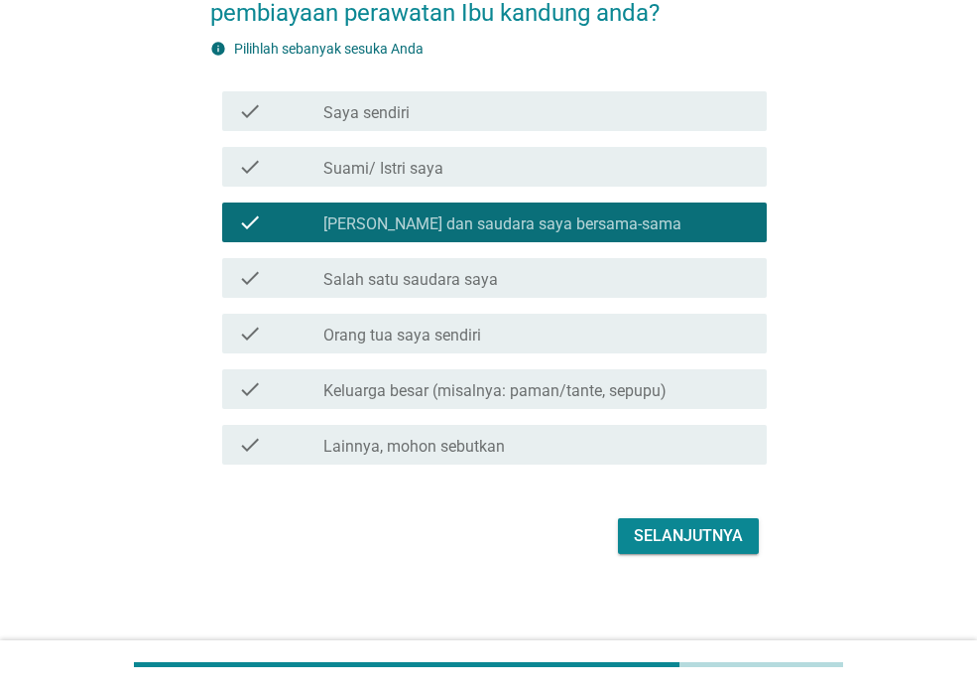
scroll to position [156, 0]
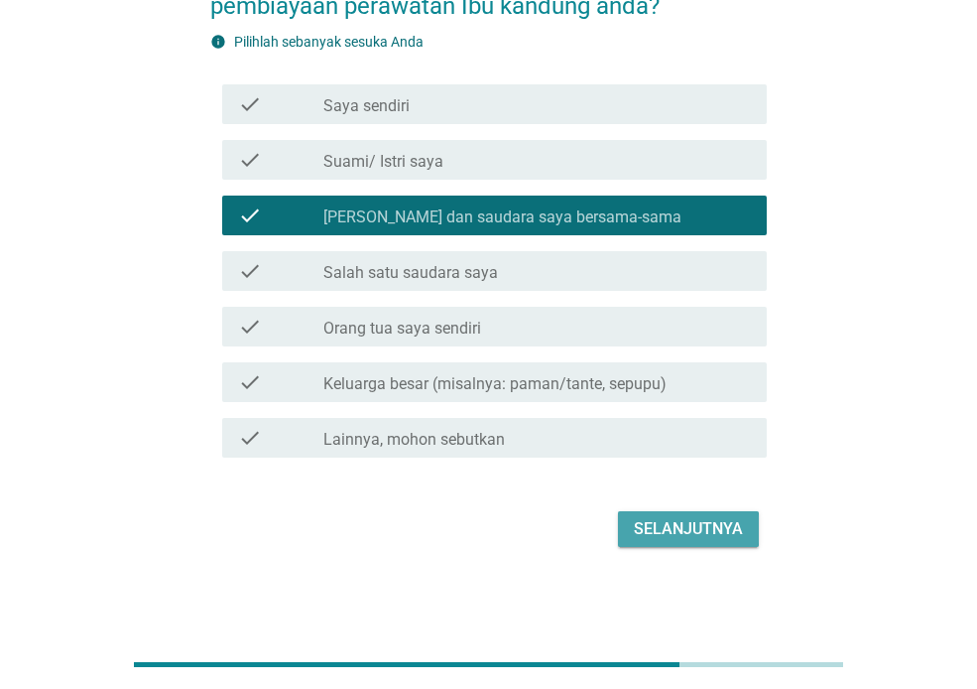
click at [669, 532] on div "Selanjutnya" at bounding box center [688, 529] width 109 height 24
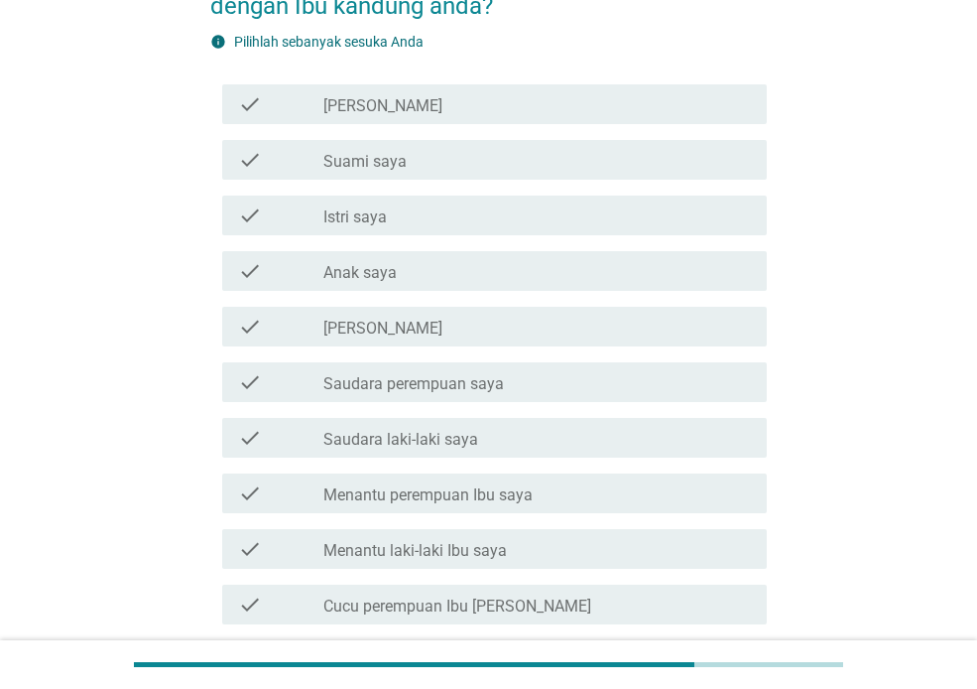
scroll to position [0, 0]
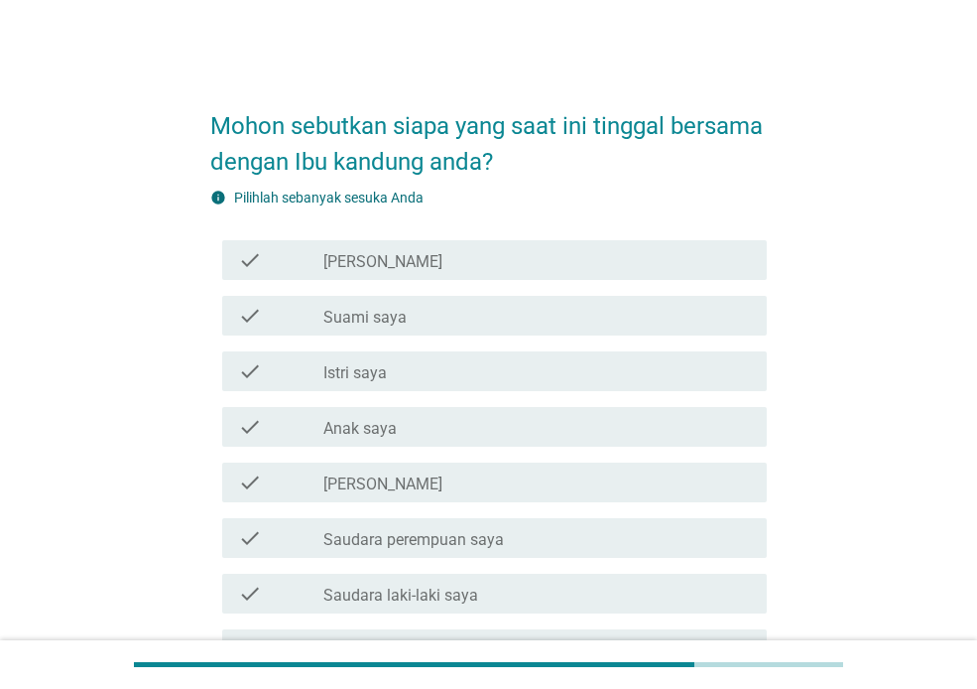
click at [373, 486] on label "[PERSON_NAME]" at bounding box center [382, 484] width 119 height 20
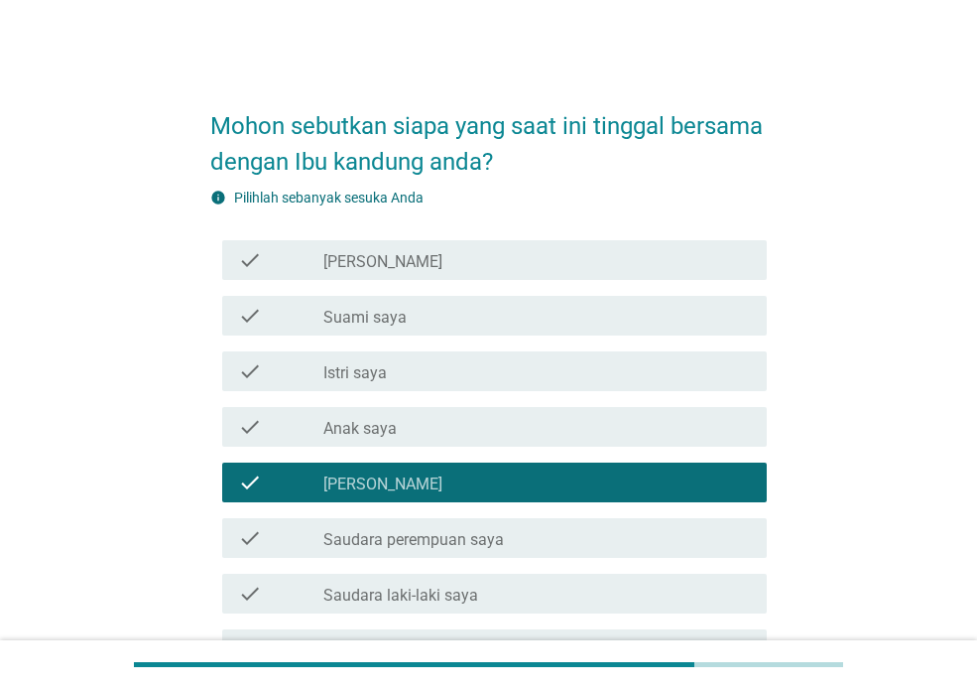
scroll to position [99, 0]
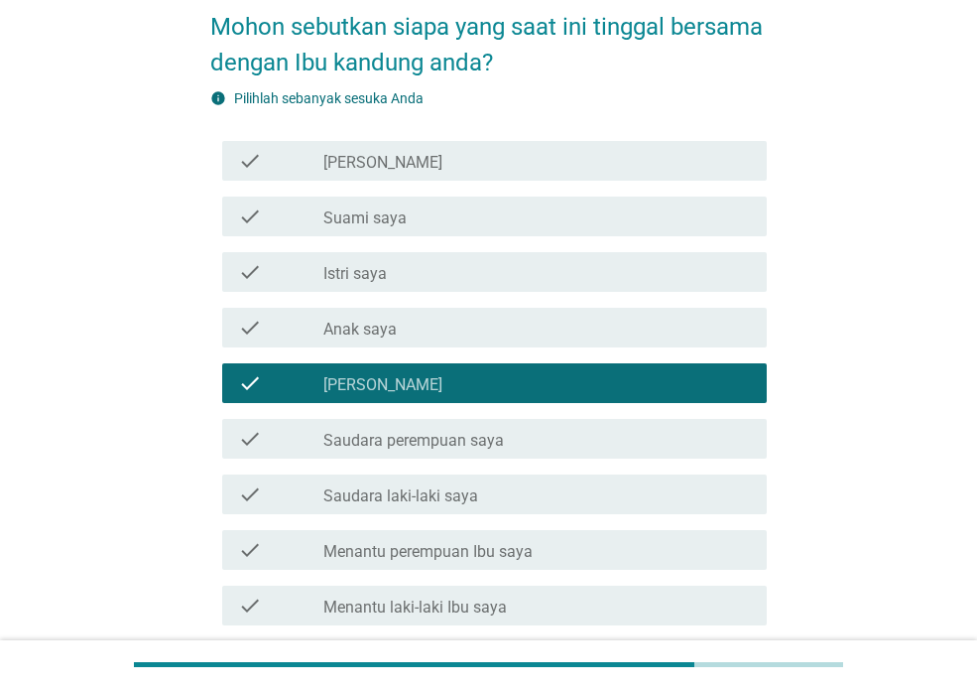
click at [434, 439] on label "Saudara perempuan saya" at bounding box center [413, 441] width 181 height 20
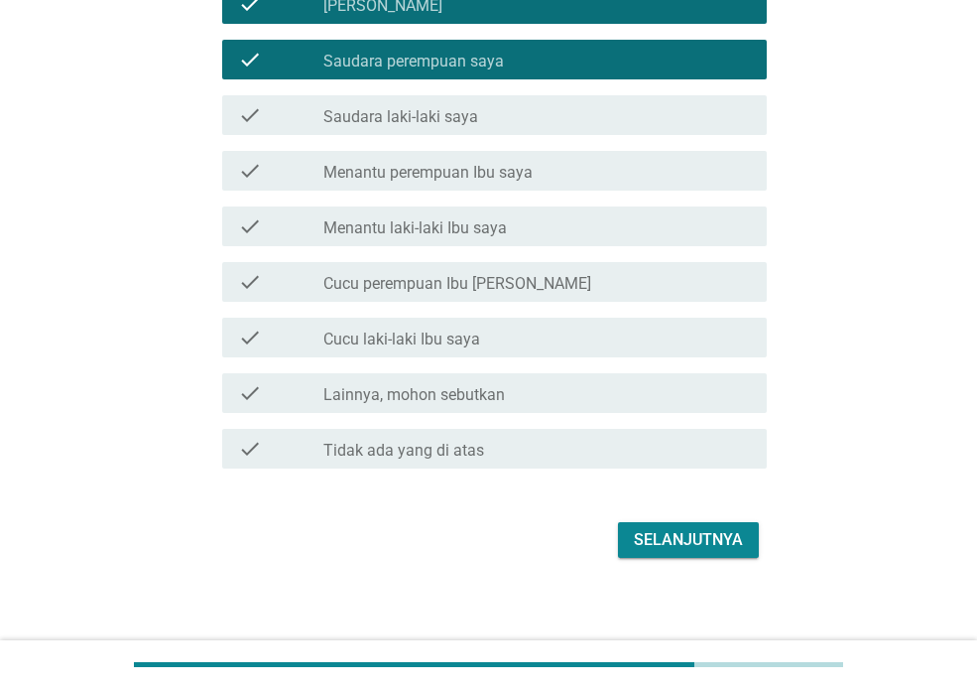
scroll to position [489, 0]
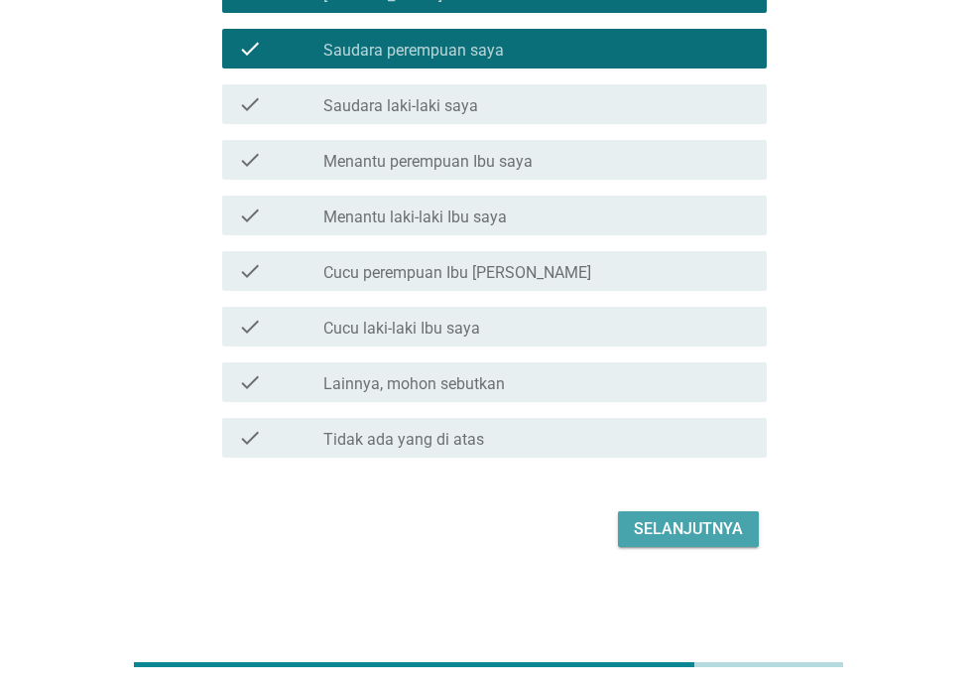
click at [673, 534] on div "Selanjutnya" at bounding box center [688, 529] width 109 height 24
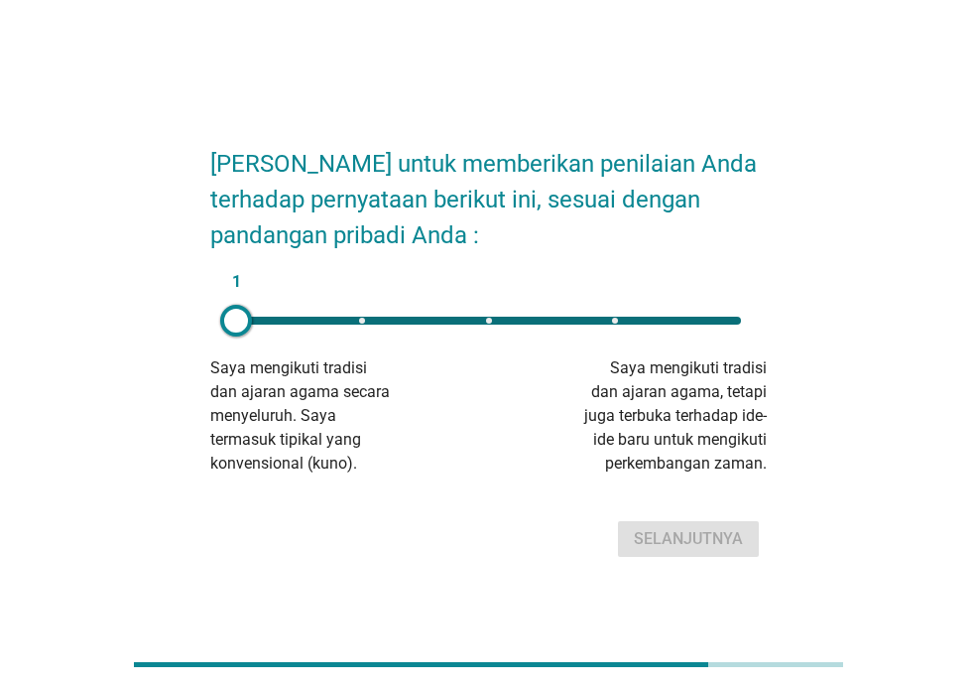
click at [637, 321] on div "1" at bounding box center [488, 320] width 505 height 8
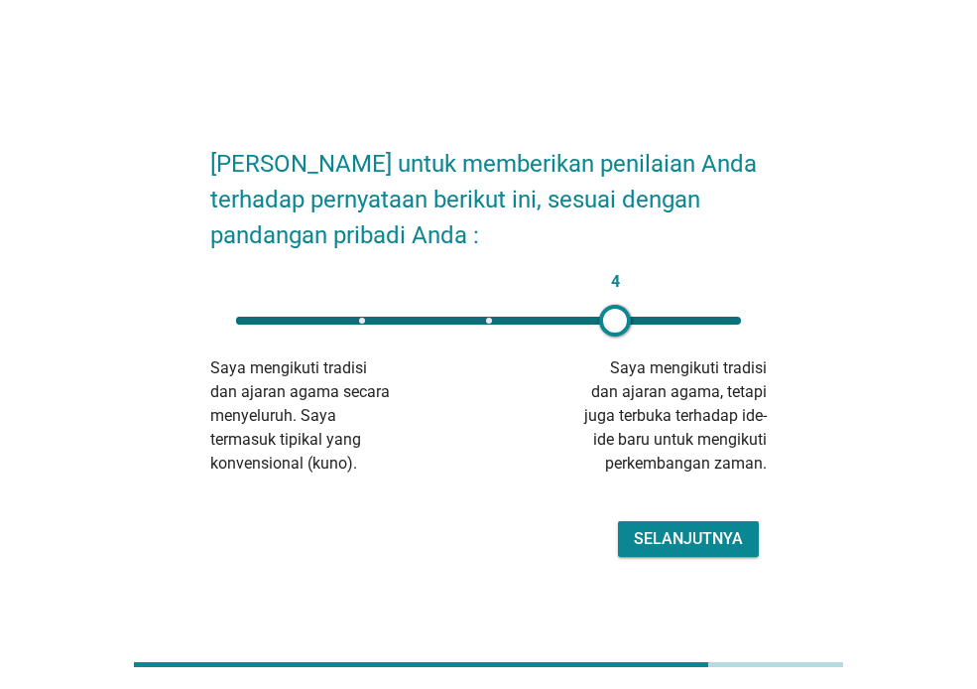
click at [730, 316] on div "4" at bounding box center [488, 320] width 505 height 8
click at [690, 540] on div "Selanjutnya" at bounding box center [688, 539] width 109 height 24
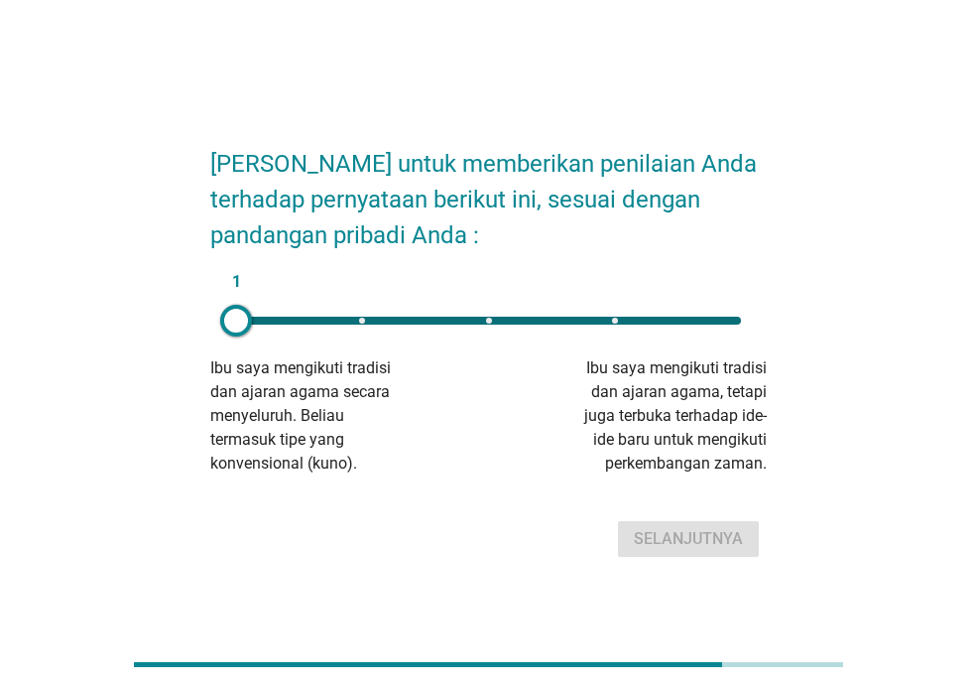
click at [542, 318] on div "1" at bounding box center [488, 320] width 505 height 8
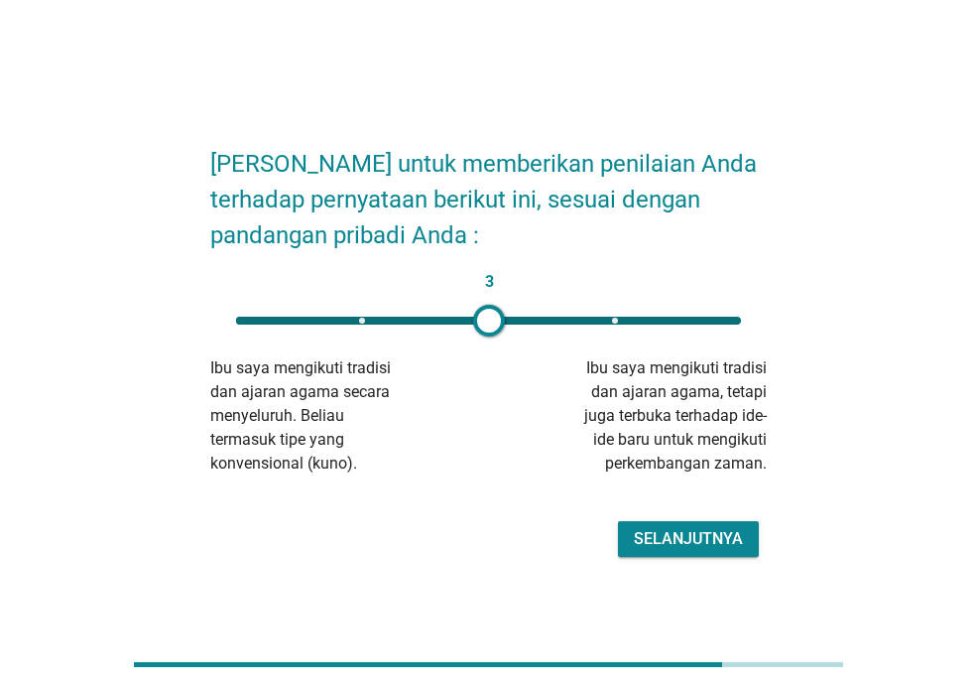
click at [604, 317] on div "3" at bounding box center [488, 320] width 505 height 8
type input "4"
click at [680, 540] on div "Selanjutnya" at bounding box center [688, 539] width 109 height 24
